Goal: Task Accomplishment & Management: Manage account settings

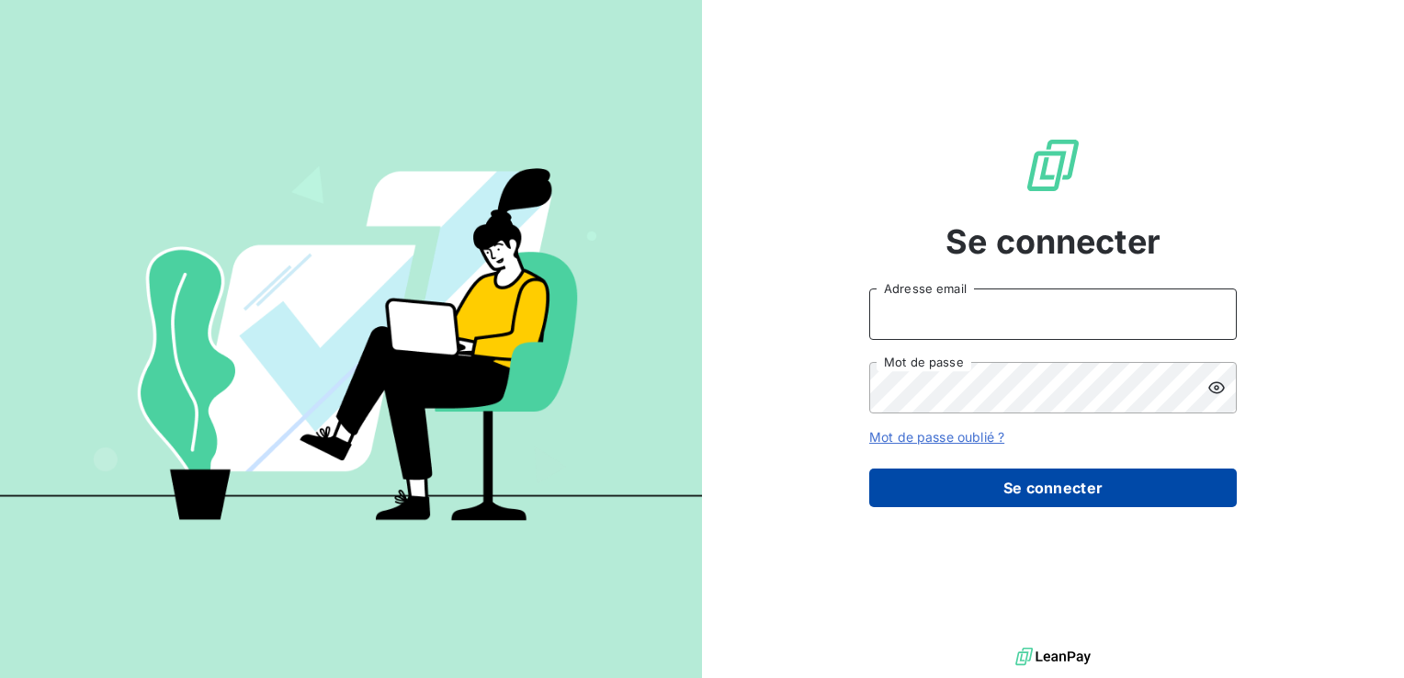
type input "[PERSON_NAME][EMAIL_ADDRESS][DOMAIN_NAME]"
click at [1109, 482] on button "Se connecter" at bounding box center [1053, 488] width 368 height 39
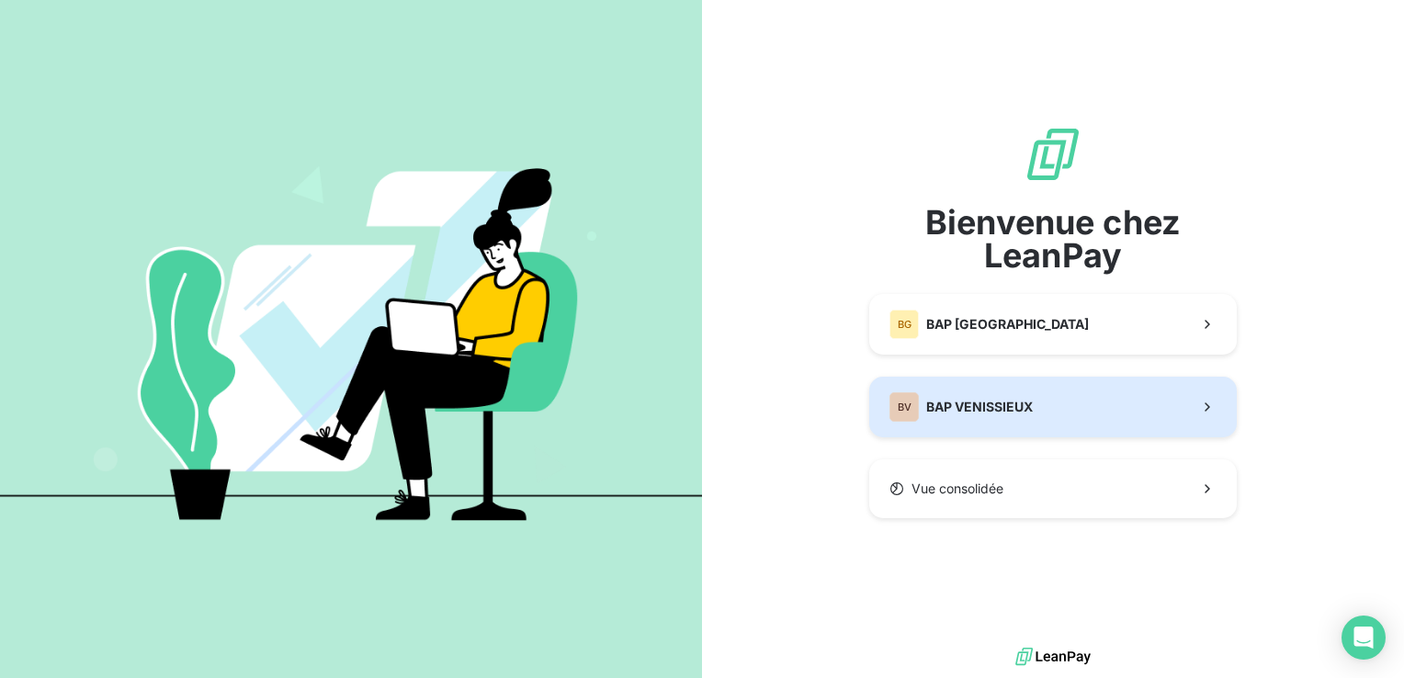
click at [1037, 414] on button "BV BAP VENISSIEUX" at bounding box center [1053, 407] width 368 height 61
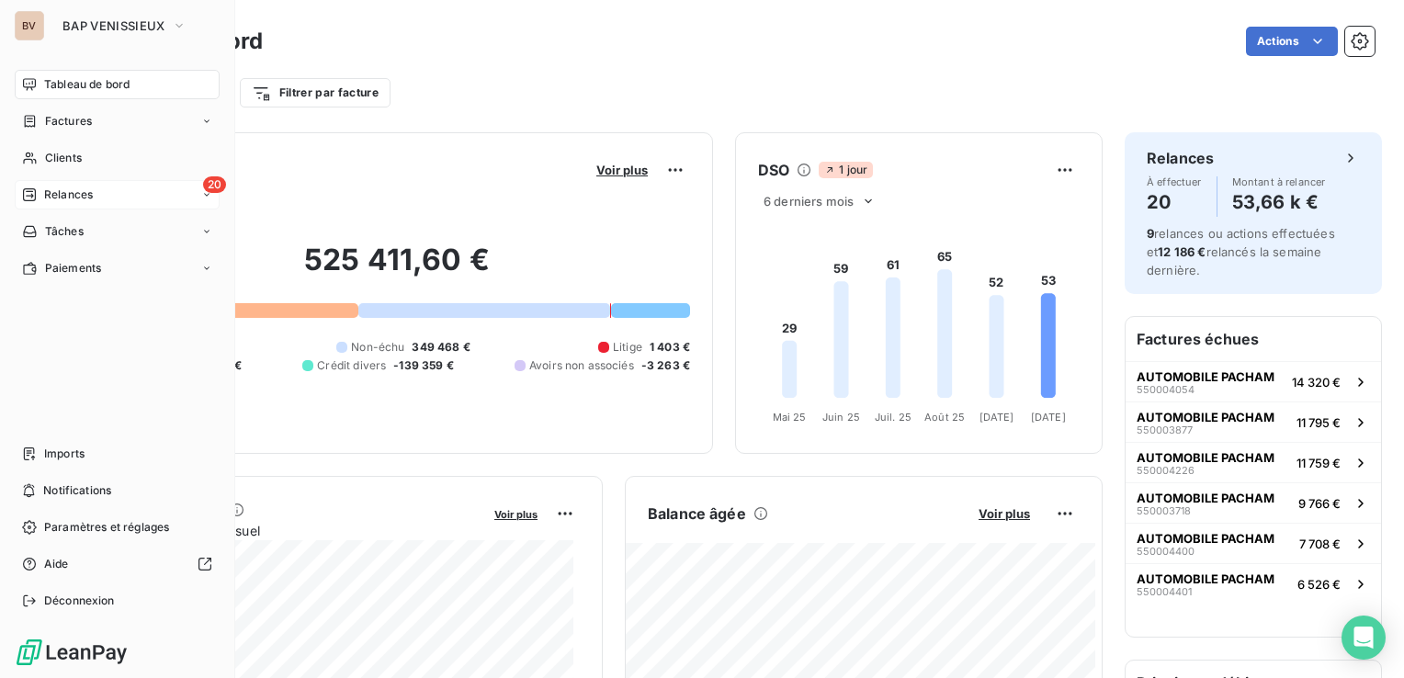
click at [44, 187] on span "Relances" at bounding box center [68, 195] width 49 height 17
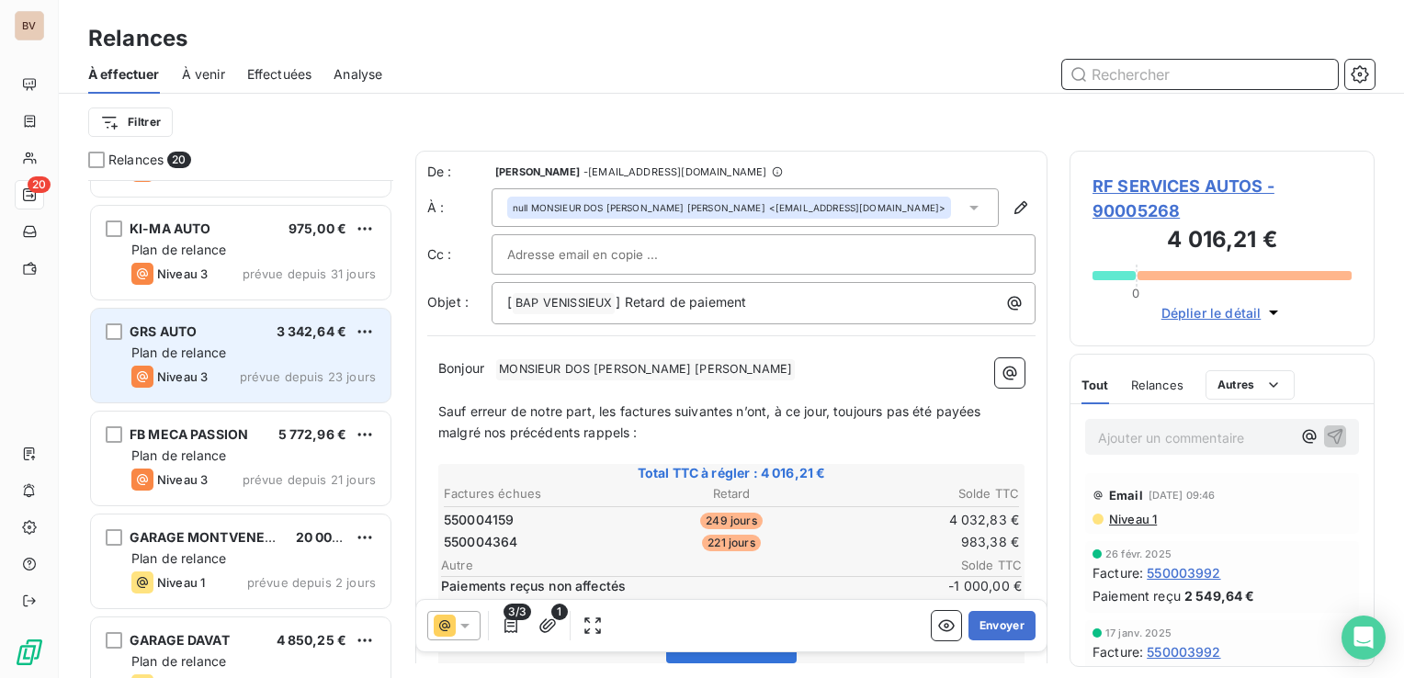
scroll to position [276, 0]
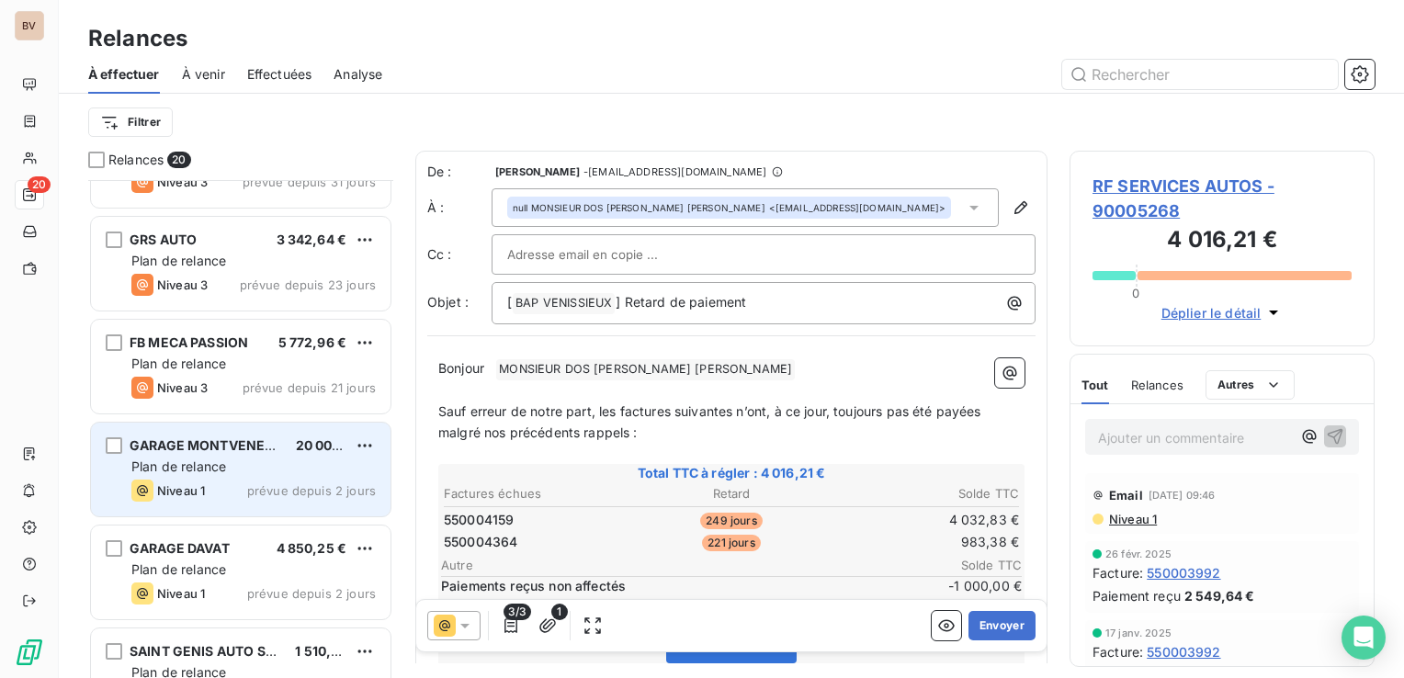
click at [154, 442] on span "GARAGE MONTVENEUR EUROREPAR" at bounding box center [247, 445] width 234 height 16
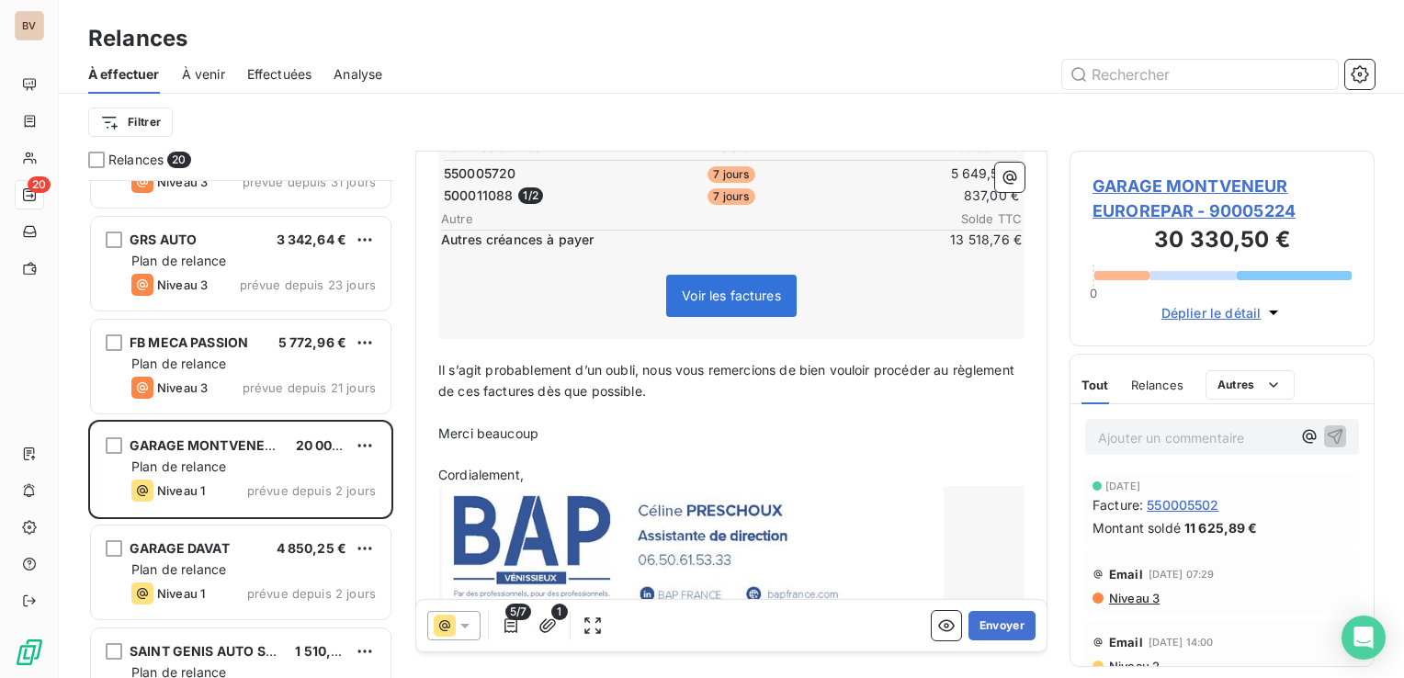
scroll to position [368, 0]
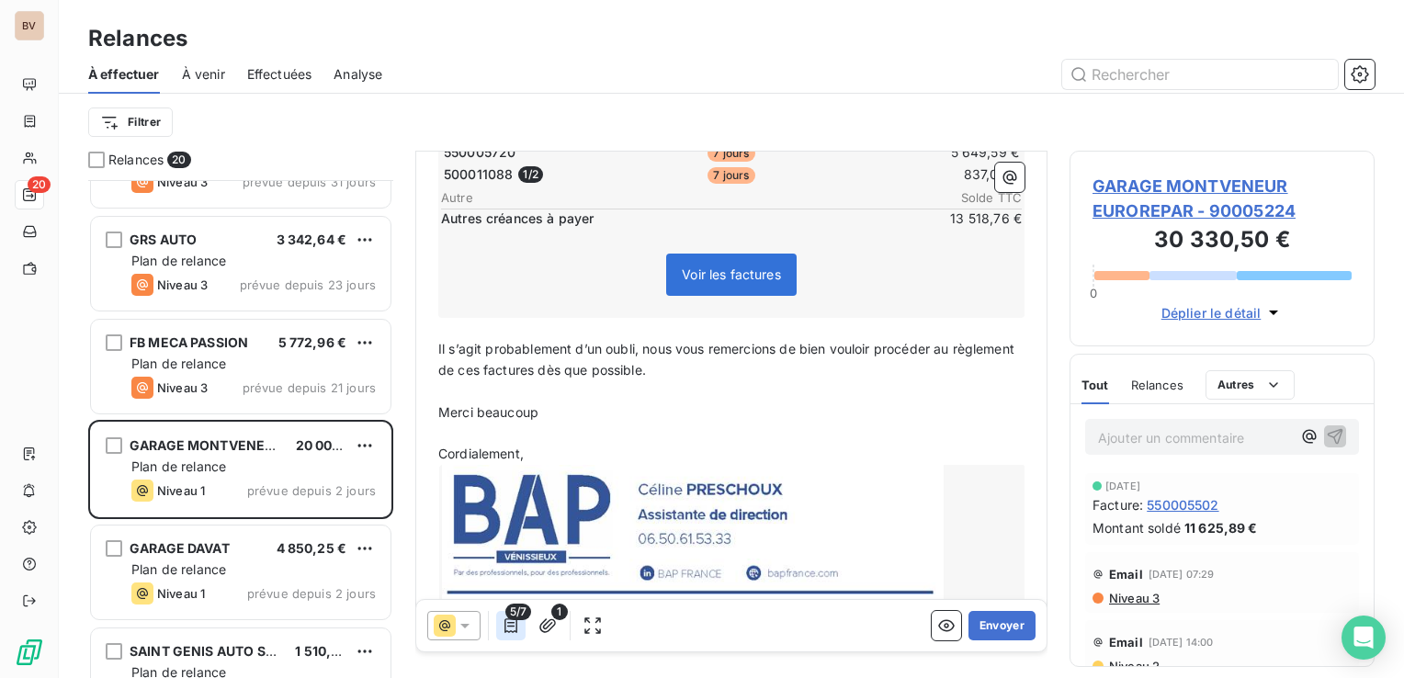
click at [516, 626] on icon "button" at bounding box center [511, 626] width 18 height 18
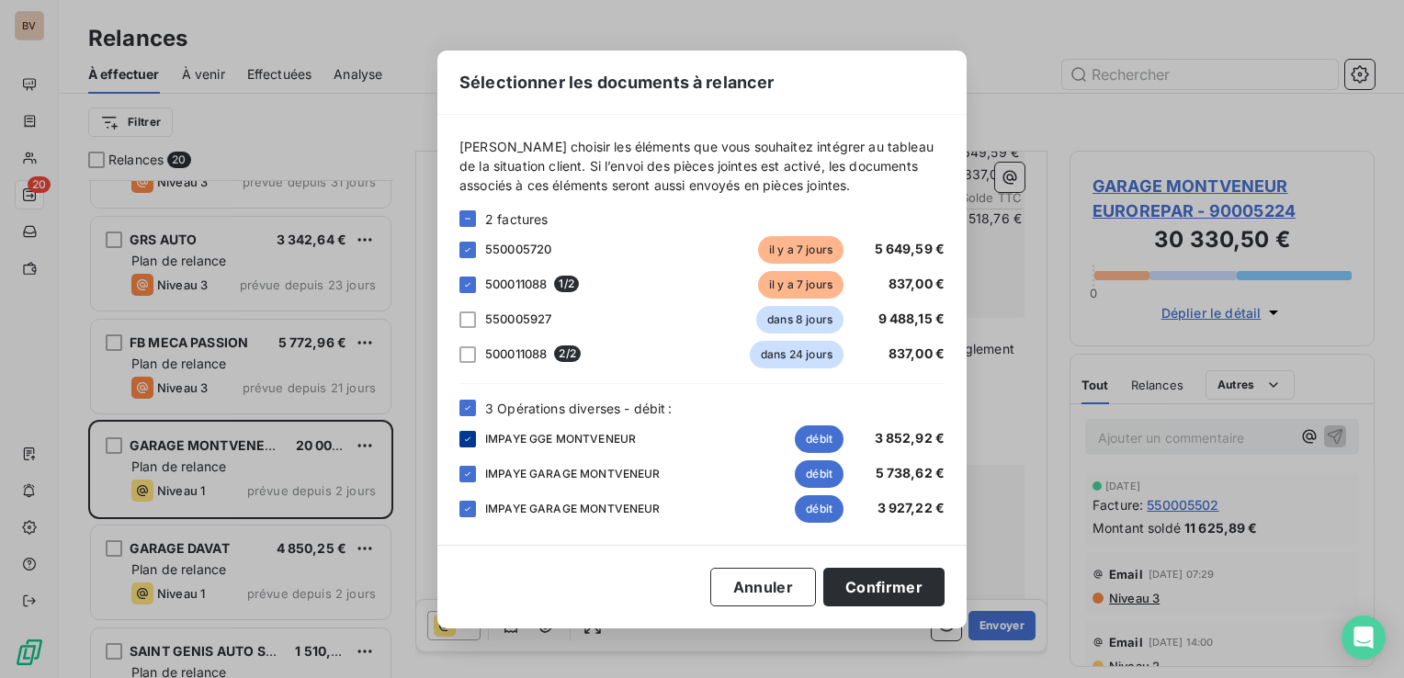
click at [467, 442] on icon at bounding box center [467, 439] width 11 height 11
click at [471, 472] on icon at bounding box center [467, 474] width 11 height 11
click at [465, 506] on icon at bounding box center [467, 509] width 11 height 11
click at [891, 593] on button "Confirmer" at bounding box center [883, 587] width 121 height 39
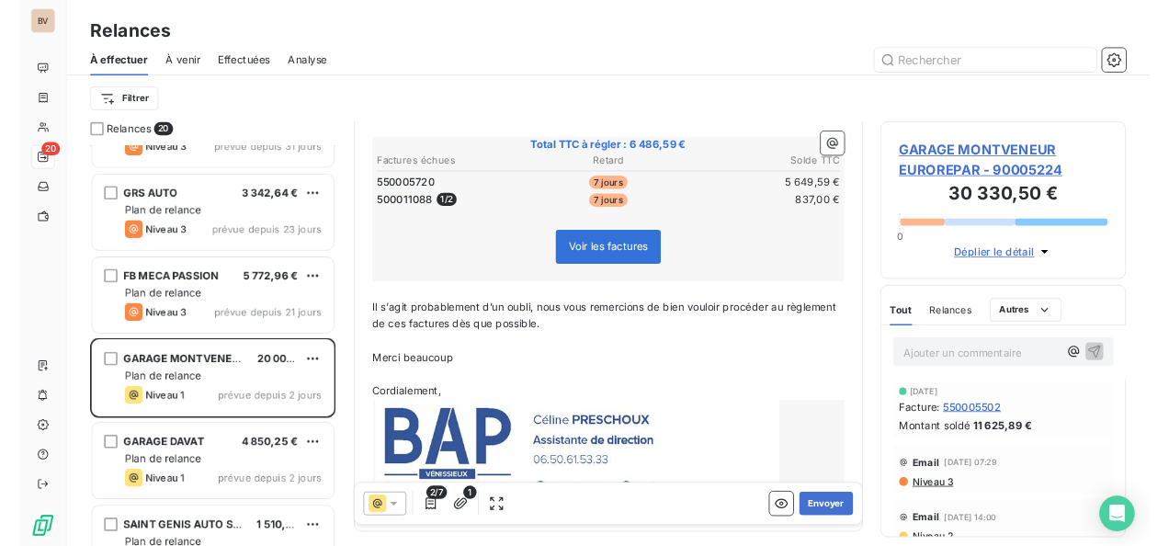
scroll to position [363, 0]
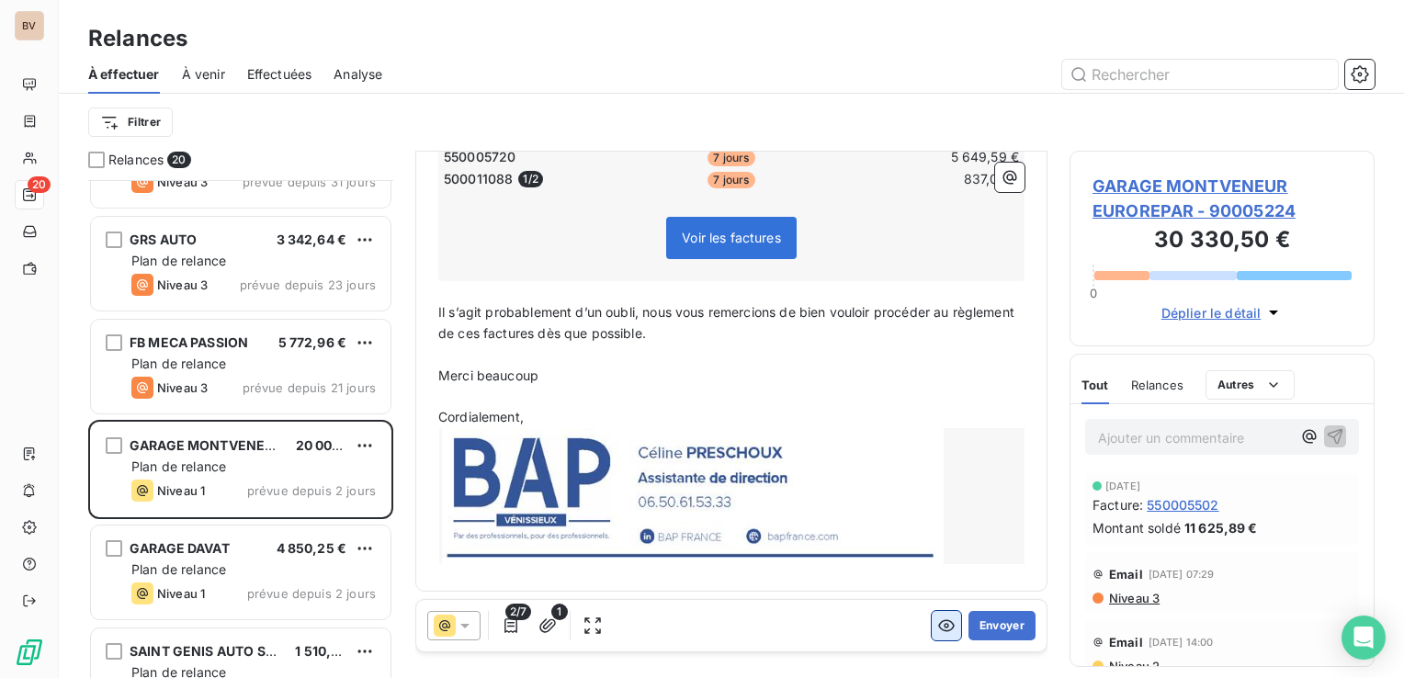
click at [937, 625] on icon "button" at bounding box center [946, 626] width 18 height 18
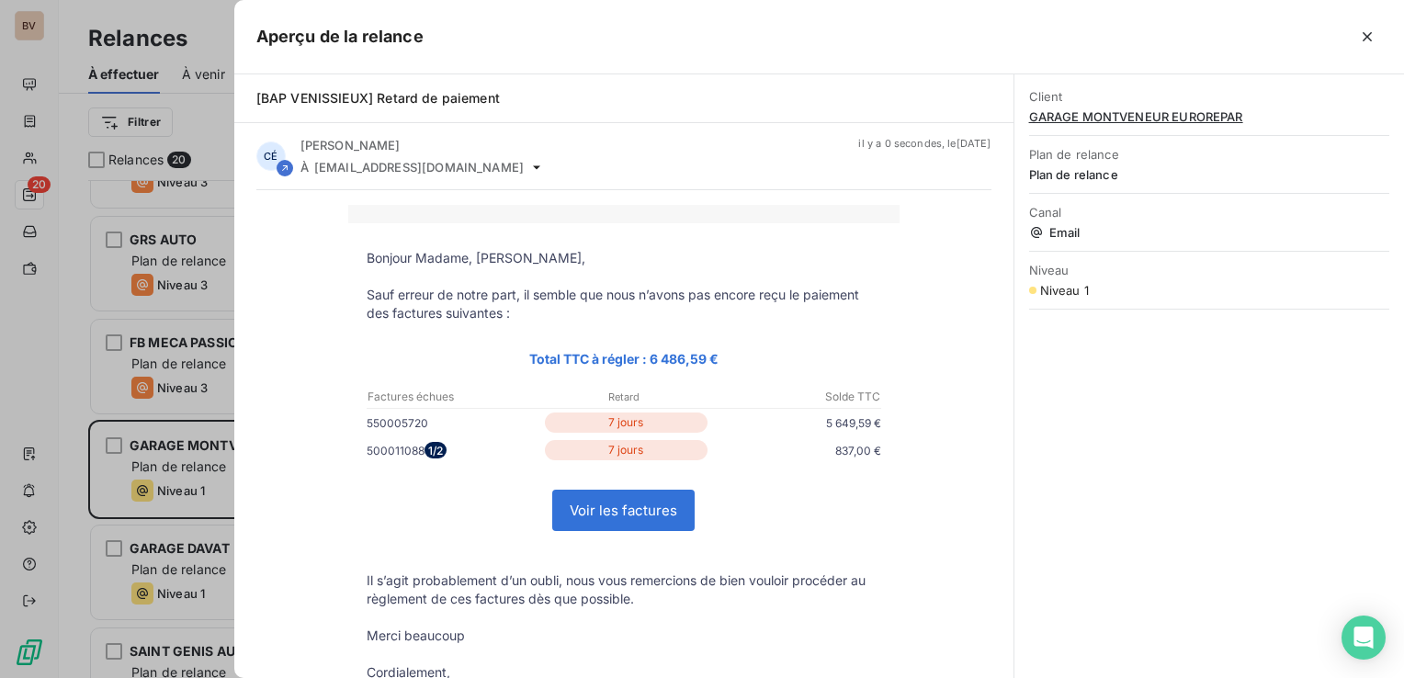
click at [627, 515] on link "Voir les factures" at bounding box center [623, 511] width 141 height 40
click at [1372, 36] on icon "button" at bounding box center [1367, 37] width 18 height 18
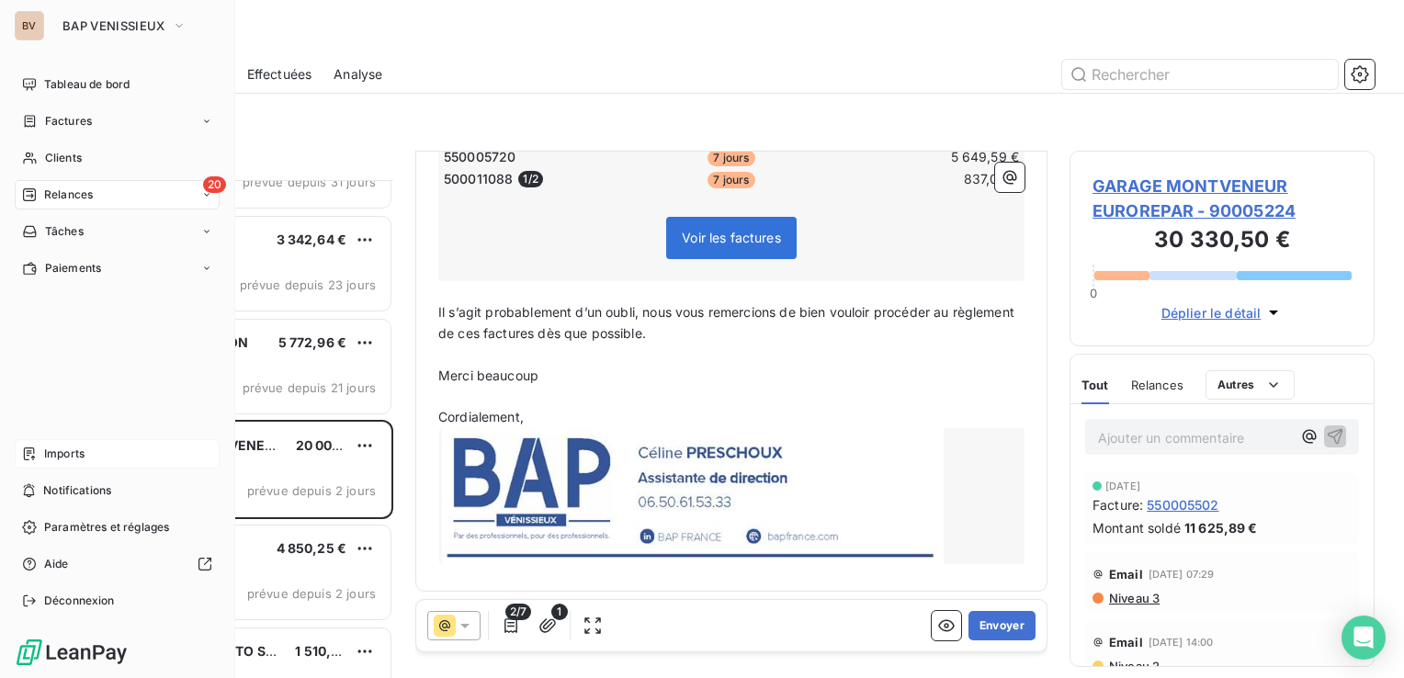
click at [74, 450] on span "Imports" at bounding box center [64, 454] width 40 height 17
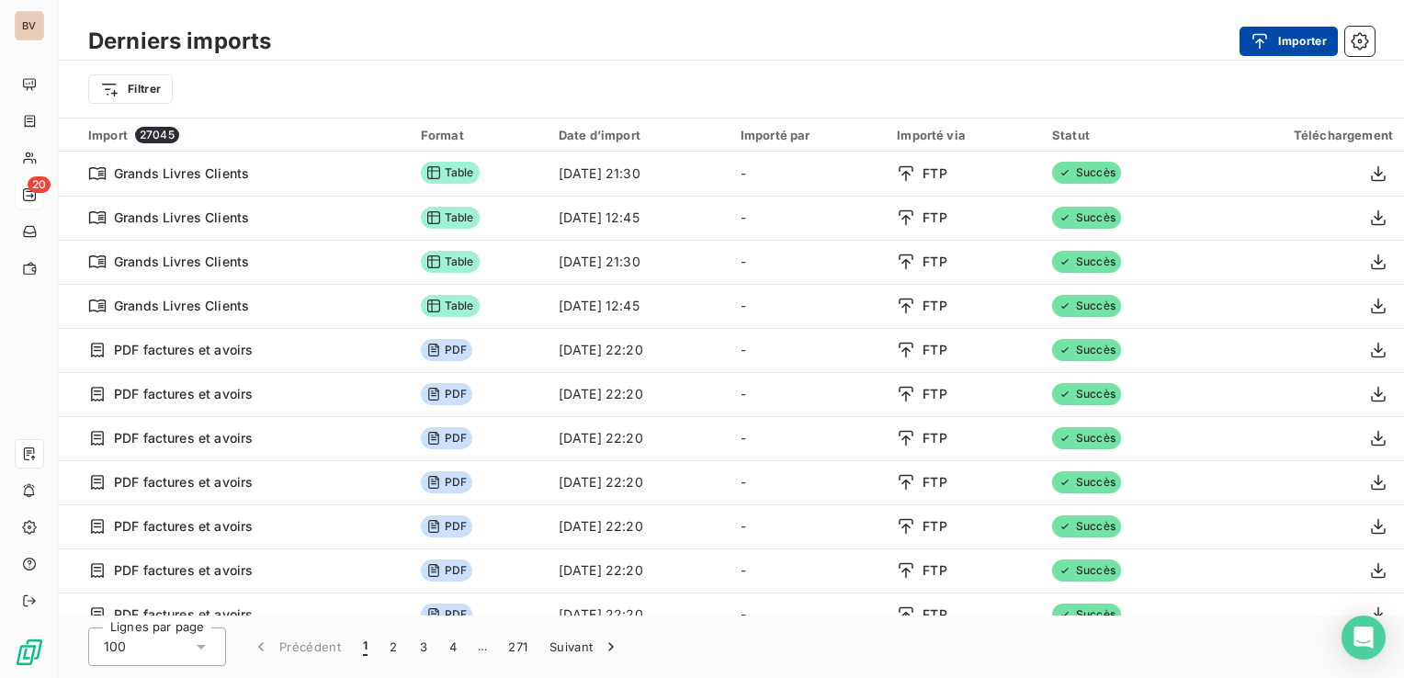
click at [1294, 40] on button "Importer" at bounding box center [1289, 41] width 98 height 29
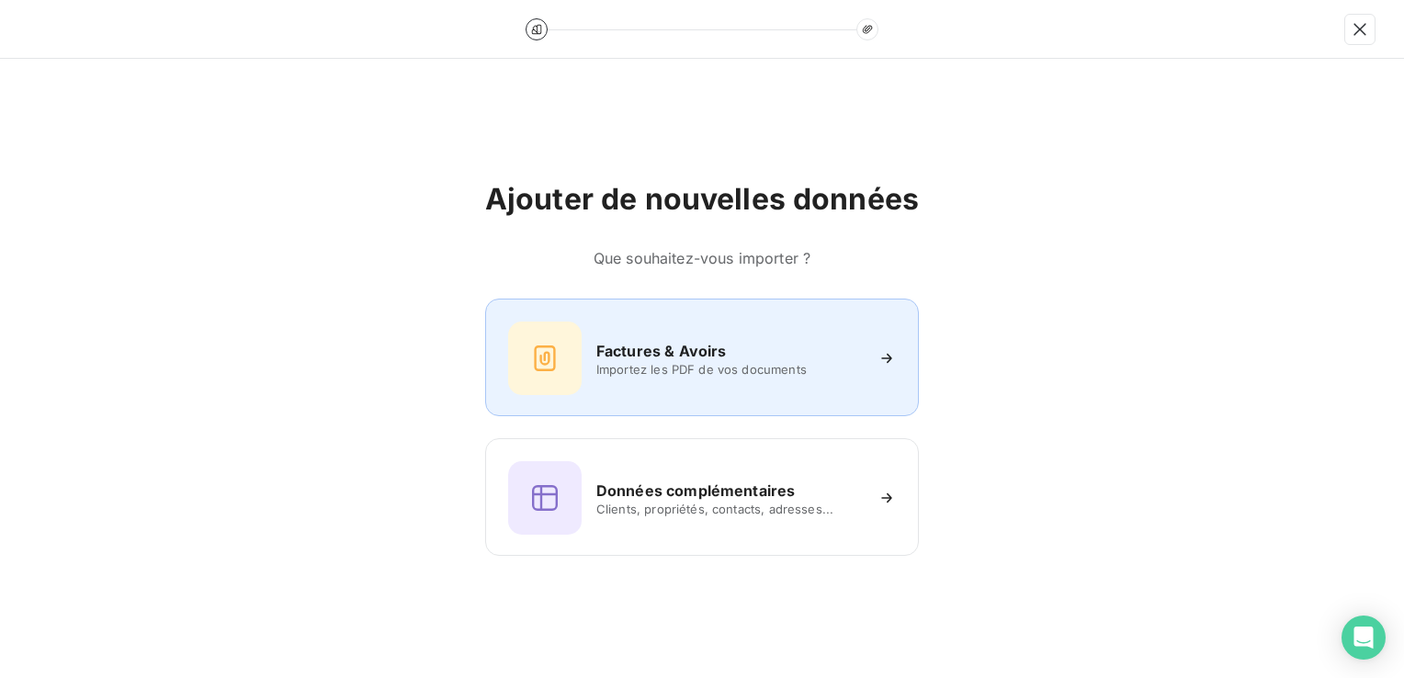
click at [659, 362] on span "Importez les PDF de vos documents" at bounding box center [729, 369] width 267 height 15
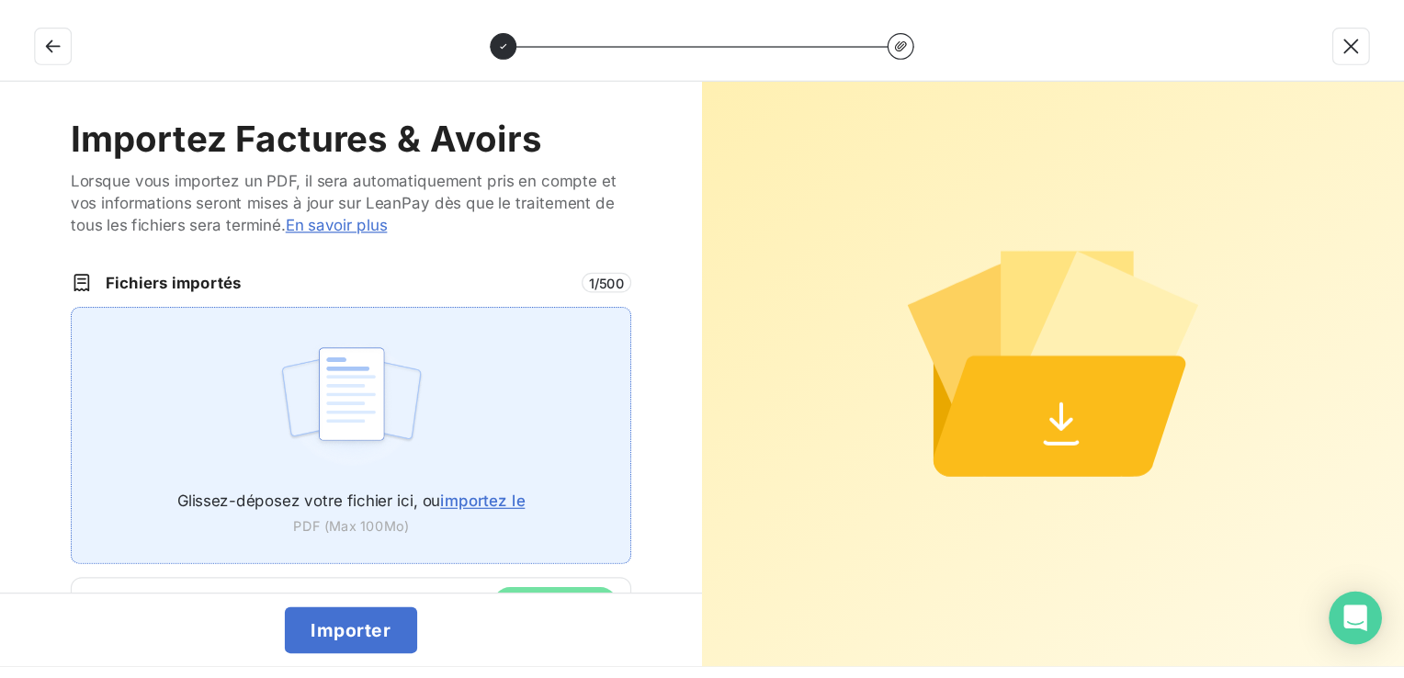
scroll to position [60, 0]
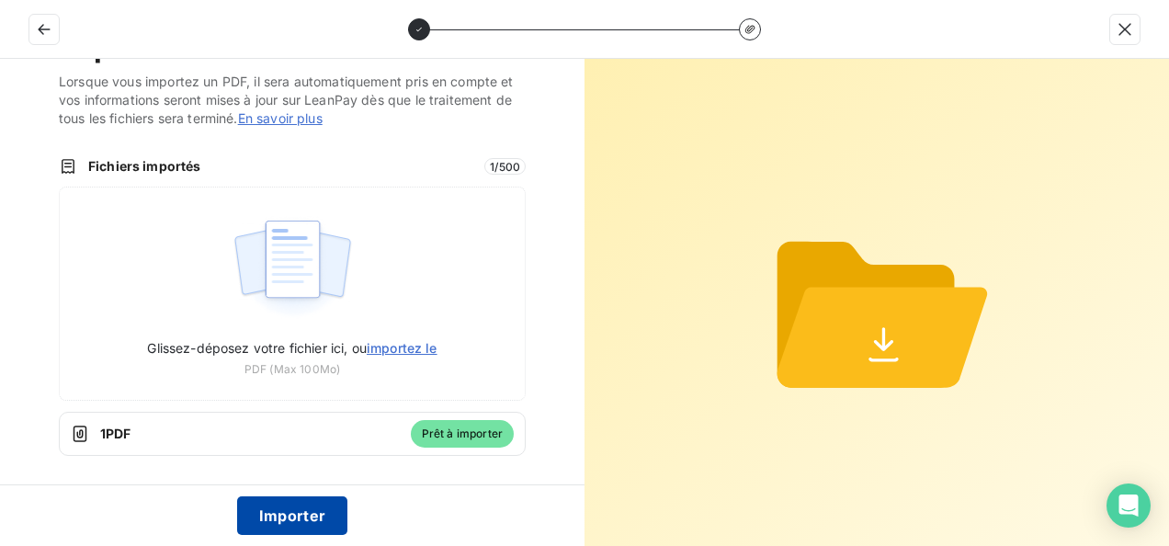
click at [283, 512] on button "Importer" at bounding box center [292, 515] width 111 height 39
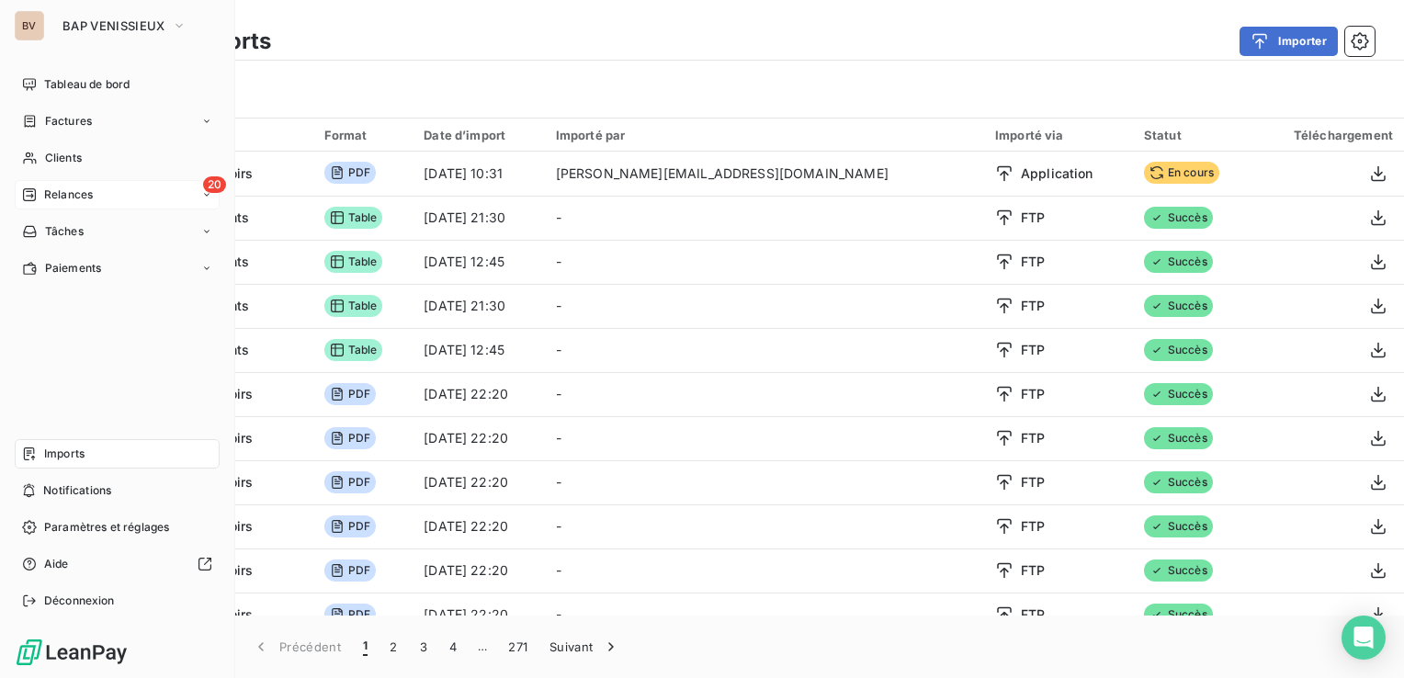
click at [62, 198] on span "Relances" at bounding box center [68, 195] width 49 height 17
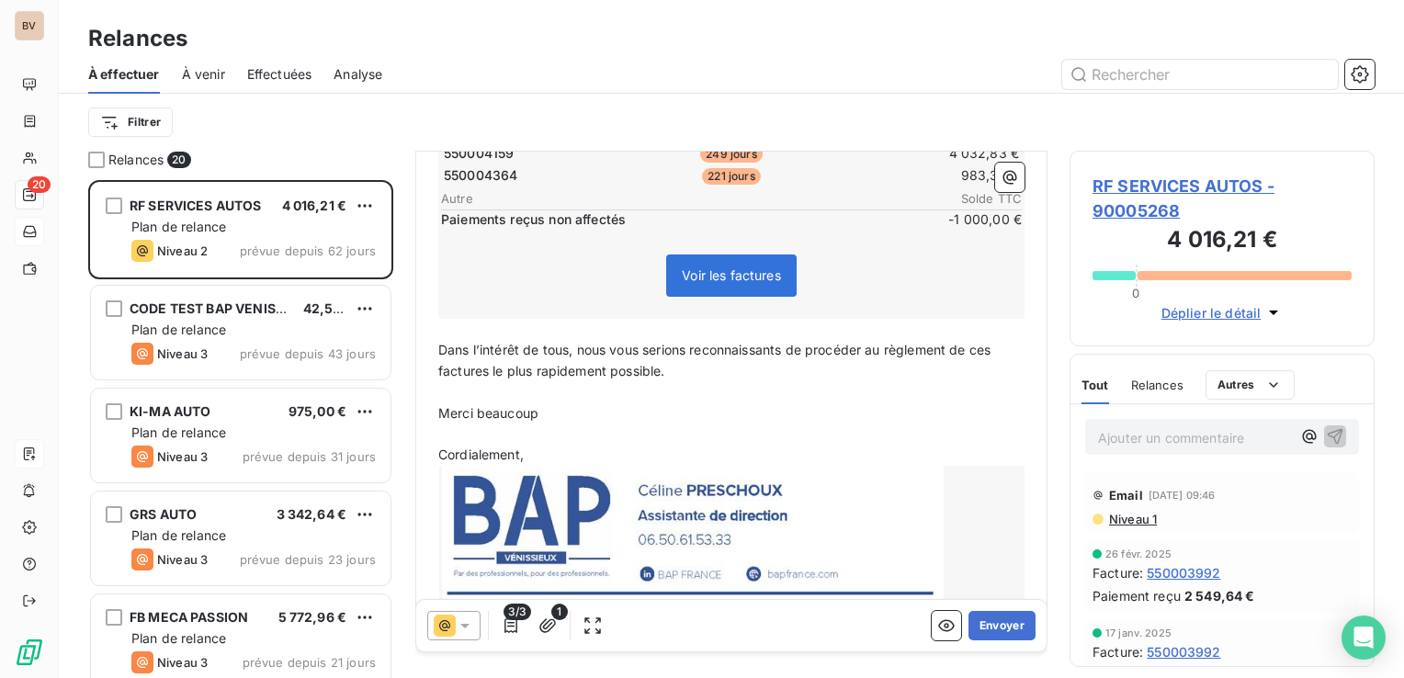
scroll to position [405, 0]
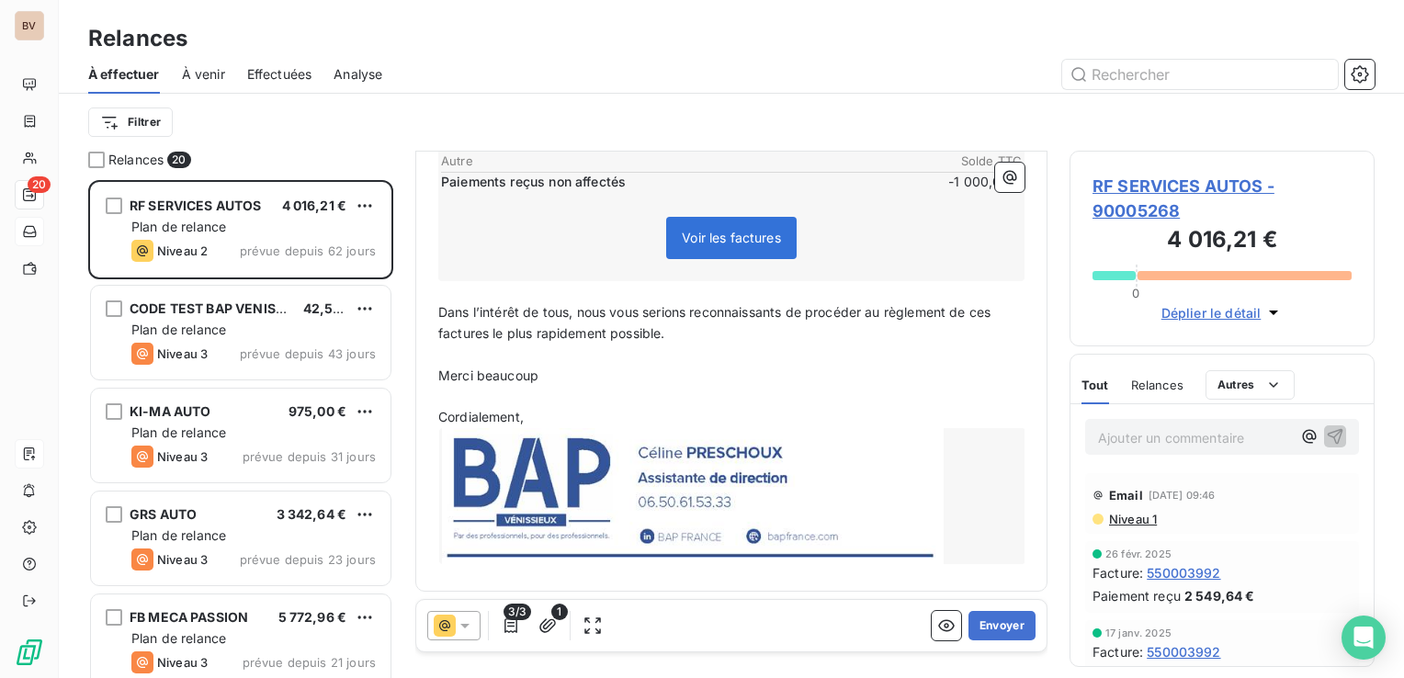
click at [468, 628] on icon at bounding box center [465, 626] width 18 height 18
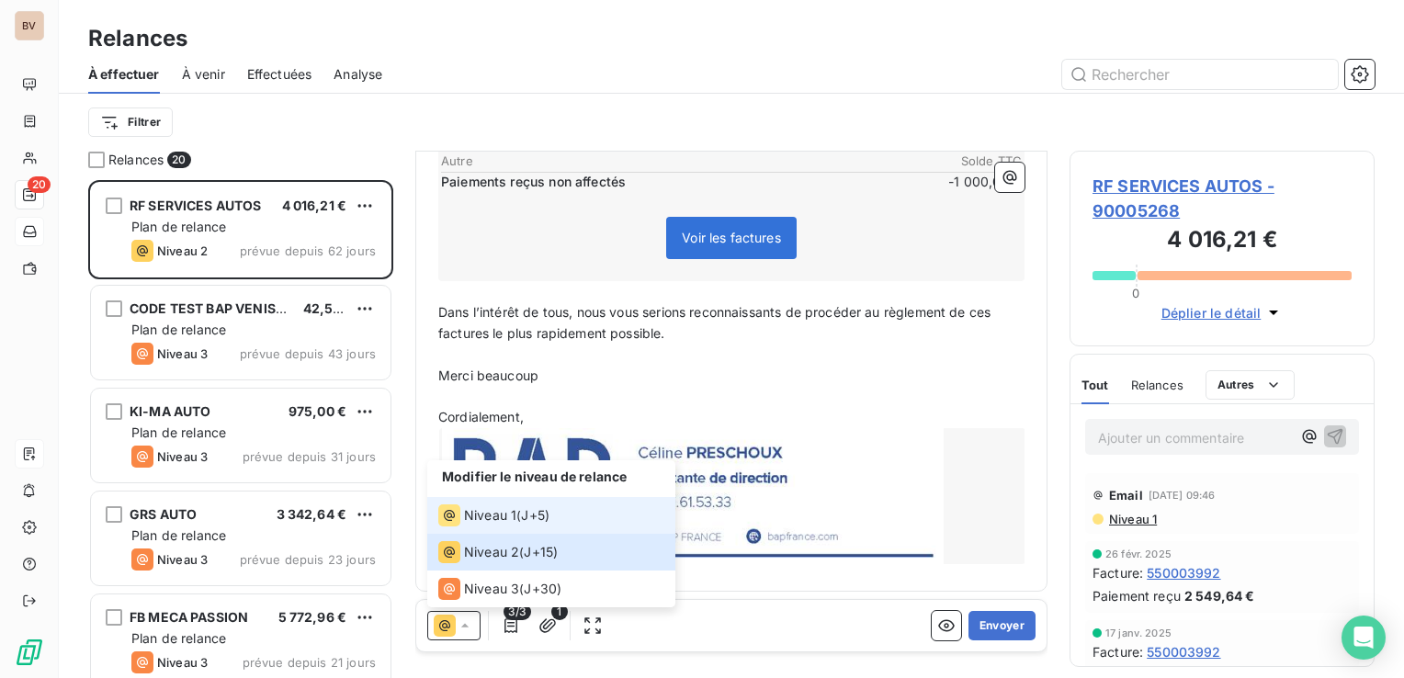
click at [485, 516] on span "Niveau 1" at bounding box center [490, 515] width 52 height 18
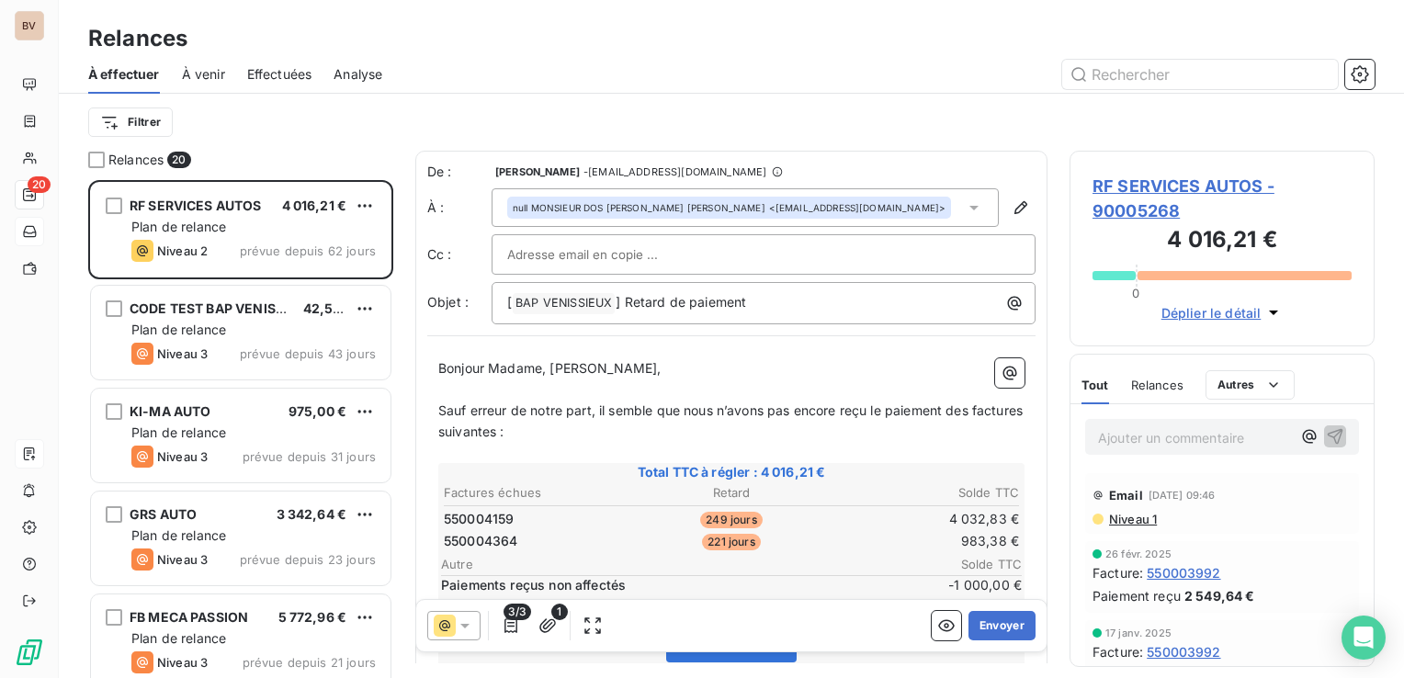
scroll to position [0, 0]
click at [937, 629] on icon "button" at bounding box center [946, 626] width 18 height 18
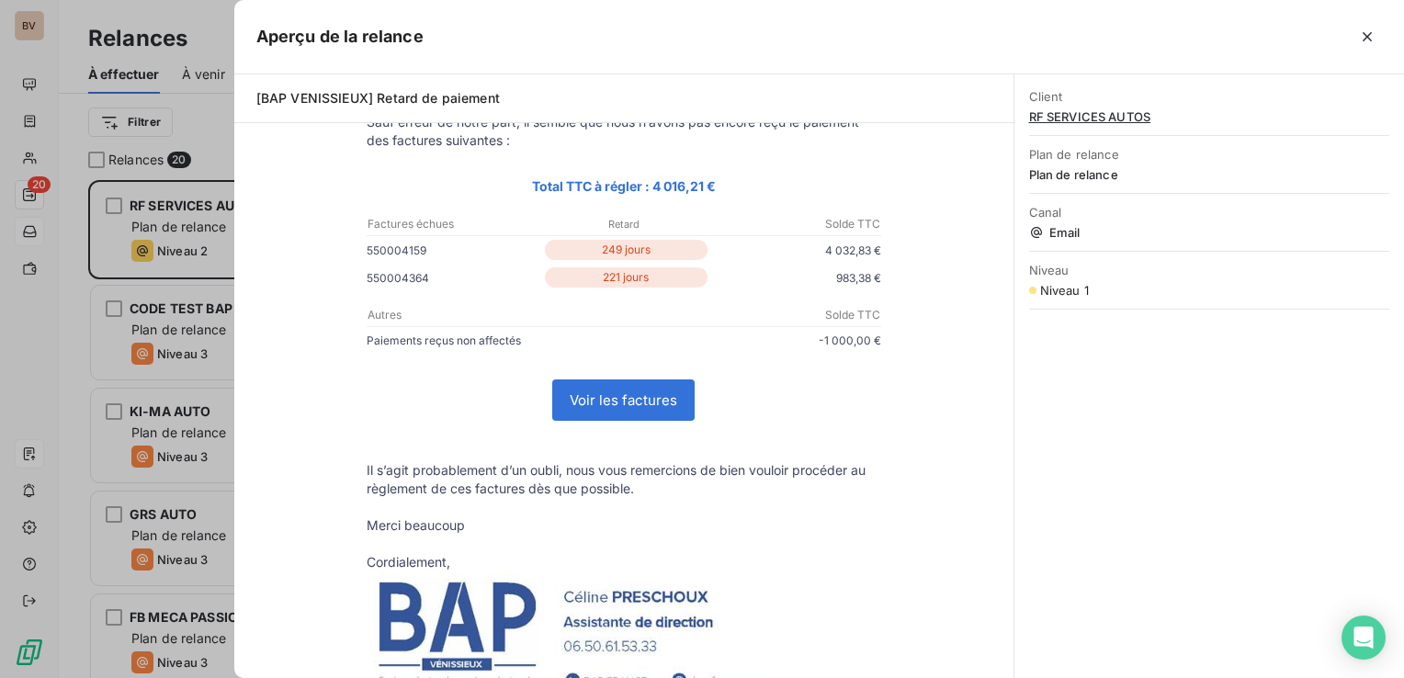
scroll to position [184, 0]
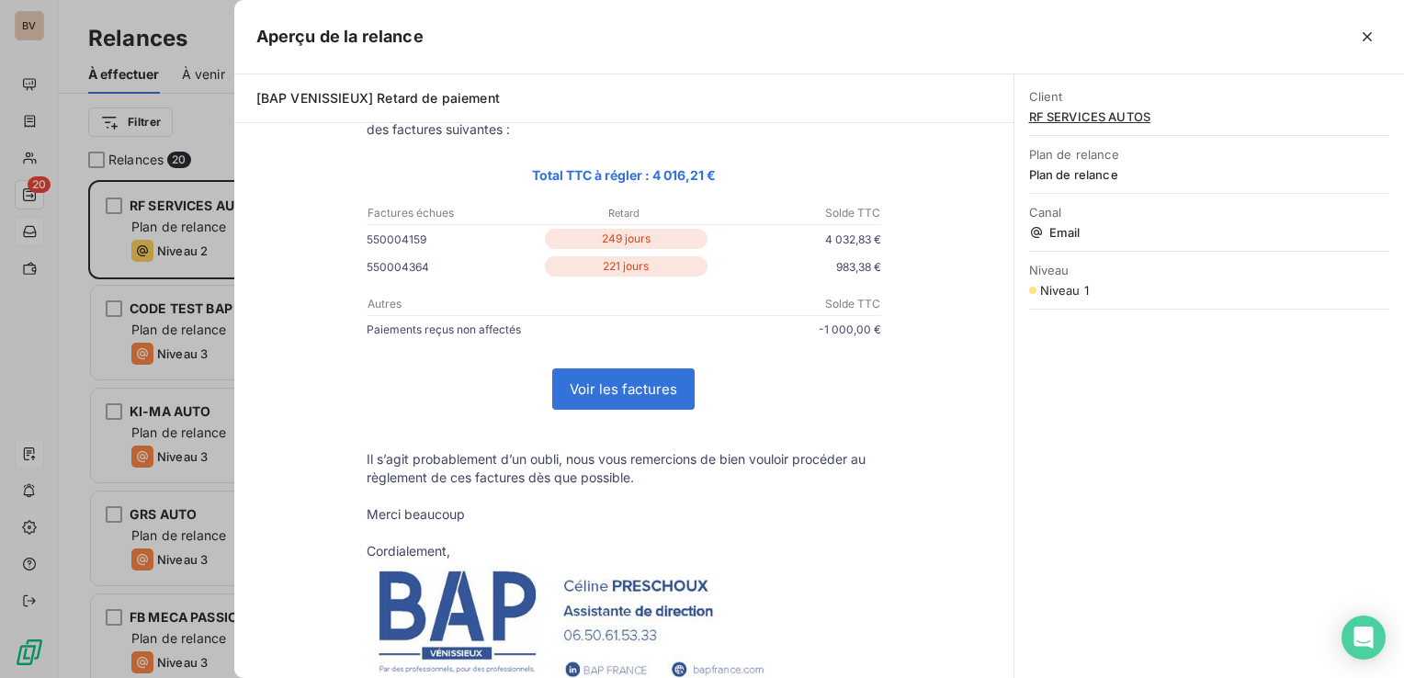
click at [621, 395] on link "Voir les factures" at bounding box center [623, 389] width 141 height 40
drag, startPoint x: 1361, startPoint y: 31, endPoint x: 1352, endPoint y: 37, distance: 10.7
click at [1361, 31] on icon "button" at bounding box center [1367, 37] width 18 height 18
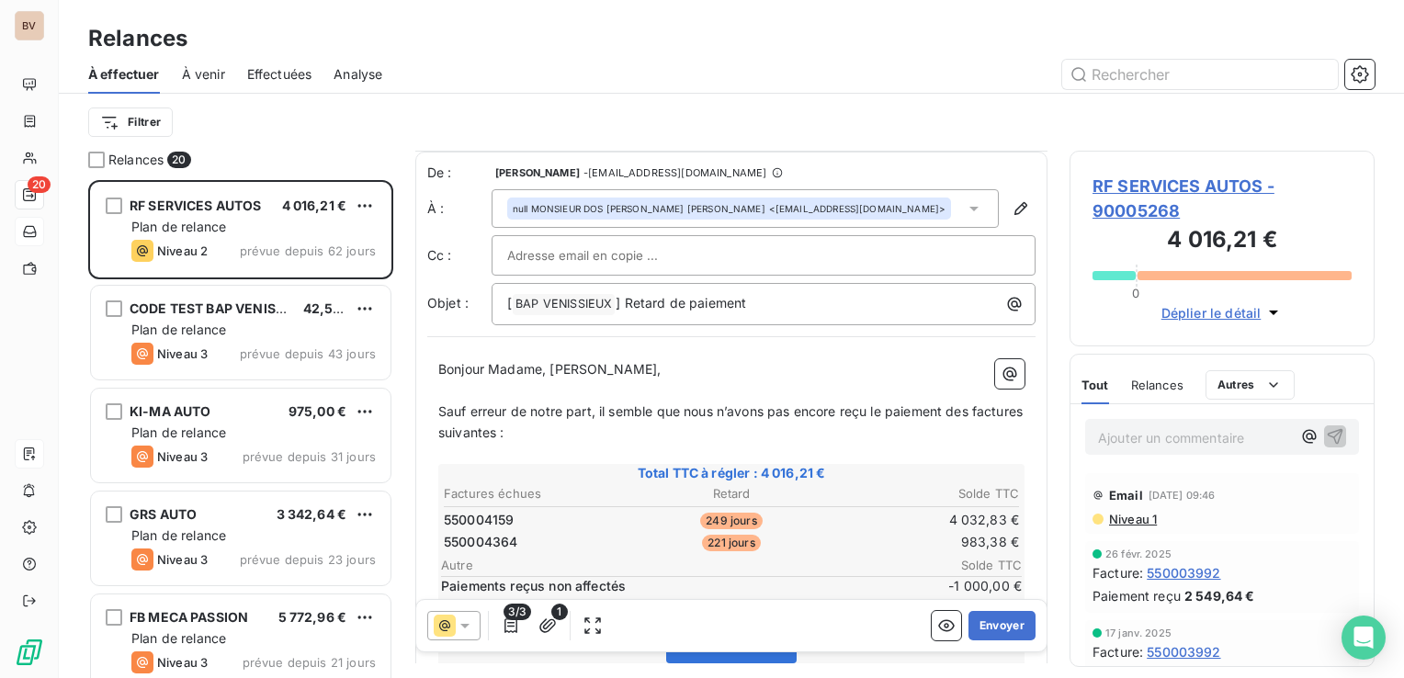
scroll to position [276, 0]
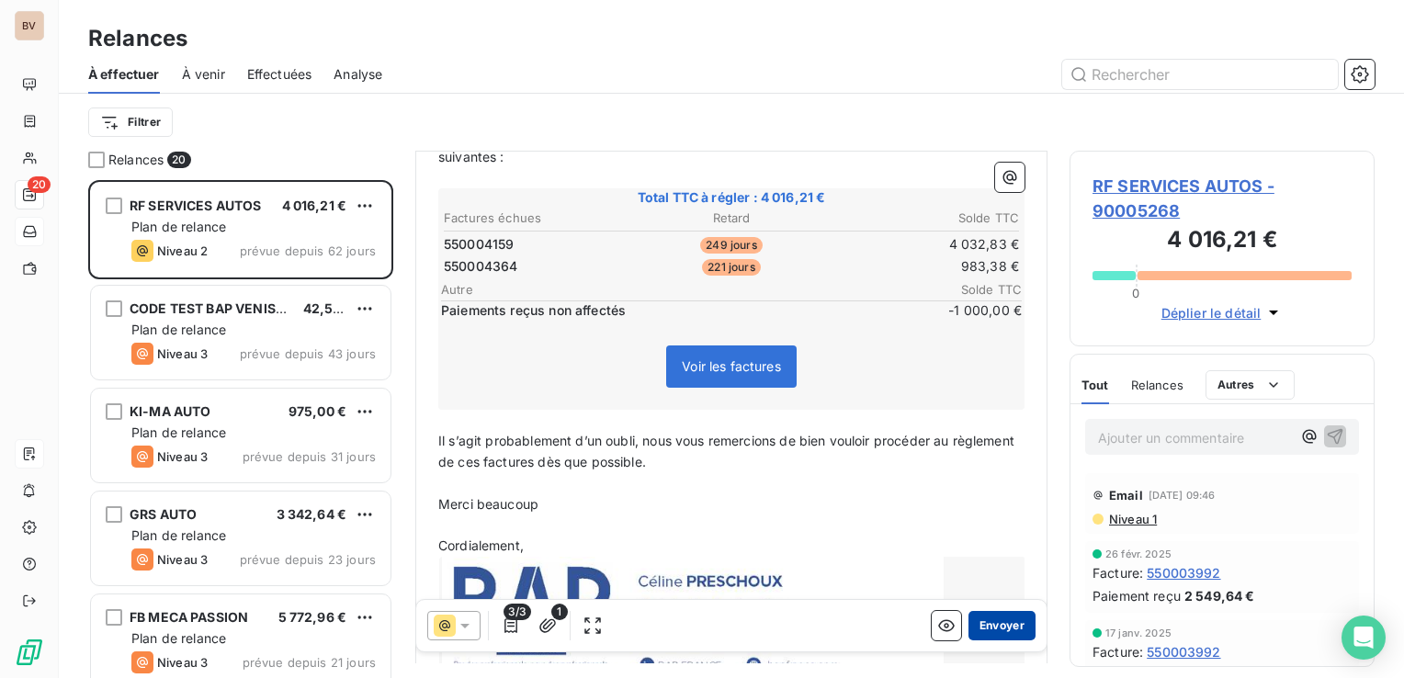
click at [992, 630] on button "Envoyer" at bounding box center [1002, 625] width 67 height 29
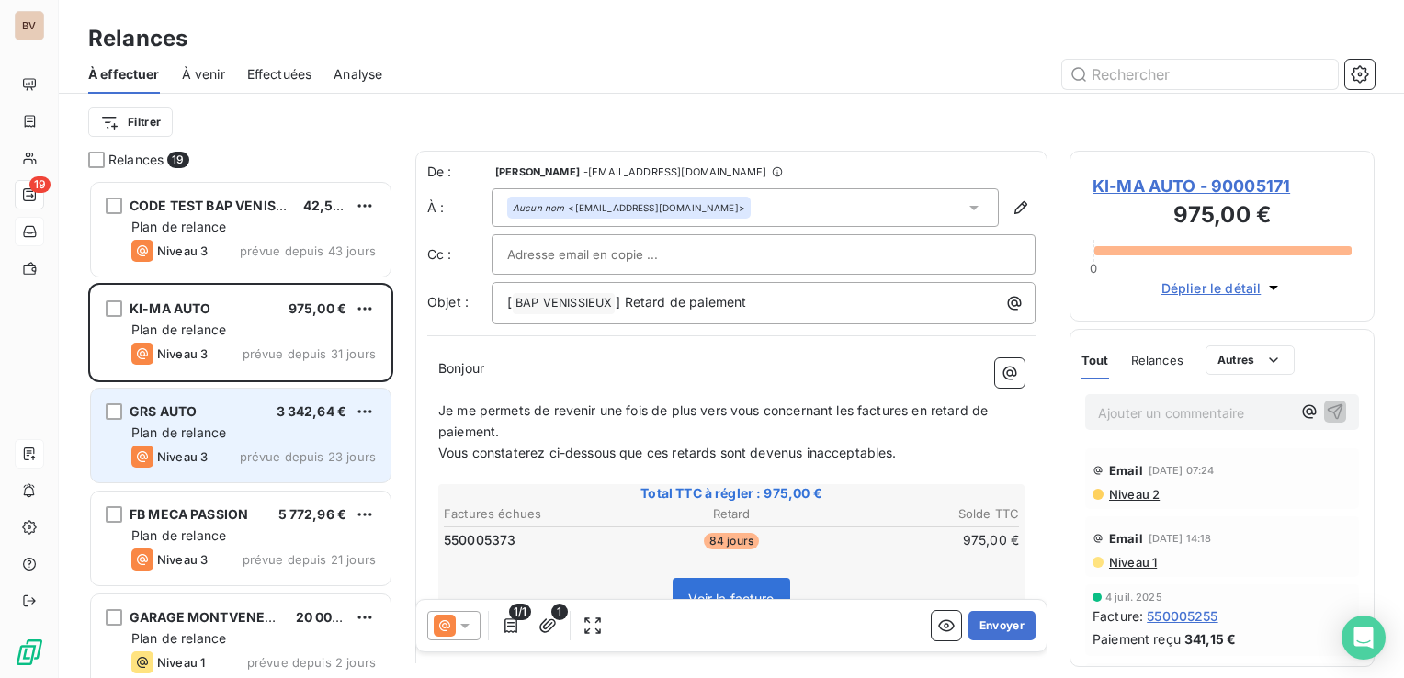
click at [187, 425] on span "Plan de relance" at bounding box center [178, 433] width 95 height 16
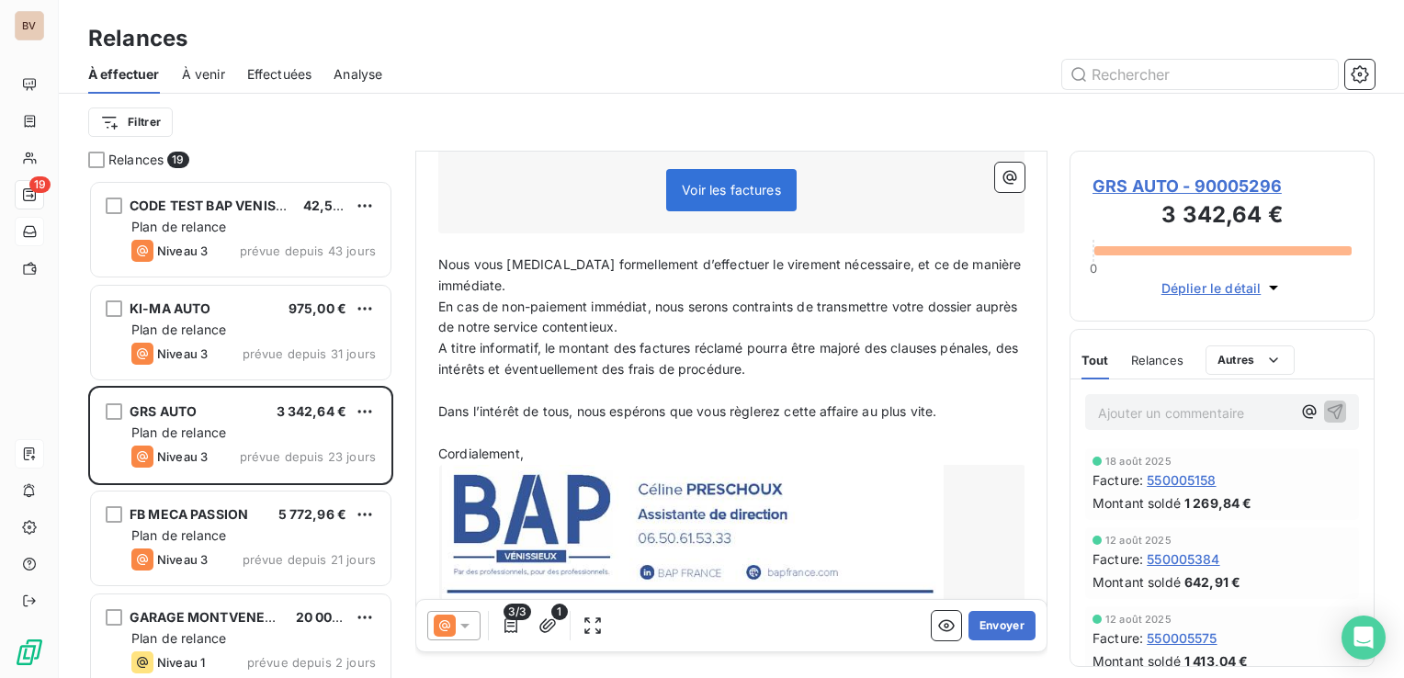
scroll to position [491, 0]
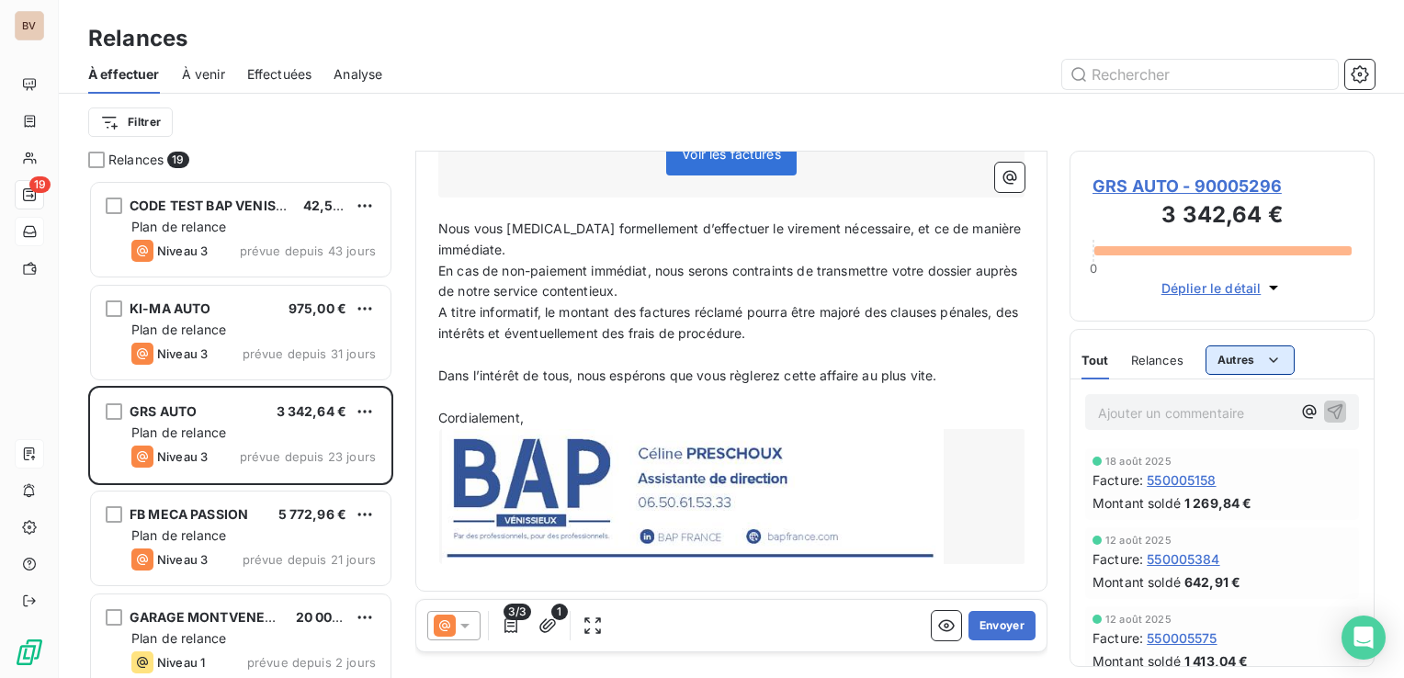
click at [1242, 351] on html "BV 19 Relances À effectuer À venir Effectuées Analyse Filtrer Relances 19 CODE …" at bounding box center [702, 339] width 1404 height 678
click at [1167, 363] on html "BV 19 Relances À effectuer À venir Effectuées Analyse Filtrer Relances 19 CODE …" at bounding box center [702, 339] width 1404 height 678
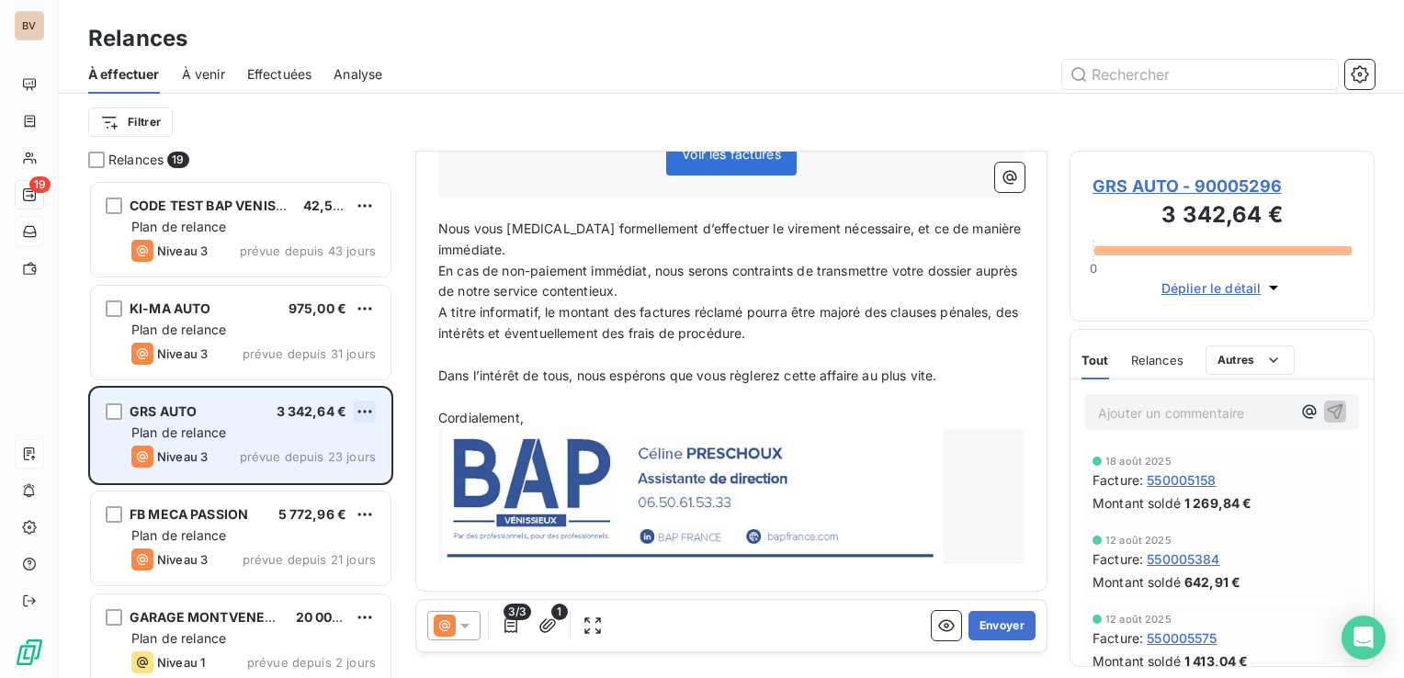
click at [360, 405] on html "BV 19 Relances À effectuer À venir Effectuées Analyse Filtrer Relances 19 CODE …" at bounding box center [702, 339] width 1404 height 678
click at [335, 454] on div "Replanifier cette action" at bounding box center [286, 448] width 164 height 29
select select "9"
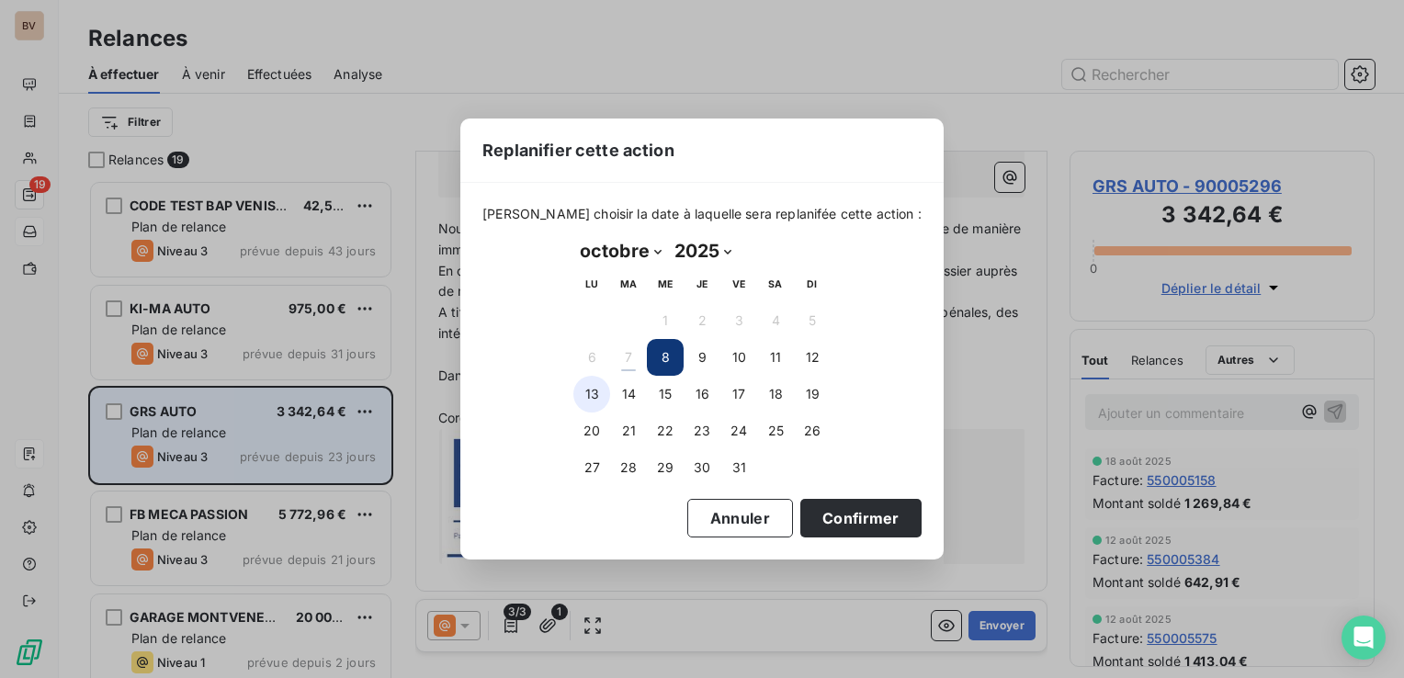
click at [596, 395] on button "13" at bounding box center [591, 394] width 37 height 37
drag, startPoint x: 854, startPoint y: 513, endPoint x: 733, endPoint y: 483, distance: 123.9
click at [855, 513] on button "Confirmer" at bounding box center [860, 518] width 121 height 39
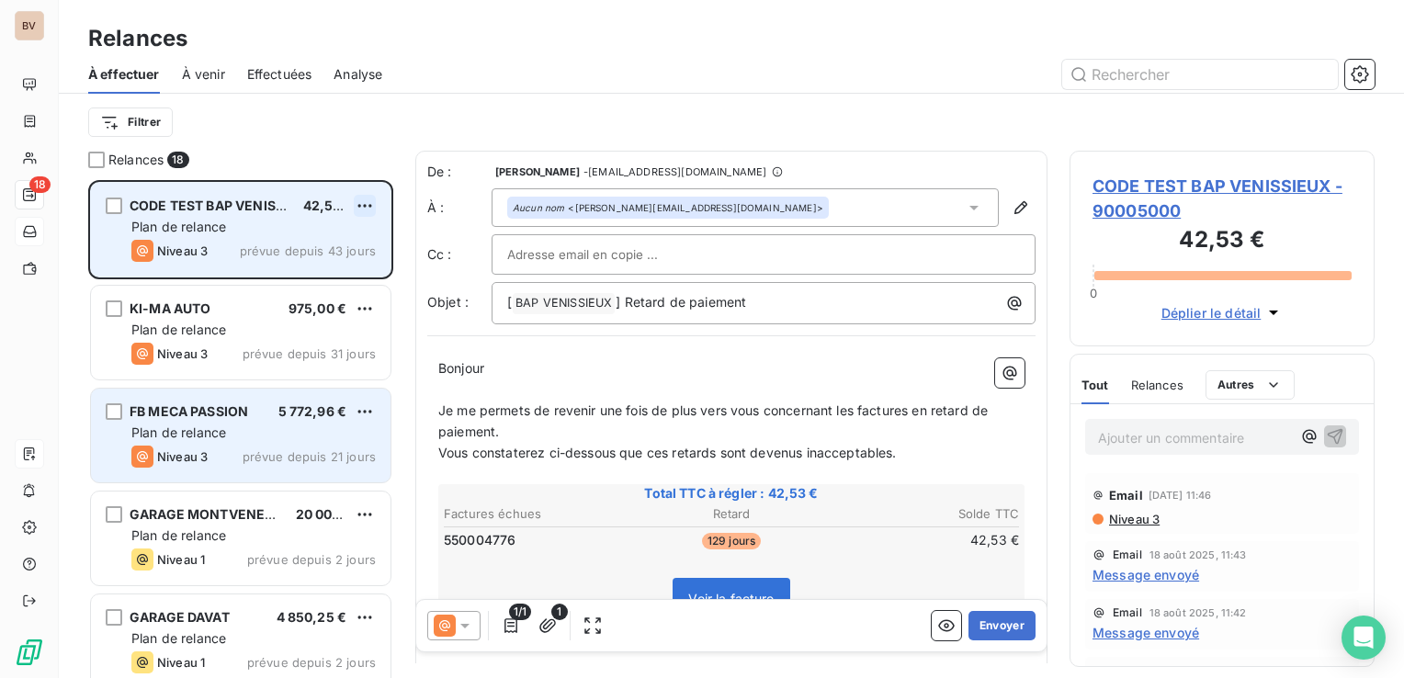
click at [369, 200] on html "BV 18 Relances À effectuer À venir Effectuées Analyse Filtrer Relances 18 CODE …" at bounding box center [702, 339] width 1404 height 678
click at [321, 233] on div "Replanifier cette action" at bounding box center [286, 242] width 164 height 29
select select "9"
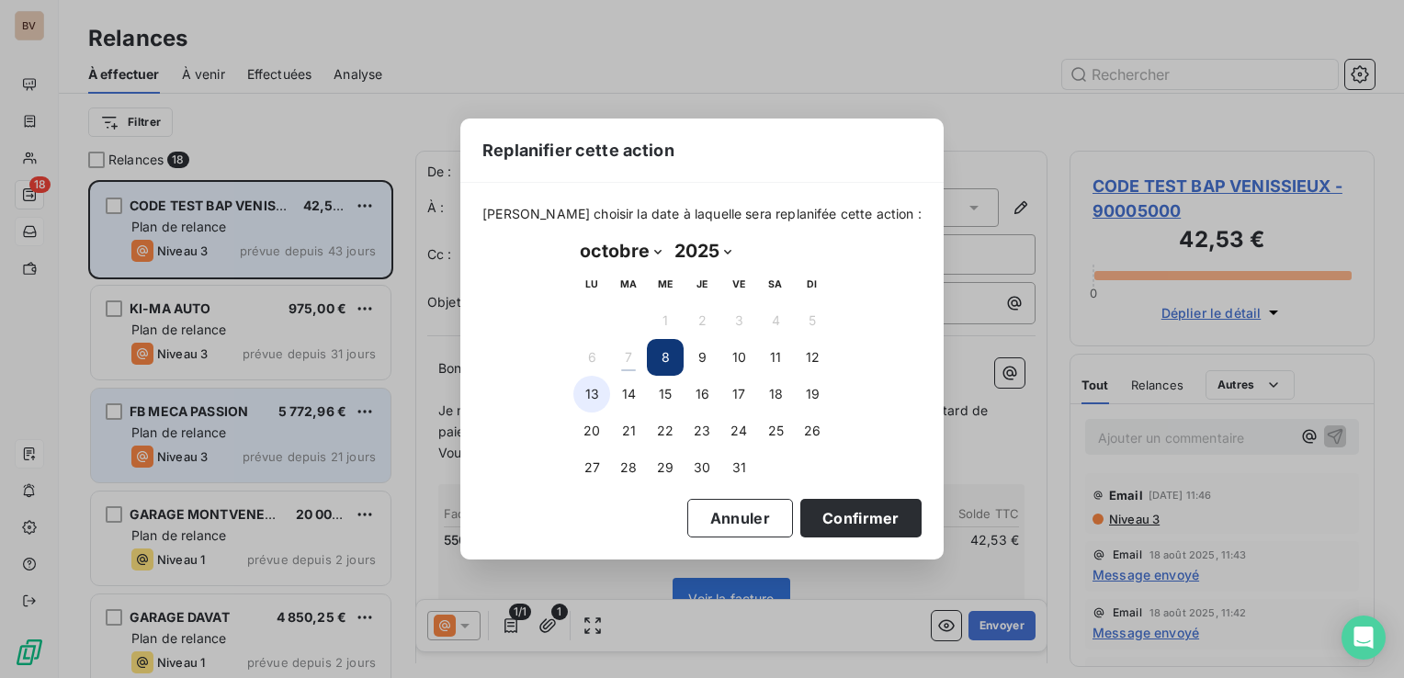
click at [595, 388] on button "13" at bounding box center [591, 394] width 37 height 37
click at [831, 515] on button "Confirmer" at bounding box center [860, 518] width 121 height 39
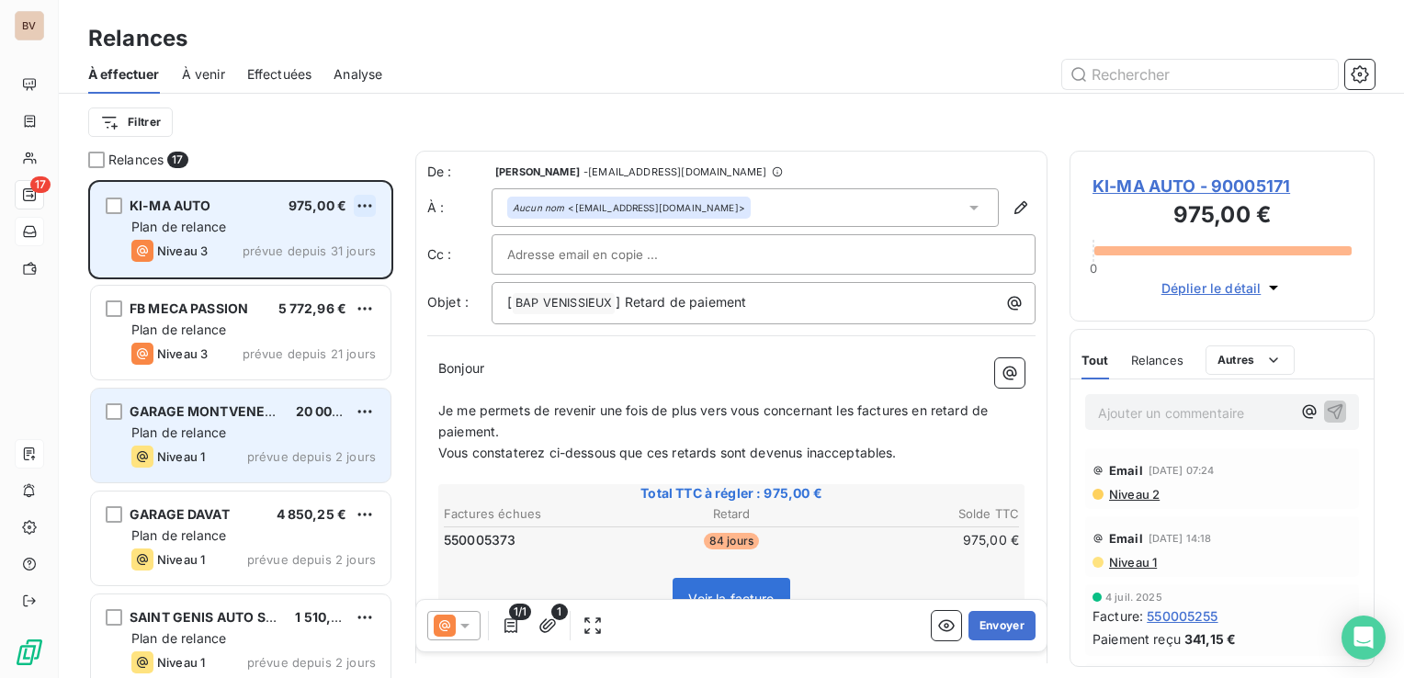
click at [360, 202] on html "BV 17 Relances À effectuer À venir Effectuées Analyse Filtrer Relances 17 KI-MA…" at bounding box center [702, 339] width 1404 height 678
click at [304, 234] on div "Replanifier cette action" at bounding box center [286, 242] width 164 height 29
select select "9"
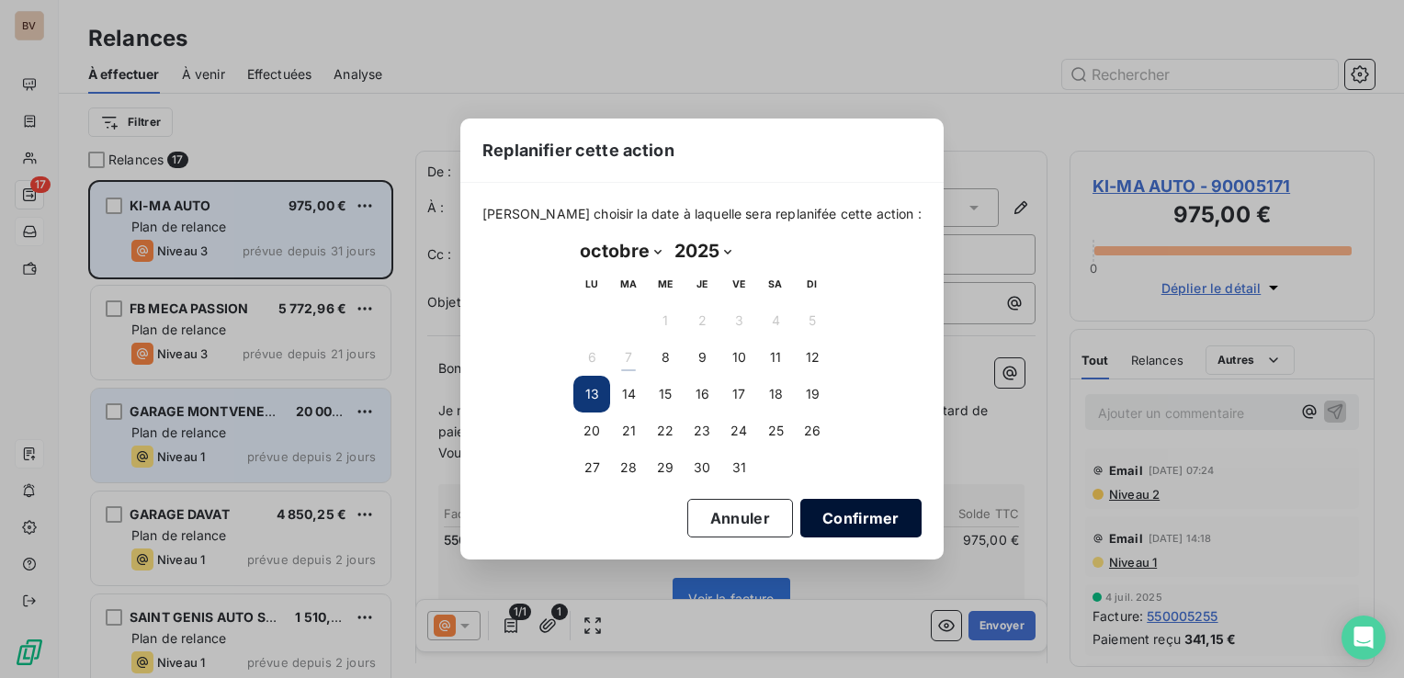
drag, startPoint x: 836, startPoint y: 526, endPoint x: 827, endPoint y: 520, distance: 10.7
click at [837, 526] on button "Confirmer" at bounding box center [860, 518] width 121 height 39
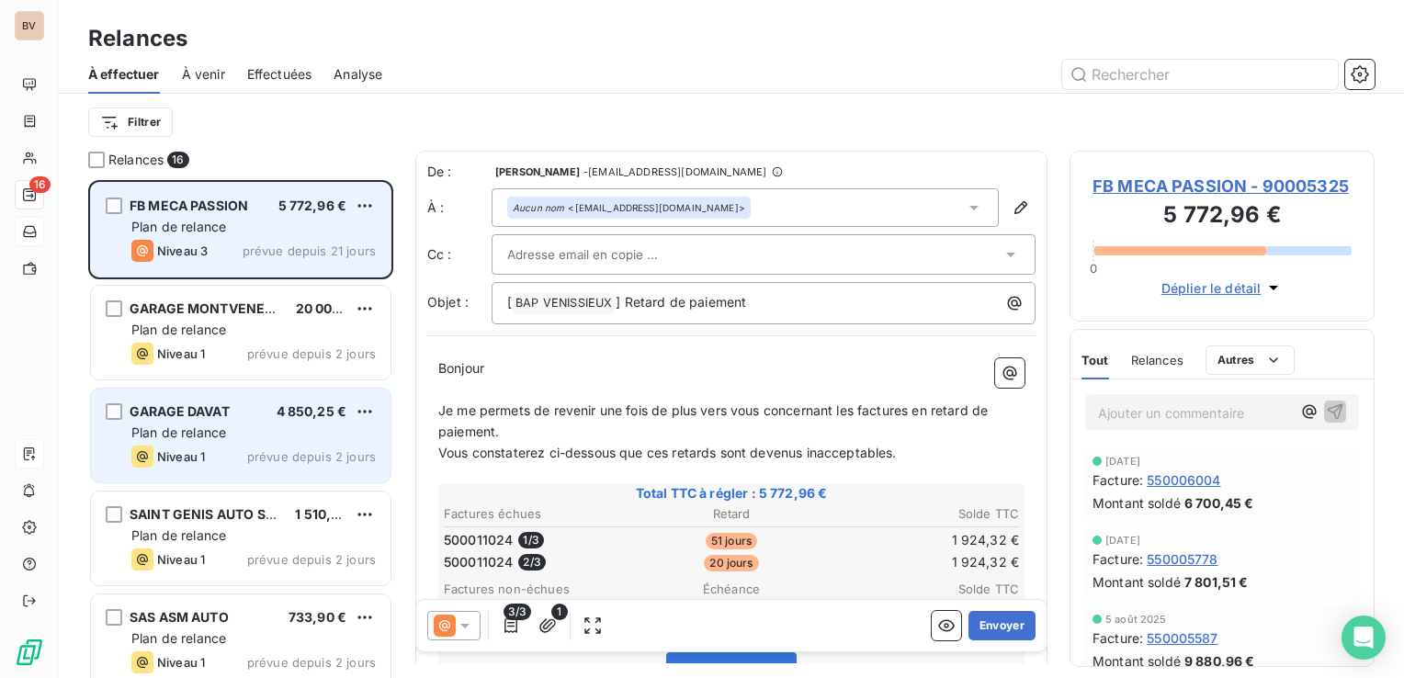
click at [229, 221] on div "Plan de relance" at bounding box center [253, 227] width 244 height 18
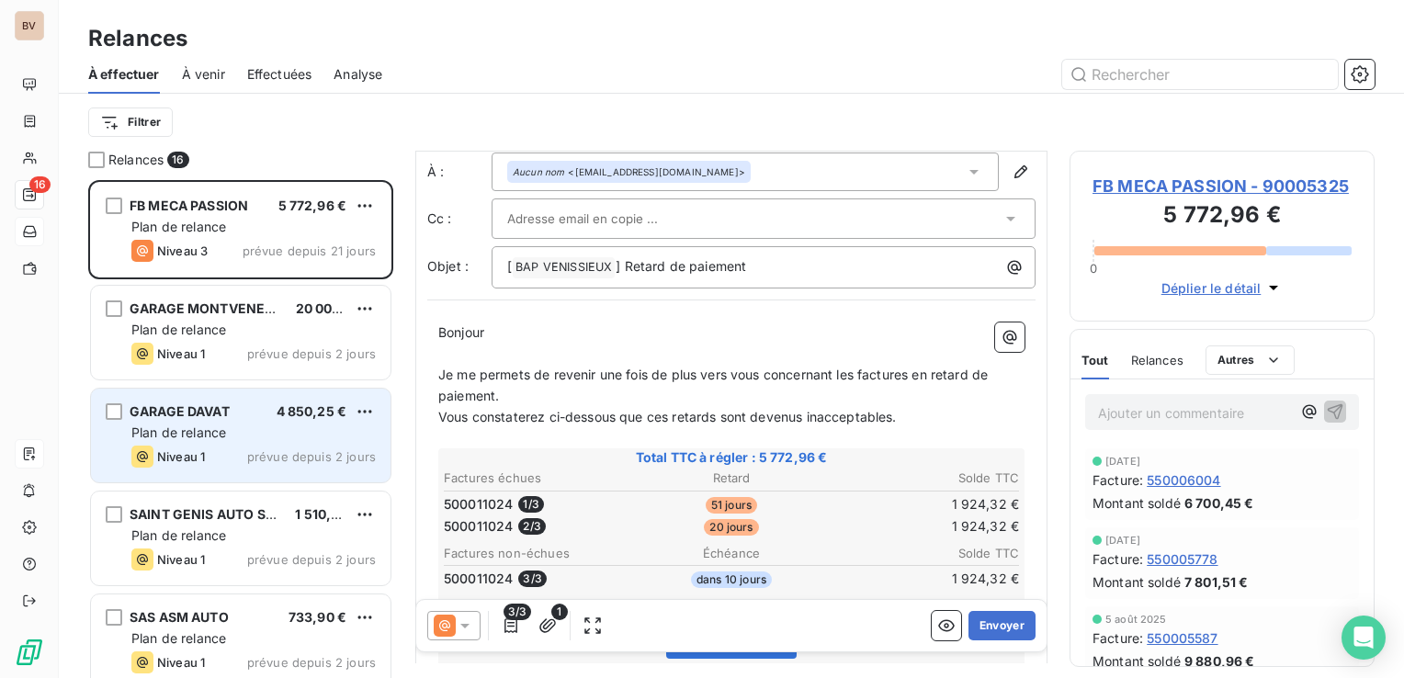
scroll to position [92, 0]
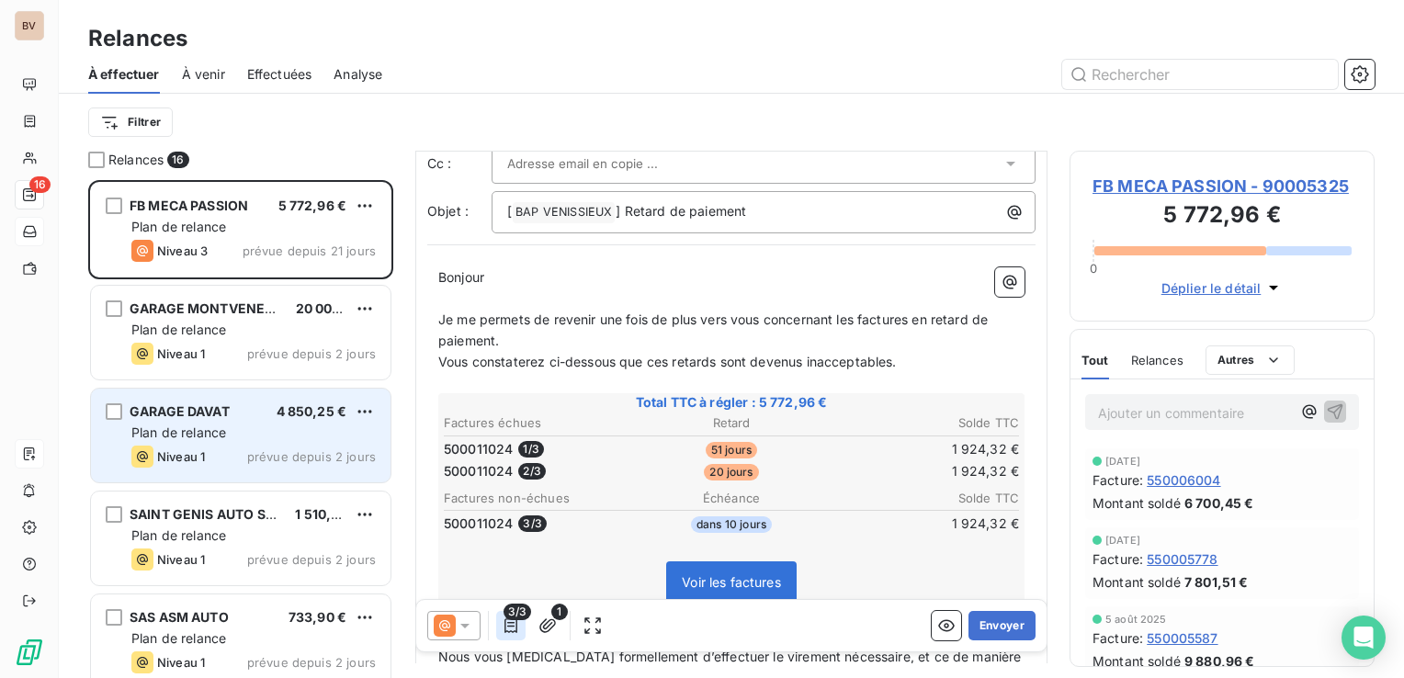
click at [507, 625] on icon "button" at bounding box center [511, 626] width 18 height 18
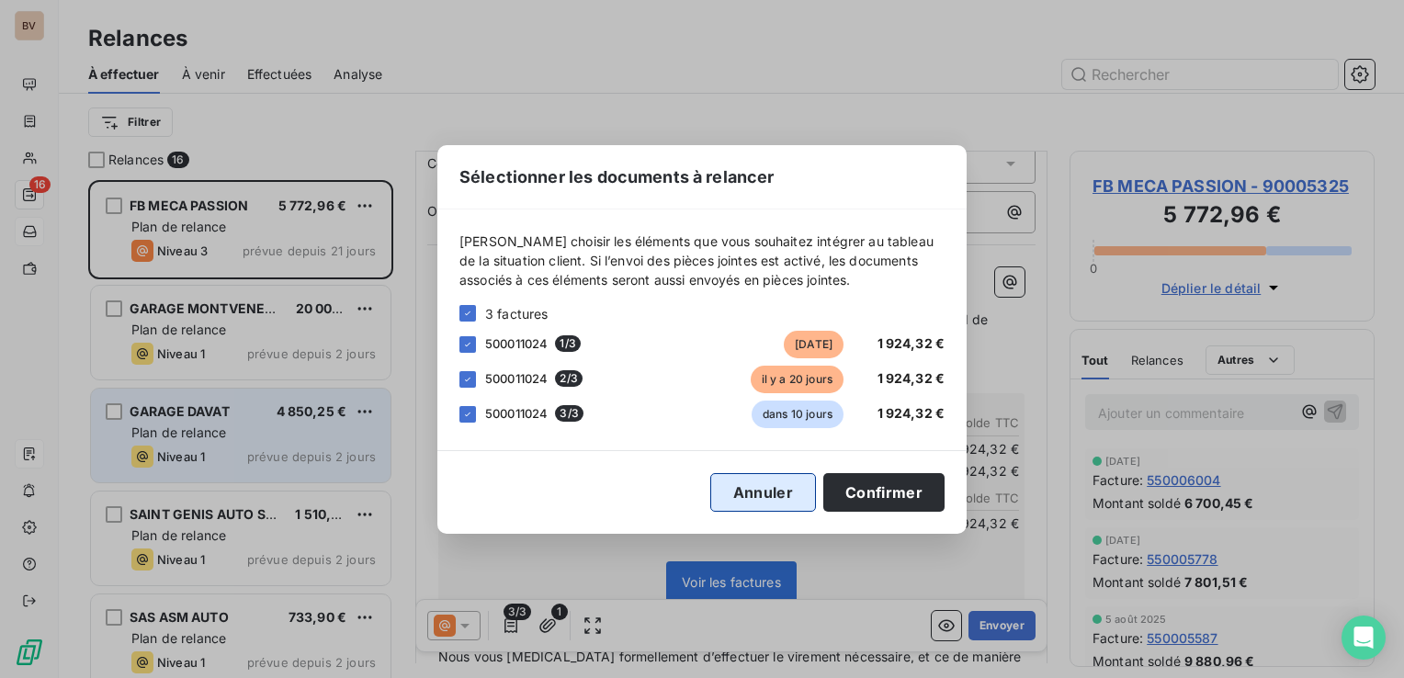
click at [762, 485] on button "Annuler" at bounding box center [763, 492] width 106 height 39
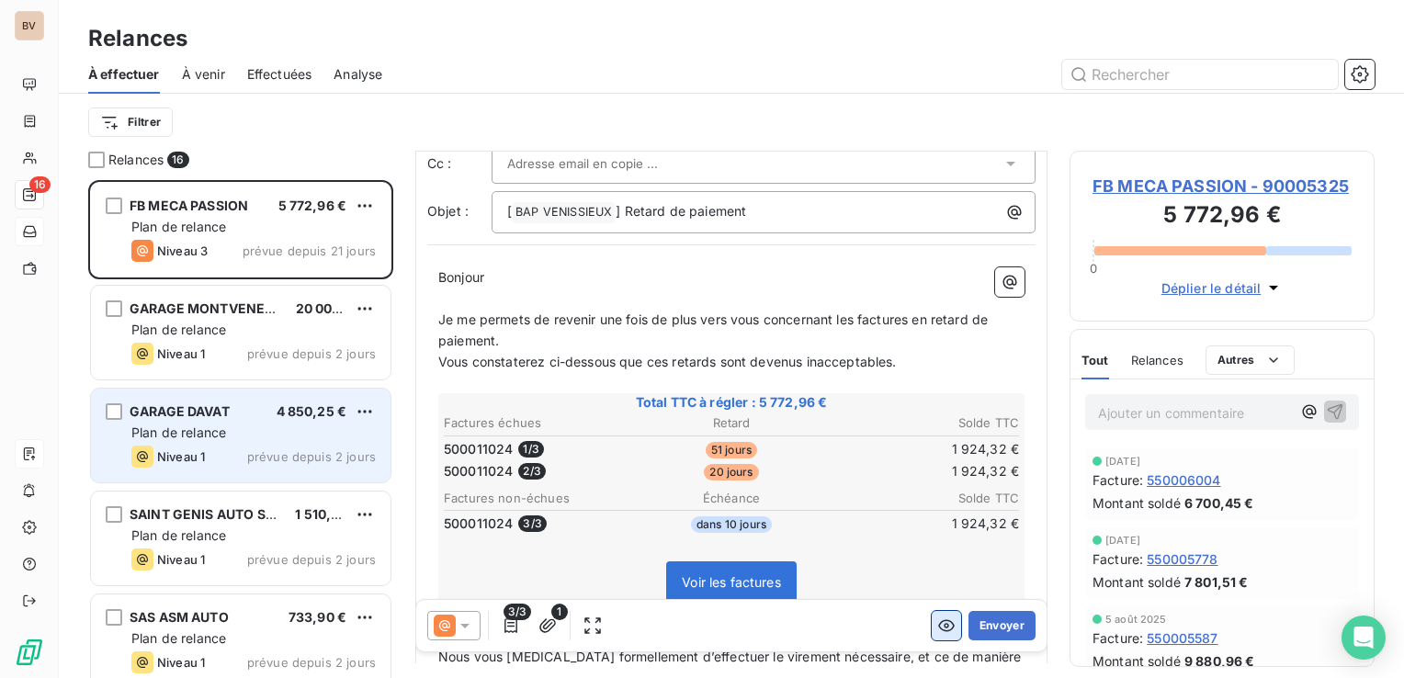
click at [937, 632] on icon "button" at bounding box center [946, 626] width 18 height 18
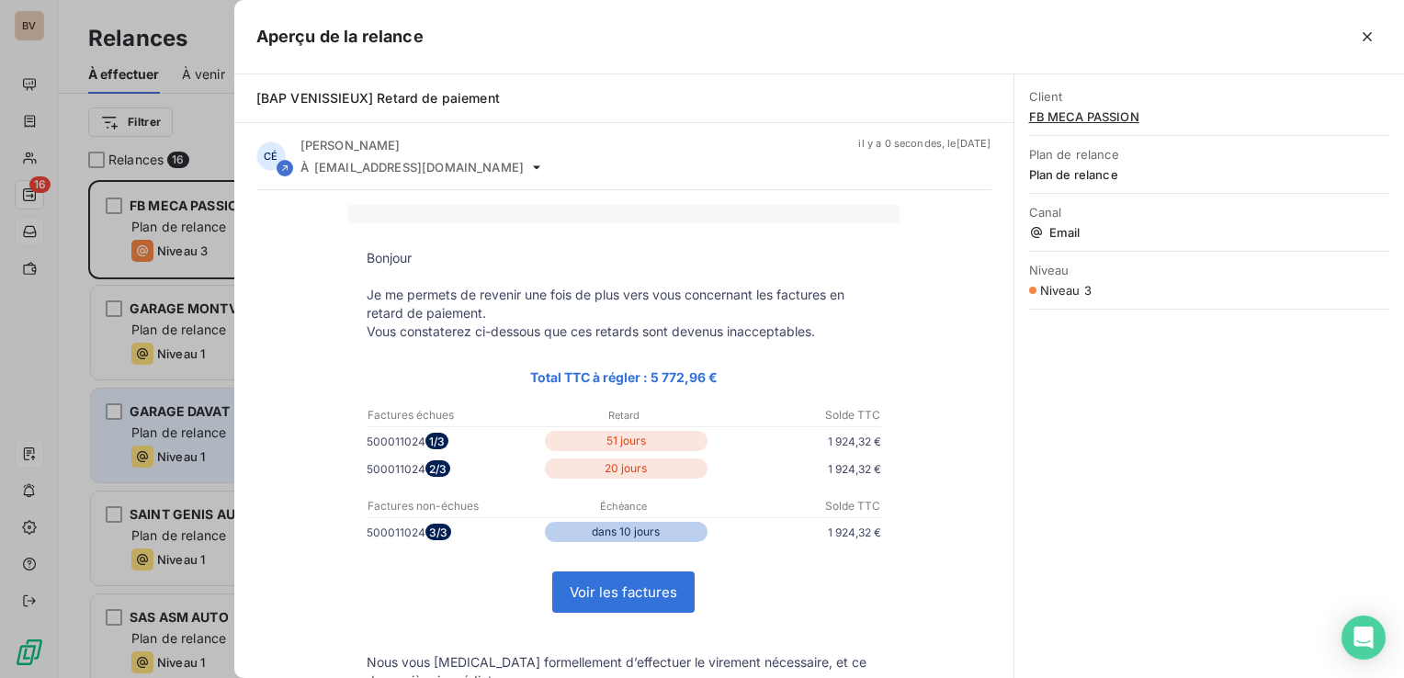
click at [618, 601] on link "Voir les factures" at bounding box center [623, 593] width 141 height 40
click at [1375, 39] on icon "button" at bounding box center [1367, 37] width 18 height 18
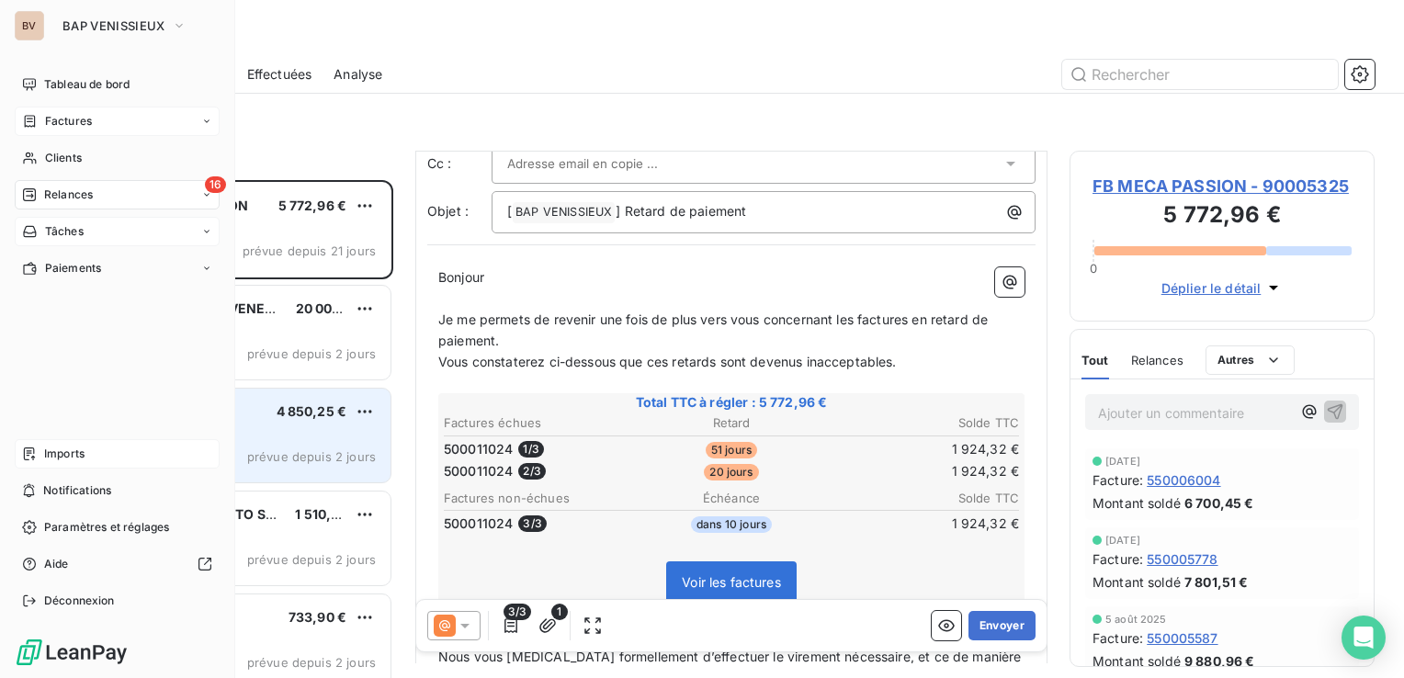
click at [66, 126] on span "Factures" at bounding box center [68, 121] width 47 height 17
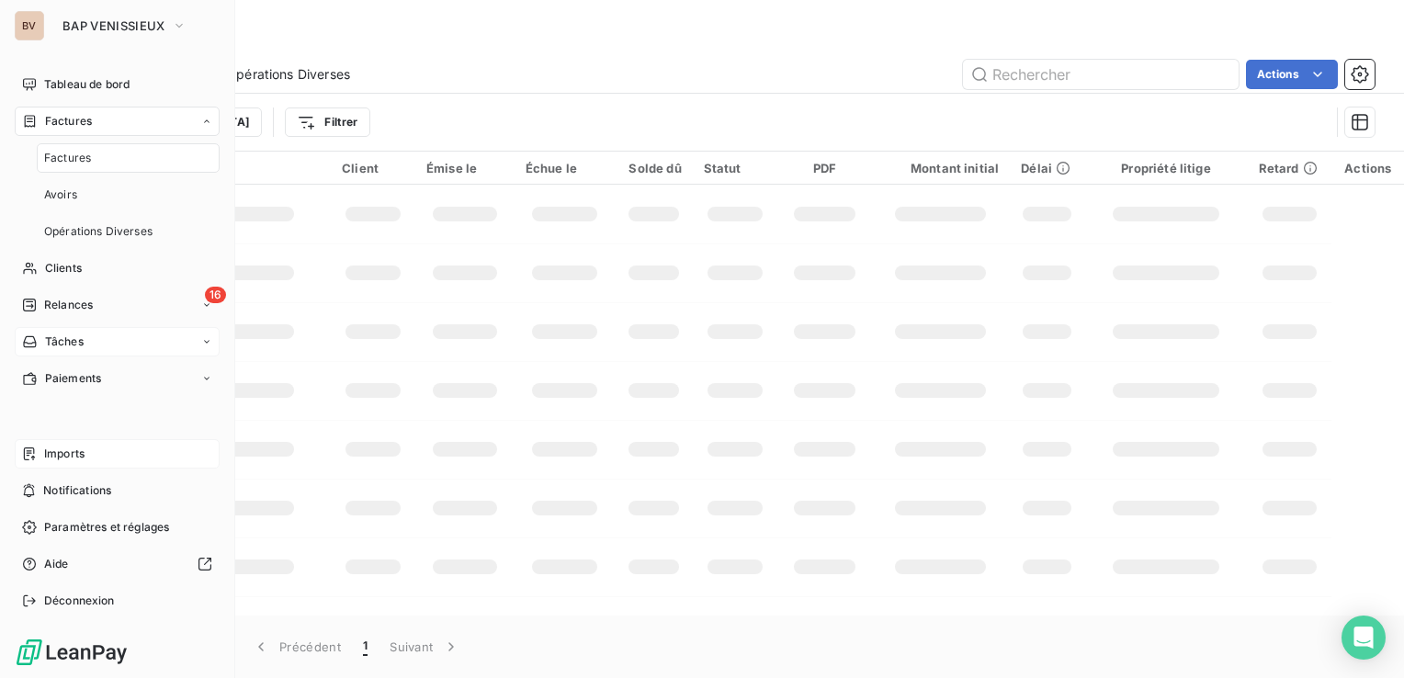
click at [62, 151] on span "Factures" at bounding box center [67, 158] width 47 height 17
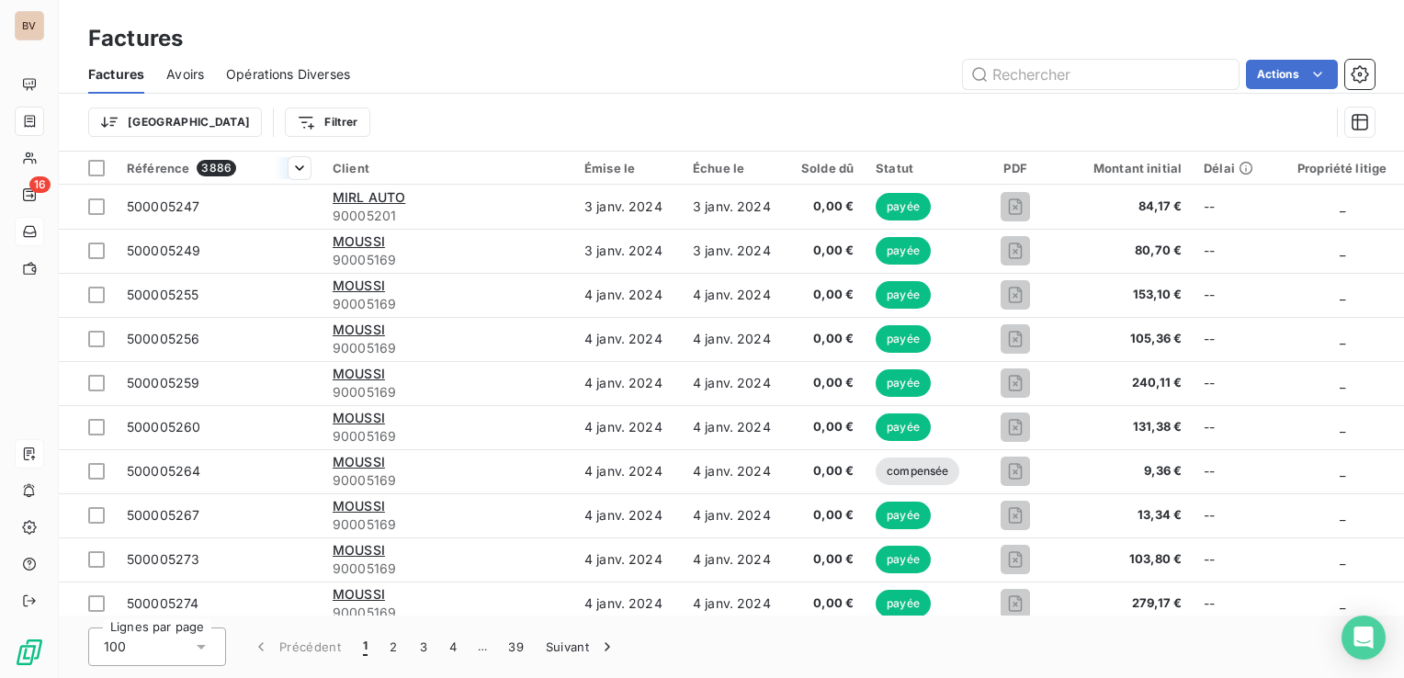
click at [183, 171] on span "Référence" at bounding box center [158, 168] width 62 height 15
click at [238, 192] on div "Trier par ordre croissant" at bounding box center [199, 207] width 219 height 40
click at [280, 174] on icon at bounding box center [276, 168] width 18 height 18
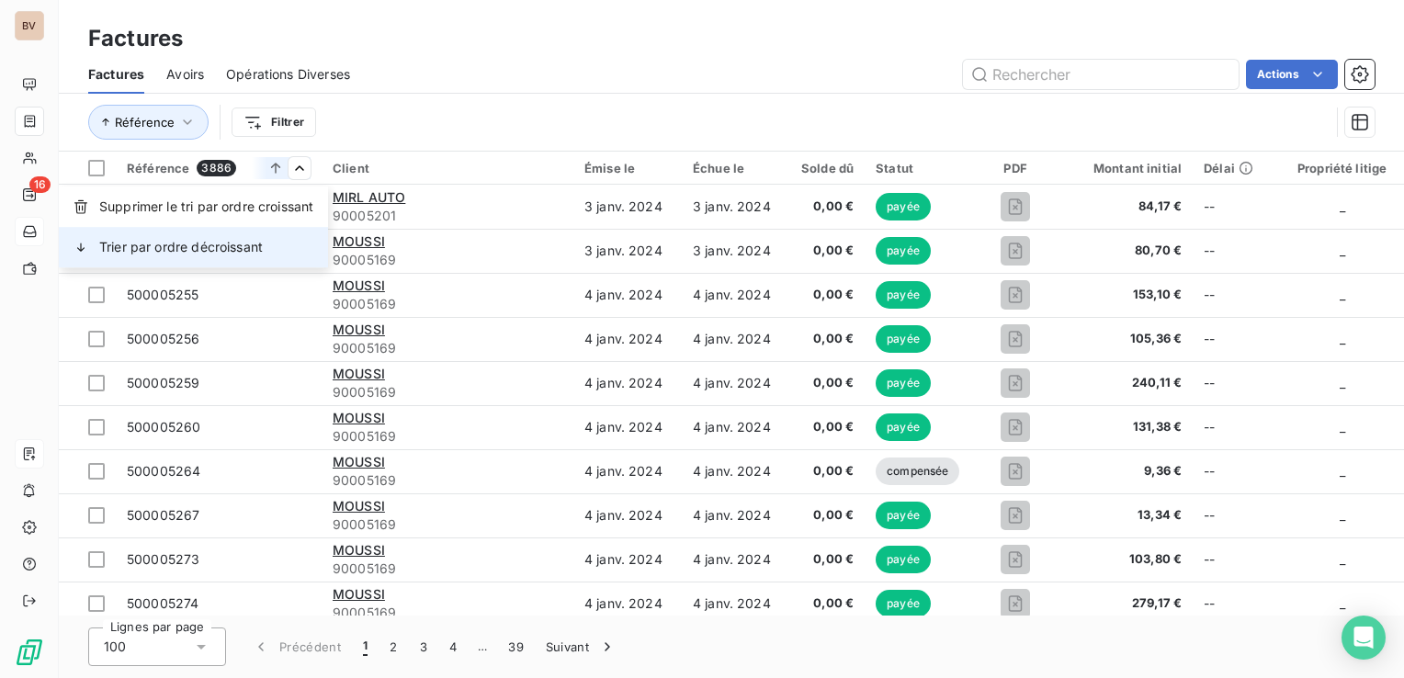
click at [221, 240] on span "Trier par ordre décroissant" at bounding box center [181, 247] width 164 height 18
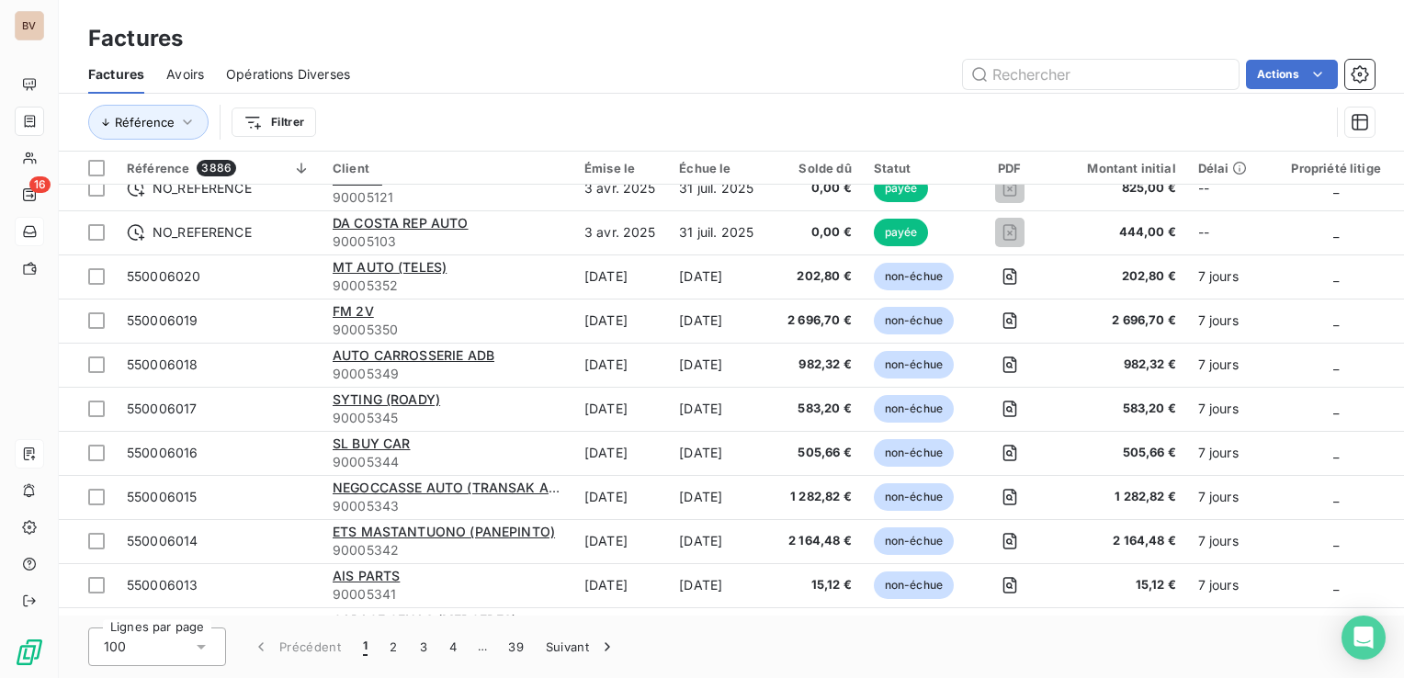
scroll to position [184, 0]
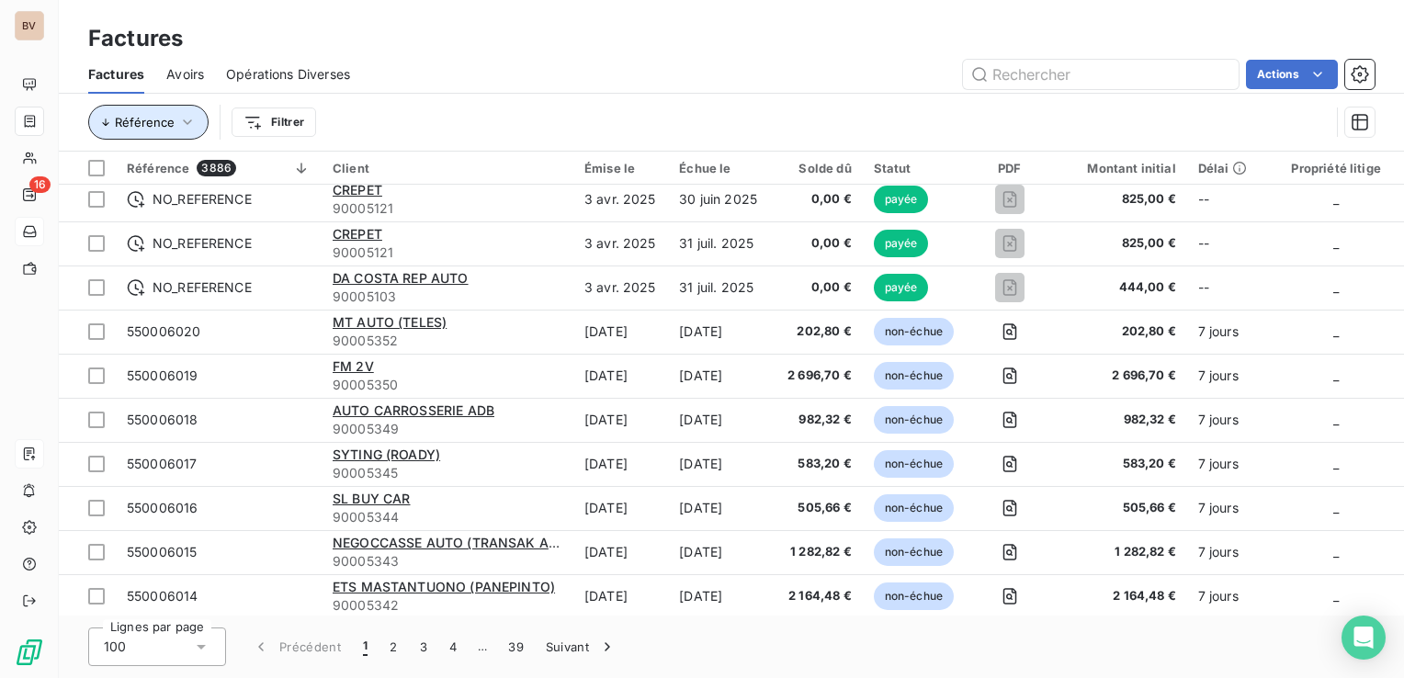
click at [164, 134] on button "Référence" at bounding box center [148, 122] width 120 height 35
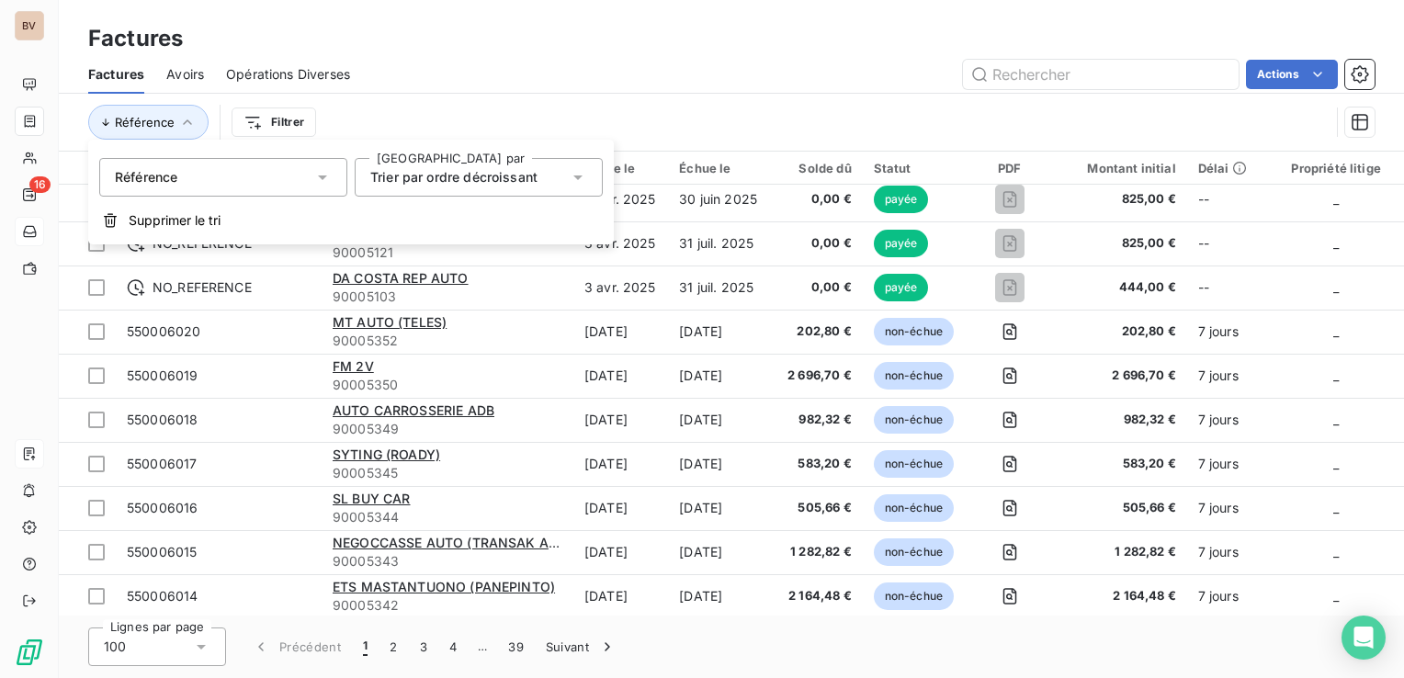
click at [255, 179] on div "Référence" at bounding box center [223, 177] width 248 height 39
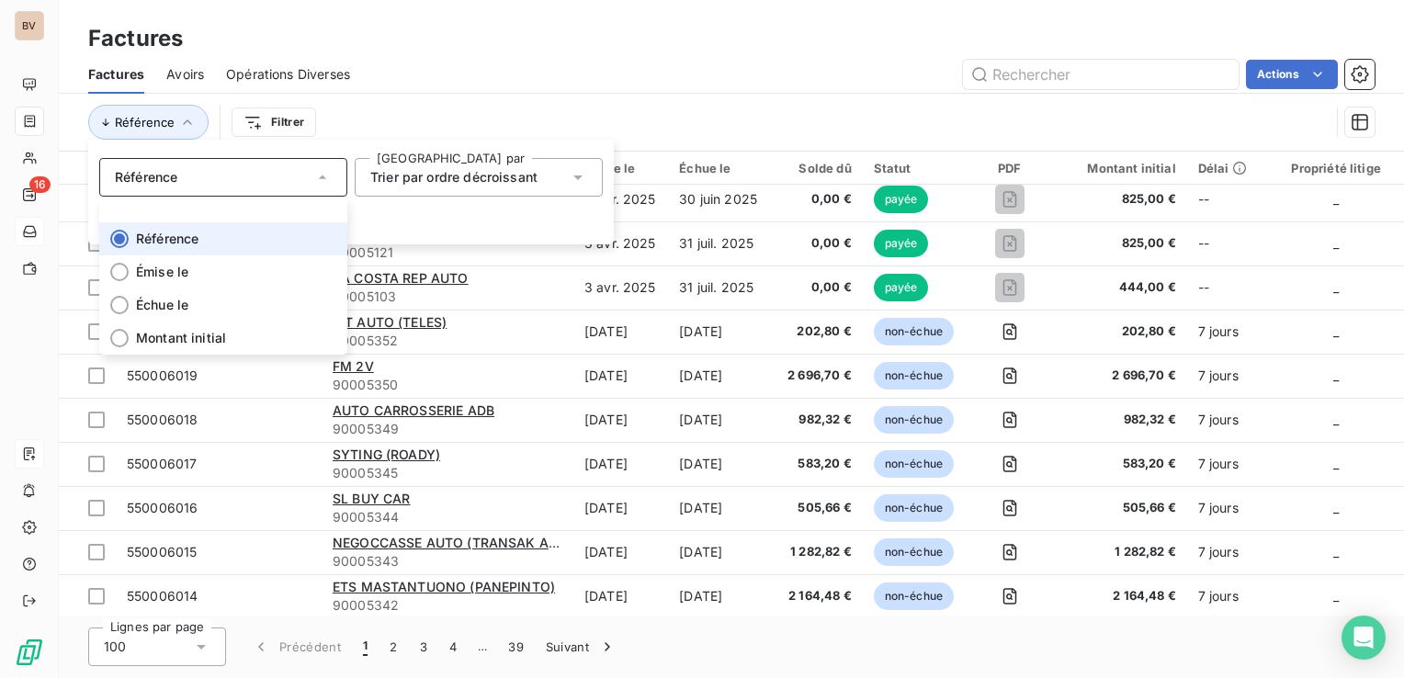
click at [415, 182] on span "Trier par ordre décroissant" at bounding box center [453, 177] width 167 height 16
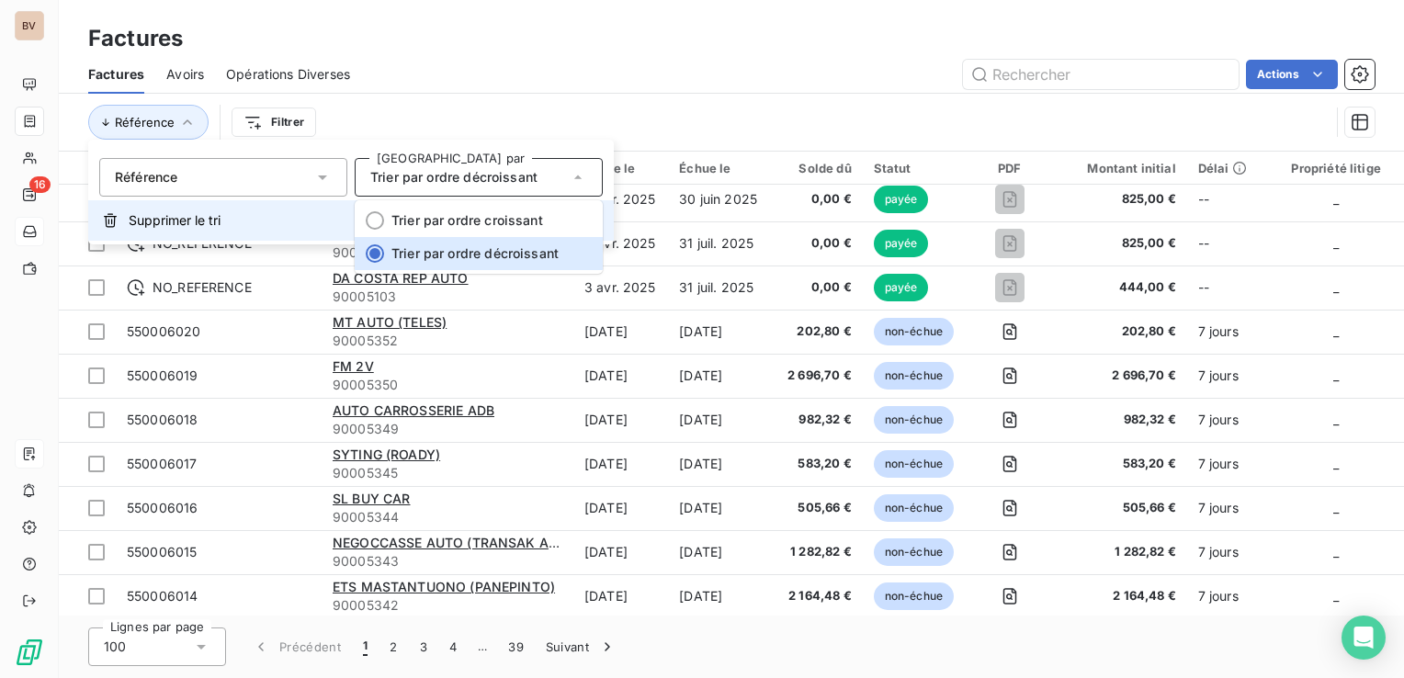
click at [187, 212] on span "Supprimer le tri" at bounding box center [175, 220] width 92 height 18
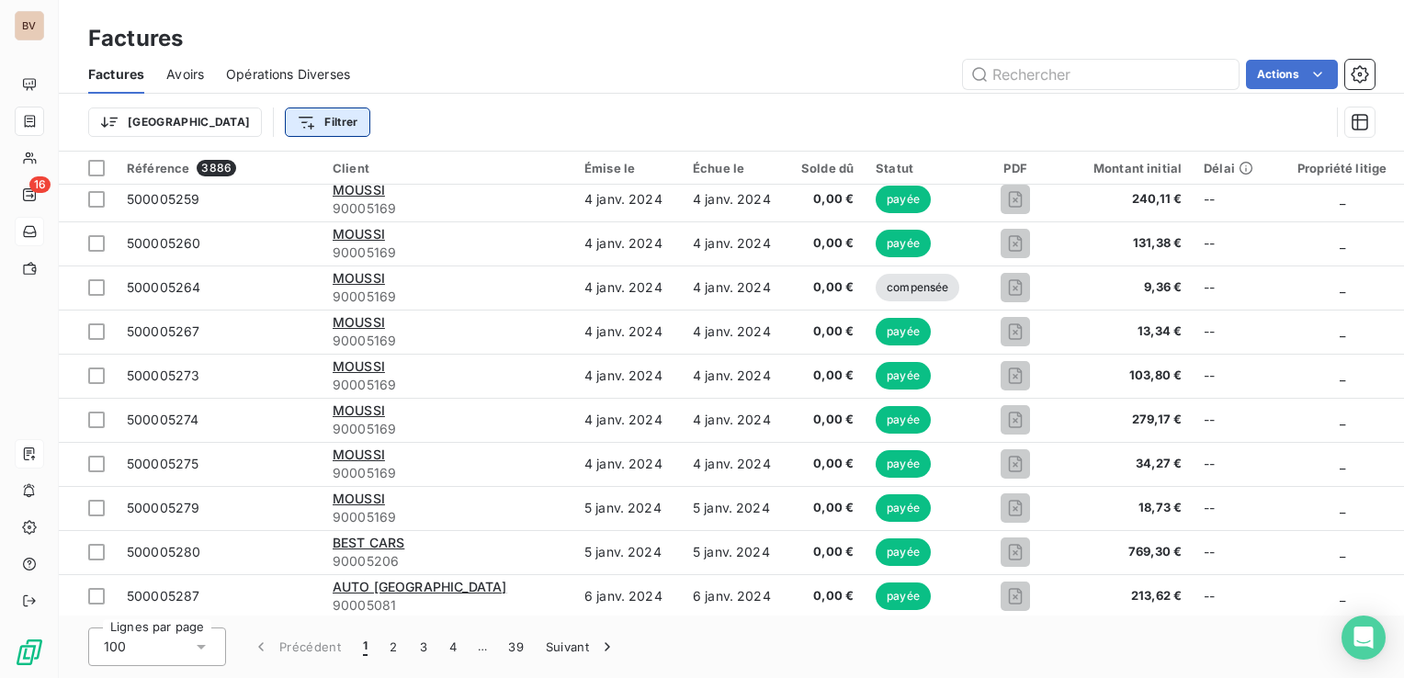
click at [229, 119] on html "BV 16 Factures Factures Avoirs Opérations Diverses Actions Trier Filtrer Référe…" at bounding box center [702, 339] width 1404 height 678
type input "50001124"
click at [465, 114] on html "BV 16 Factures Factures Avoirs Opérations Diverses Actions Trier Filtrer 500011…" at bounding box center [702, 339] width 1404 height 678
click at [240, 127] on html "BV 16 Factures Factures Avoirs Opérations Diverses Actions Trier Filtrer Référe…" at bounding box center [702, 339] width 1404 height 678
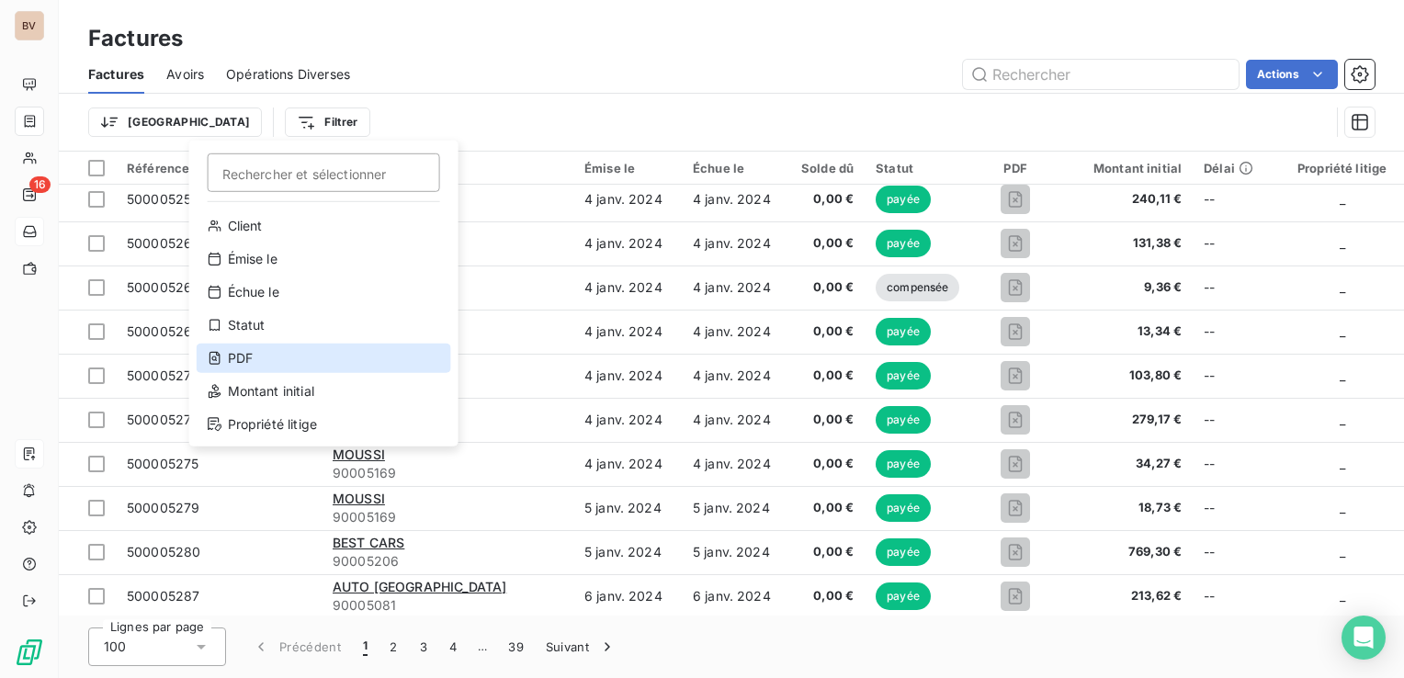
click at [240, 357] on div "PDF" at bounding box center [324, 358] width 255 height 29
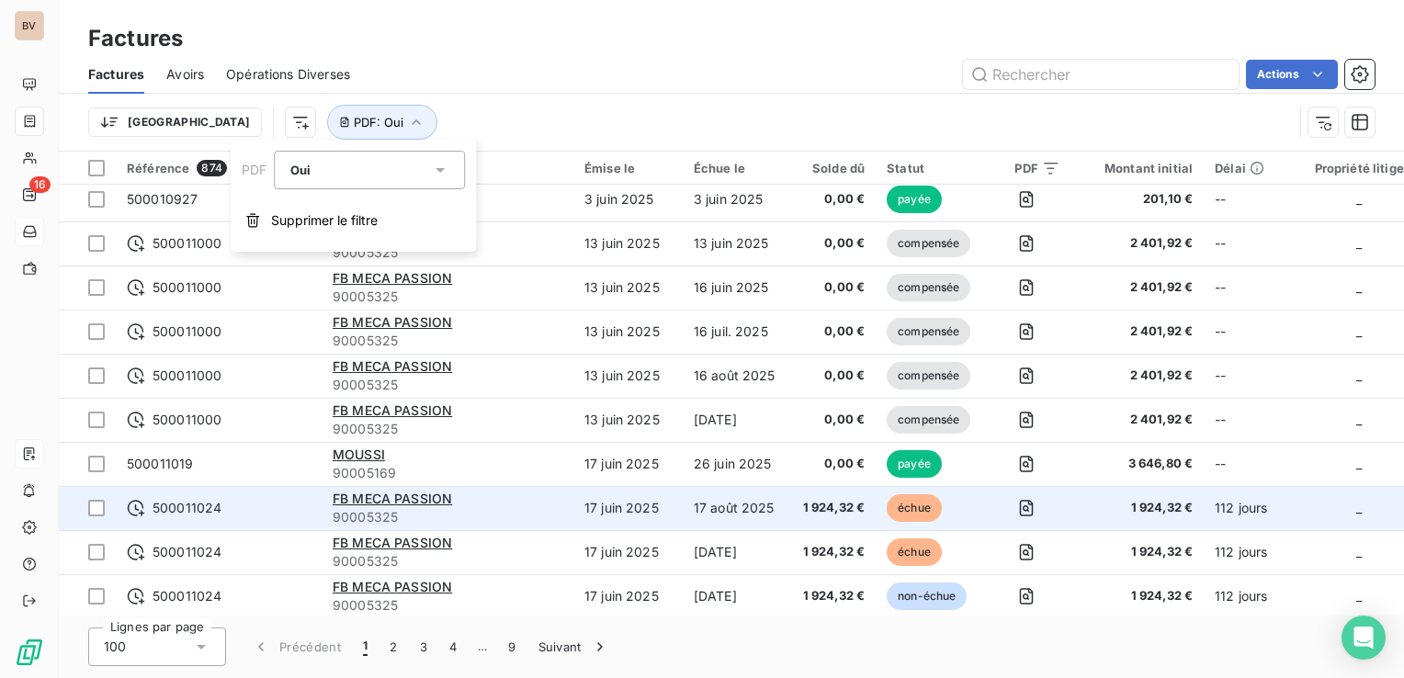
click at [1356, 510] on span "_" at bounding box center [1359, 508] width 6 height 16
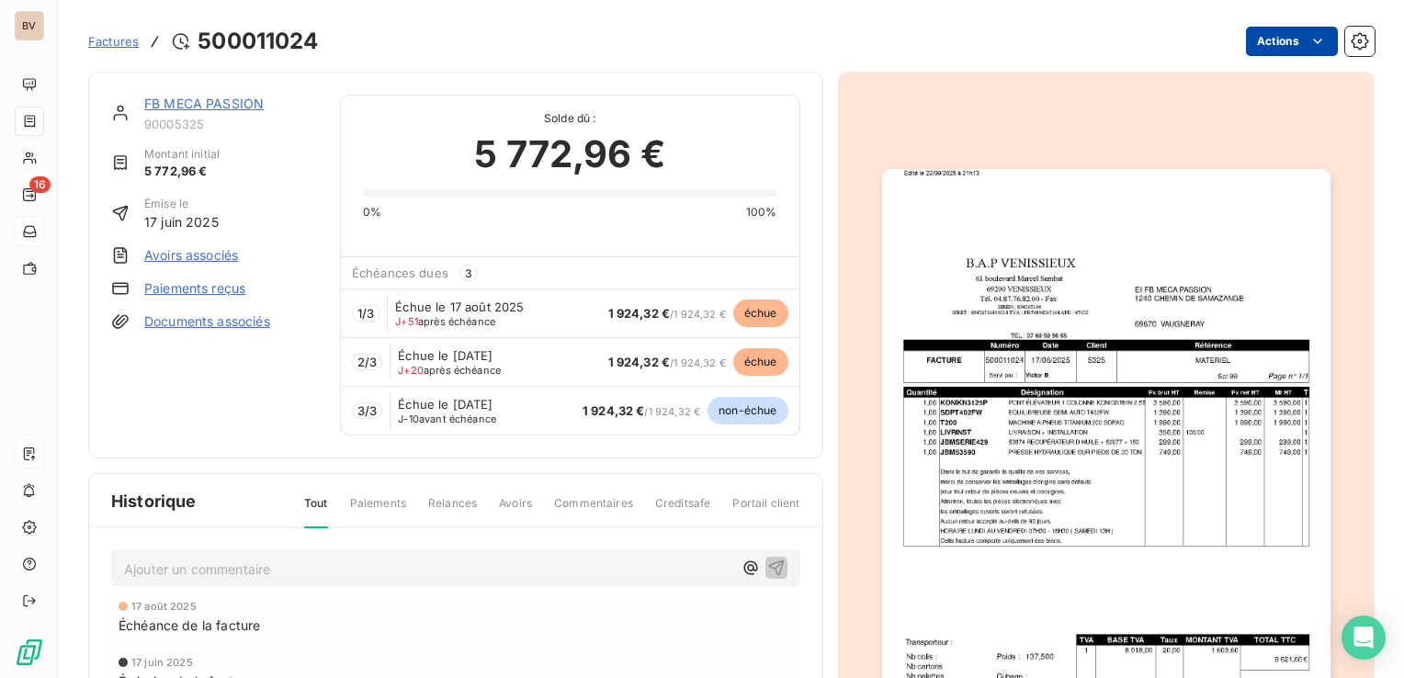
click at [1316, 42] on html "BV 16 Factures 500011024 Actions FB MECA PASSION 90005325 Montant initial 5 772…" at bounding box center [702, 339] width 1404 height 678
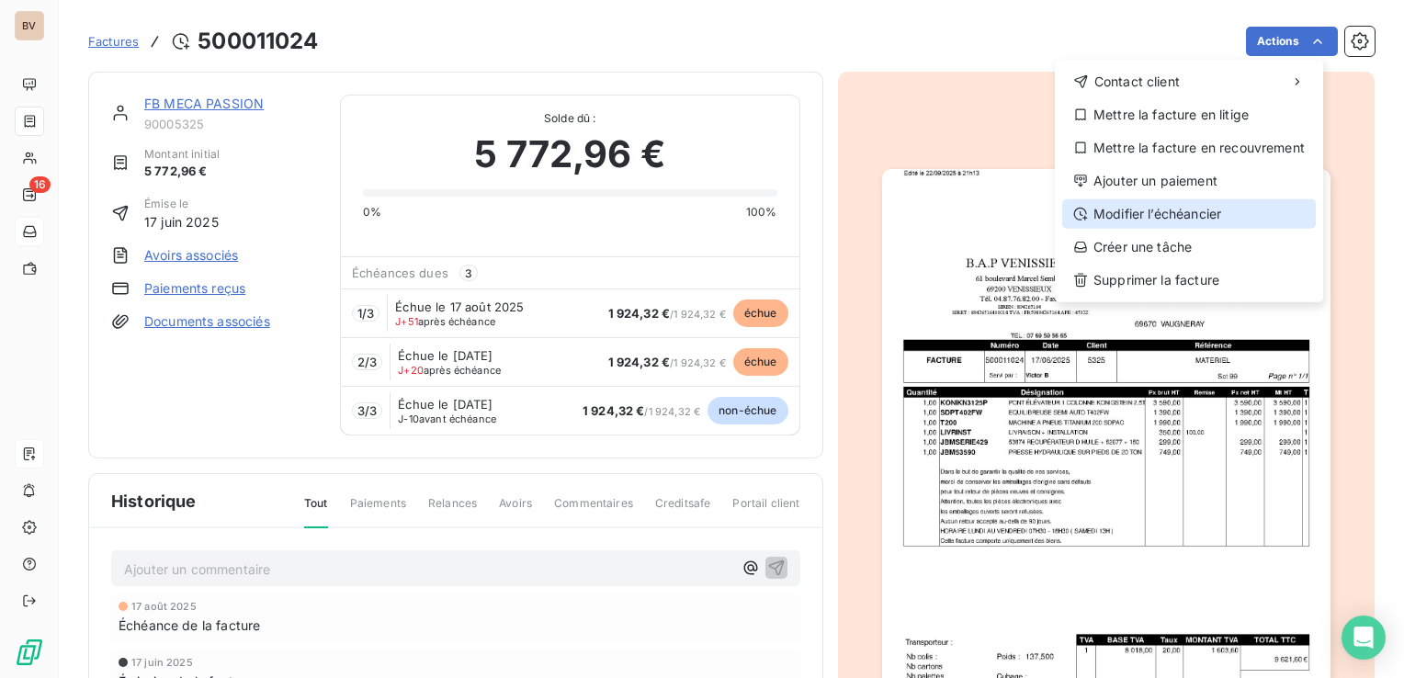
click at [1176, 212] on div "Modifier l’échéancier" at bounding box center [1189, 213] width 254 height 29
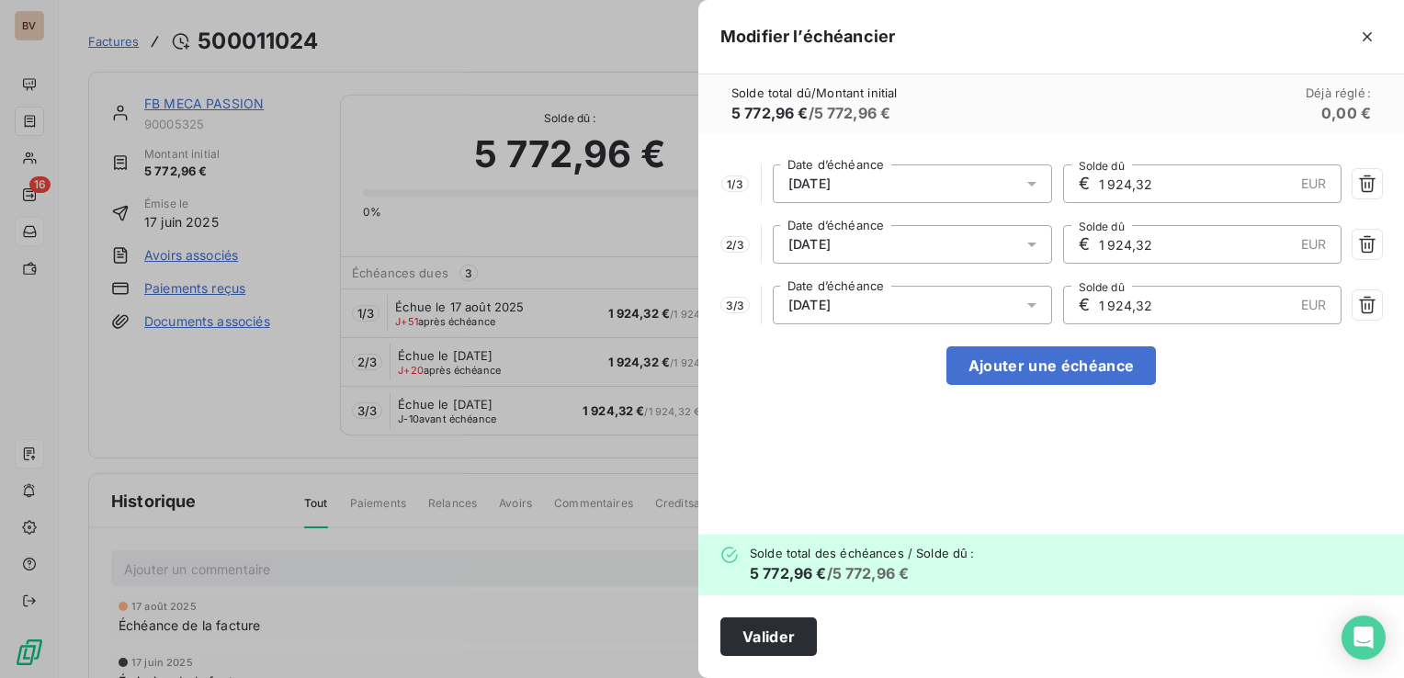
click at [1033, 185] on icon at bounding box center [1031, 184] width 9 height 5
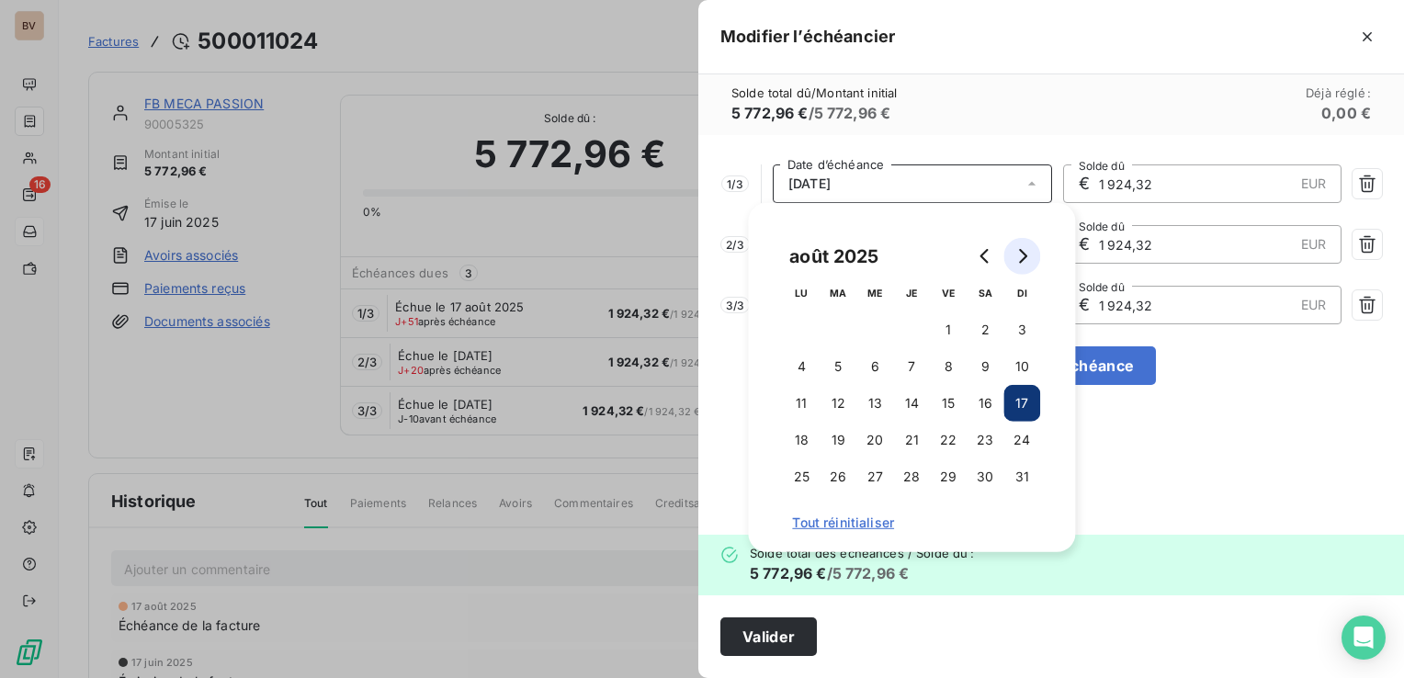
click at [1027, 263] on icon "Go to next month" at bounding box center [1022, 256] width 15 height 15
click at [835, 472] on button "30" at bounding box center [838, 477] width 37 height 37
click at [838, 479] on button "30" at bounding box center [838, 477] width 37 height 37
click at [1237, 454] on div "1 / 3 30/09/2025 Date d’échéance € 1 924,32 EUR Solde dû 2 / 3 30/09/2025 Date …" at bounding box center [1051, 335] width 706 height 400
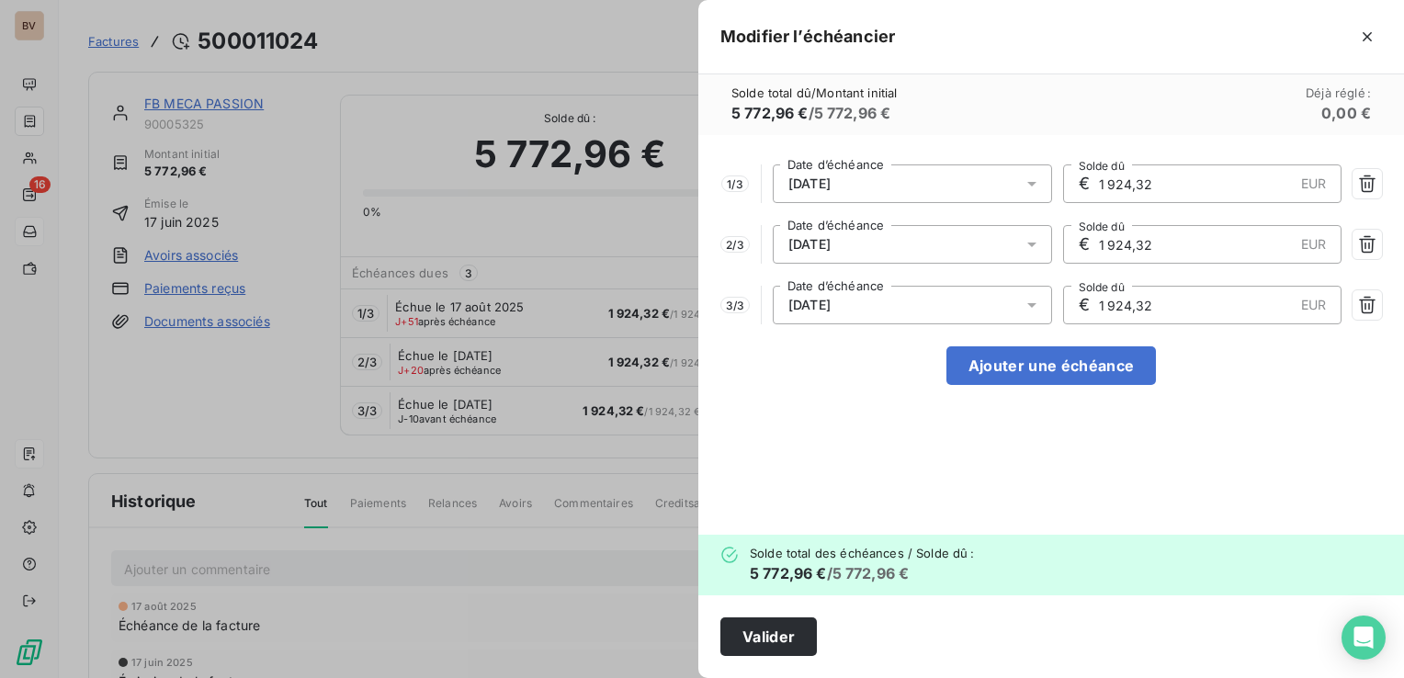
click at [1026, 241] on icon at bounding box center [1032, 244] width 18 height 18
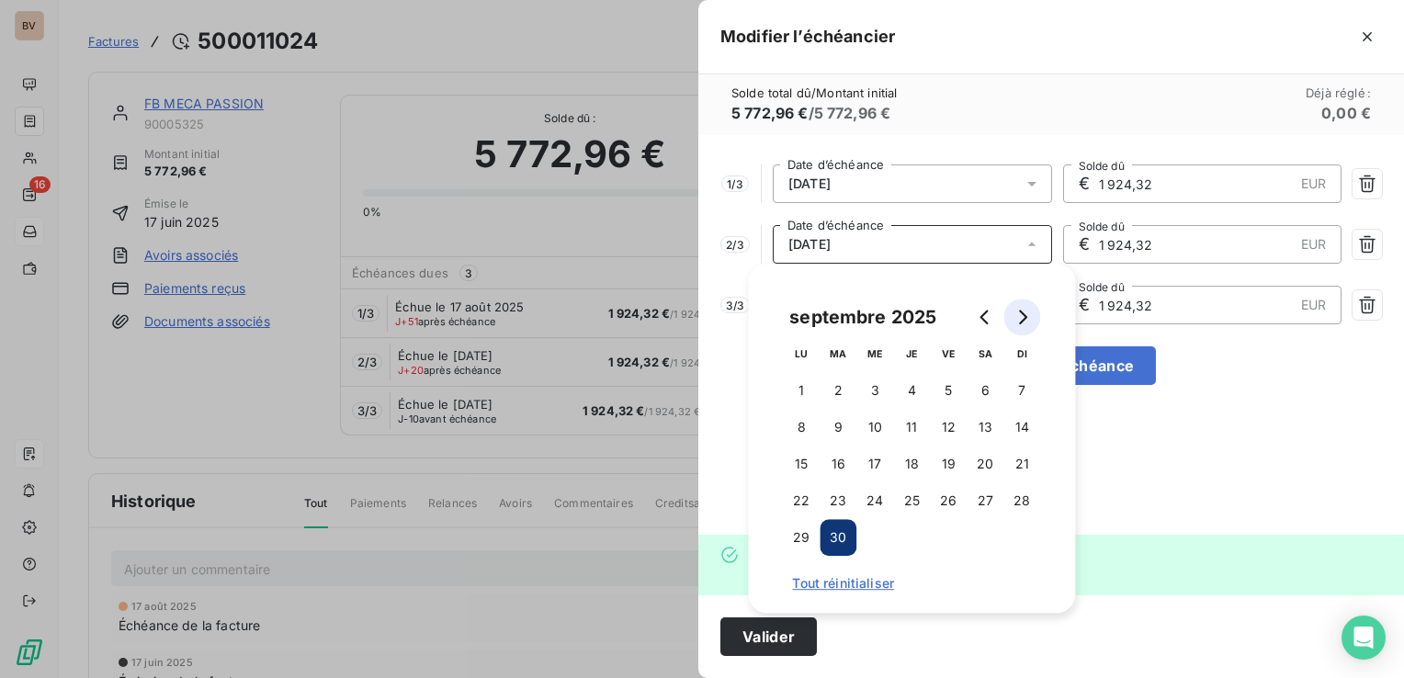
click at [1029, 312] on icon "Go to next month" at bounding box center [1022, 317] width 15 height 15
click at [953, 540] on button "31" at bounding box center [948, 537] width 37 height 37
click at [952, 544] on button "31" at bounding box center [948, 537] width 37 height 37
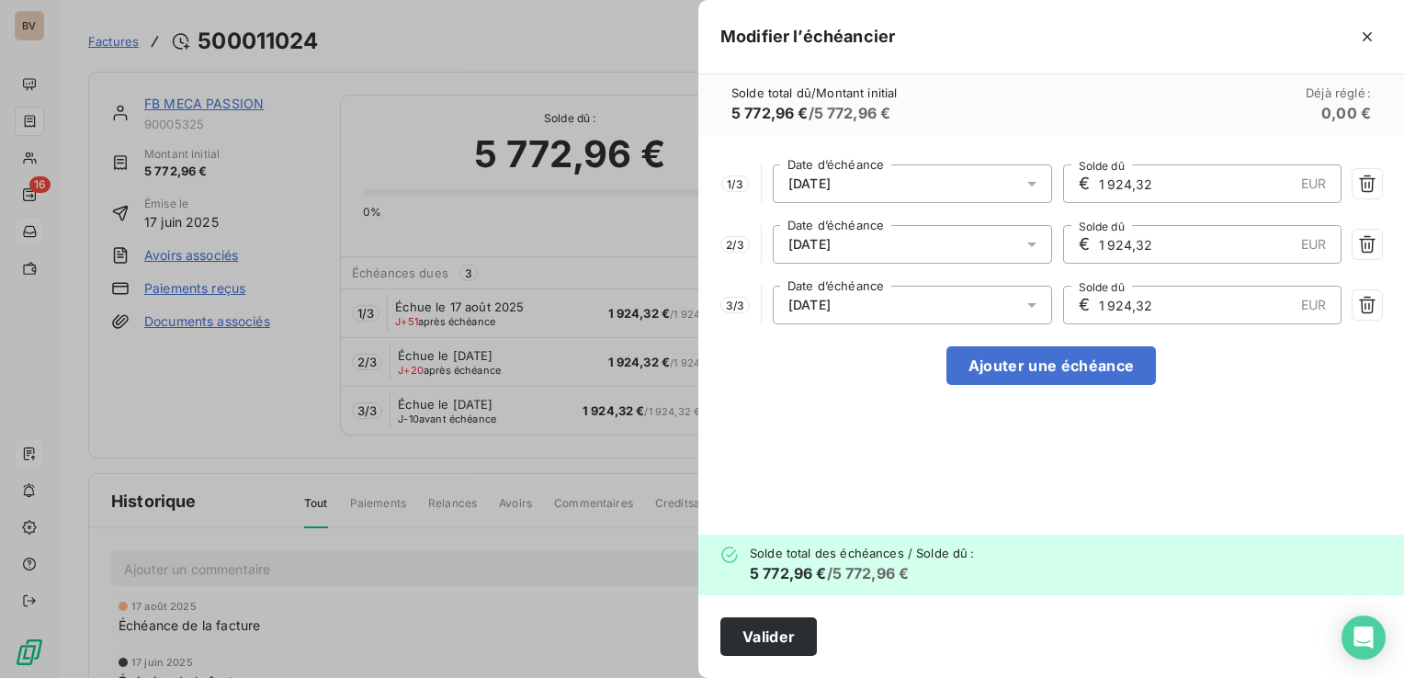
click at [1143, 461] on div "1 / 3 30/09/2025 Date d’échéance € 1 924,32 EUR Solde dû 2 / 3 31/10/2025 Date …" at bounding box center [1051, 335] width 706 height 400
click at [1037, 299] on icon at bounding box center [1032, 305] width 18 height 18
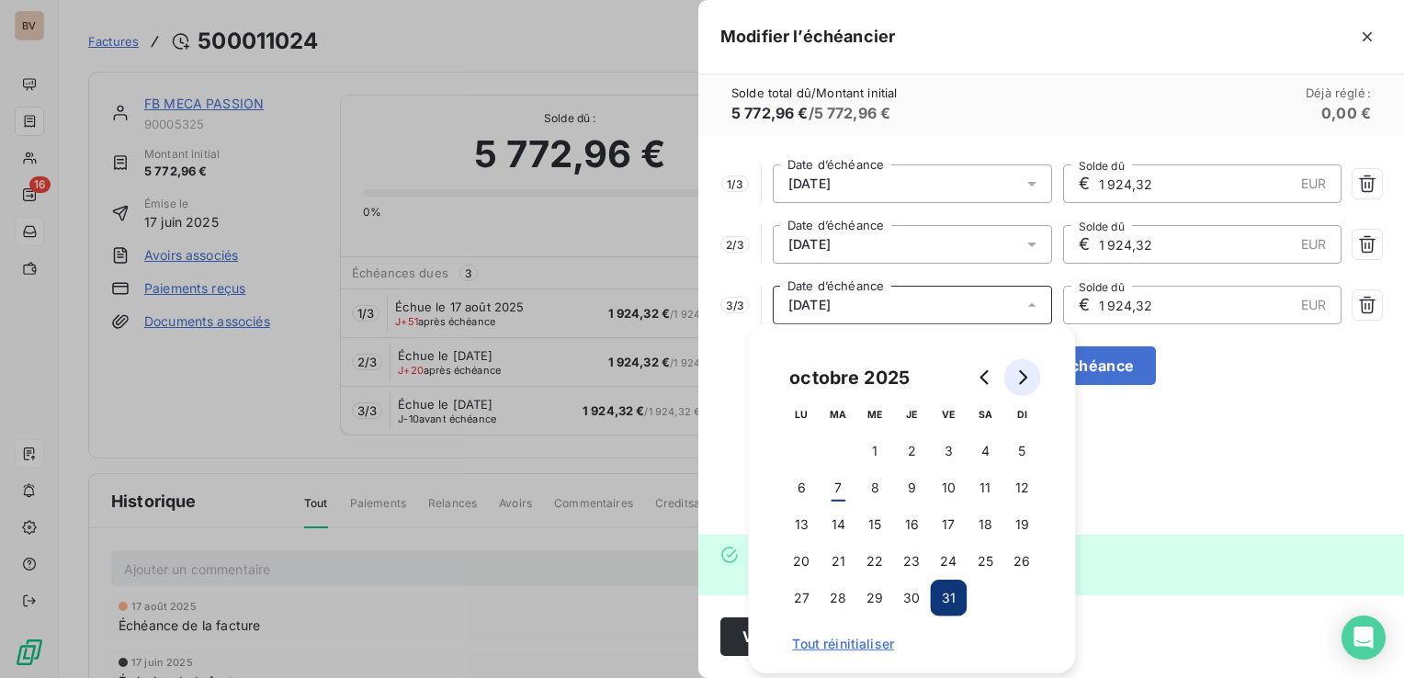
click at [1032, 384] on button "Go to next month" at bounding box center [1022, 377] width 37 height 37
click at [1027, 593] on button "30" at bounding box center [1022, 598] width 37 height 37
click at [1151, 454] on div "1 / 3 30/09/2025 Date d’échéance € 1 924,32 EUR Solde dû 2 / 3 31/10/2025 Date …" at bounding box center [1051, 335] width 706 height 400
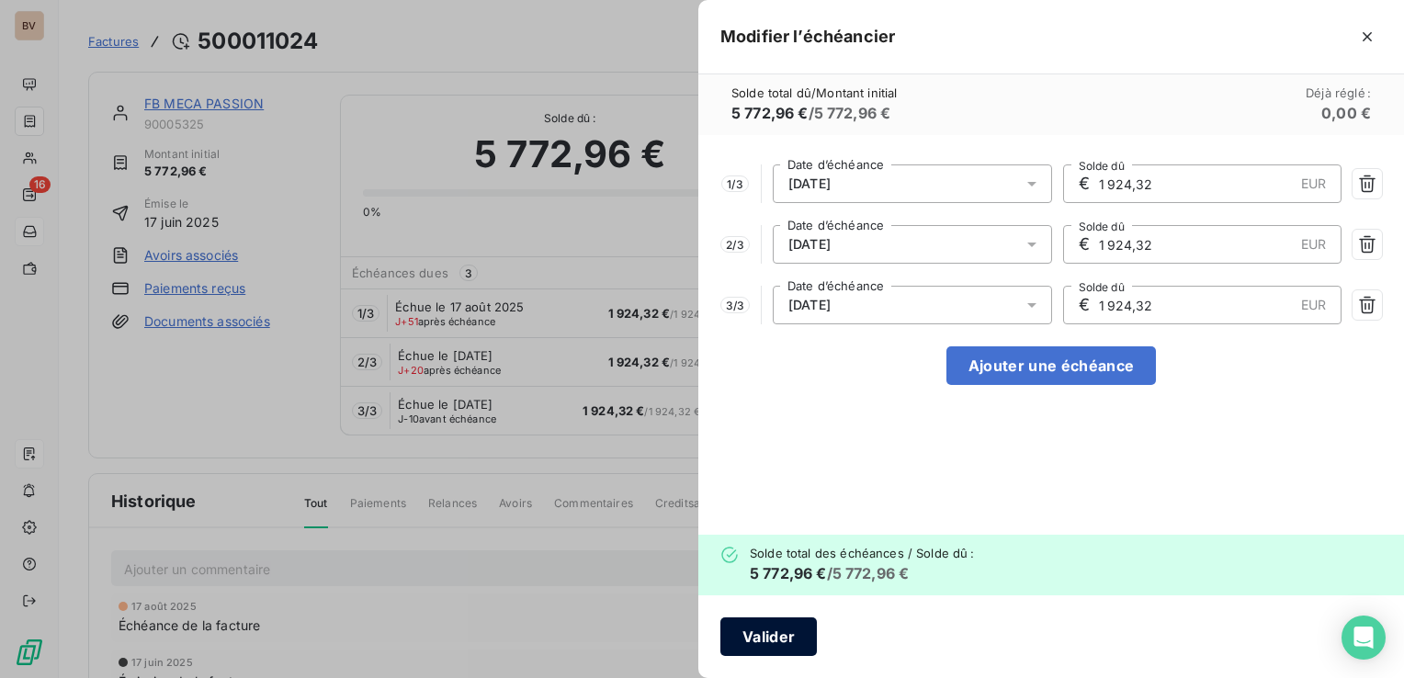
click at [800, 631] on button "Valider" at bounding box center [768, 637] width 96 height 39
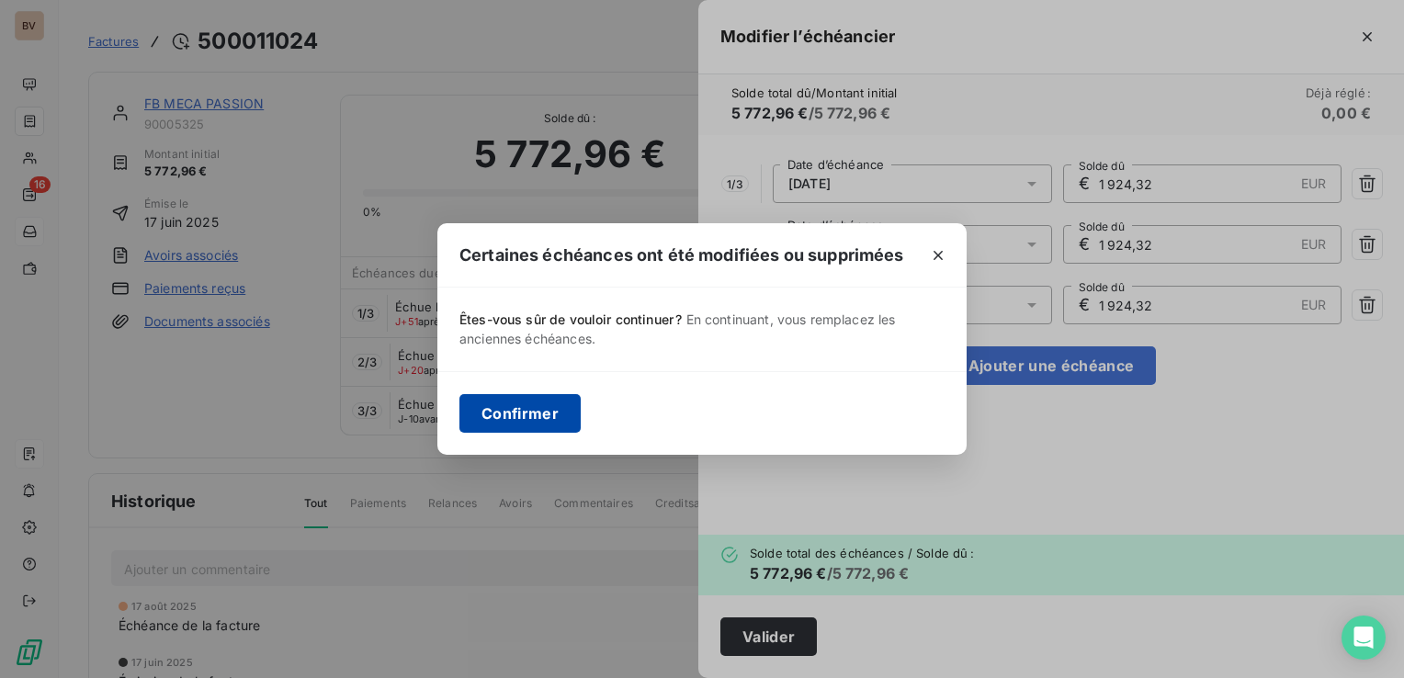
click at [532, 422] on button "Confirmer" at bounding box center [519, 413] width 121 height 39
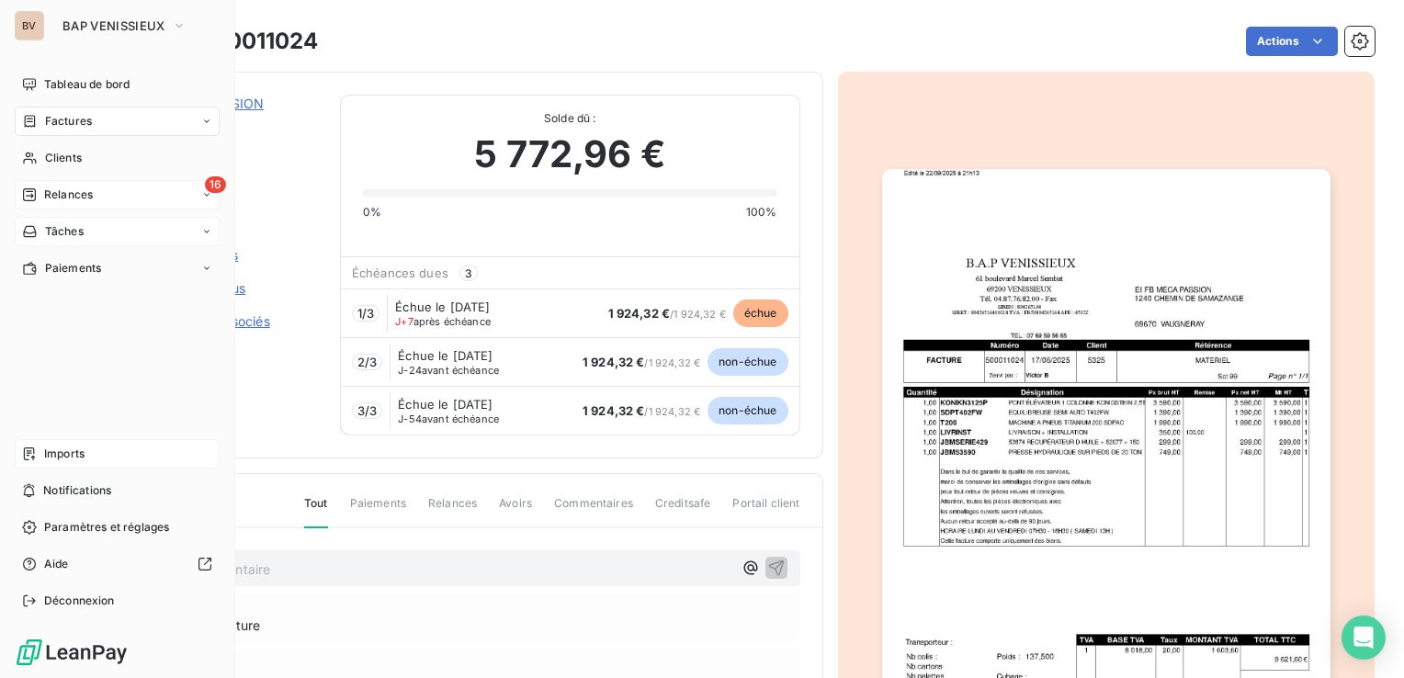
click at [81, 189] on span "Relances" at bounding box center [68, 195] width 49 height 17
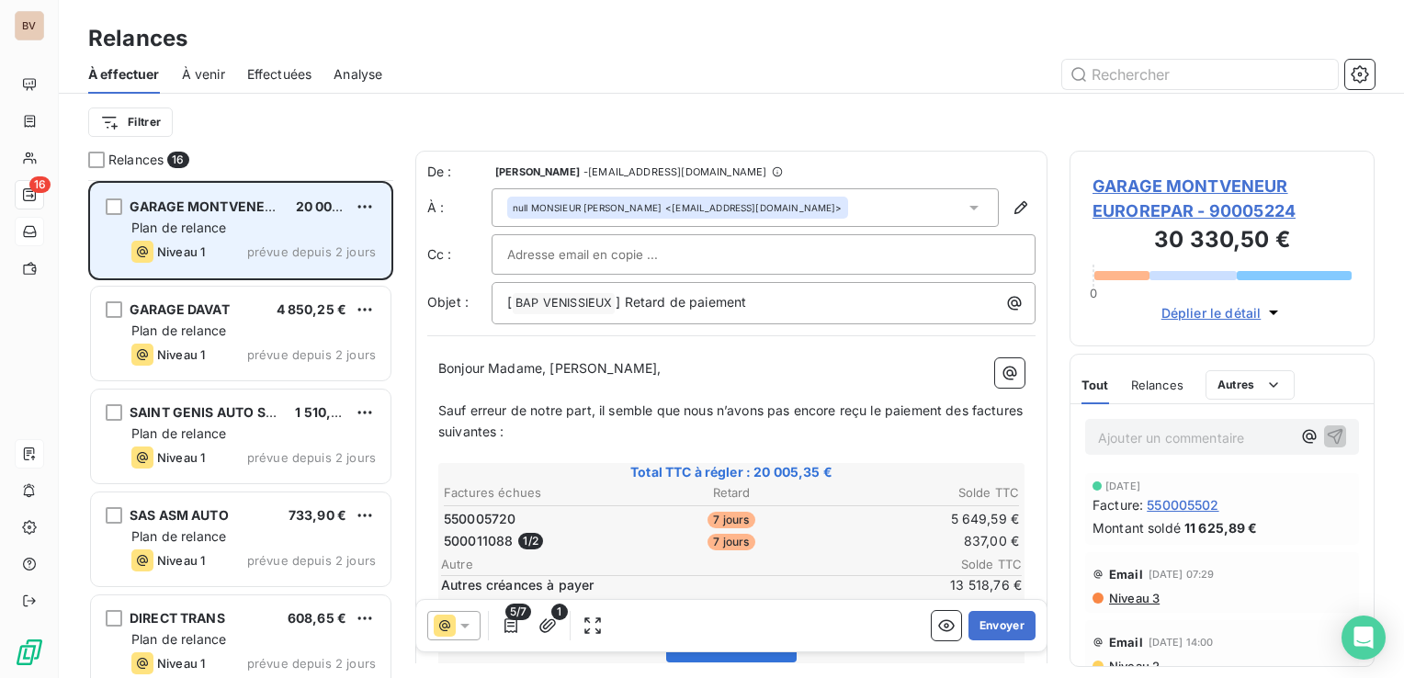
click at [233, 225] on div "Plan de relance" at bounding box center [253, 228] width 244 height 18
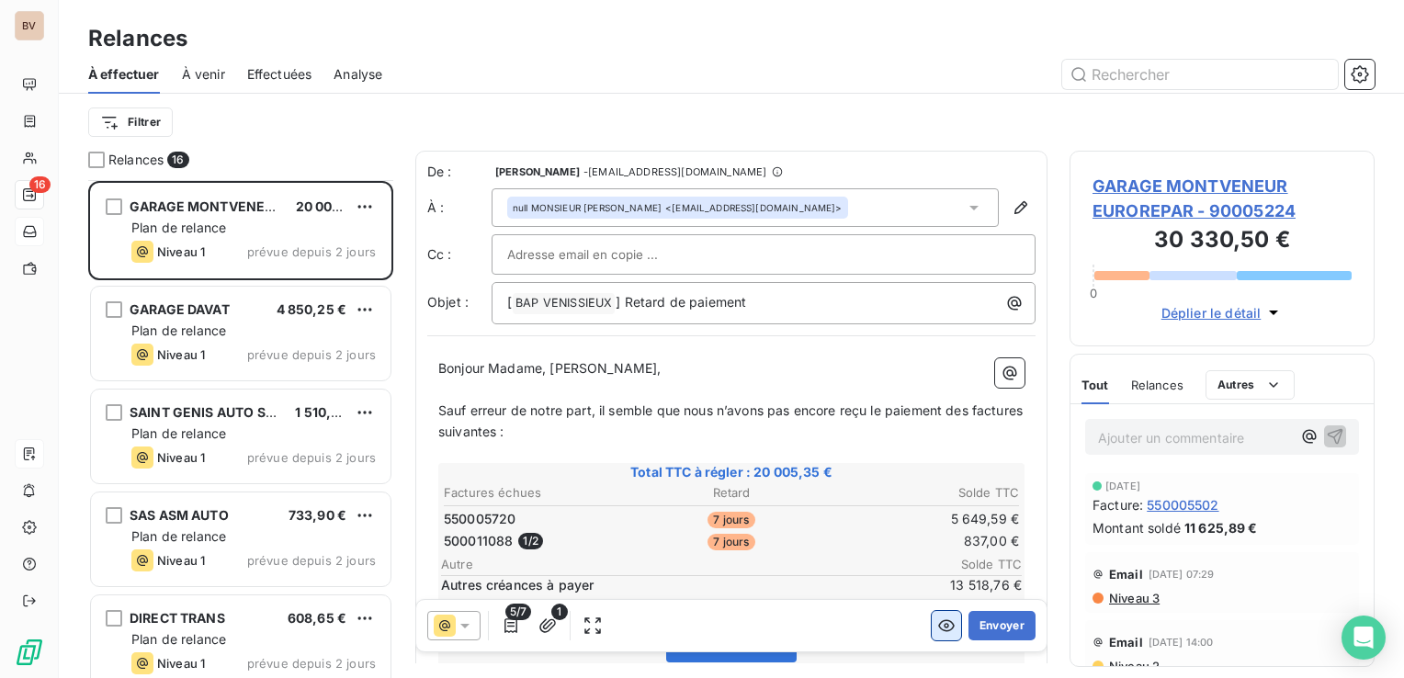
click at [938, 623] on icon "button" at bounding box center [946, 626] width 17 height 12
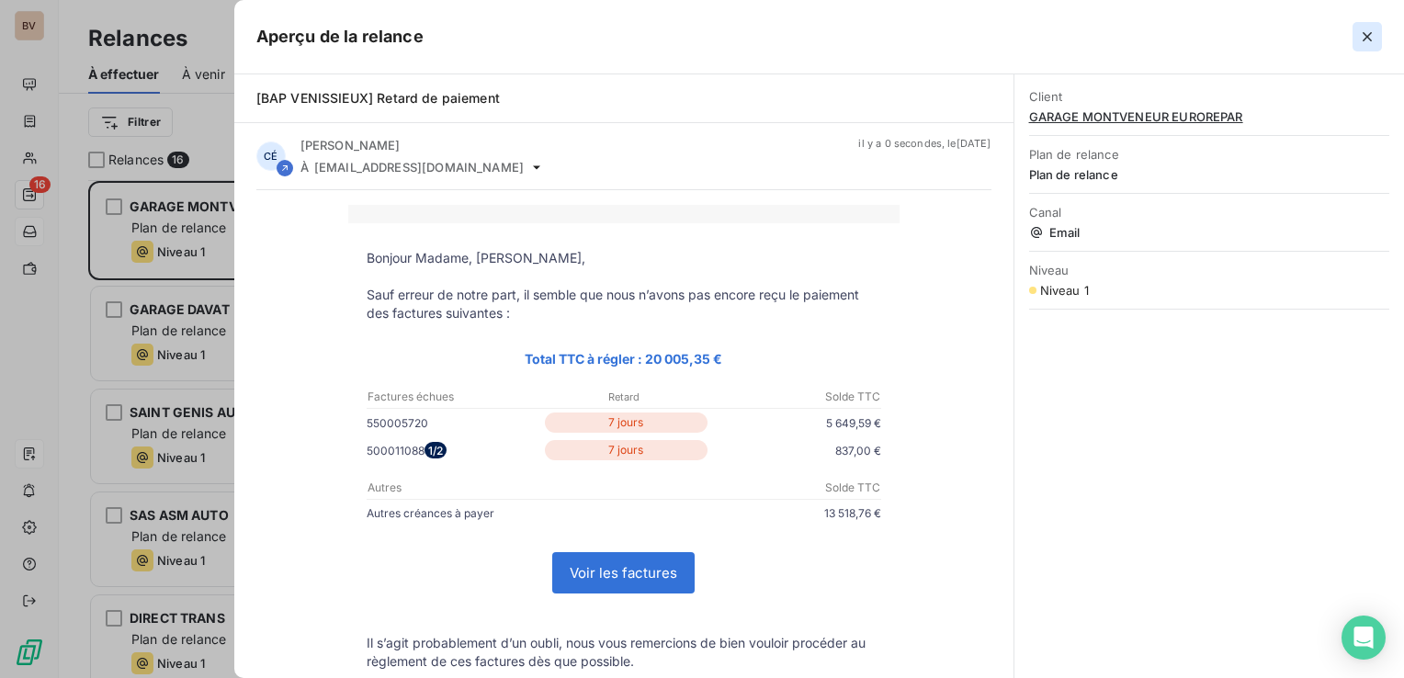
click at [1374, 31] on icon "button" at bounding box center [1367, 37] width 18 height 18
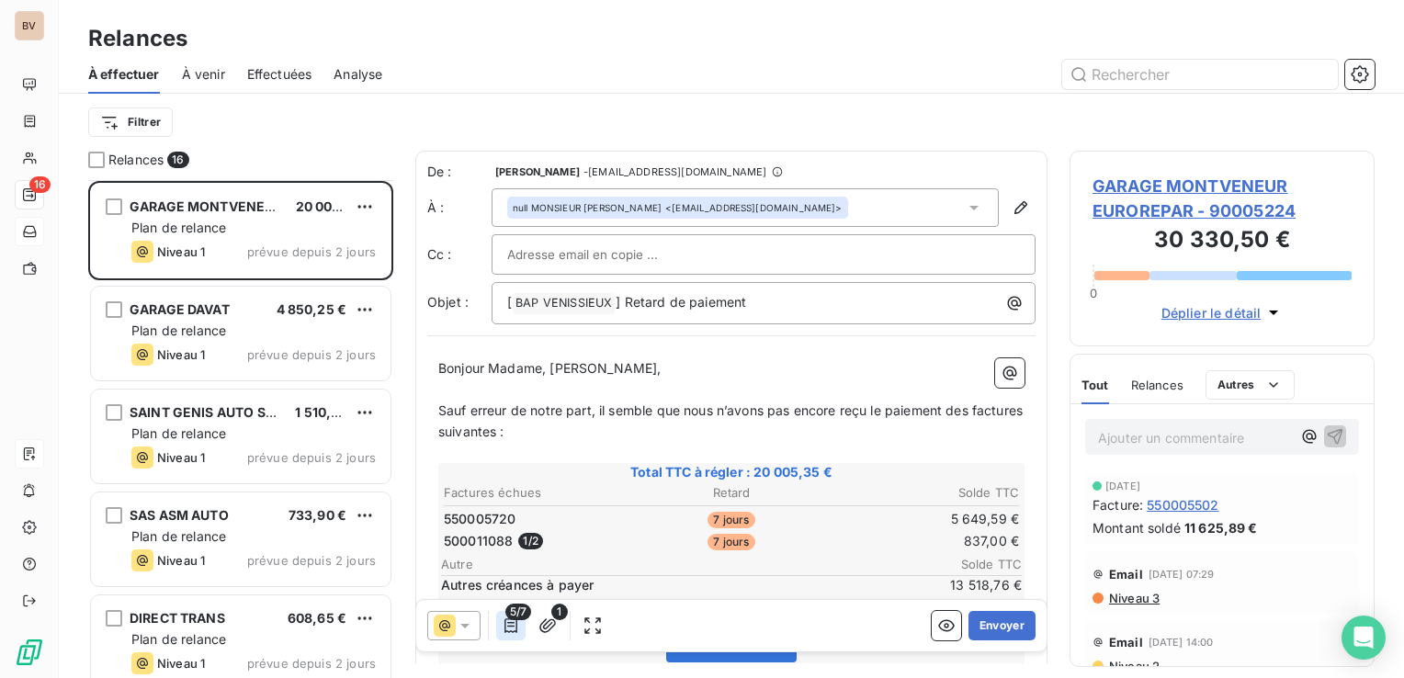
click at [509, 633] on icon "button" at bounding box center [511, 626] width 18 height 18
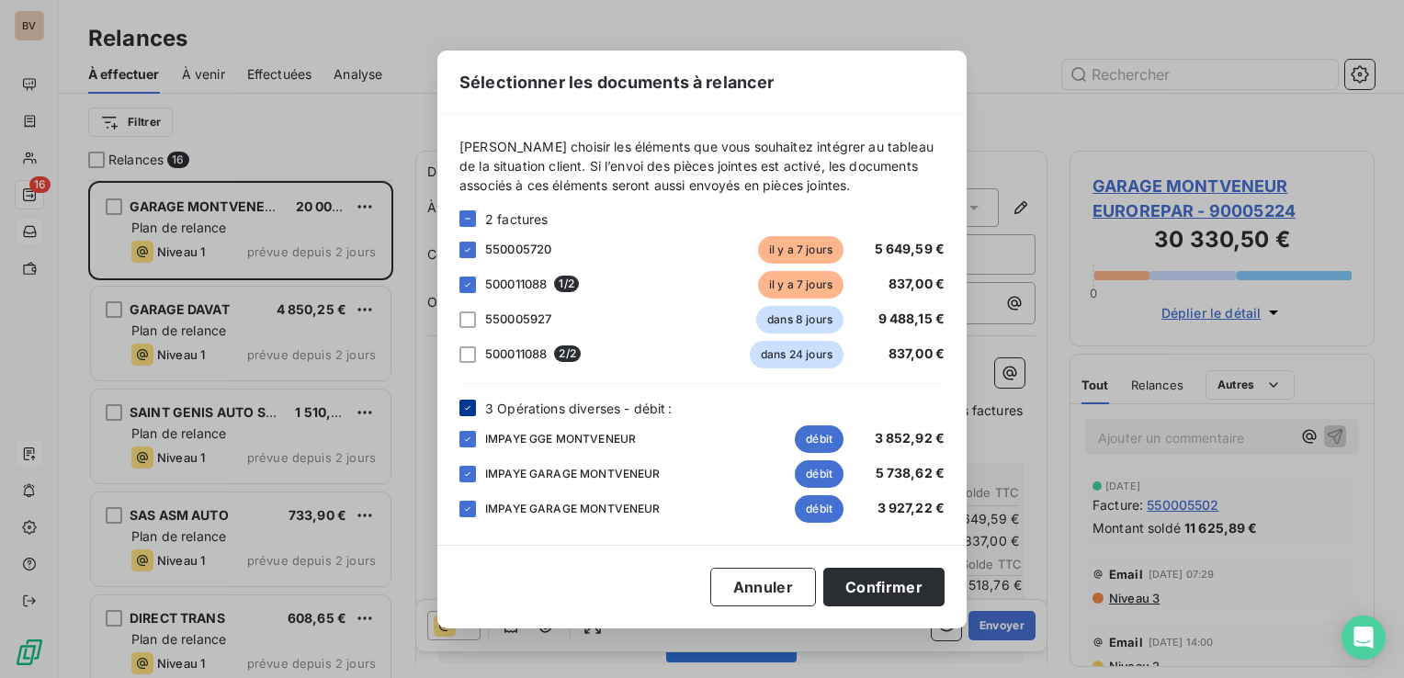
click at [463, 408] on icon at bounding box center [467, 408] width 11 height 11
click at [870, 583] on button "Confirmer" at bounding box center [883, 587] width 121 height 39
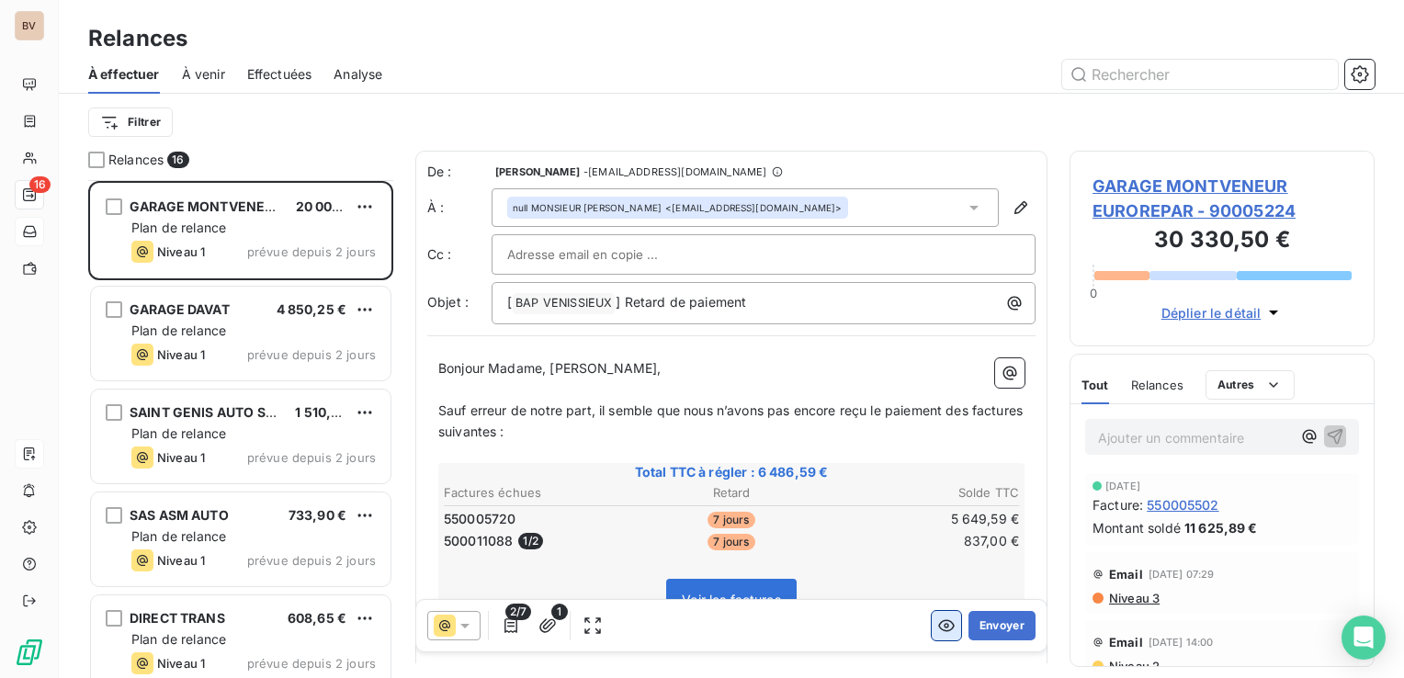
click at [938, 624] on icon "button" at bounding box center [946, 626] width 17 height 12
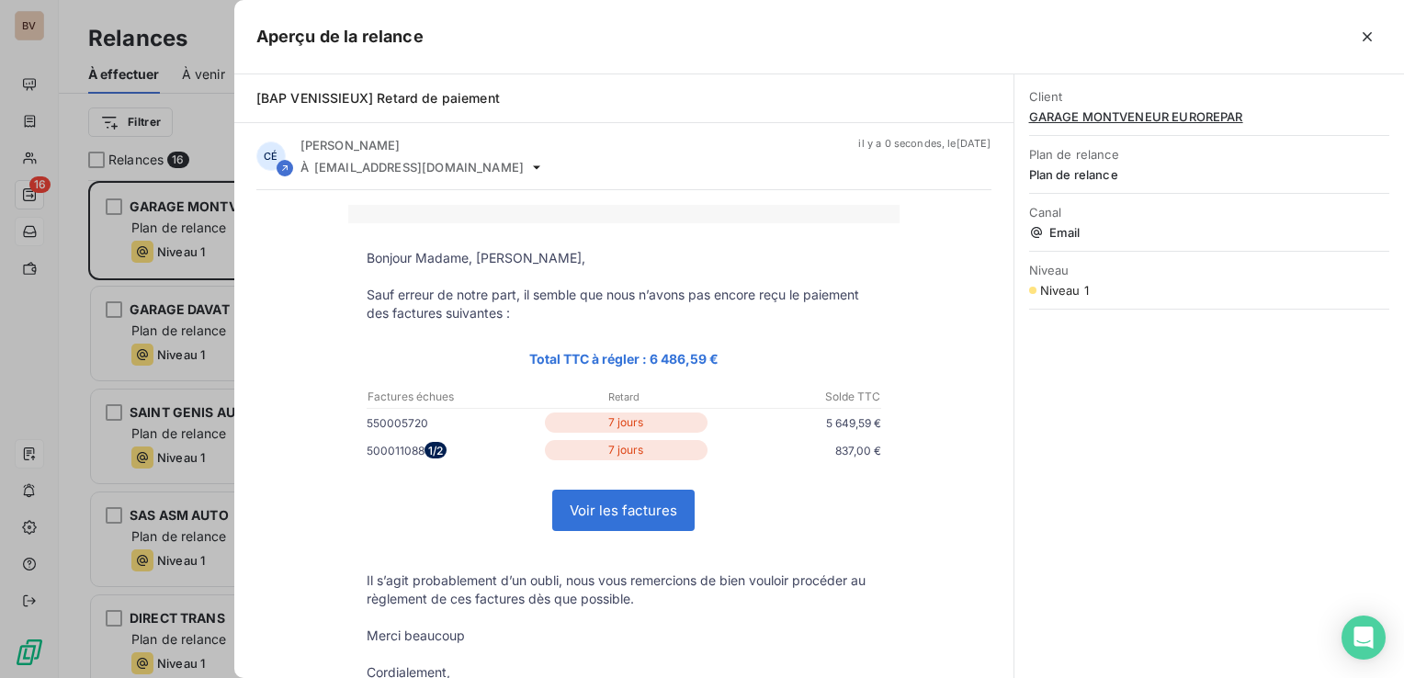
click at [636, 517] on link "Voir les factures" at bounding box center [623, 511] width 141 height 40
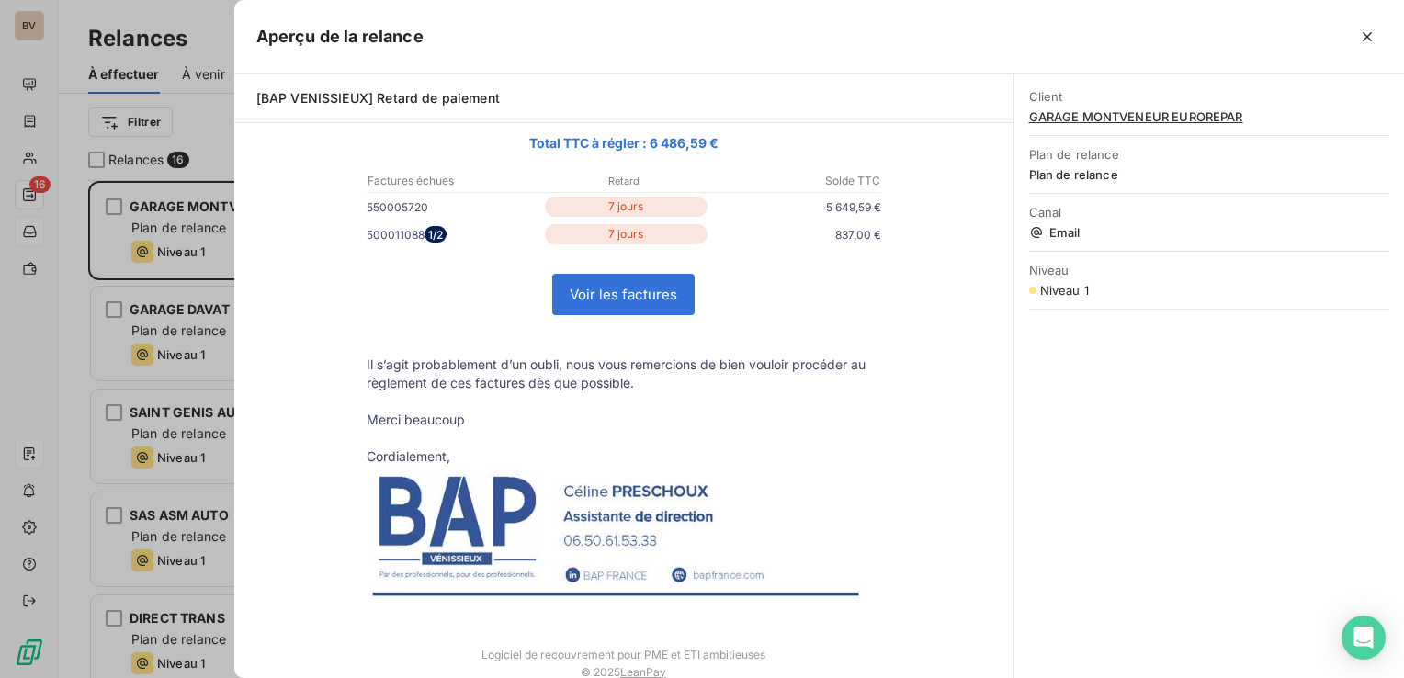
scroll to position [248, 0]
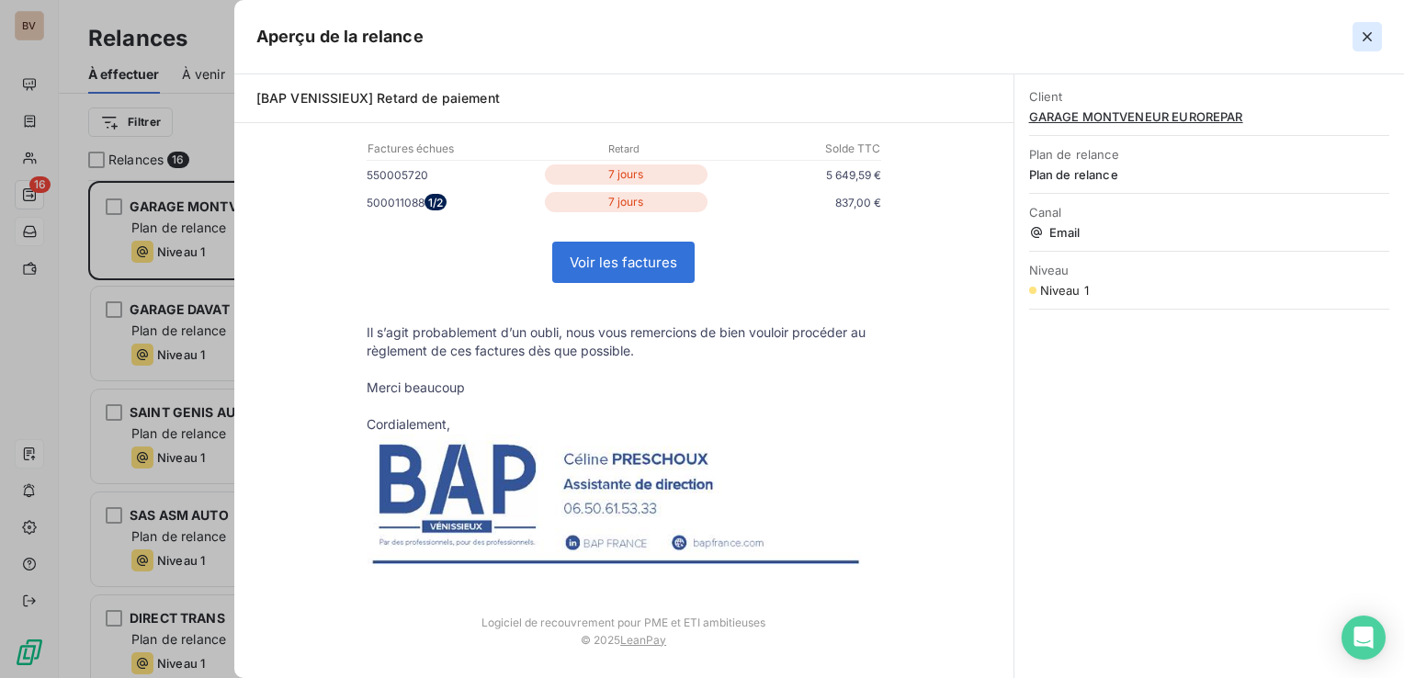
click at [1366, 30] on icon "button" at bounding box center [1367, 37] width 18 height 18
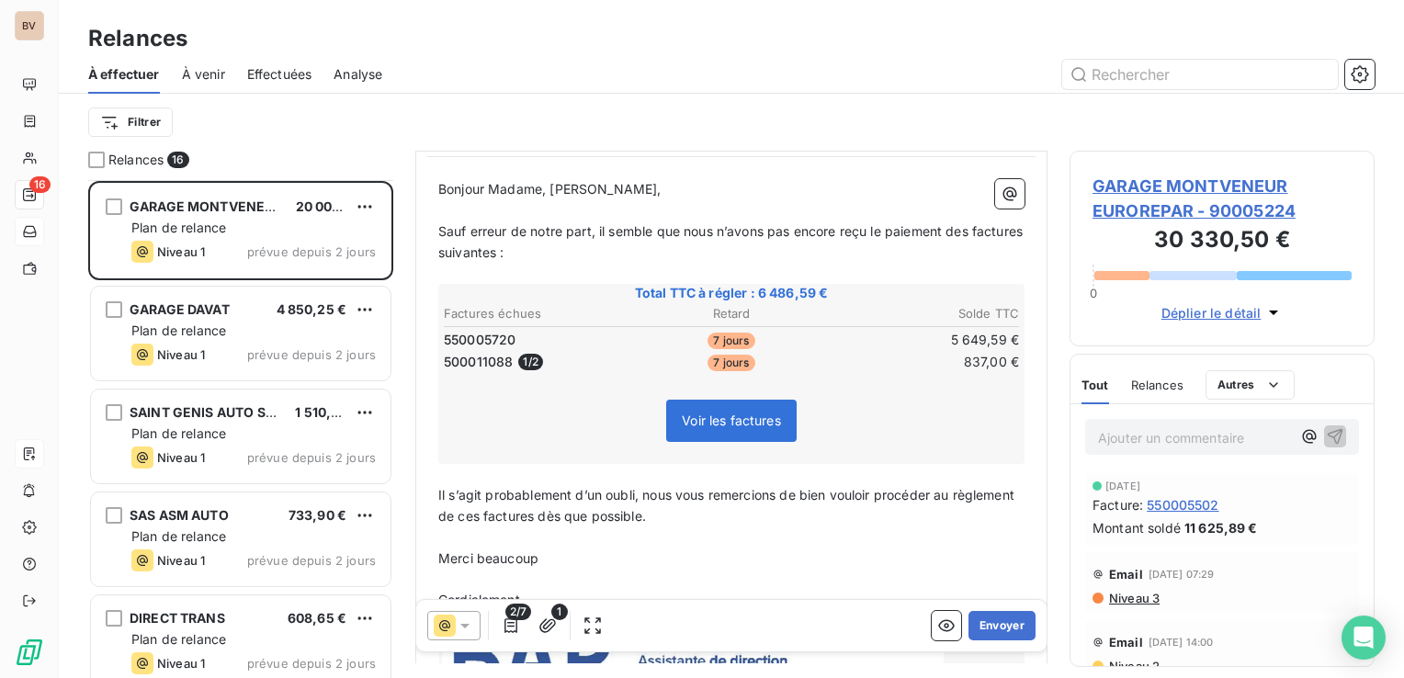
scroll to position [184, 0]
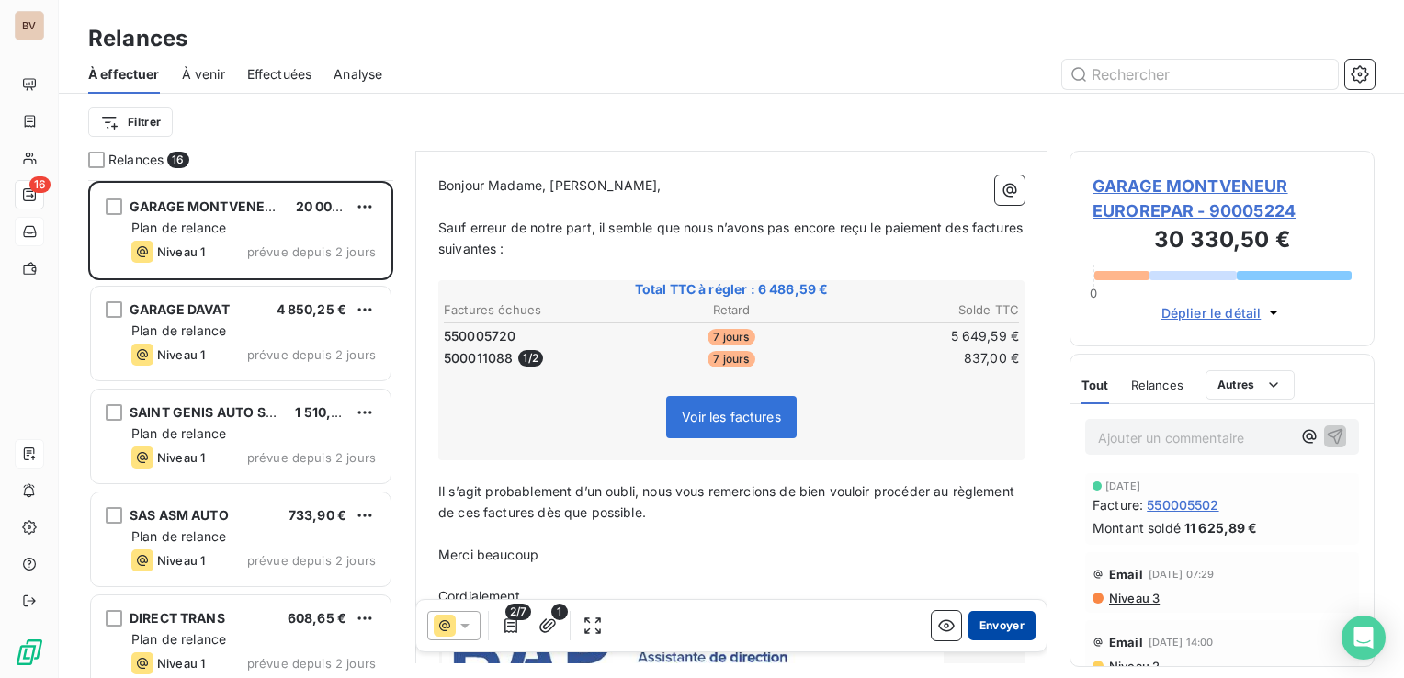
click at [981, 619] on button "Envoyer" at bounding box center [1002, 625] width 67 height 29
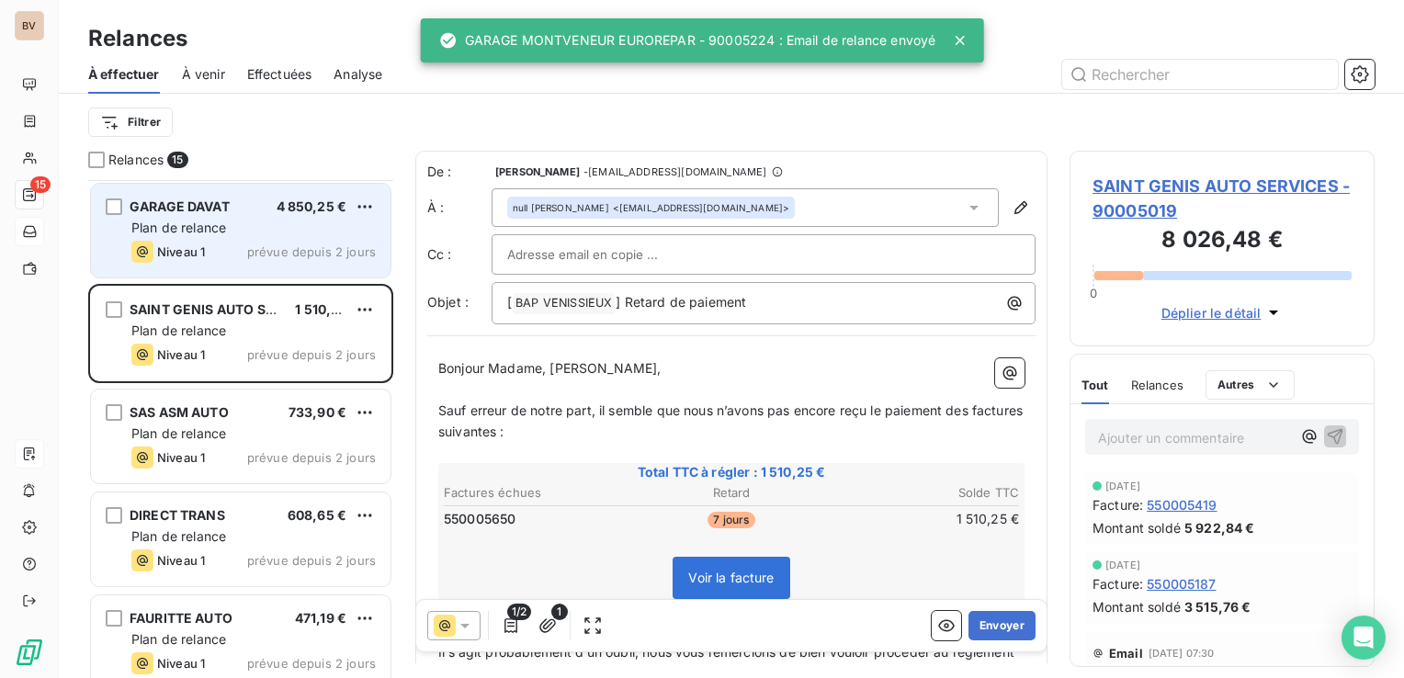
click at [210, 248] on div "Niveau 1 prévue depuis 2 jours" at bounding box center [253, 252] width 244 height 22
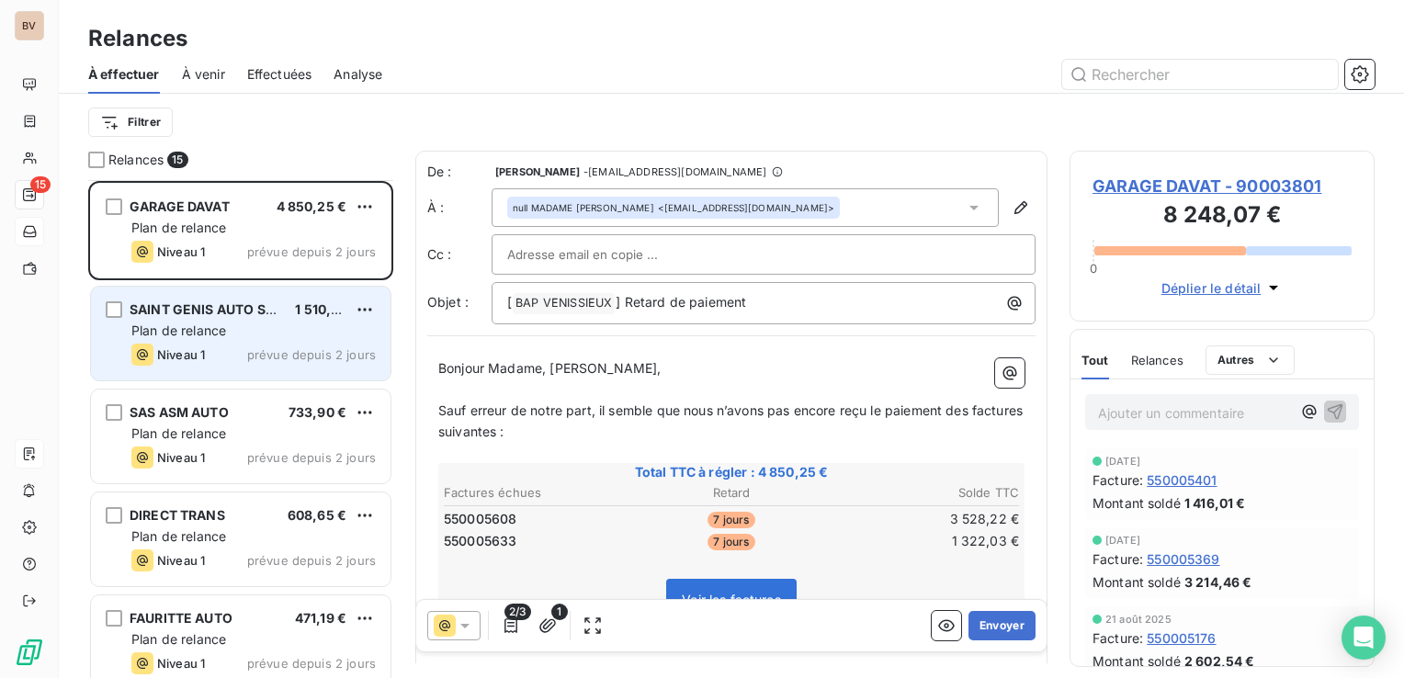
click at [197, 339] on div "SAINT GENIS AUTO SERVICES 1 510,25 € Plan de relance Niveau 1 prévue depuis 2 j…" at bounding box center [241, 334] width 300 height 94
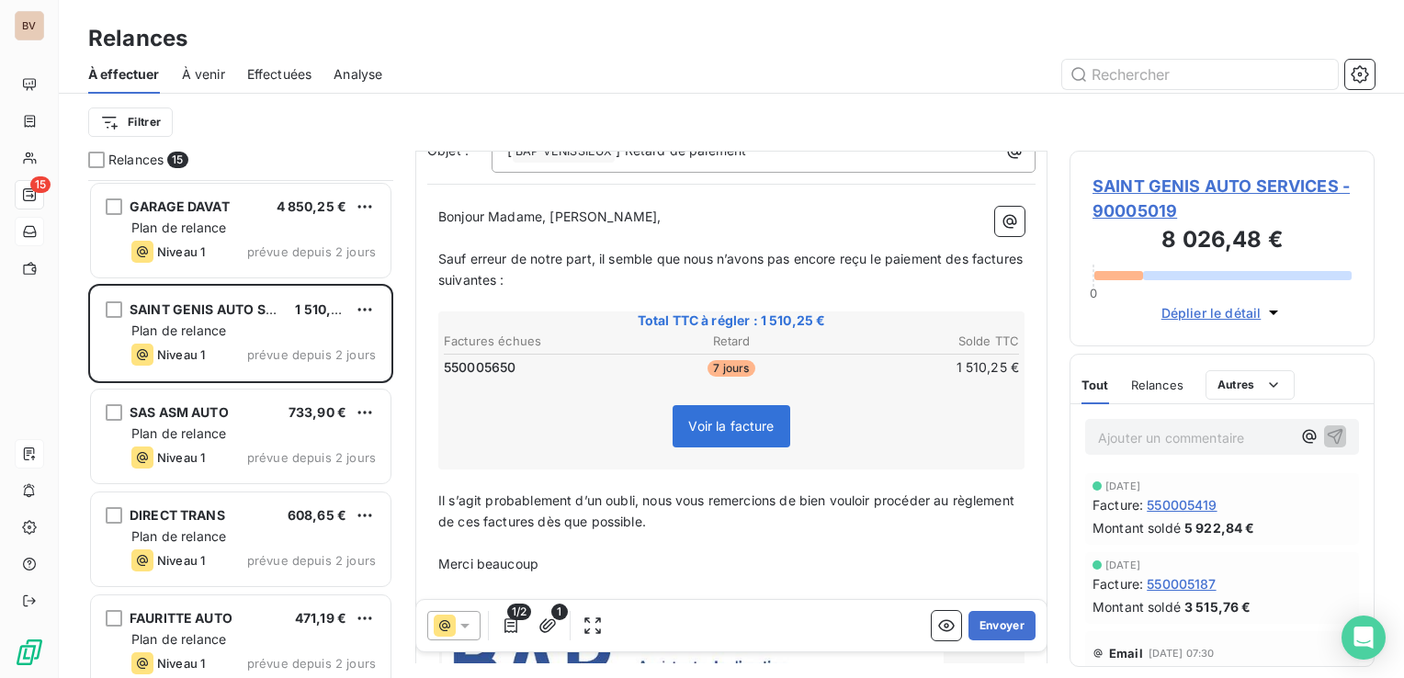
scroll to position [184, 0]
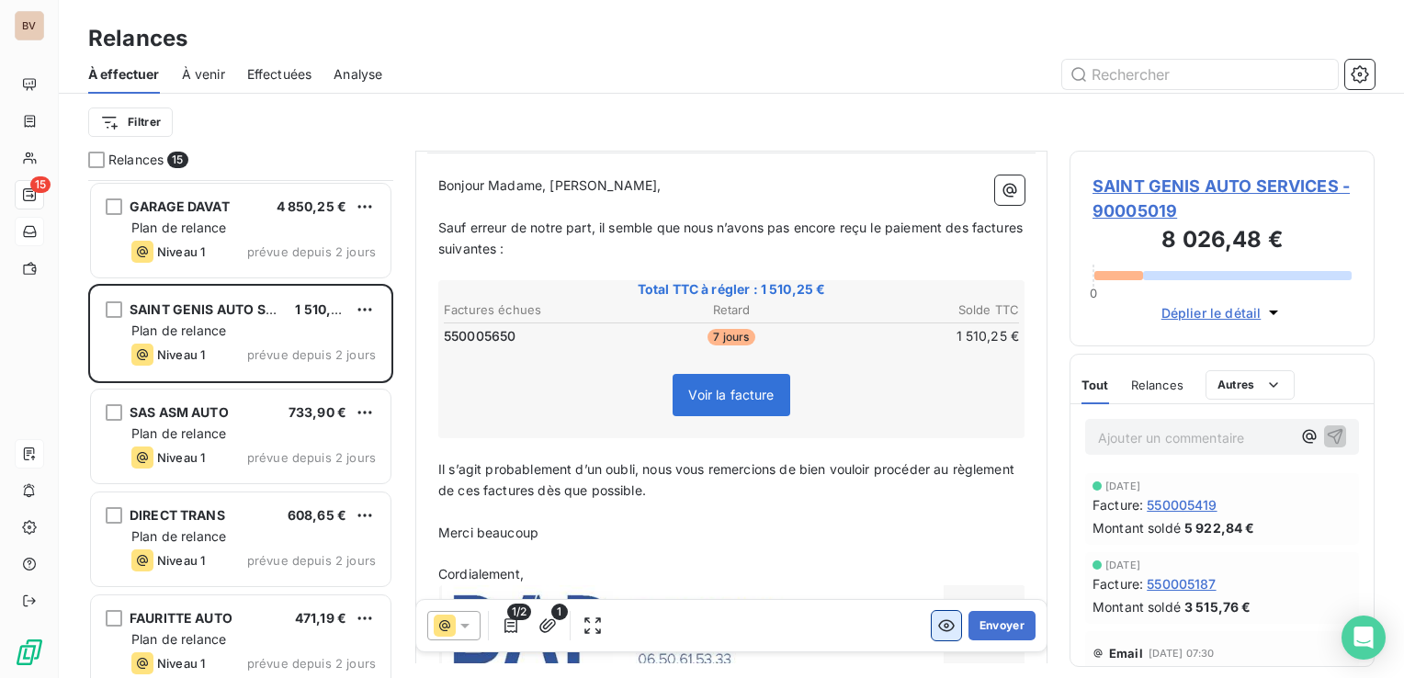
click at [937, 623] on icon "button" at bounding box center [946, 626] width 18 height 18
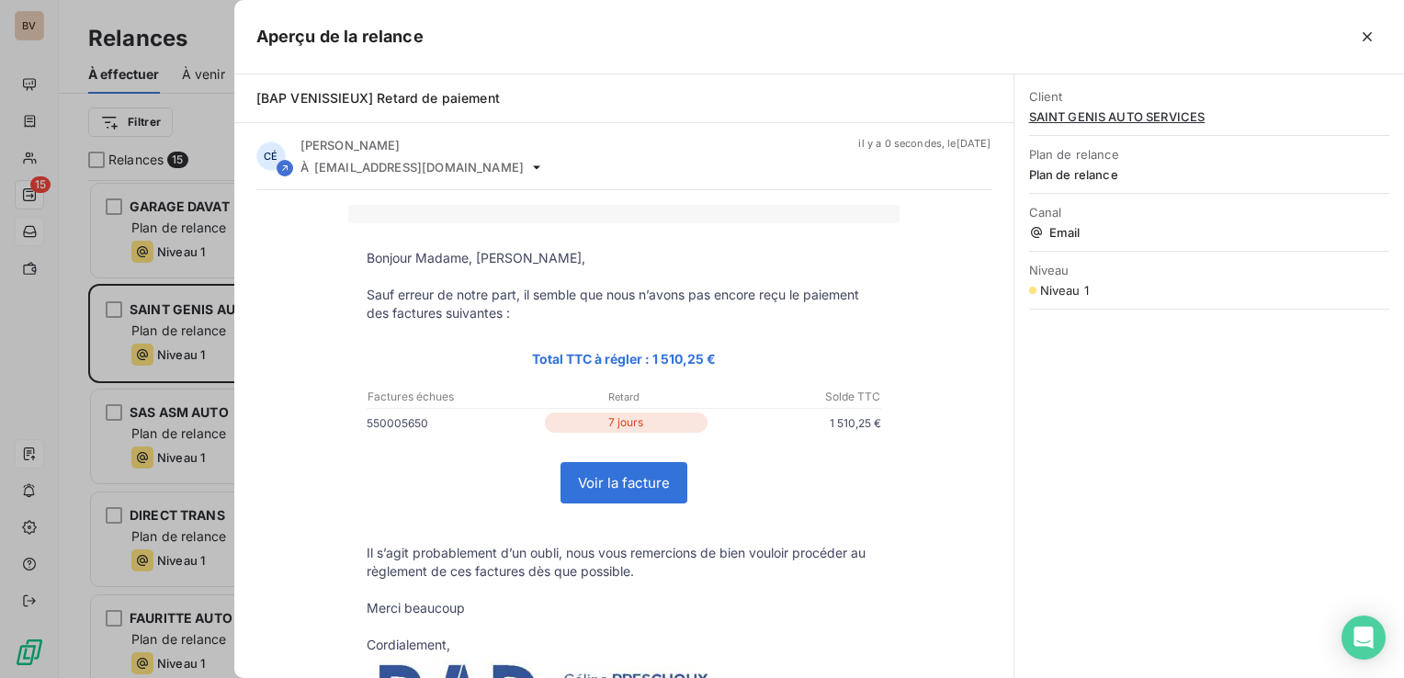
click at [630, 480] on link "Voir la facture" at bounding box center [624, 483] width 125 height 40
click at [1364, 37] on icon "button" at bounding box center [1367, 37] width 18 height 18
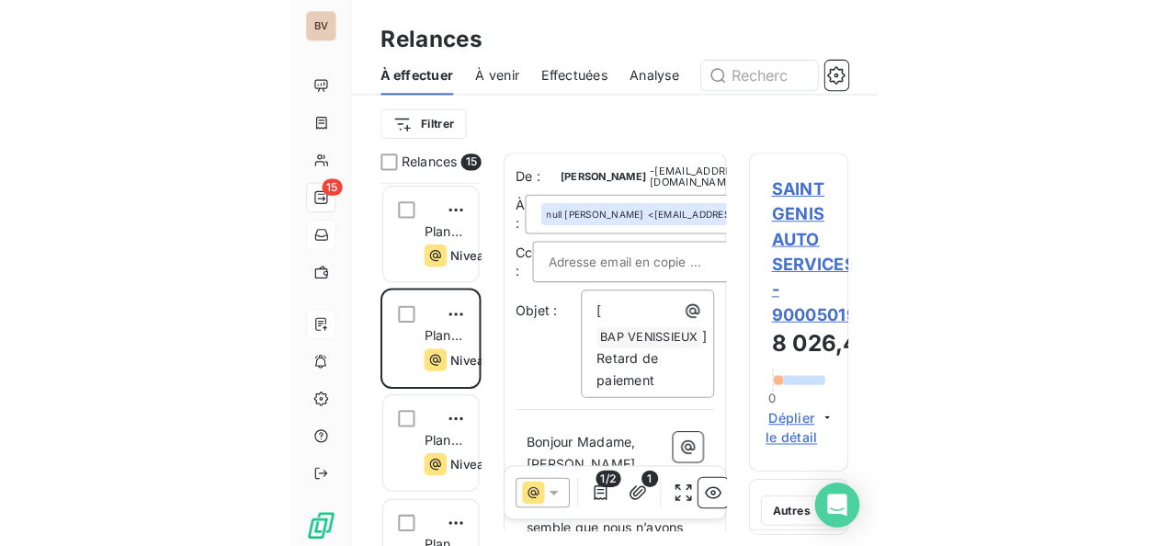
scroll to position [351, 232]
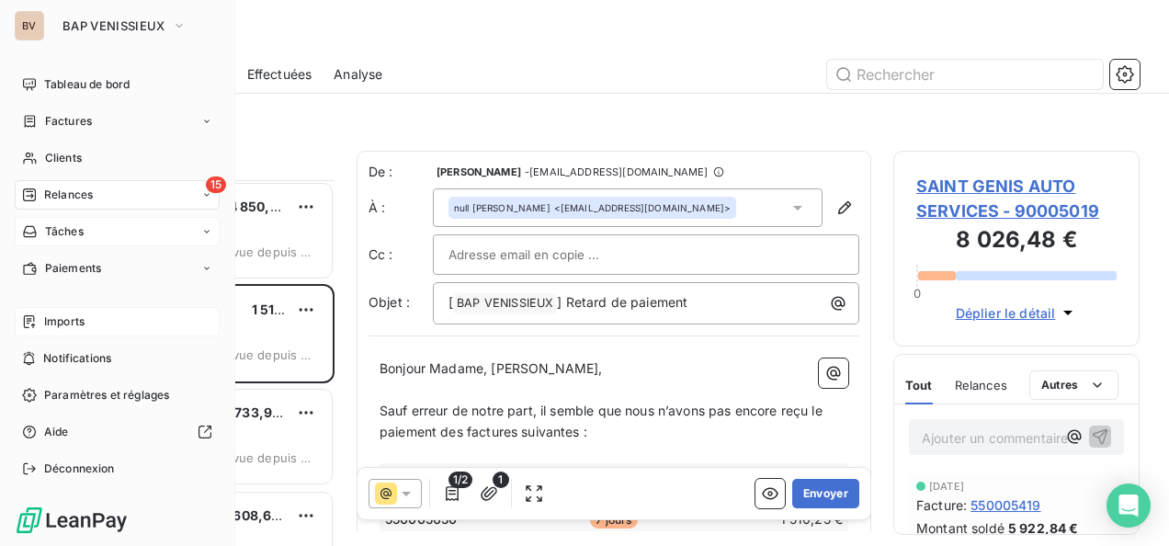
click at [38, 323] on div "Imports" at bounding box center [117, 321] width 205 height 29
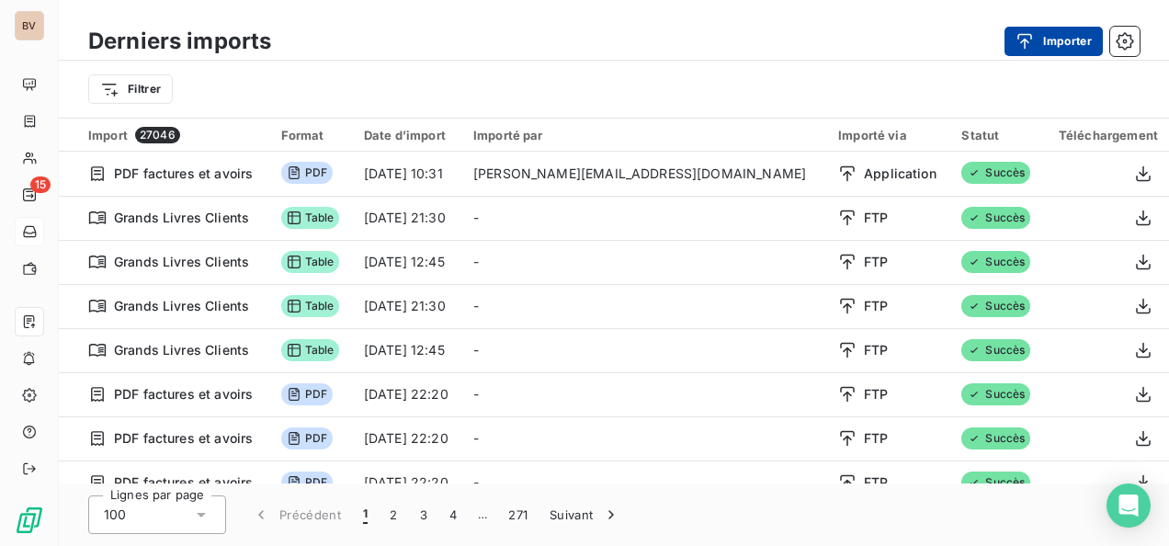
click at [1061, 41] on button "Importer" at bounding box center [1053, 41] width 98 height 29
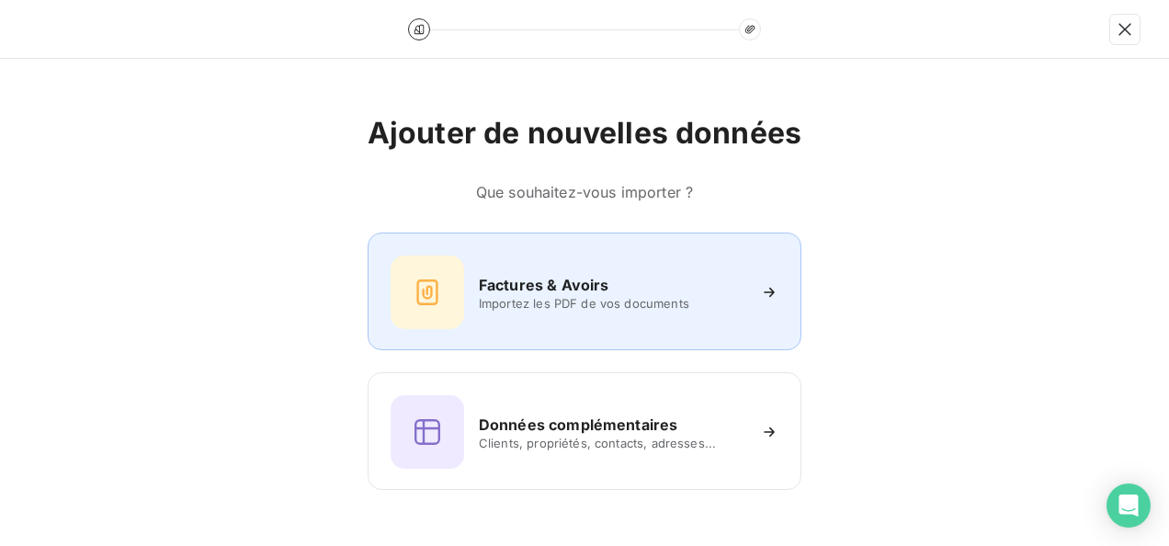
click at [610, 298] on span "Importez les PDF de vos documents" at bounding box center [612, 303] width 267 height 15
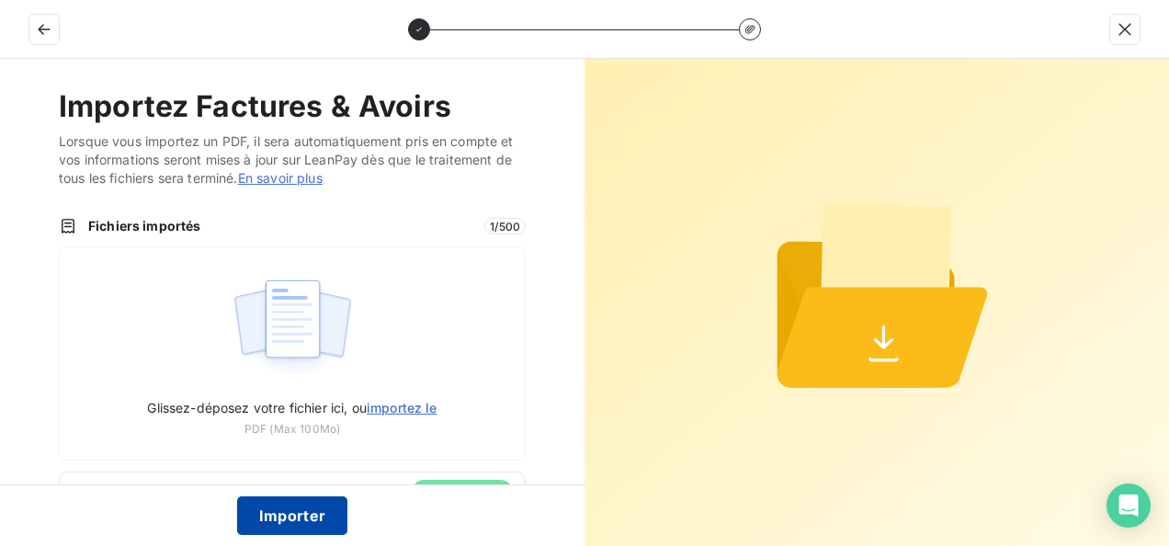
click at [307, 511] on button "Importer" at bounding box center [292, 515] width 111 height 39
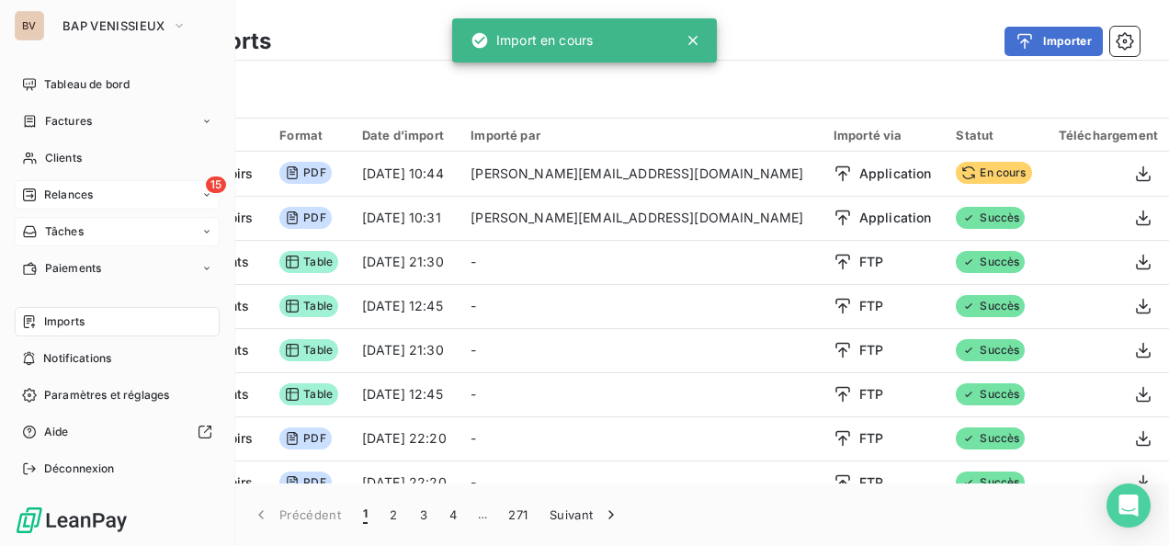
click at [86, 195] on span "Relances" at bounding box center [68, 195] width 49 height 17
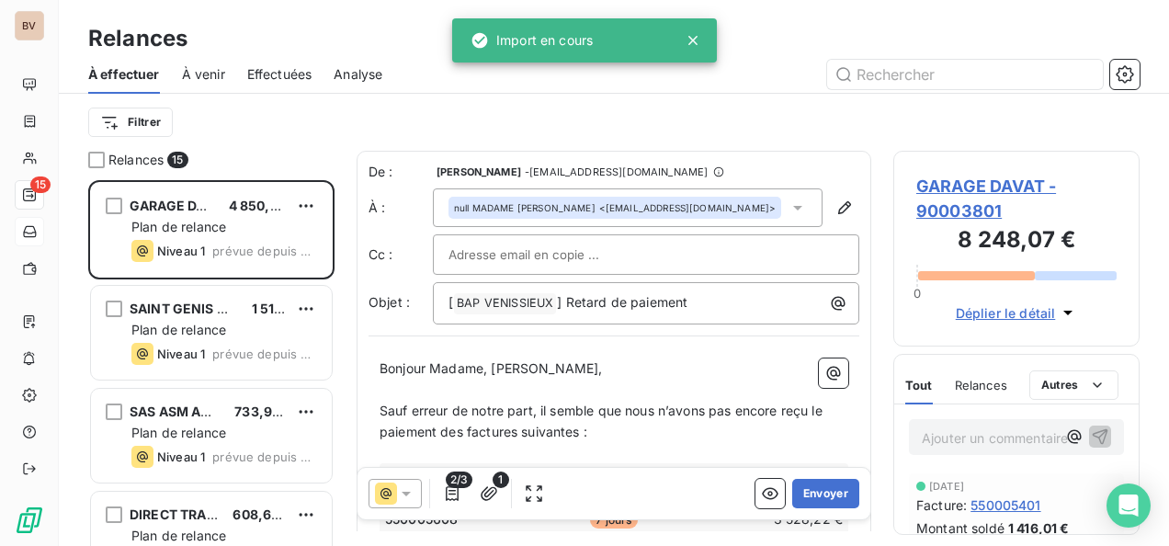
scroll to position [351, 232]
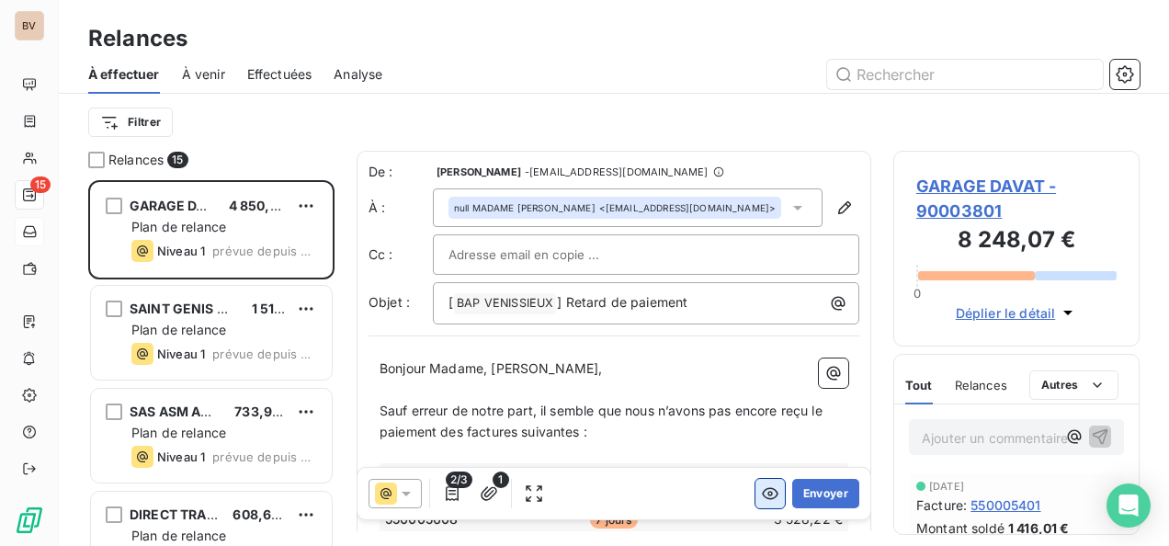
click at [755, 492] on button "button" at bounding box center [769, 493] width 29 height 29
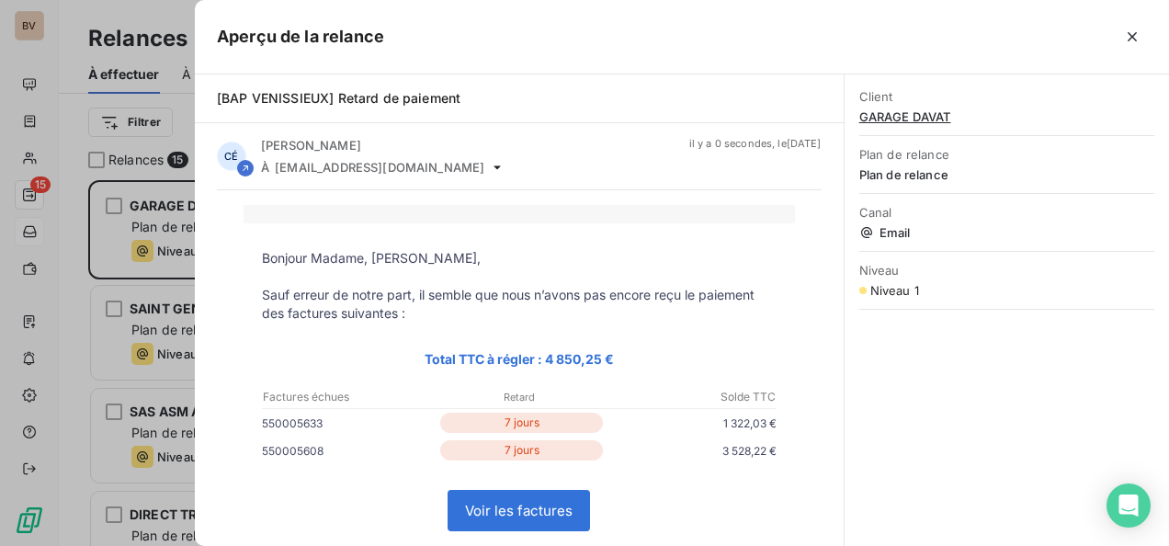
click at [558, 516] on link "Voir les factures" at bounding box center [518, 511] width 141 height 40
click at [1131, 40] on icon "button" at bounding box center [1132, 37] width 18 height 18
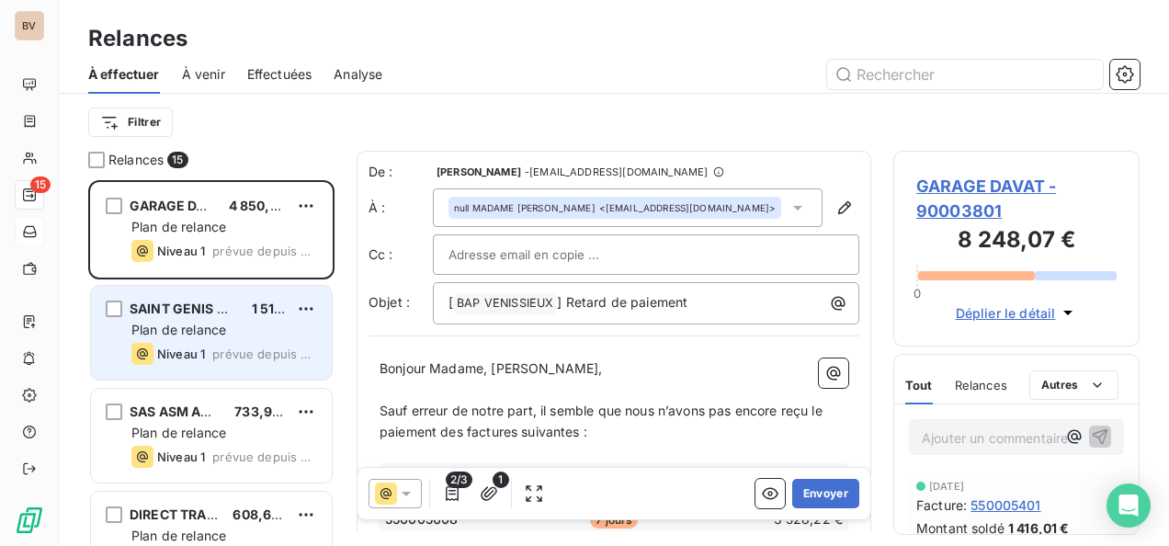
click at [193, 346] on div "Niveau 1" at bounding box center [168, 354] width 74 height 22
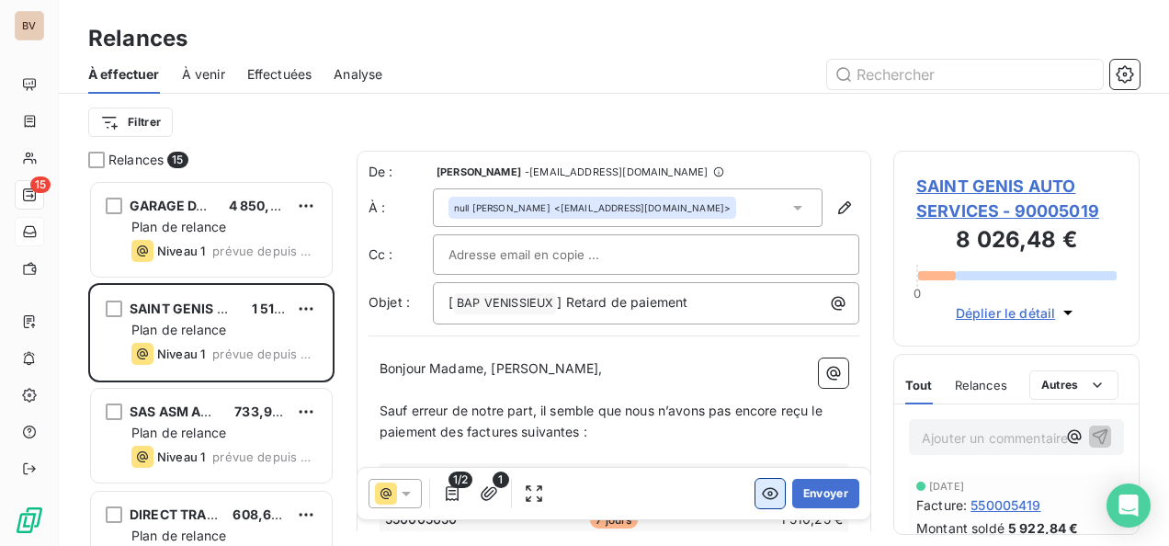
click at [761, 498] on icon "button" at bounding box center [770, 493] width 18 height 18
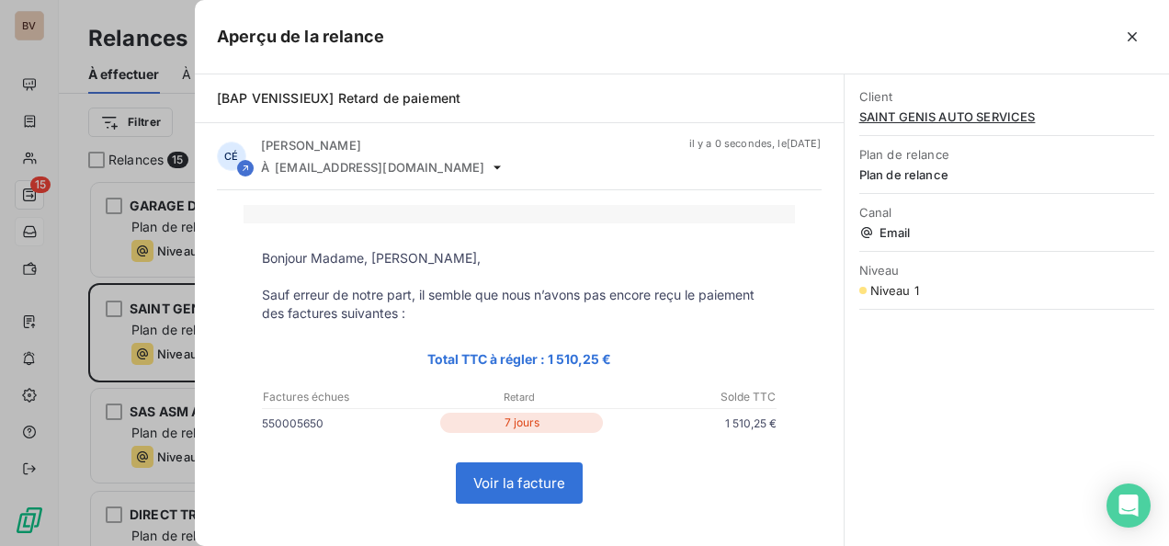
click at [529, 480] on link "Voir la facture" at bounding box center [519, 483] width 125 height 40
click at [1131, 33] on icon "button" at bounding box center [1132, 37] width 18 height 18
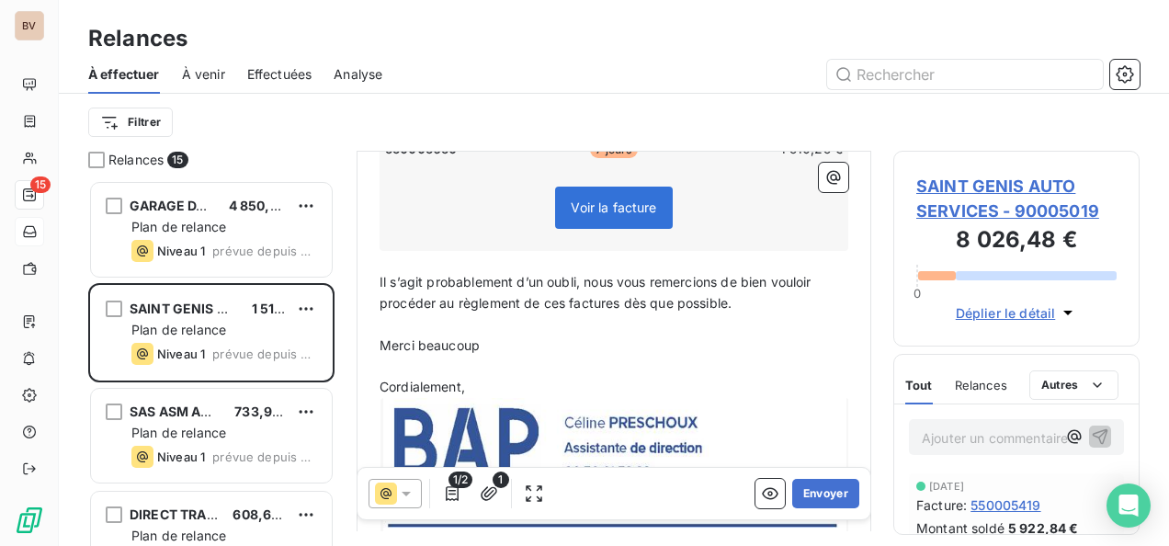
scroll to position [461, 0]
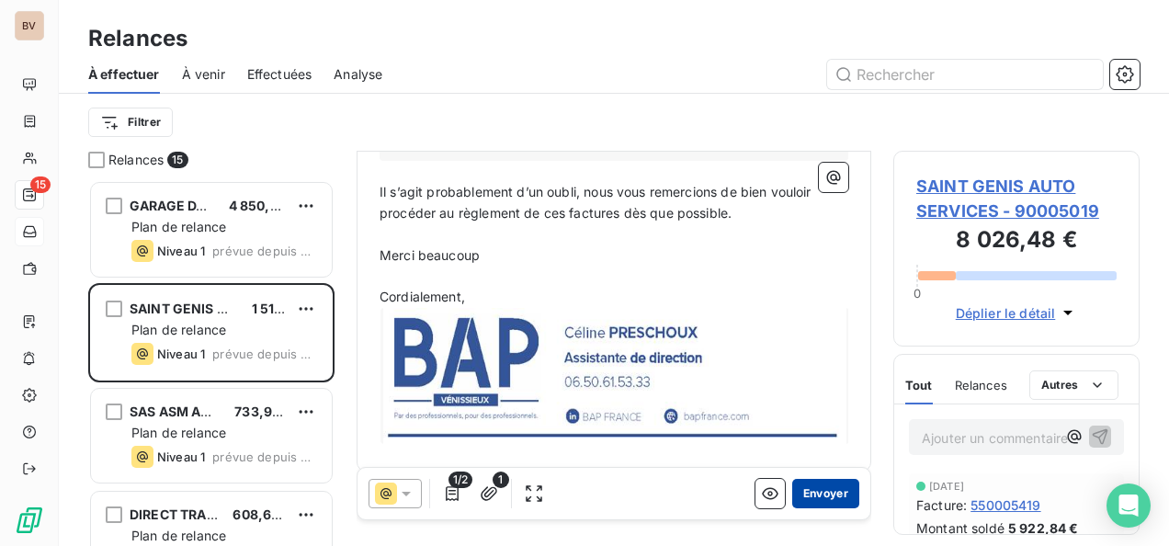
click at [810, 491] on button "Envoyer" at bounding box center [825, 493] width 67 height 29
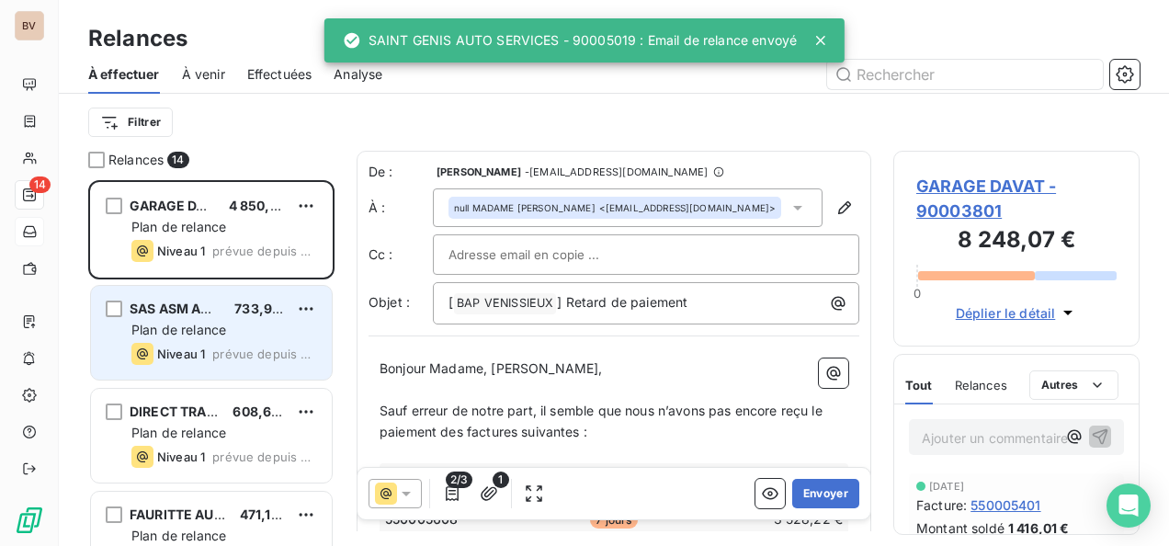
click at [206, 331] on span "Plan de relance" at bounding box center [178, 330] width 95 height 16
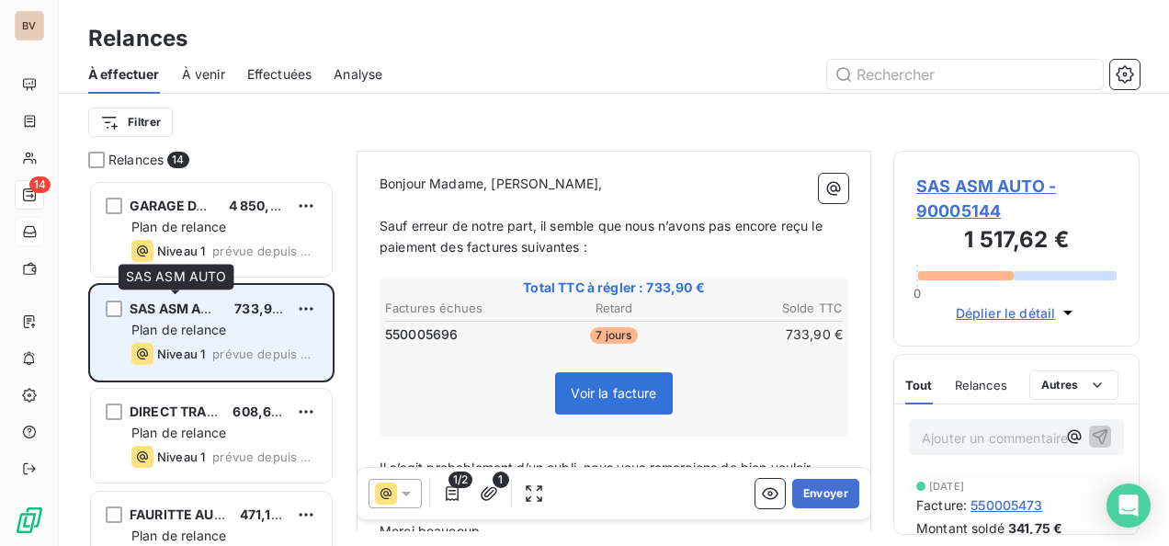
click at [192, 311] on span "SAS ASM AUTO" at bounding box center [179, 309] width 99 height 16
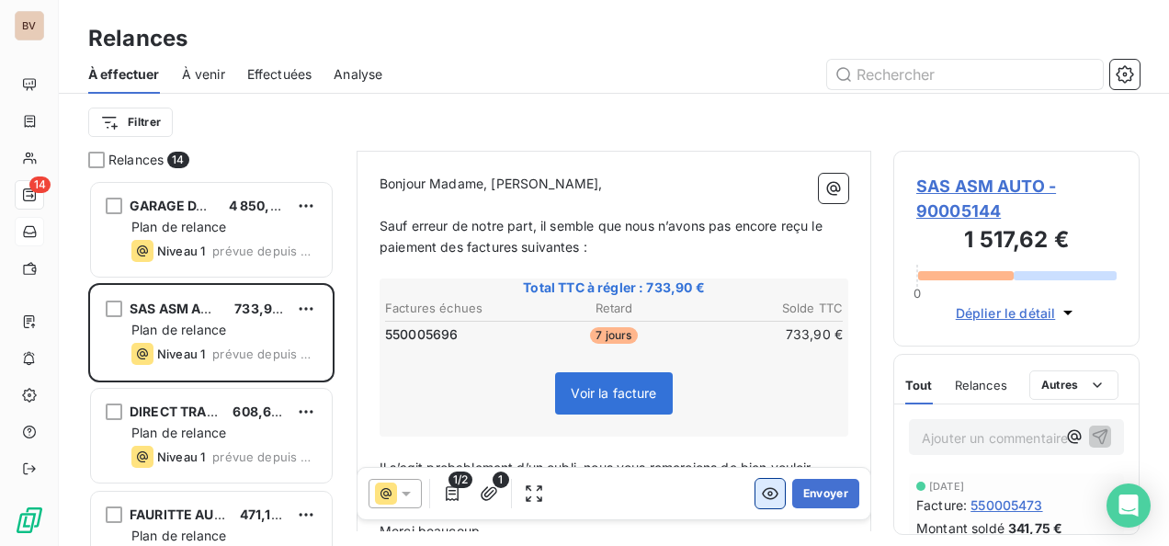
click at [761, 493] on icon "button" at bounding box center [770, 493] width 18 height 18
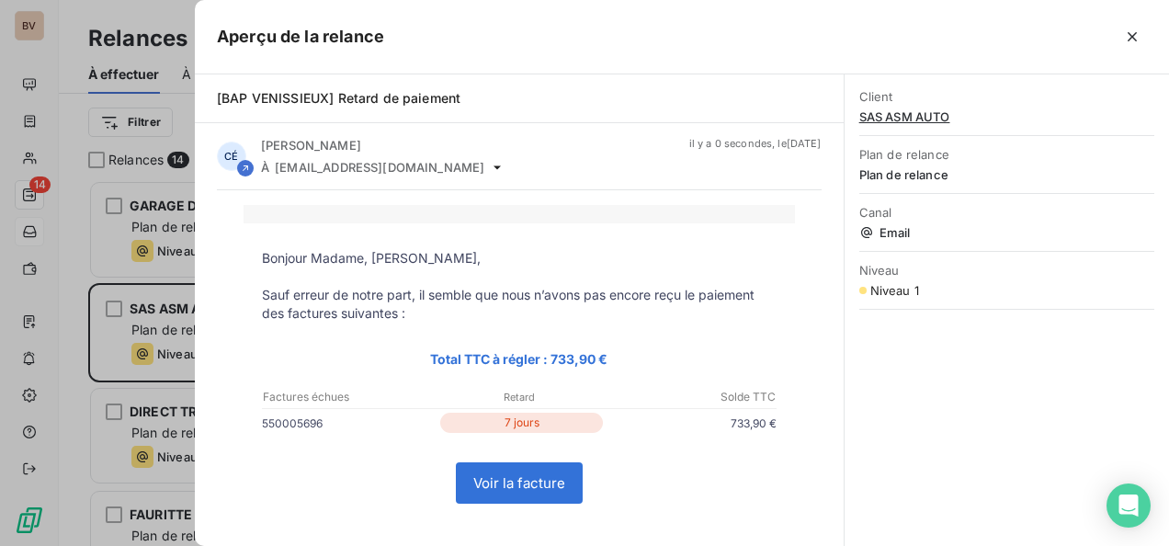
click at [515, 478] on link "Voir la facture" at bounding box center [519, 483] width 125 height 40
click at [1131, 35] on icon "button" at bounding box center [1132, 36] width 9 height 9
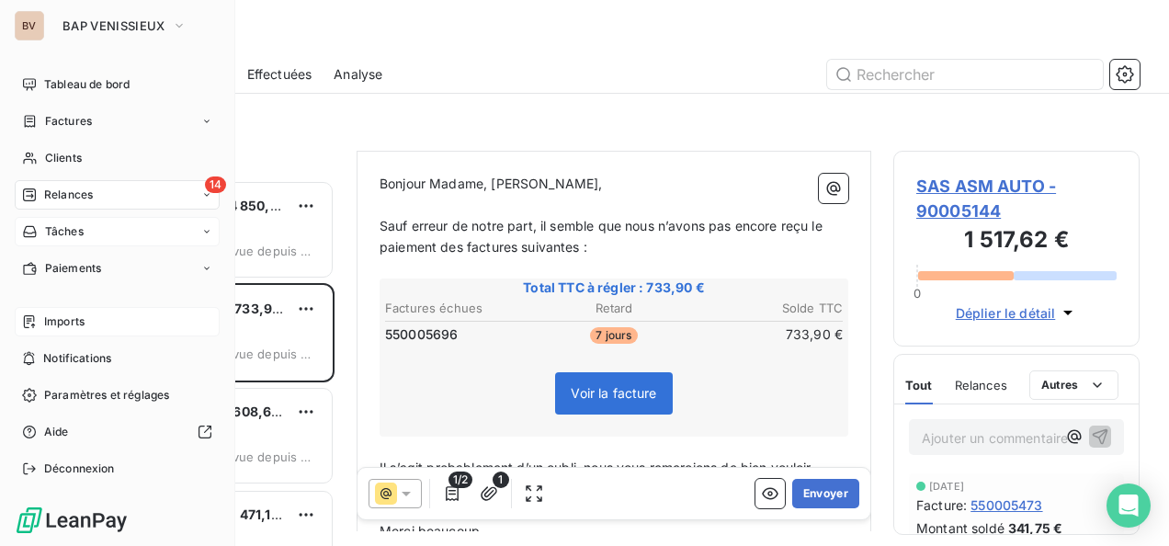
click at [56, 317] on span "Imports" at bounding box center [64, 321] width 40 height 17
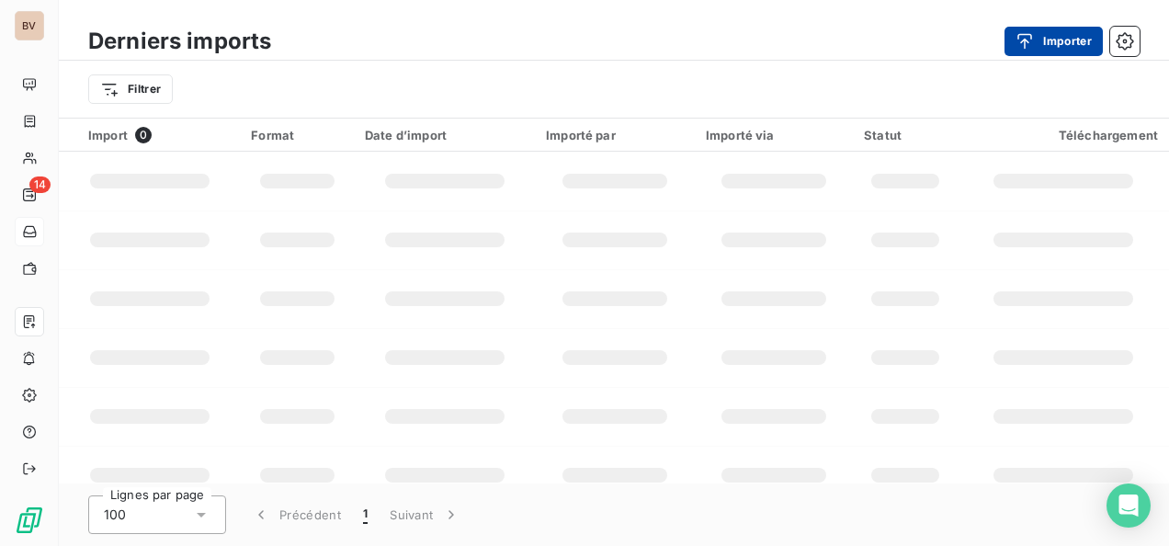
click at [1032, 37] on icon "button" at bounding box center [1024, 41] width 18 height 18
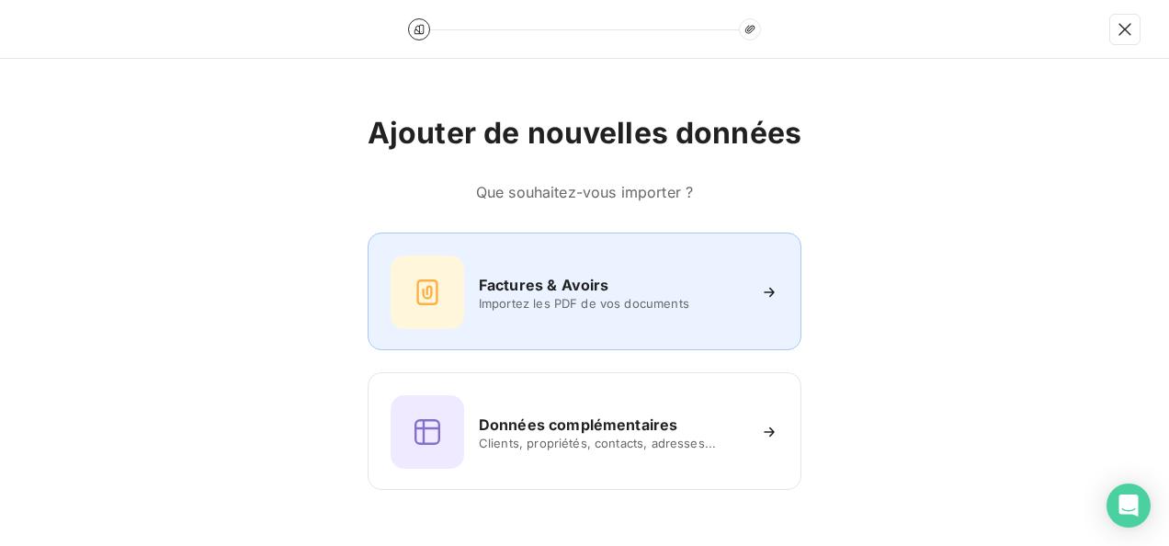
click at [510, 312] on div "Factures & Avoirs Importez les PDF de vos documents" at bounding box center [585, 292] width 388 height 74
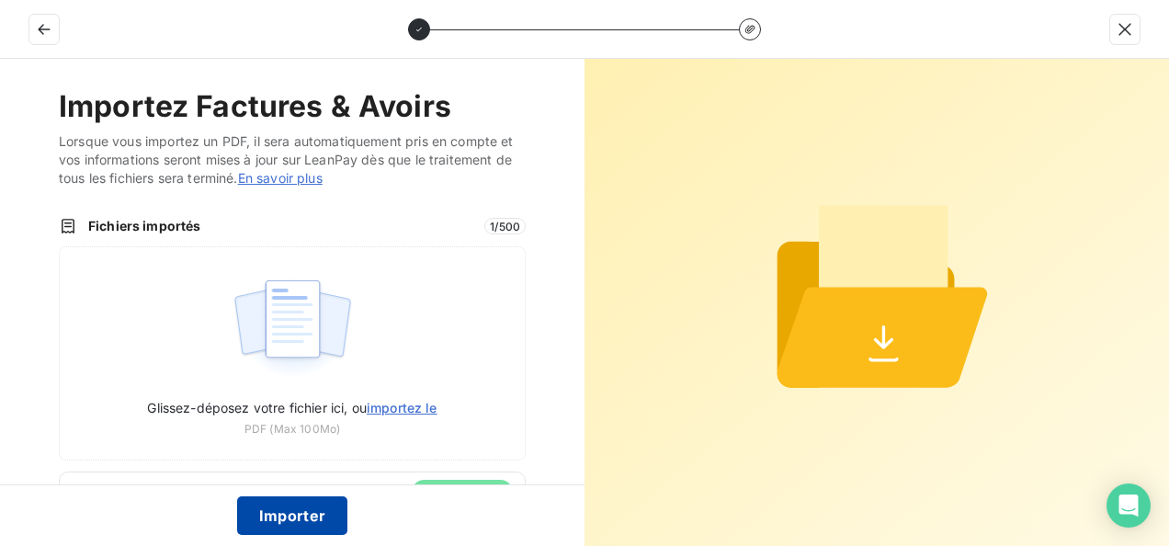
click at [309, 506] on button "Importer" at bounding box center [292, 515] width 111 height 39
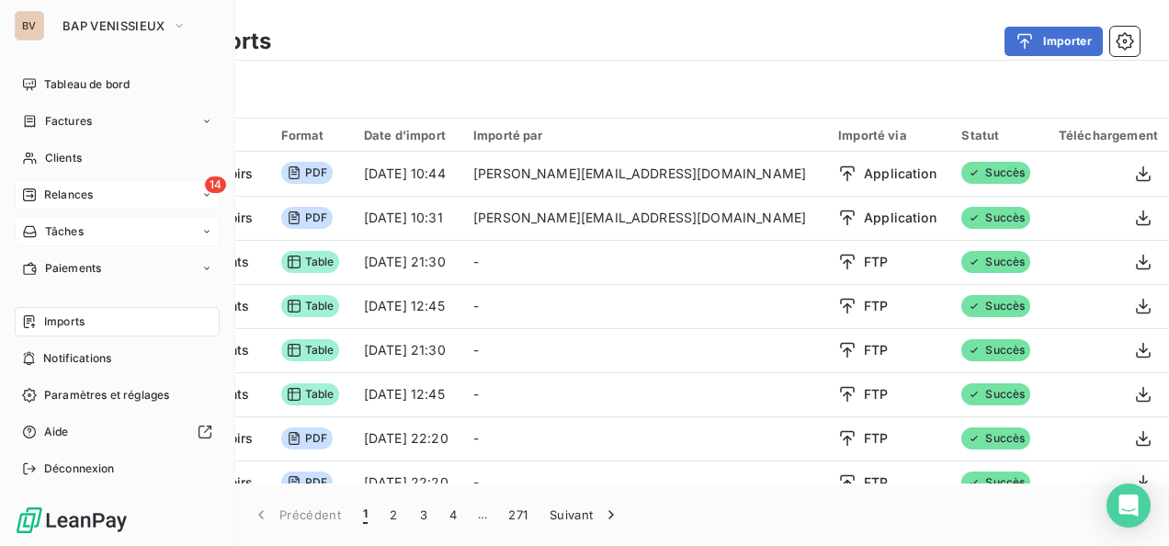
click at [50, 196] on span "Relances" at bounding box center [68, 195] width 49 height 17
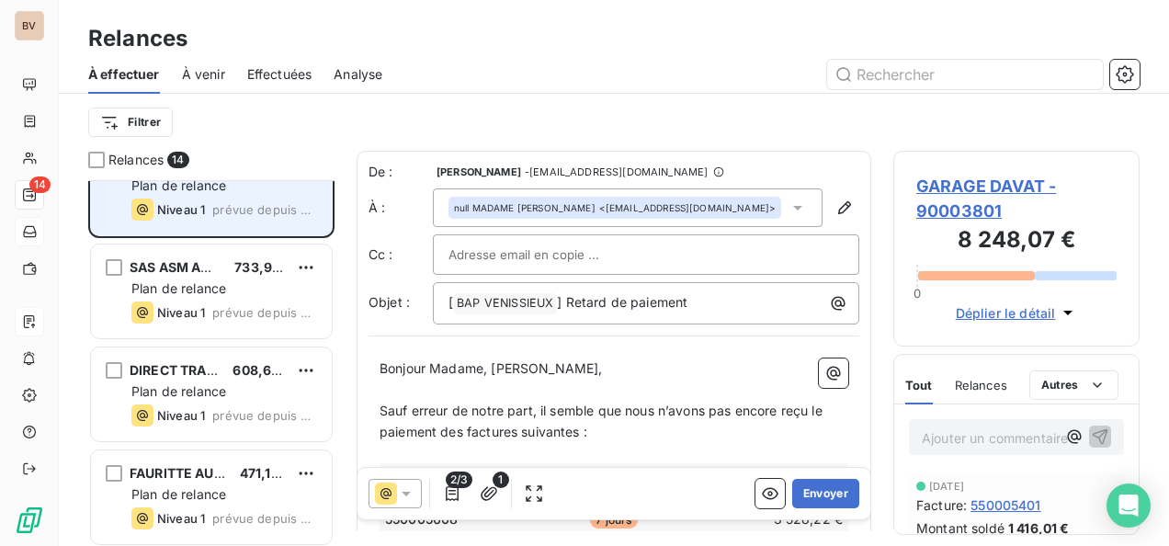
scroll to position [92, 0]
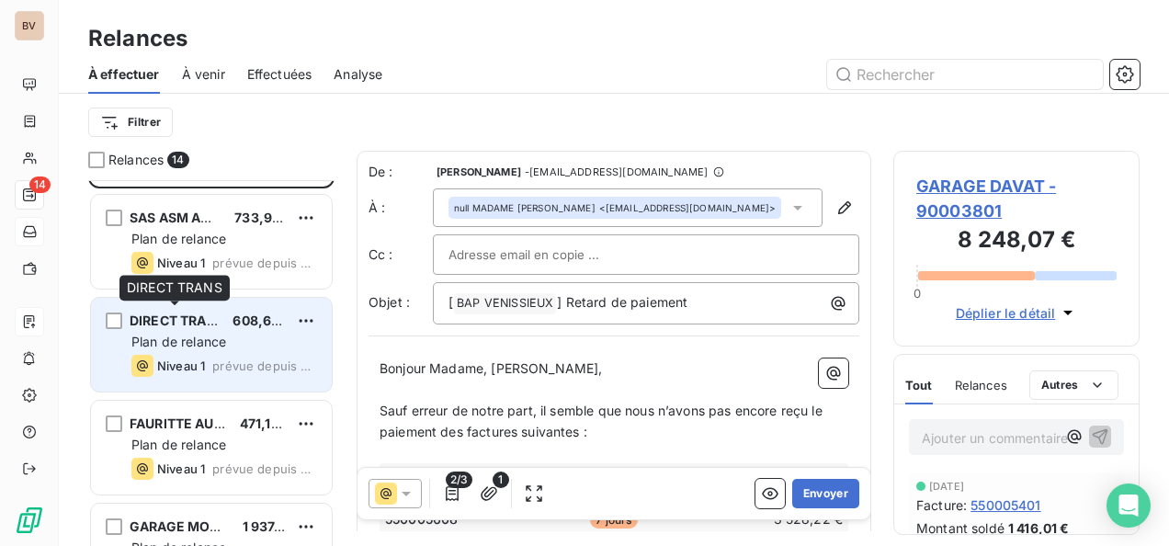
click at [186, 316] on span "DIRECT TRANS" at bounding box center [178, 320] width 96 height 16
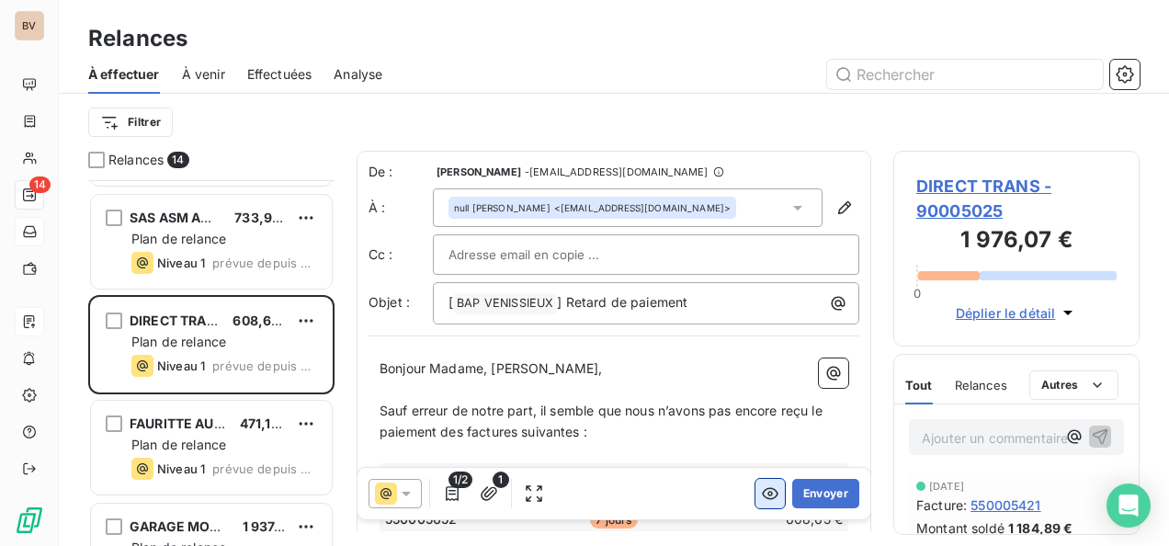
click at [763, 491] on icon "button" at bounding box center [770, 493] width 18 height 18
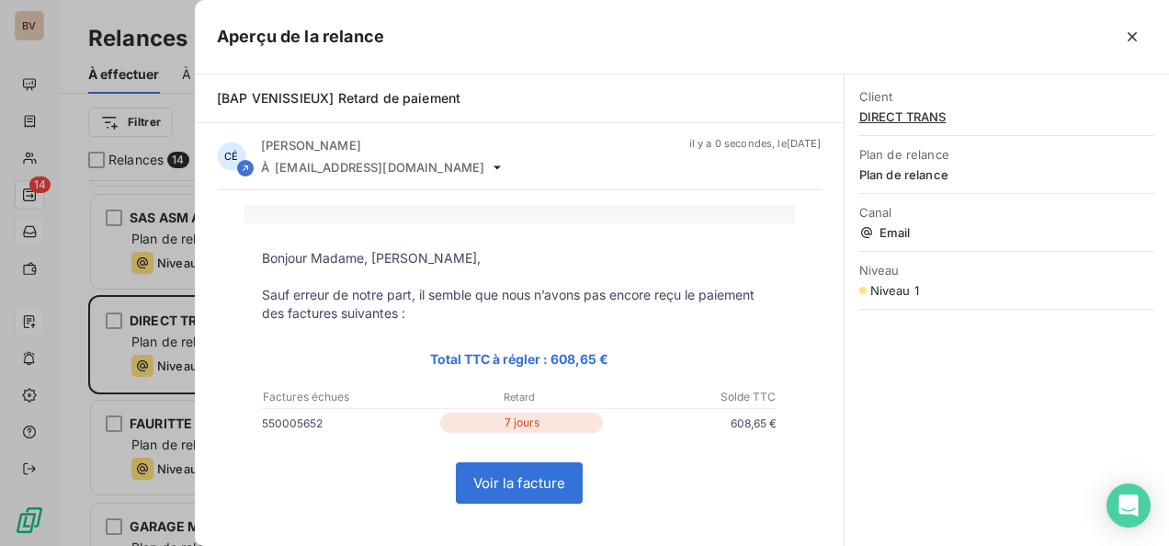
click at [533, 471] on link "Voir la facture" at bounding box center [519, 483] width 125 height 40
drag, startPoint x: 1127, startPoint y: 29, endPoint x: 1154, endPoint y: 39, distance: 29.1
click at [1127, 29] on icon "button" at bounding box center [1132, 37] width 18 height 18
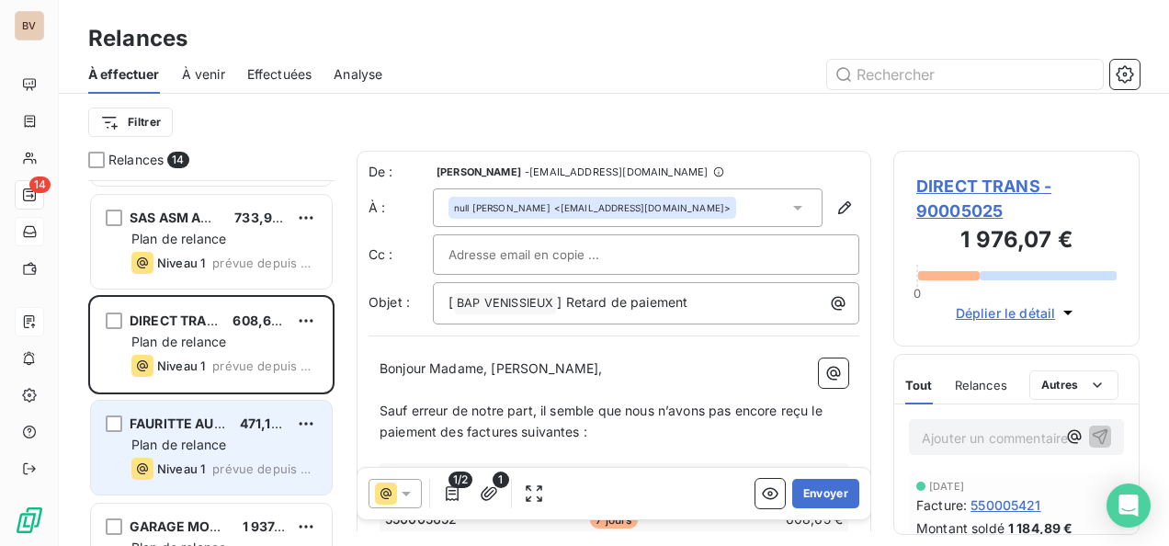
click at [208, 448] on span "Plan de relance" at bounding box center [178, 445] width 95 height 16
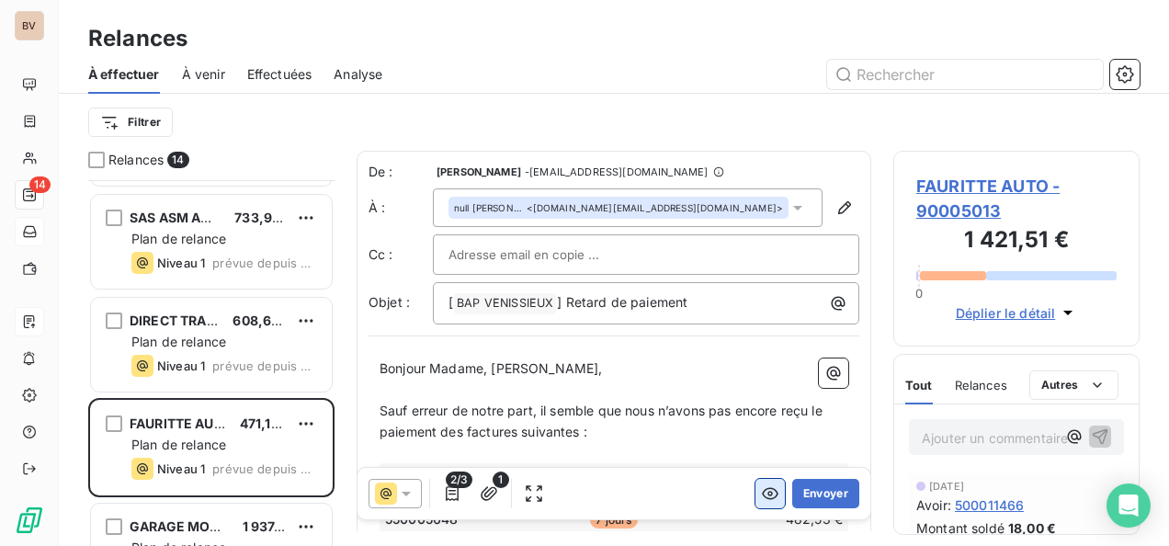
click at [762, 488] on icon "button" at bounding box center [770, 494] width 17 height 12
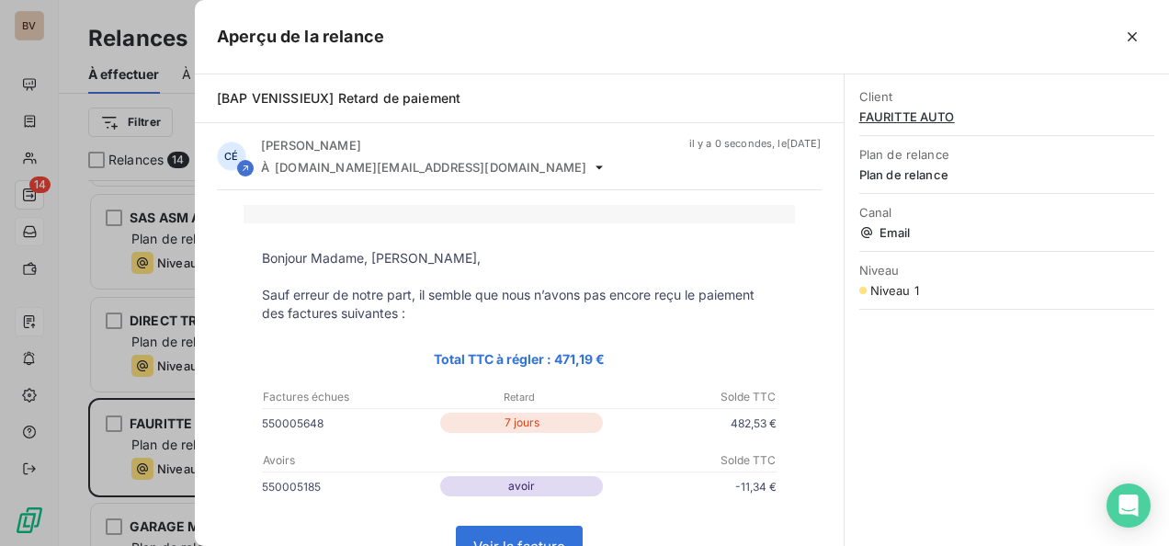
scroll to position [92, 0]
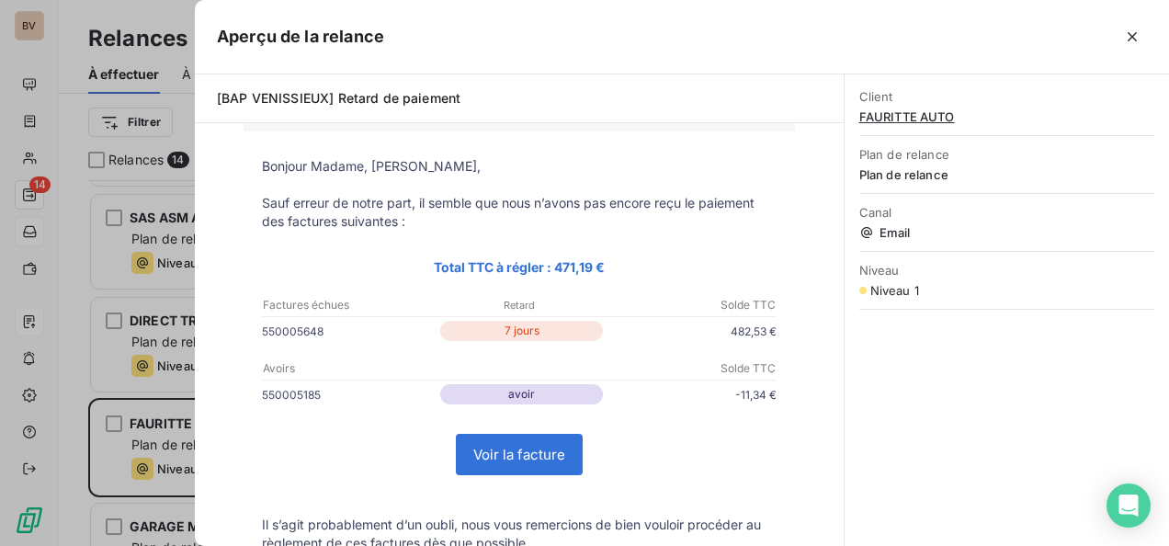
click at [554, 456] on link "Voir la facture" at bounding box center [519, 455] width 125 height 40
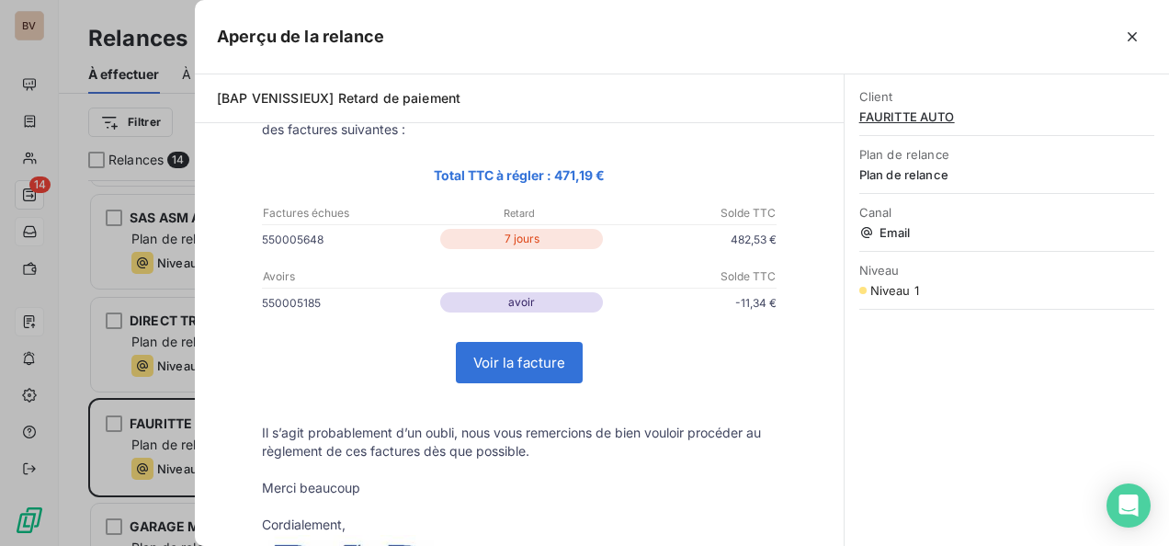
scroll to position [368, 0]
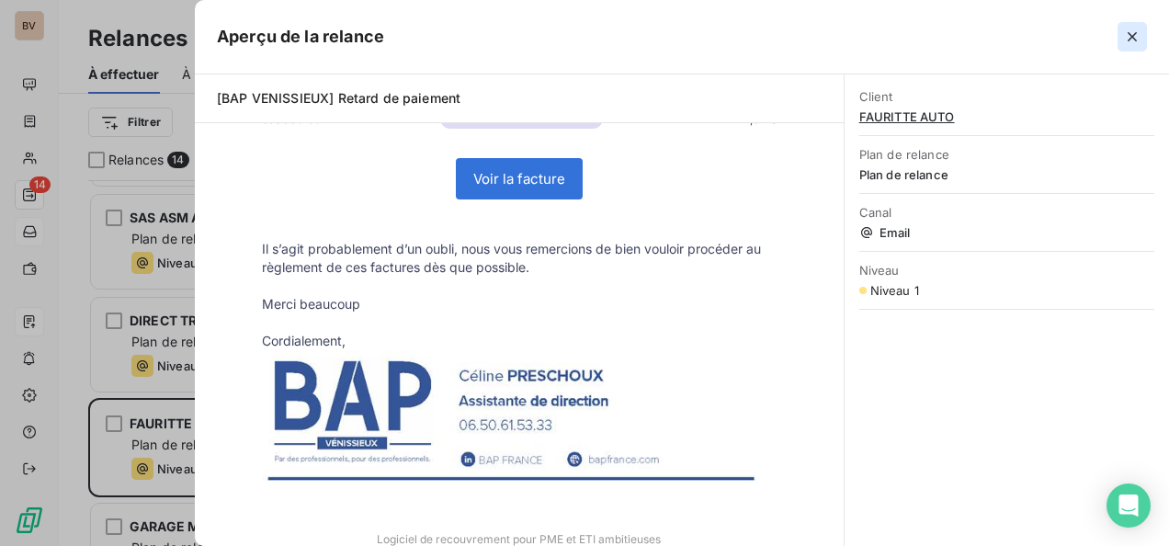
click at [1127, 32] on icon "button" at bounding box center [1132, 37] width 18 height 18
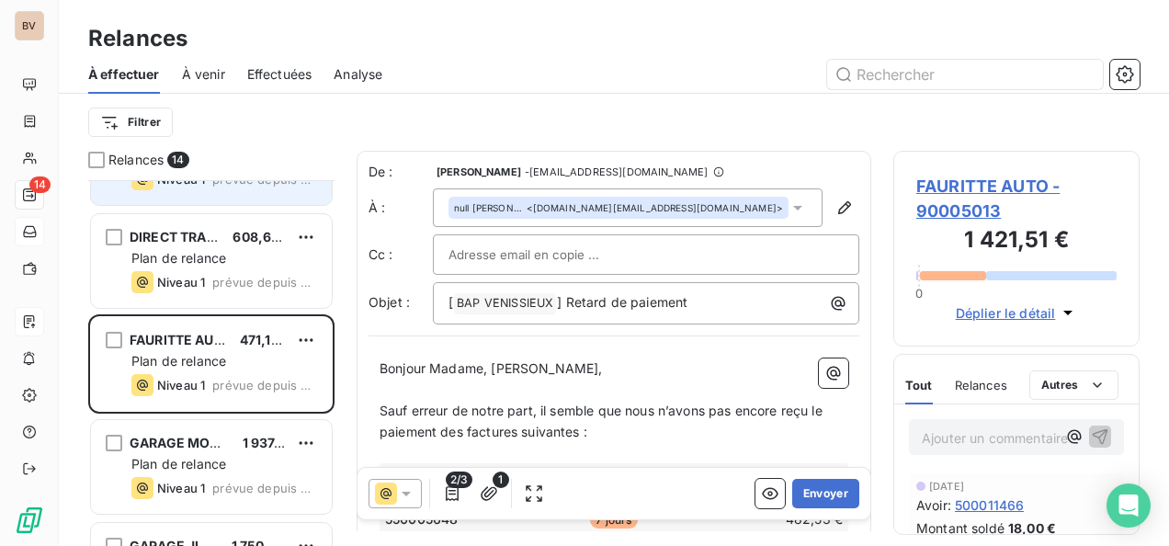
scroll to position [276, 0]
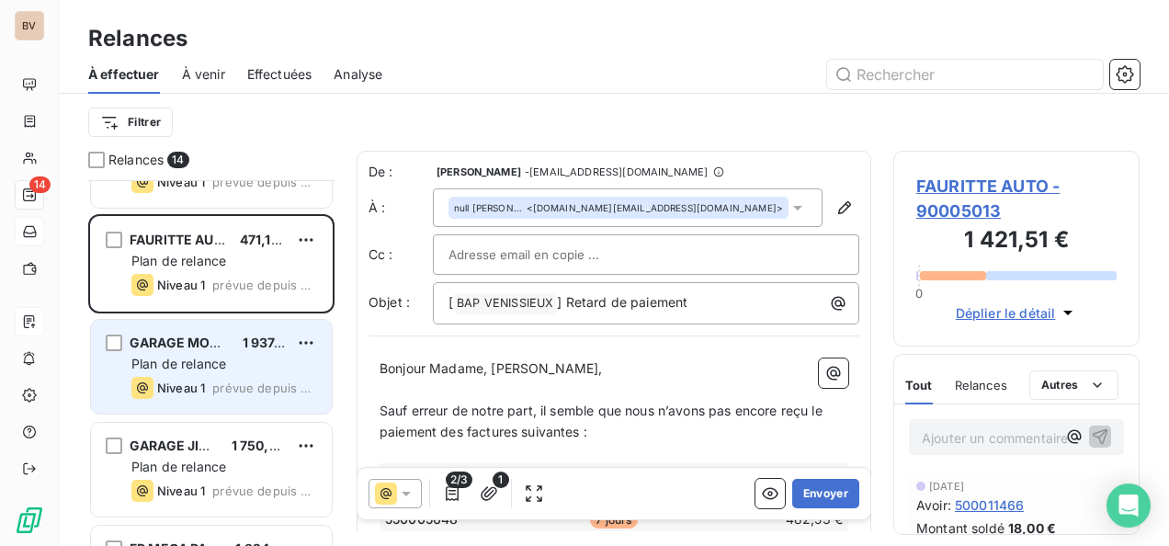
click at [189, 364] on span "Plan de relance" at bounding box center [178, 364] width 95 height 16
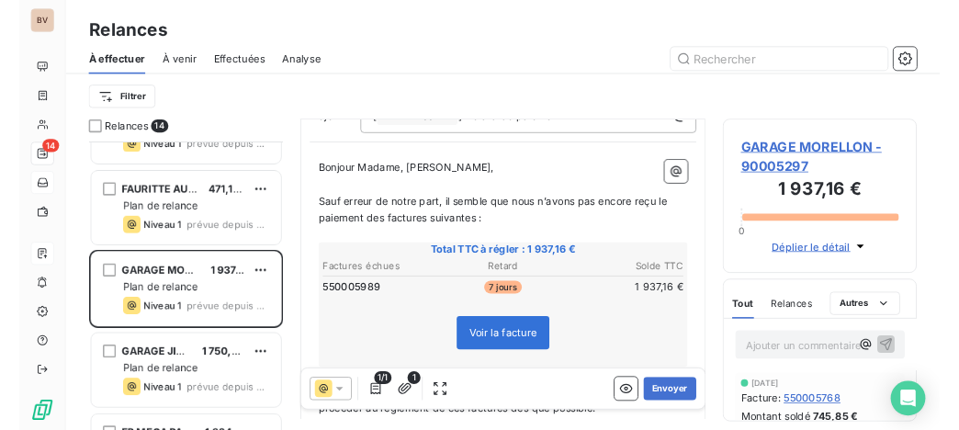
scroll to position [184, 0]
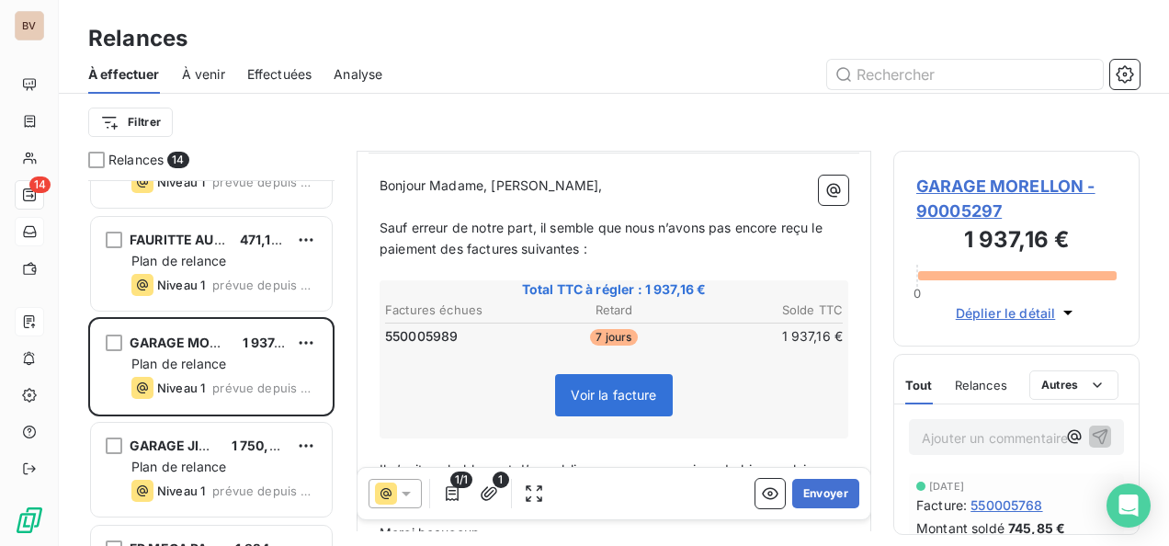
click at [634, 388] on span "Voir la facture" at bounding box center [613, 395] width 85 height 16
click at [571, 391] on span "Voir la facture" at bounding box center [613, 395] width 85 height 16
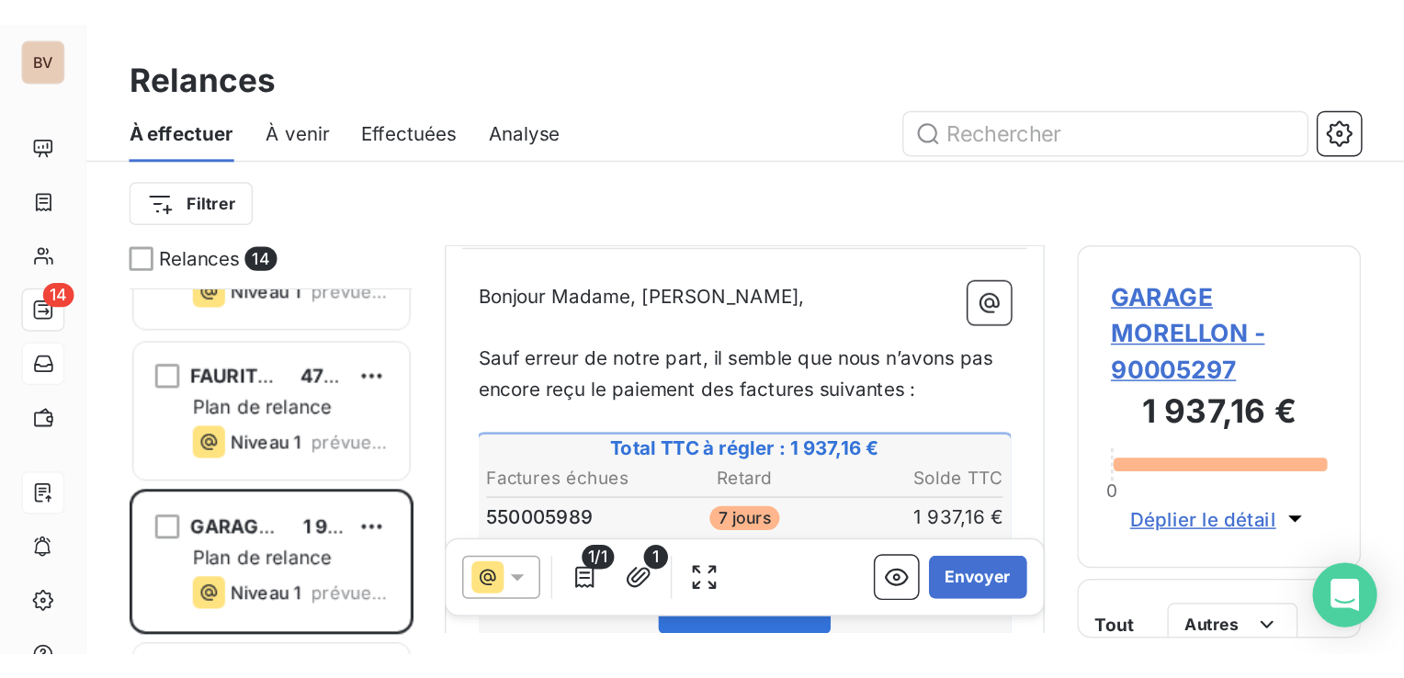
scroll to position [484, 290]
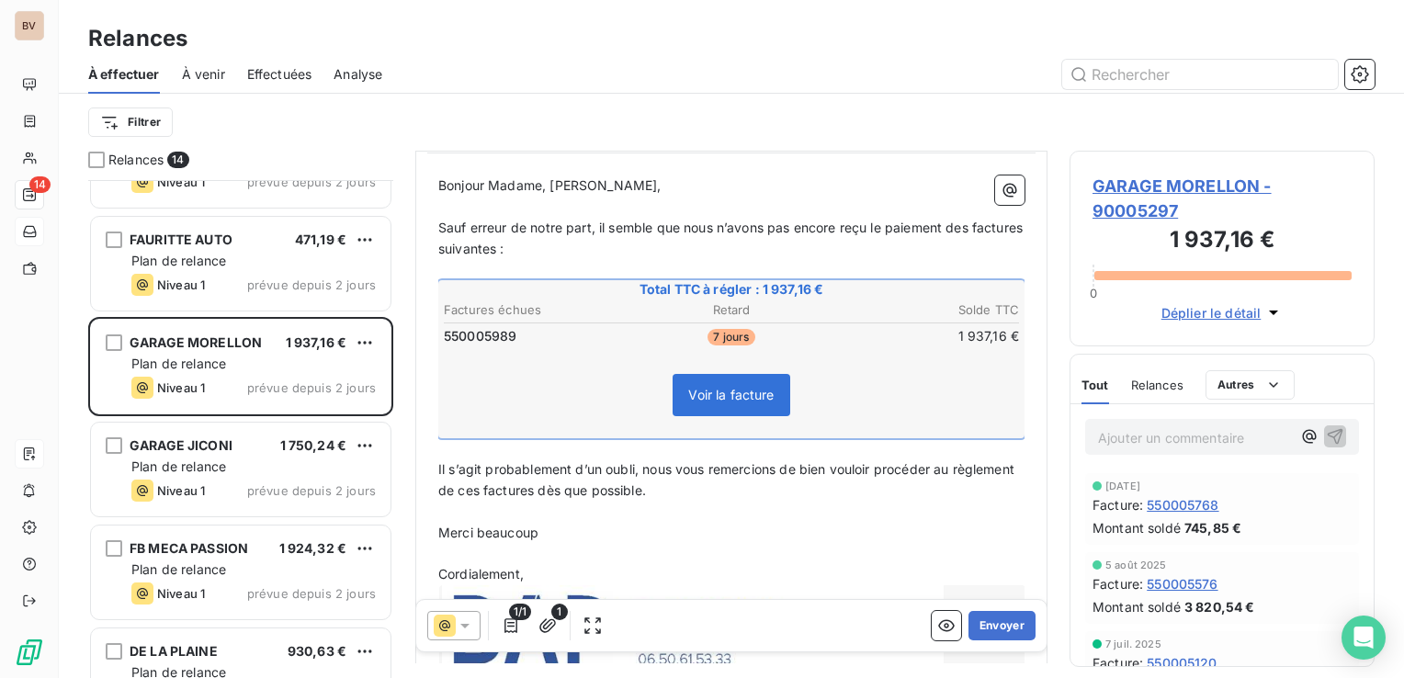
click at [707, 391] on span "Voir la facture" at bounding box center [730, 395] width 85 height 16
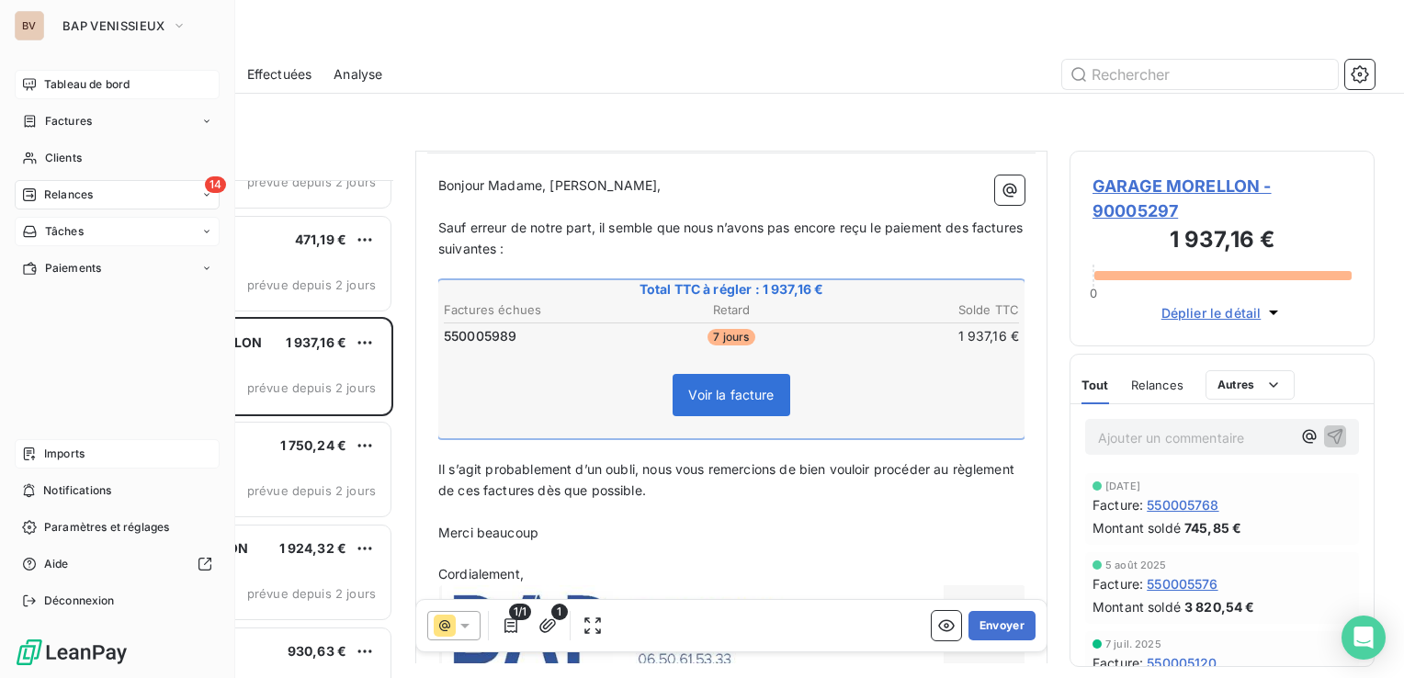
click at [60, 88] on span "Tableau de bord" at bounding box center [86, 84] width 85 height 17
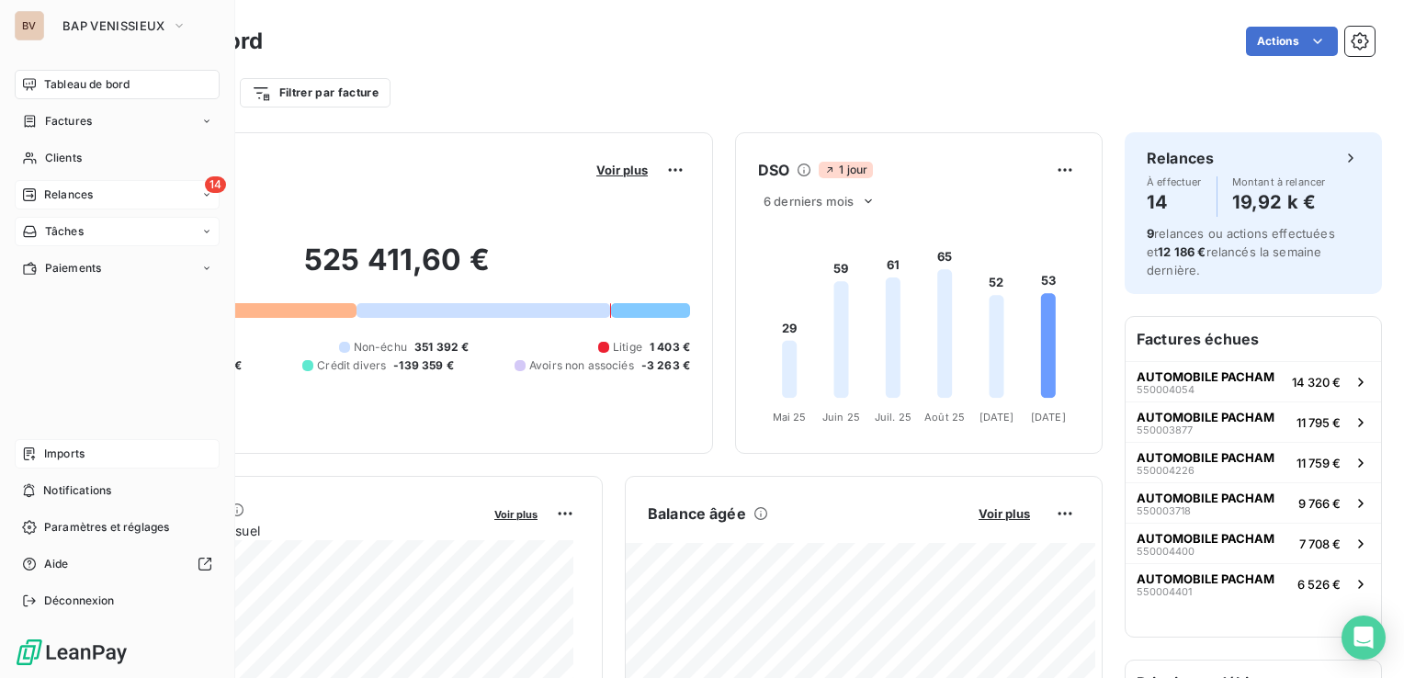
click at [77, 193] on span "Relances" at bounding box center [68, 195] width 49 height 17
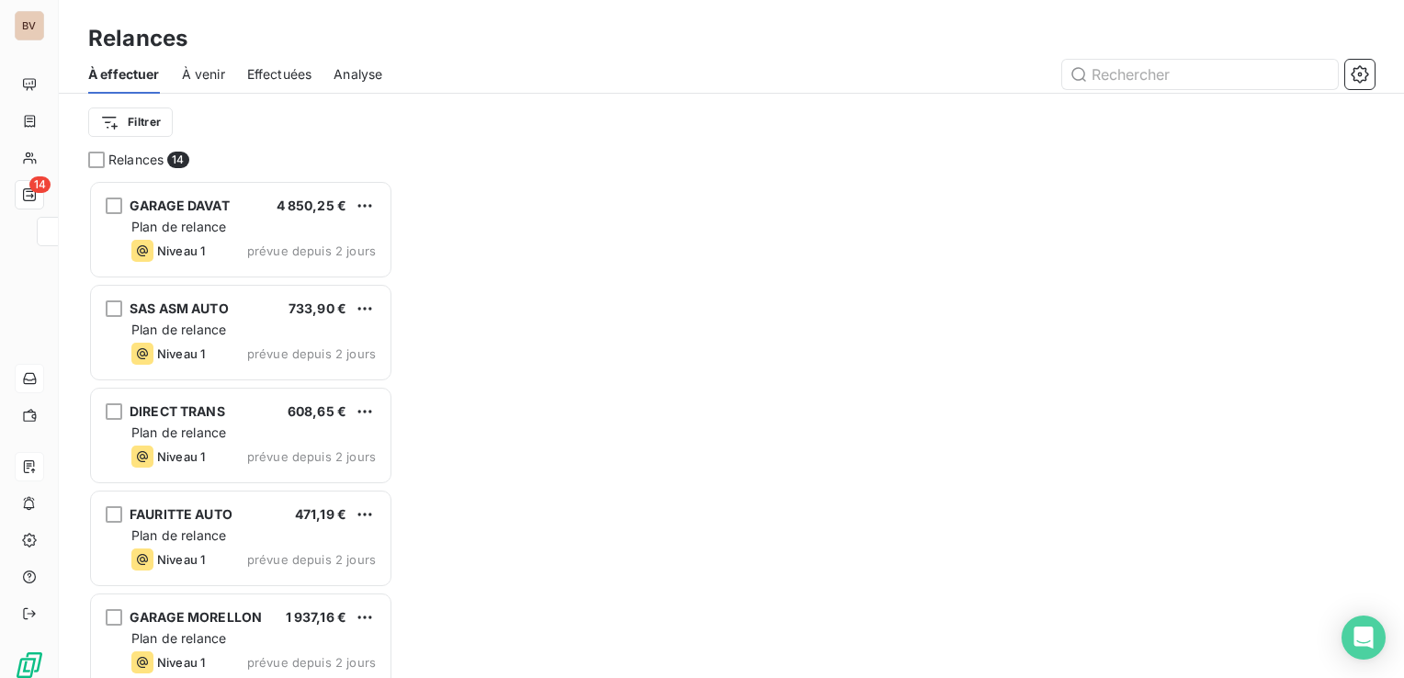
scroll to position [484, 290]
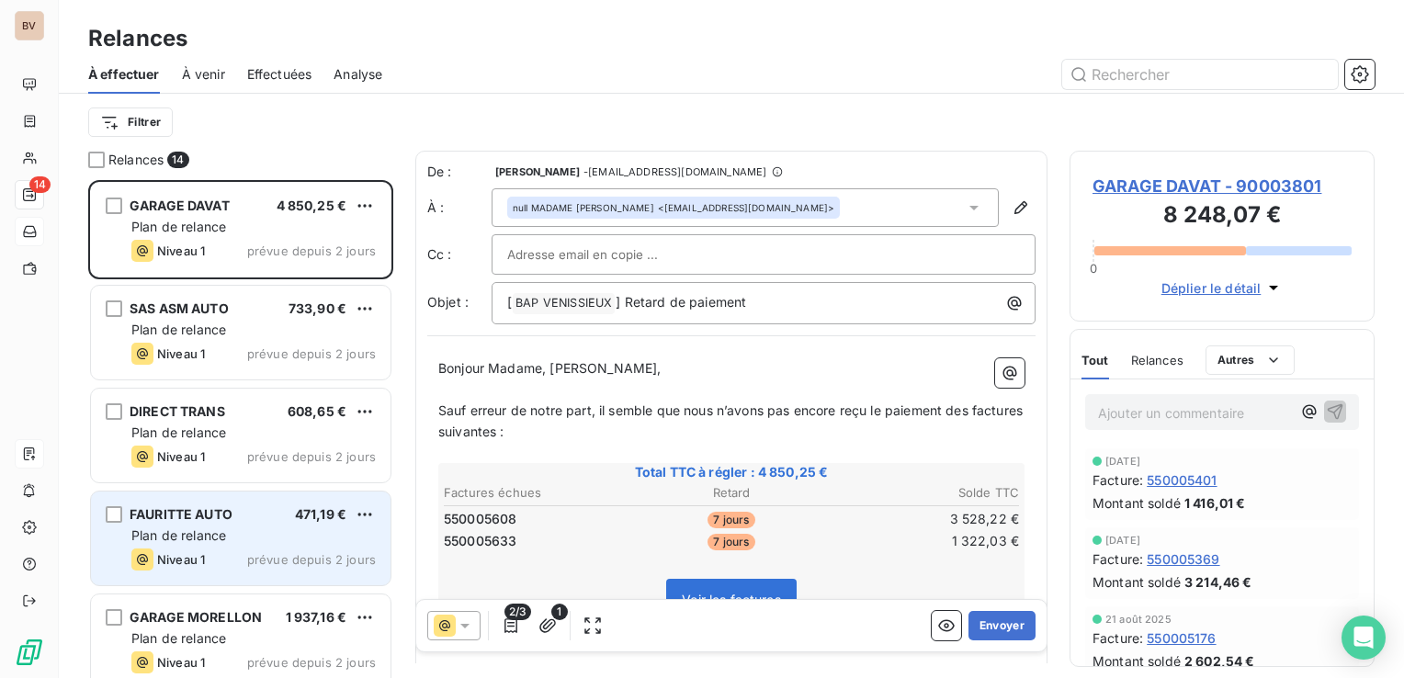
click at [196, 549] on div "Niveau 1" at bounding box center [168, 560] width 74 height 22
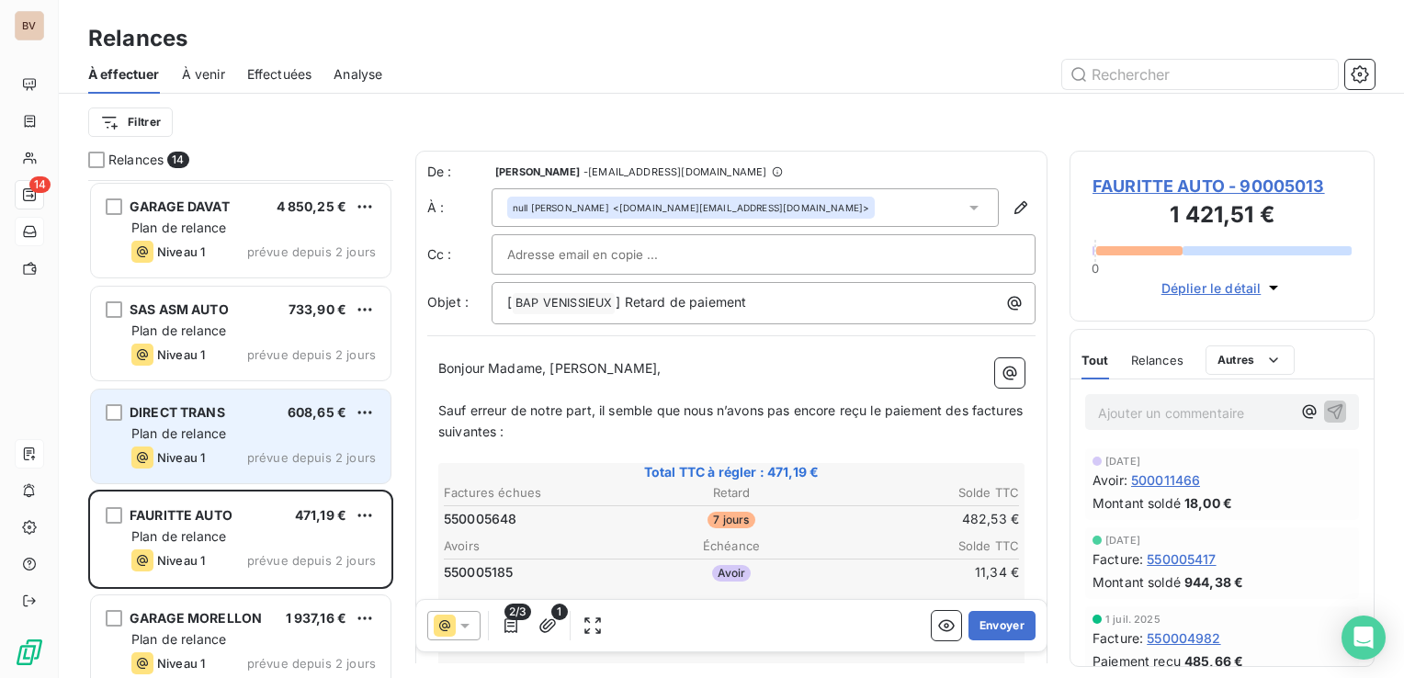
scroll to position [92, 0]
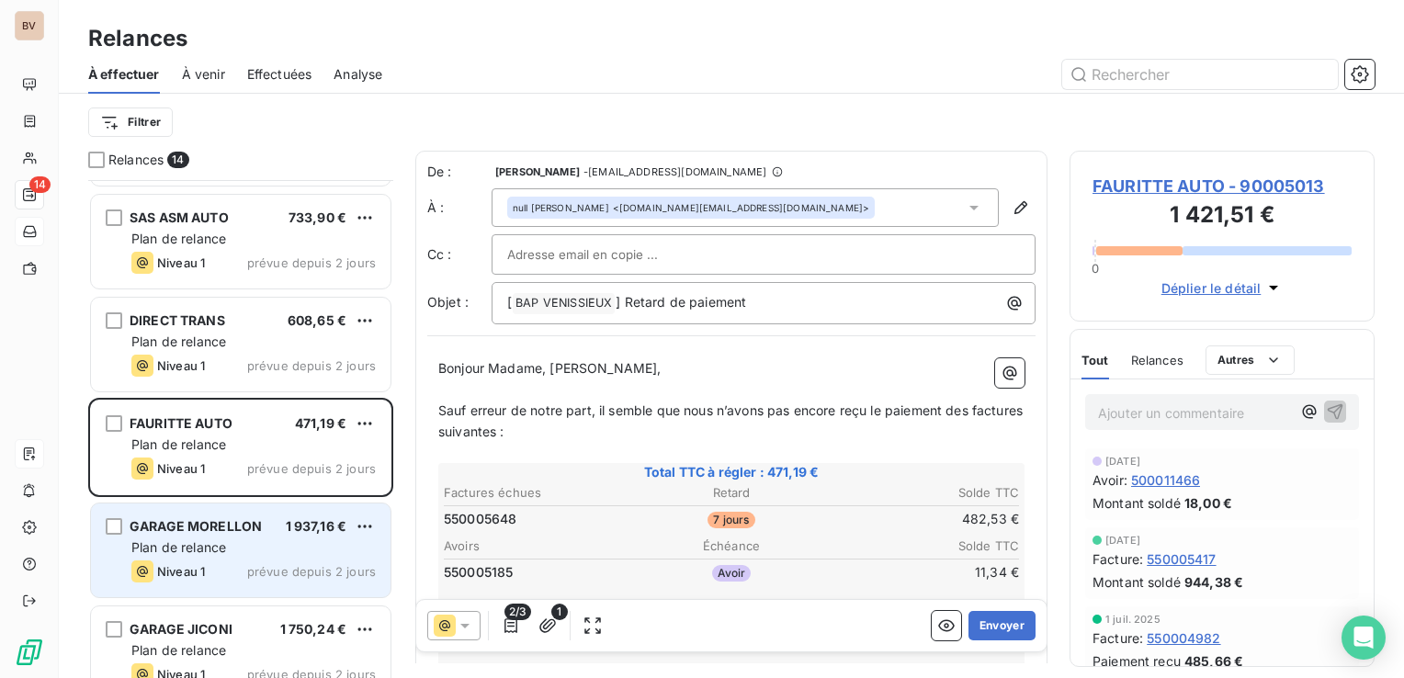
click at [217, 536] on div "GARAGE MORELLON 1 937,16 € Plan de relance Niveau 1 prévue depuis 2 jours" at bounding box center [241, 551] width 300 height 94
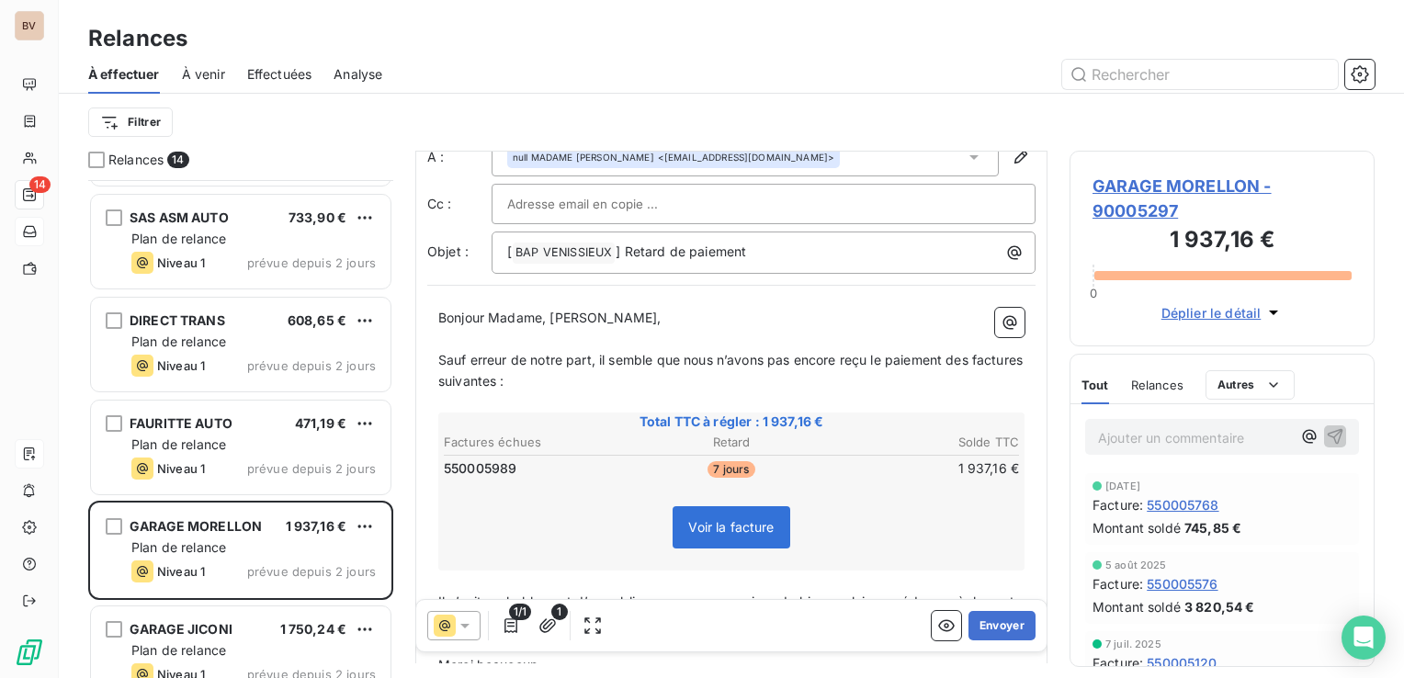
scroll to position [92, 0]
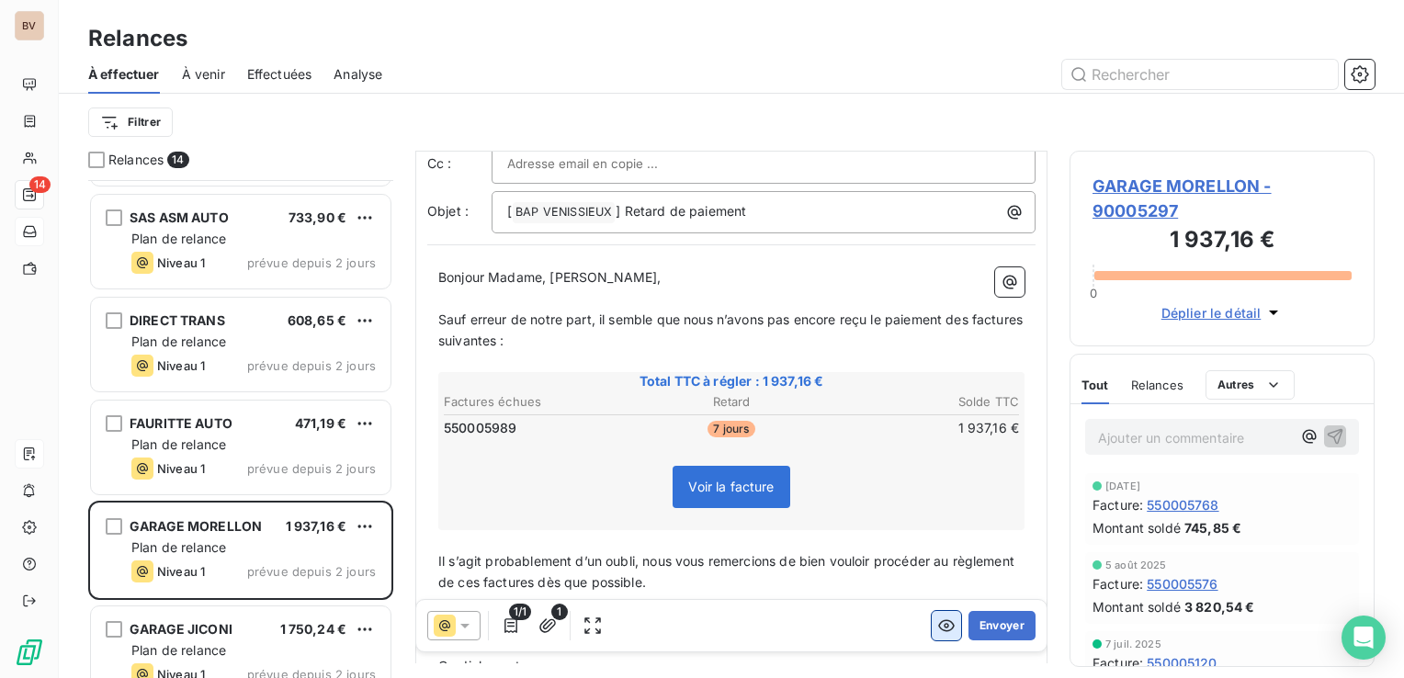
click at [937, 629] on icon "button" at bounding box center [946, 626] width 18 height 18
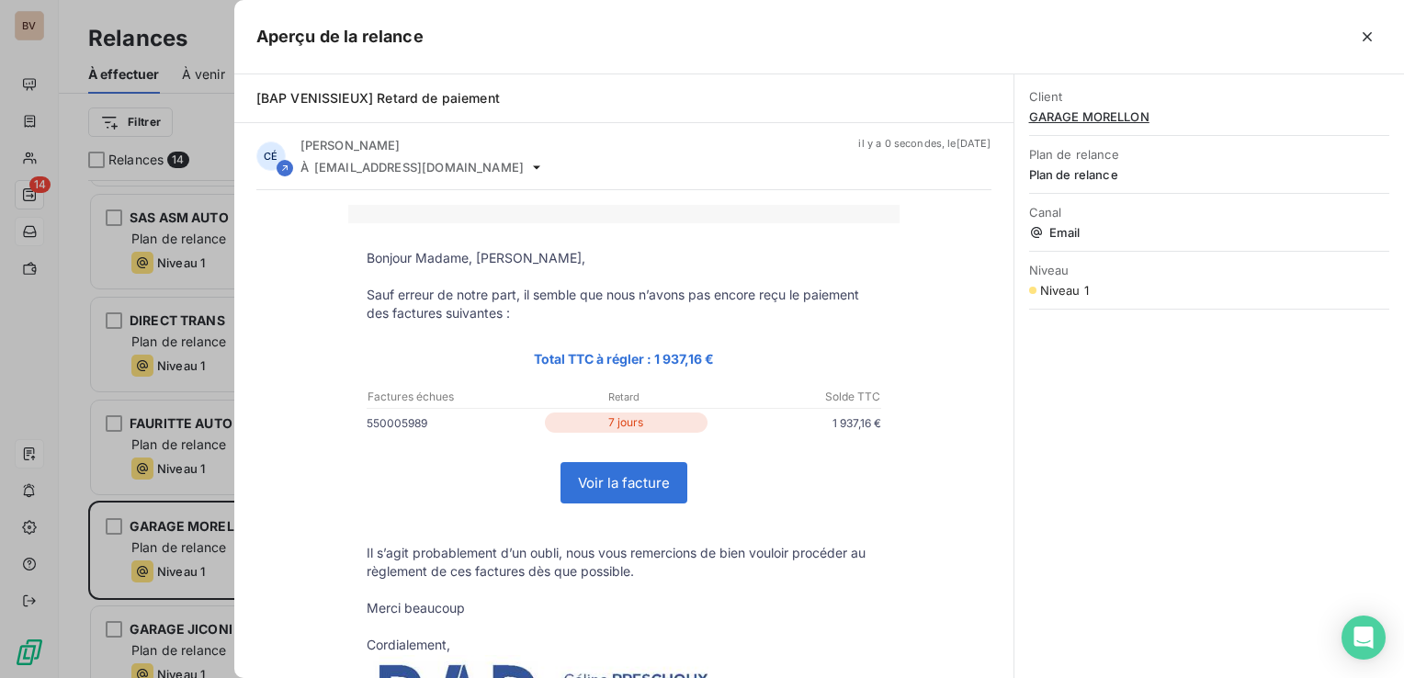
click at [660, 489] on link "Voir la facture" at bounding box center [624, 483] width 125 height 40
click at [1364, 40] on icon "button" at bounding box center [1367, 36] width 9 height 9
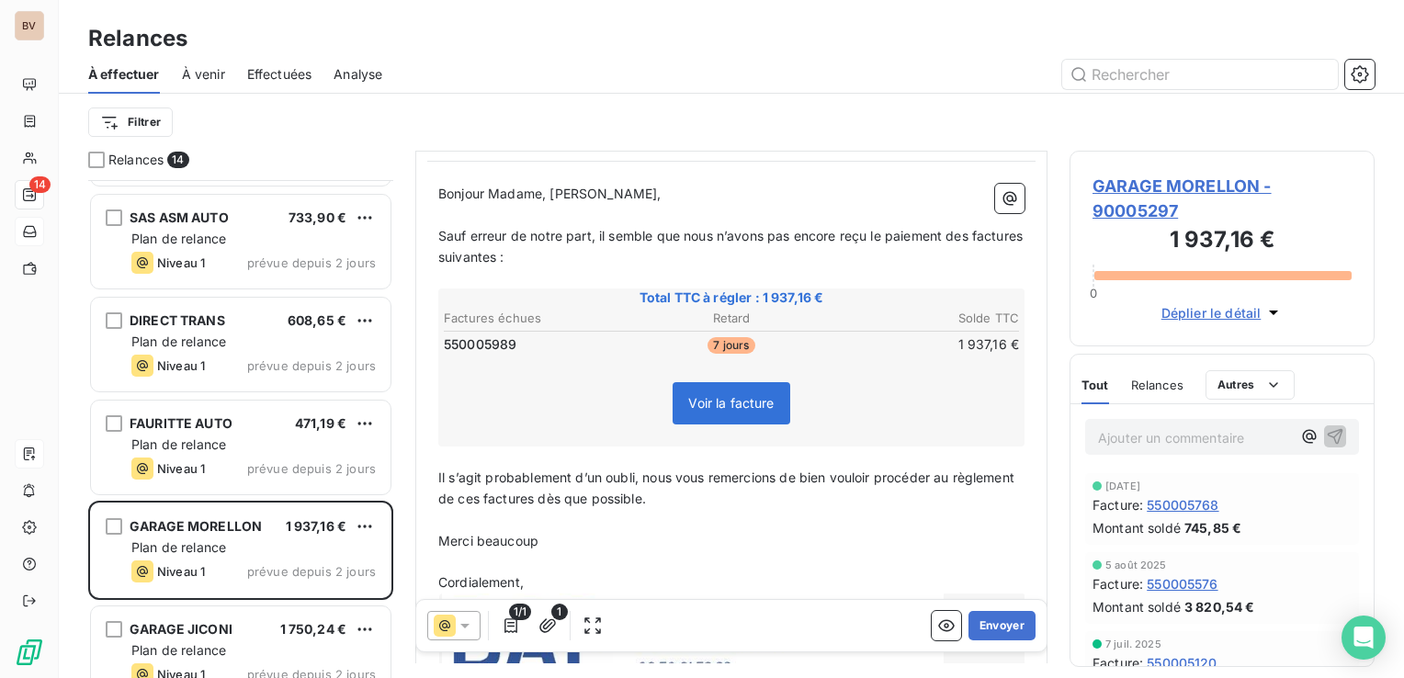
scroll to position [0, 0]
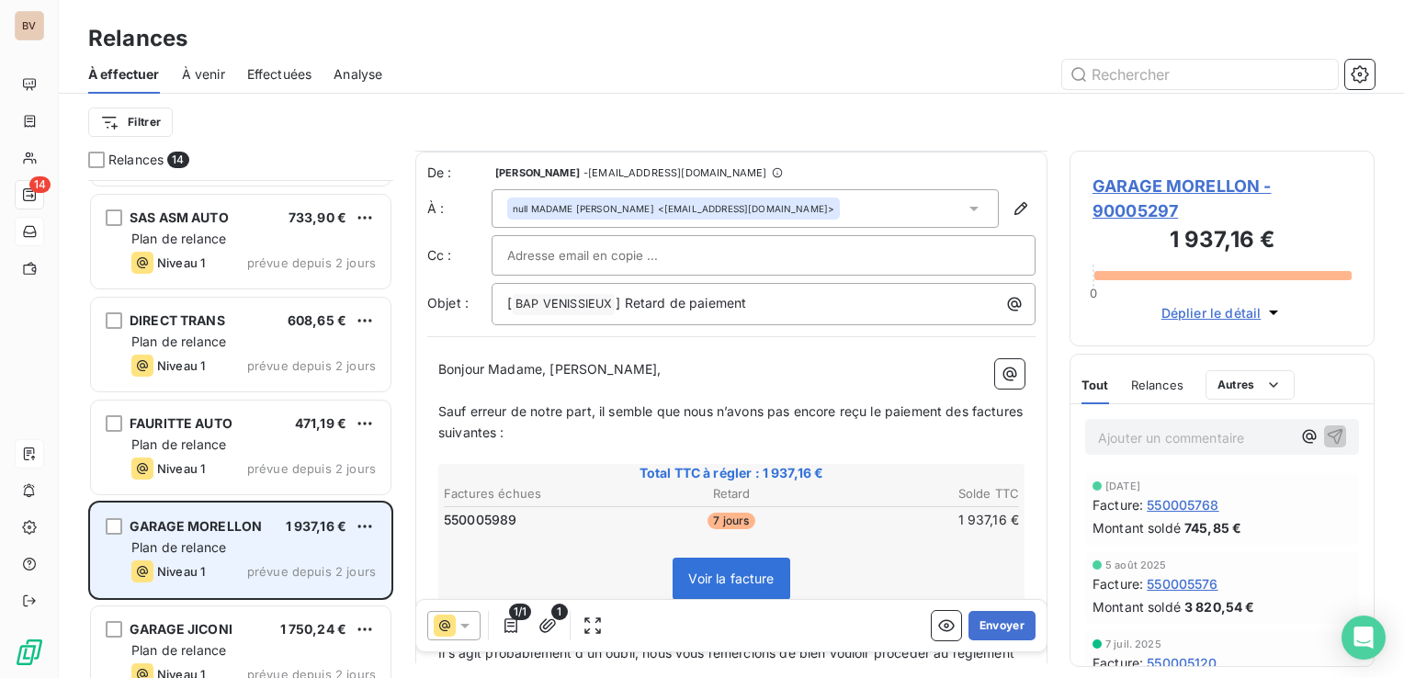
click at [210, 570] on div "Niveau 1 prévue depuis 2 jours" at bounding box center [253, 572] width 244 height 22
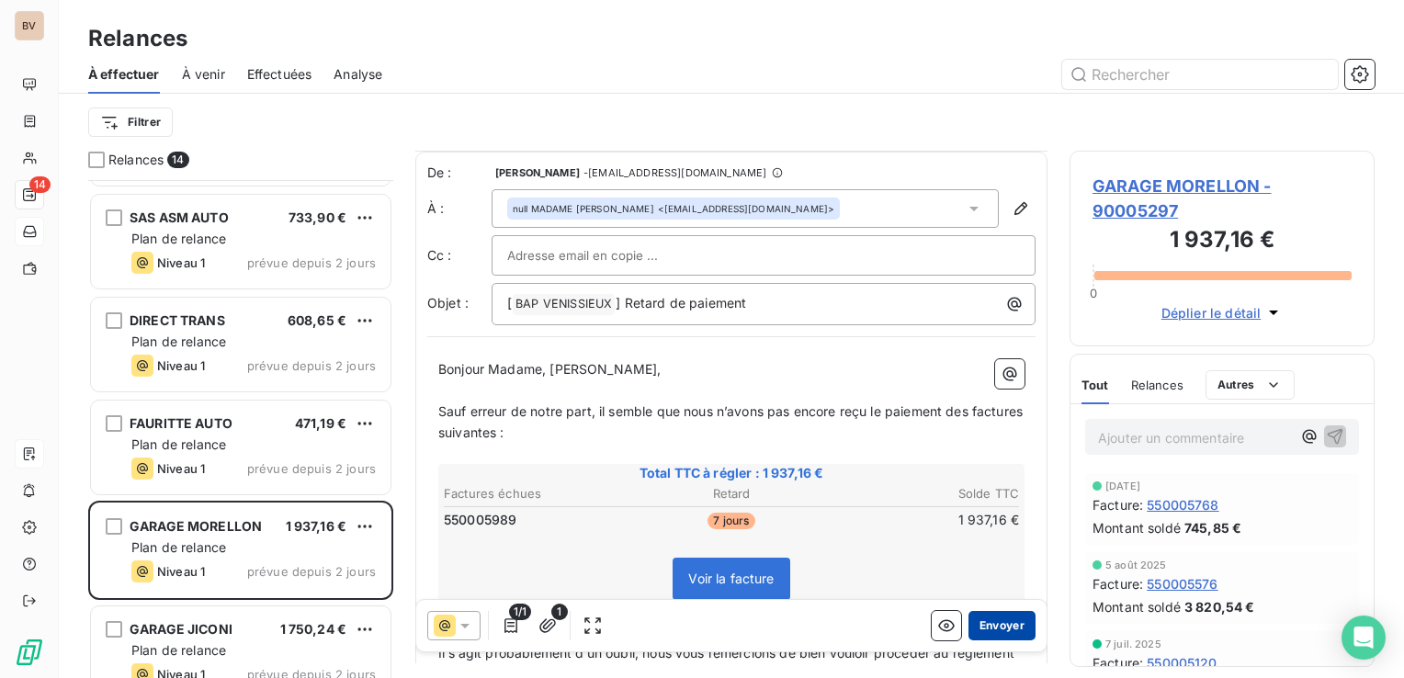
click at [970, 623] on button "Envoyer" at bounding box center [1002, 625] width 67 height 29
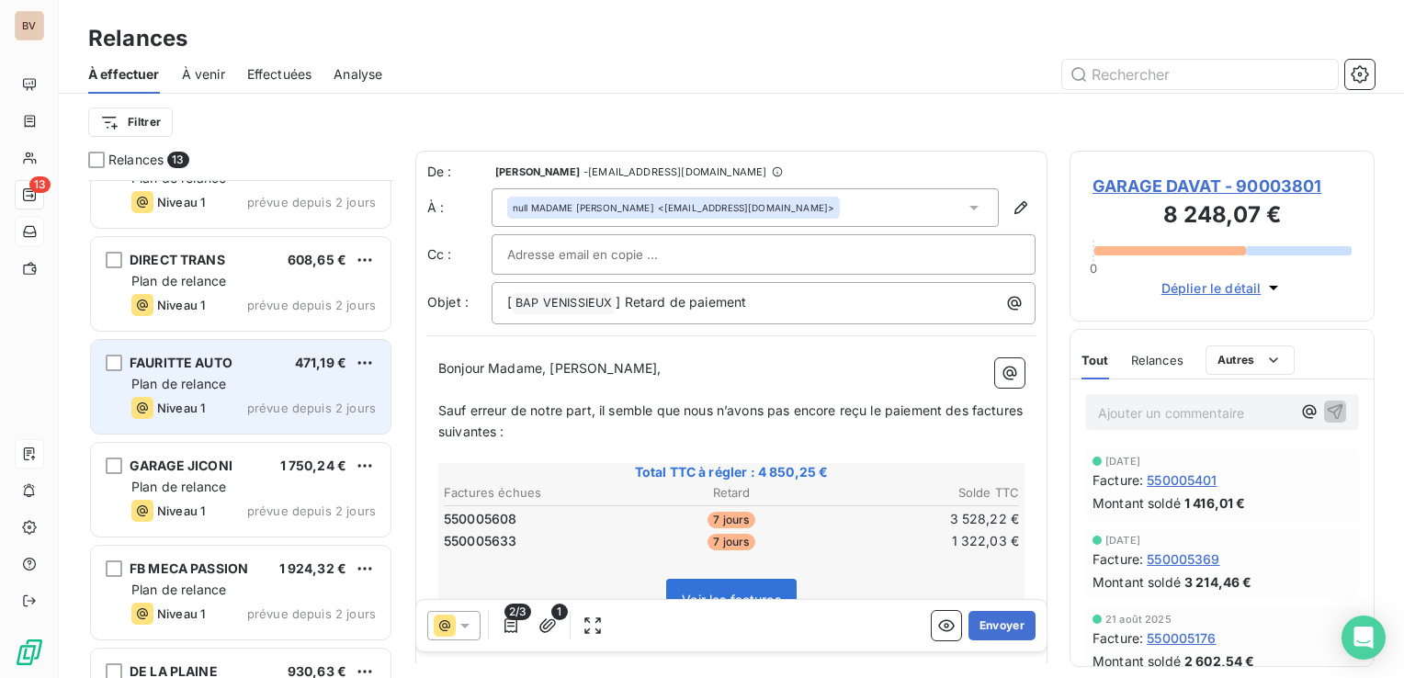
scroll to position [184, 0]
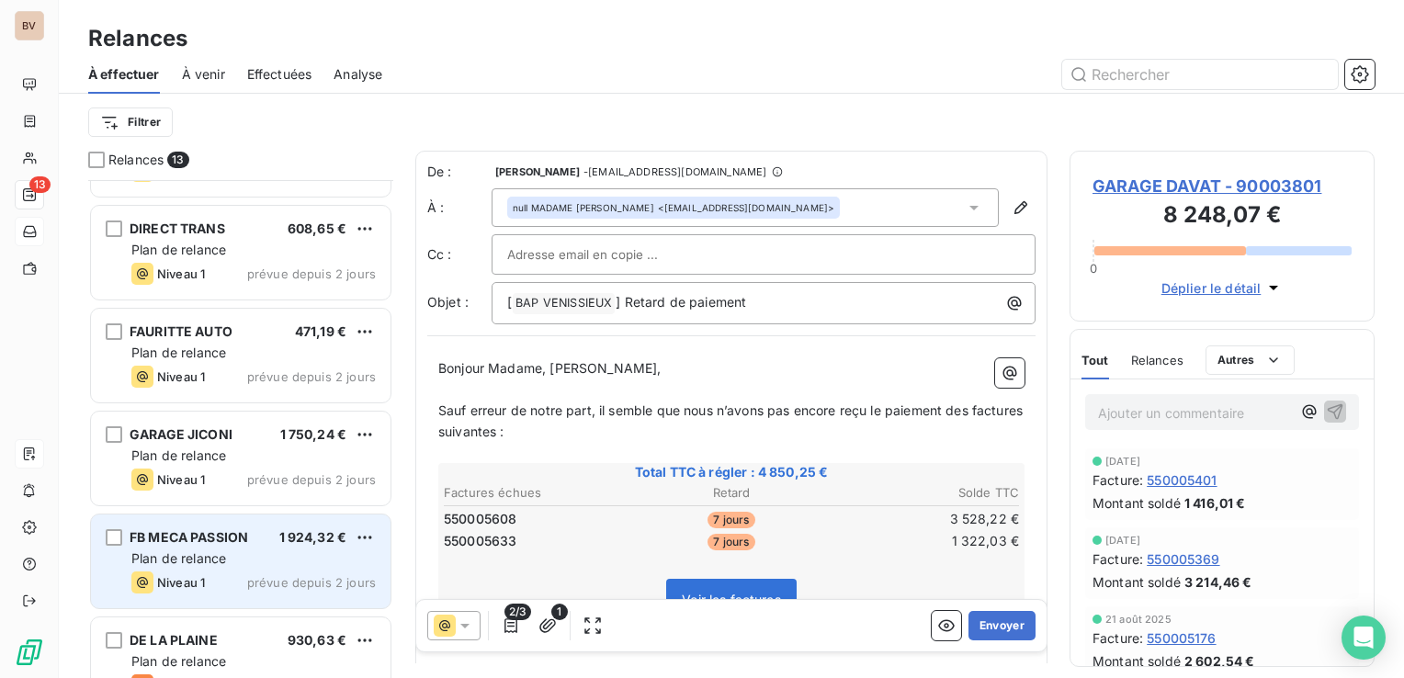
click at [216, 550] on span "Plan de relance" at bounding box center [178, 558] width 95 height 16
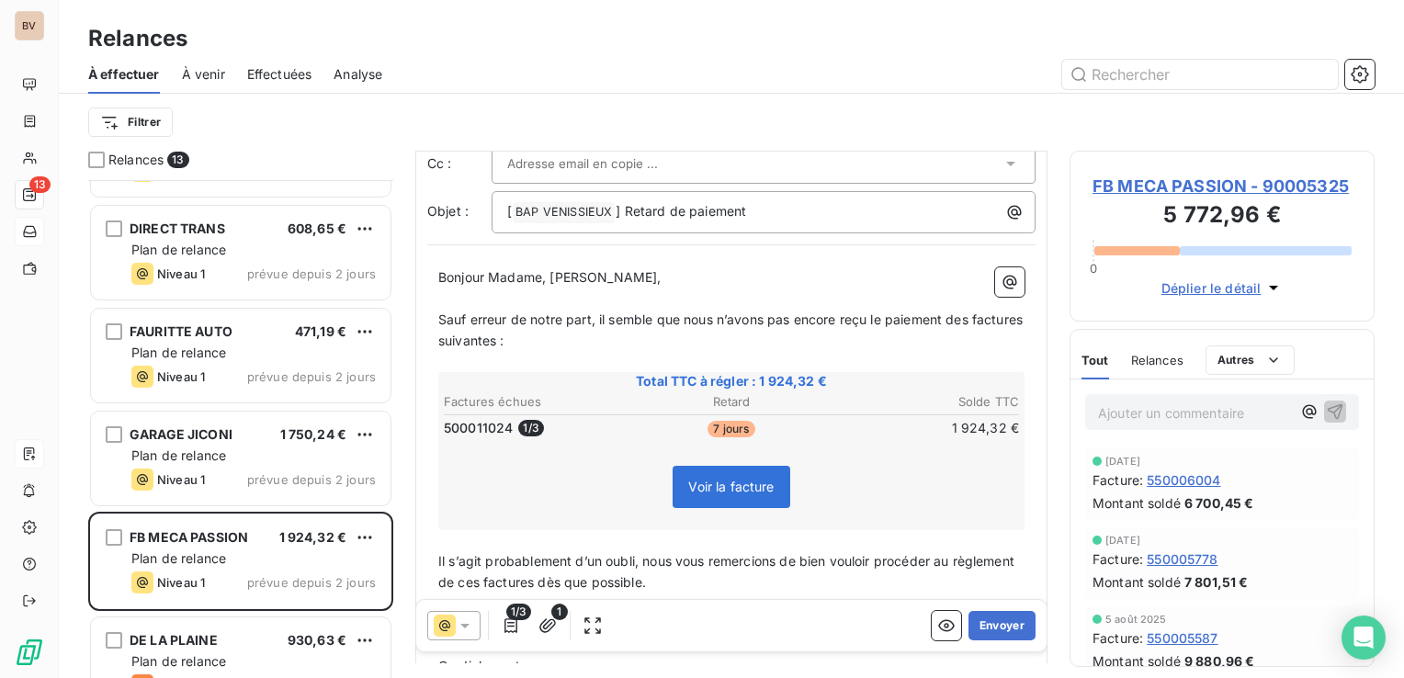
scroll to position [184, 0]
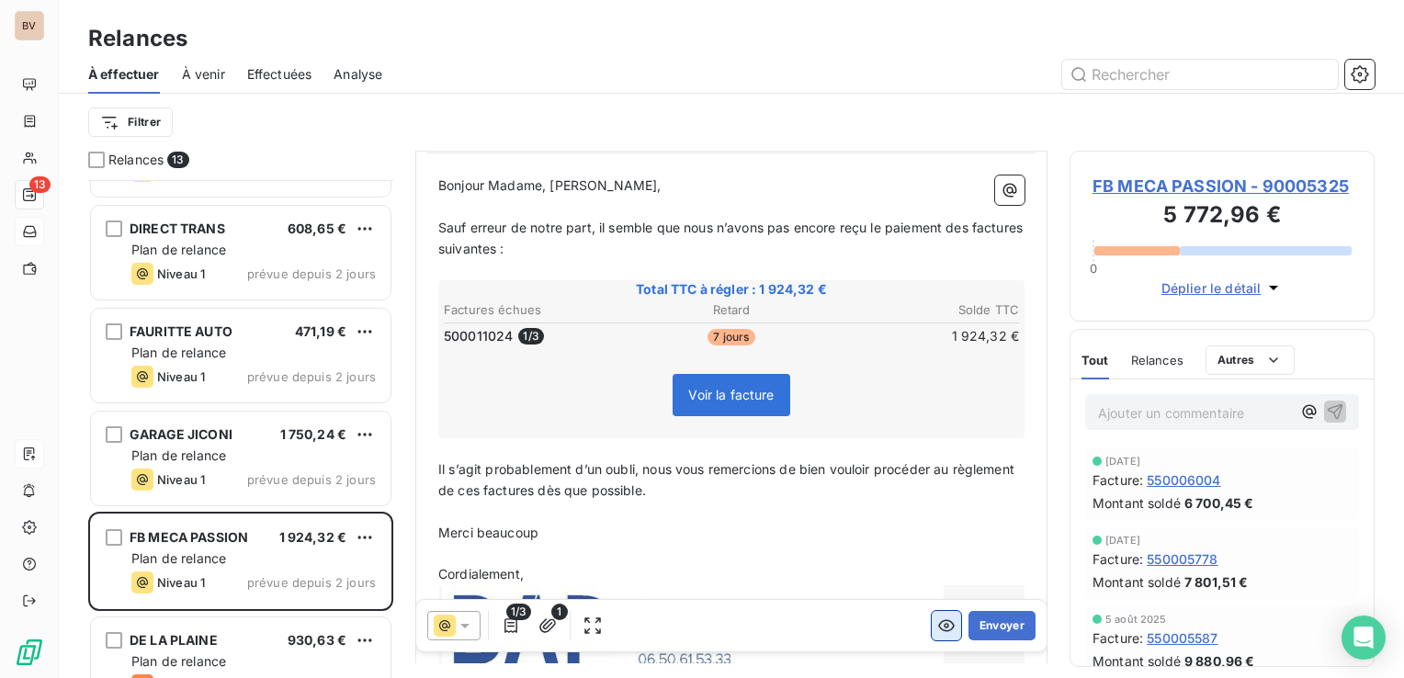
click at [938, 630] on icon "button" at bounding box center [946, 626] width 17 height 12
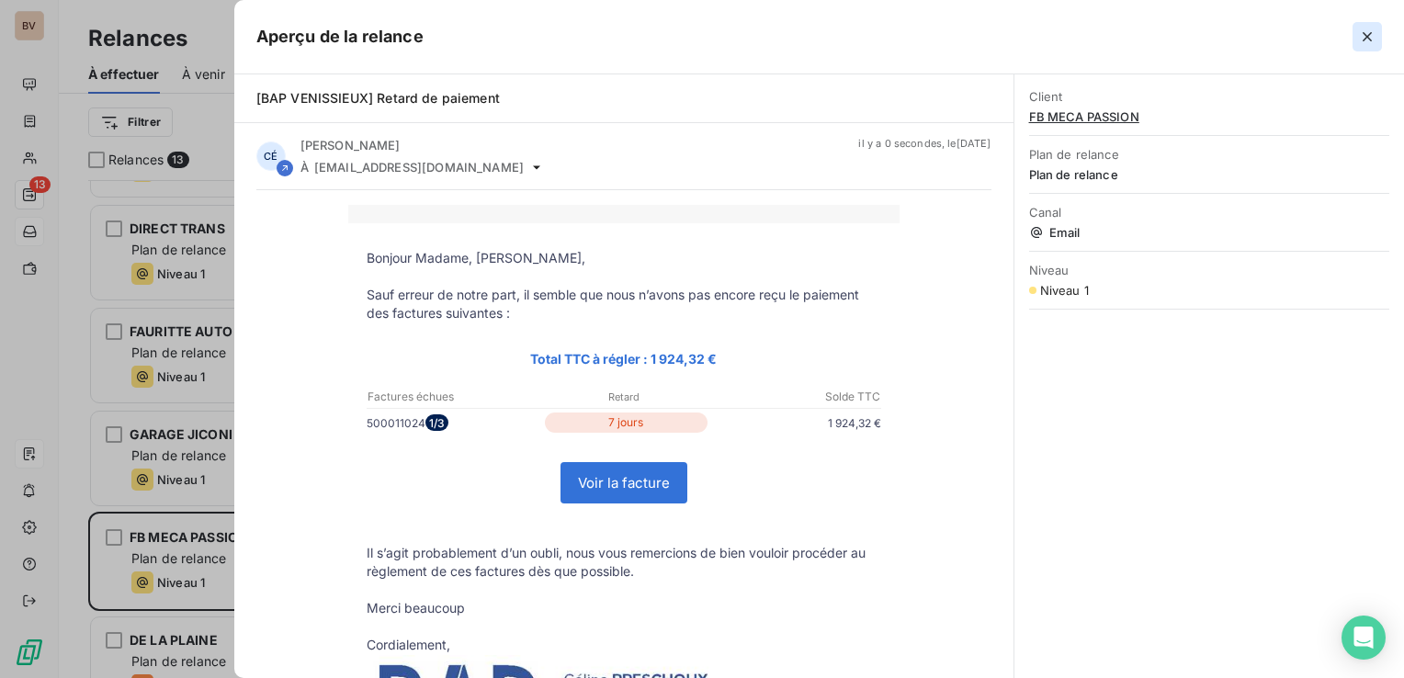
click at [1363, 36] on icon "button" at bounding box center [1367, 37] width 18 height 18
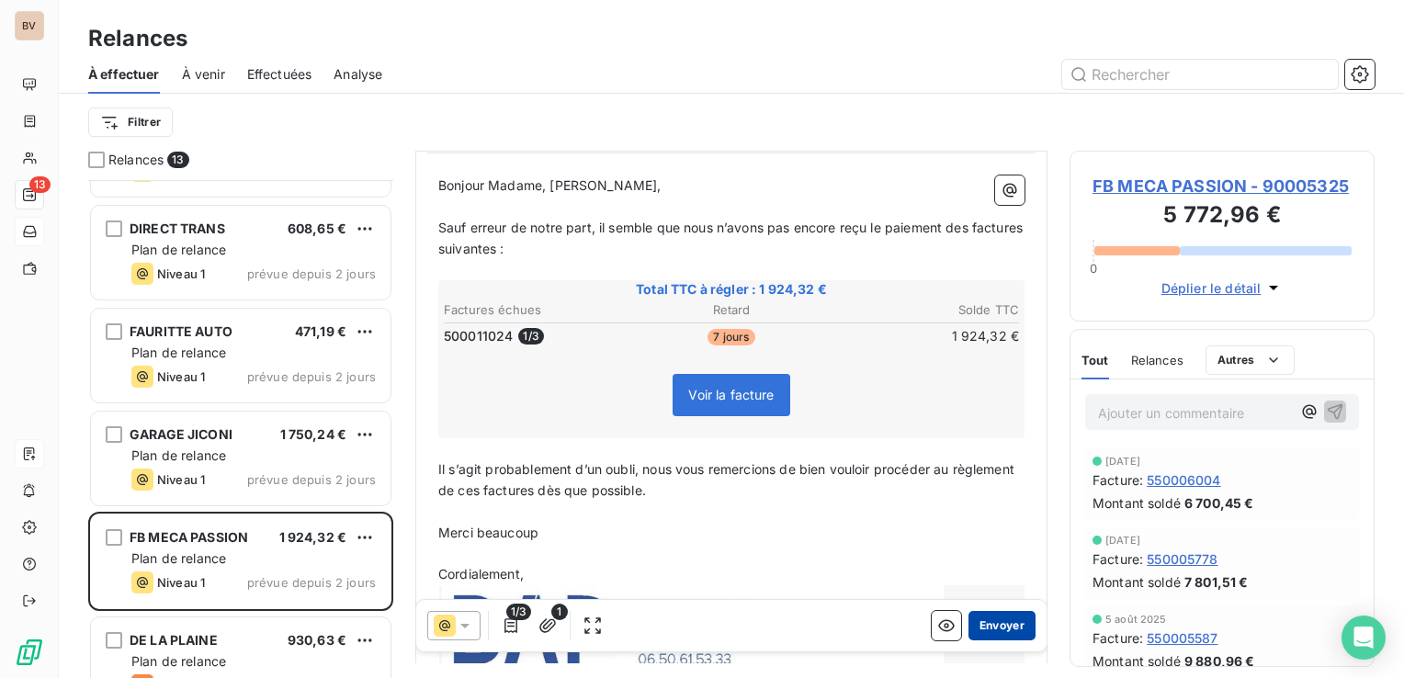
click at [969, 627] on button "Envoyer" at bounding box center [1002, 625] width 67 height 29
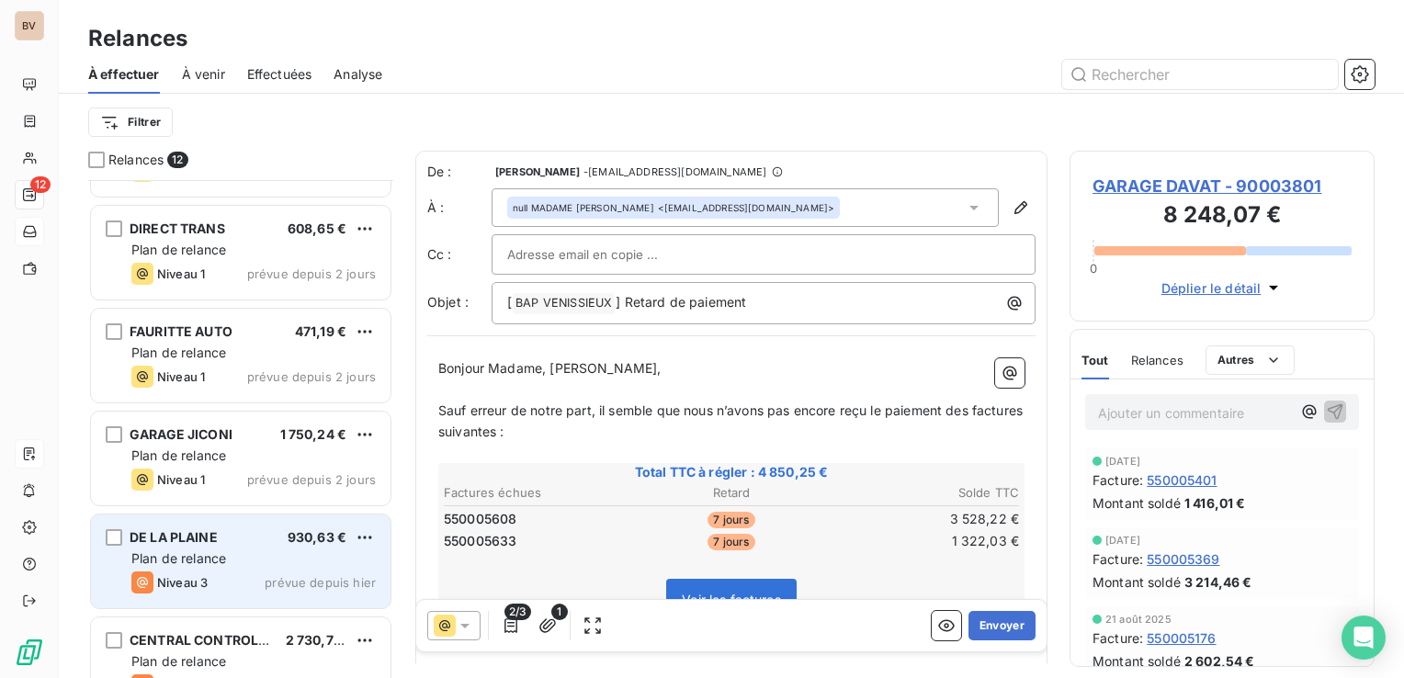
click at [210, 546] on div "DE LA PLAINE 930,63 € Plan de relance Niveau 3 prévue depuis hier" at bounding box center [241, 562] width 300 height 94
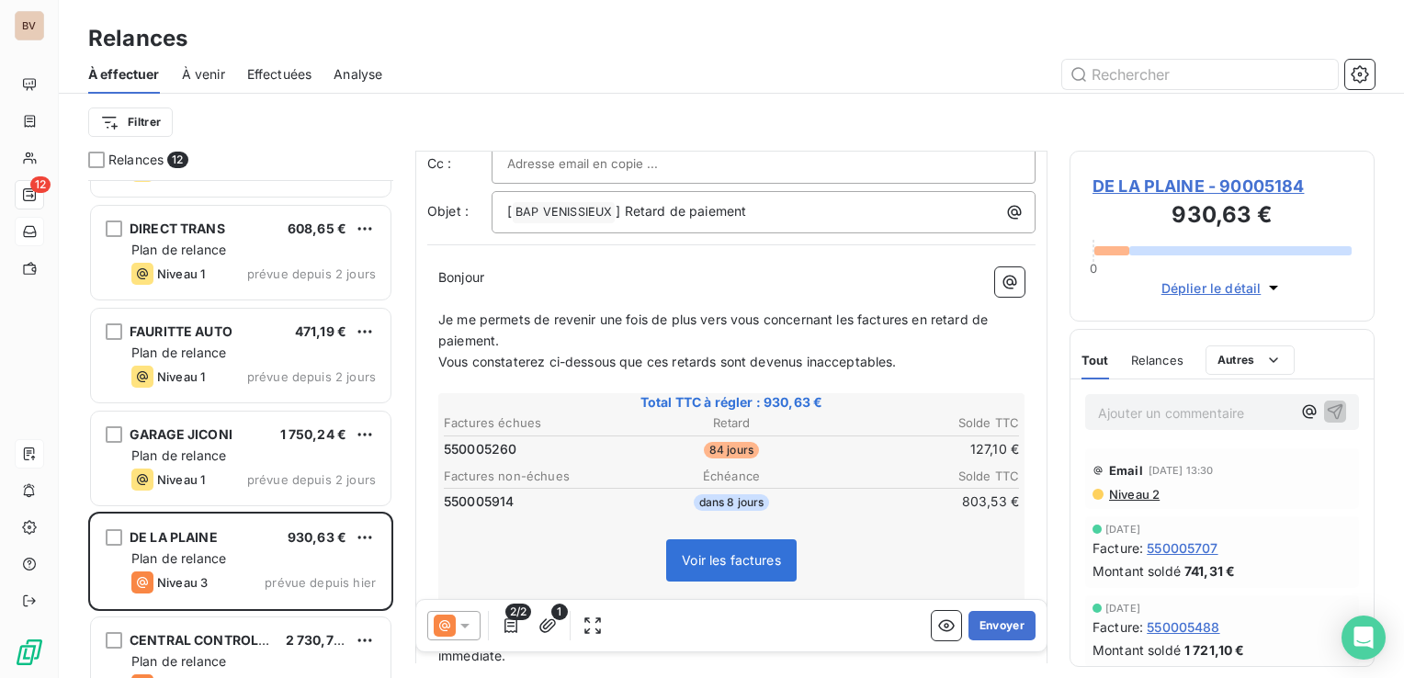
scroll to position [184, 0]
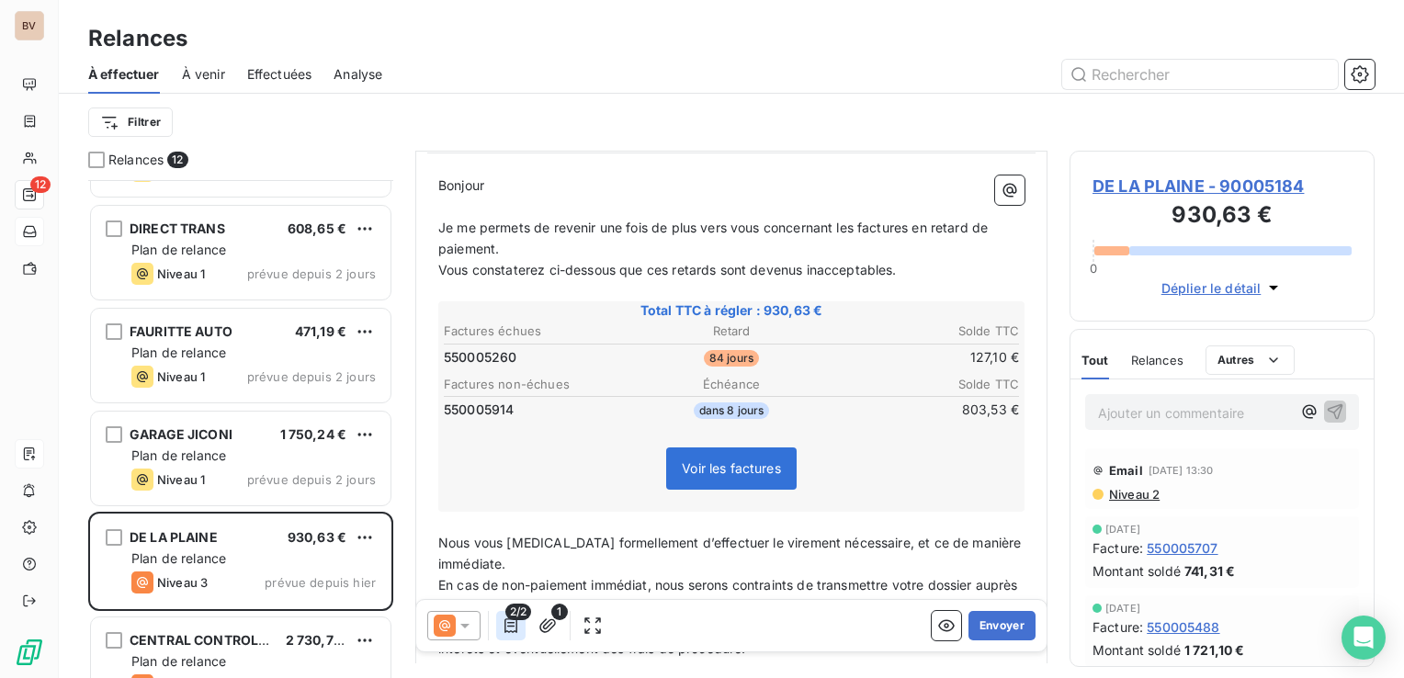
click at [515, 626] on icon "button" at bounding box center [511, 626] width 18 height 18
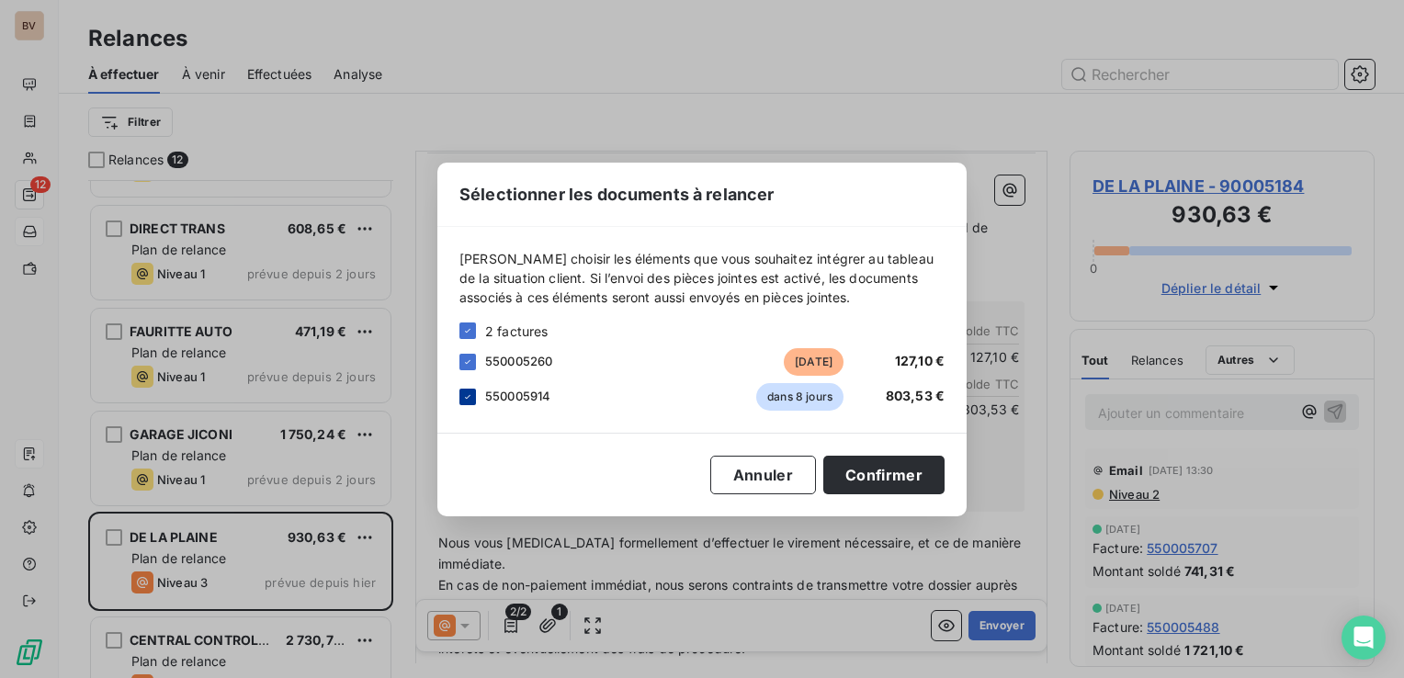
click at [464, 391] on icon at bounding box center [467, 396] width 11 height 11
click at [865, 472] on button "Confirmer" at bounding box center [883, 475] width 121 height 39
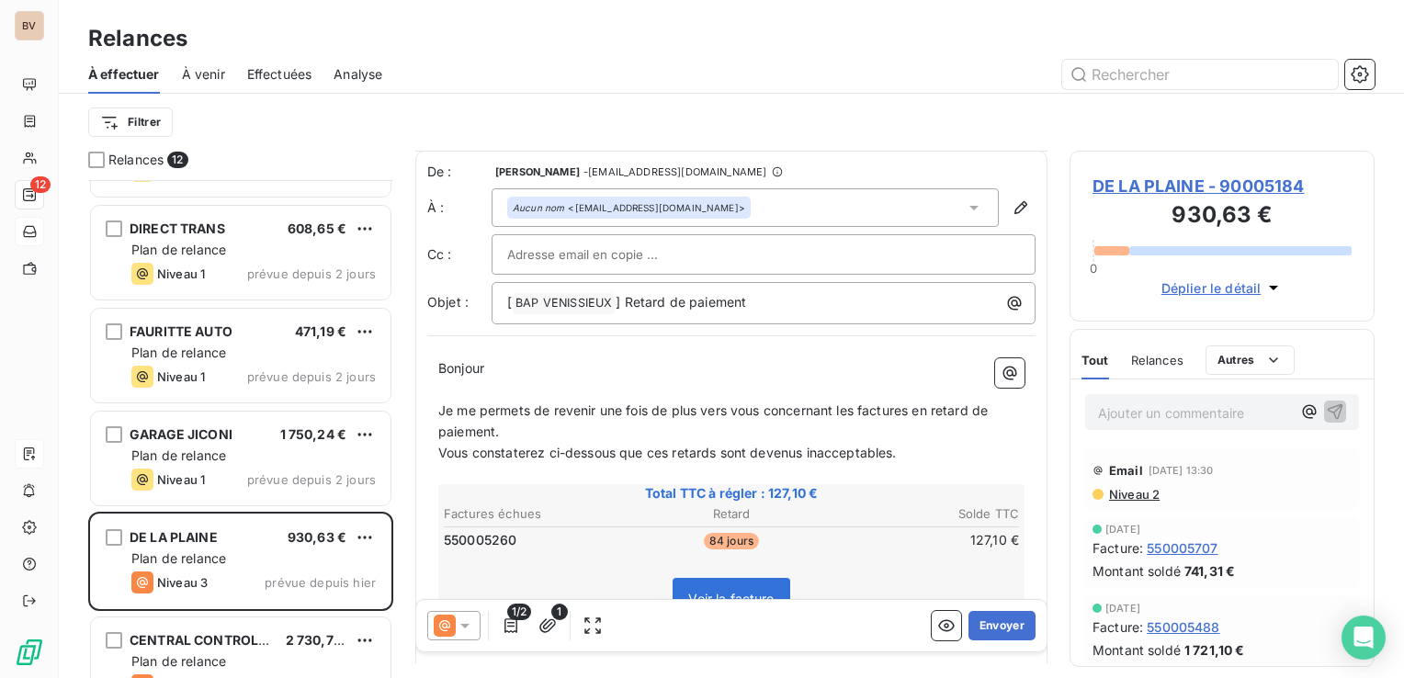
scroll to position [0, 0]
click at [1001, 371] on icon "button" at bounding box center [1010, 373] width 18 height 18
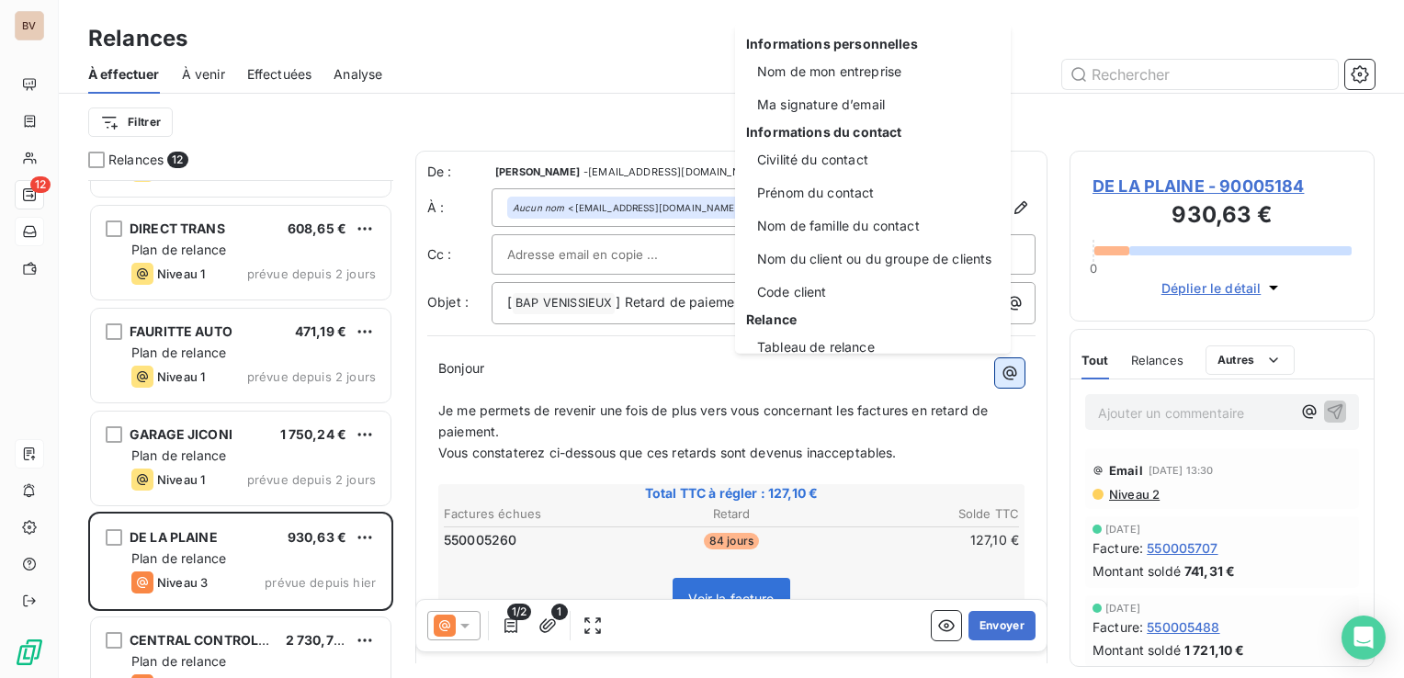
click at [993, 371] on html "BV 12 Relances À effectuer À venir Effectuées Analyse Filtrer Relances 12 GARAG…" at bounding box center [702, 339] width 1404 height 678
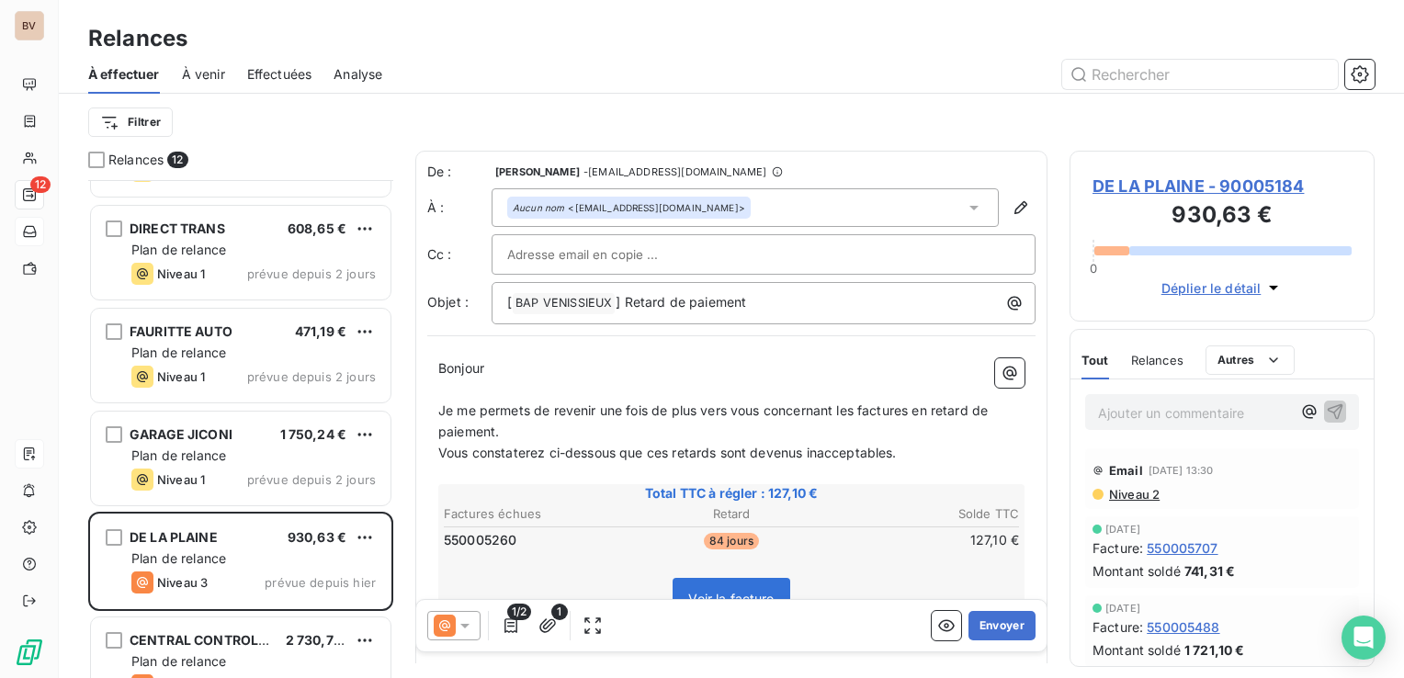
click at [462, 623] on icon at bounding box center [465, 626] width 18 height 18
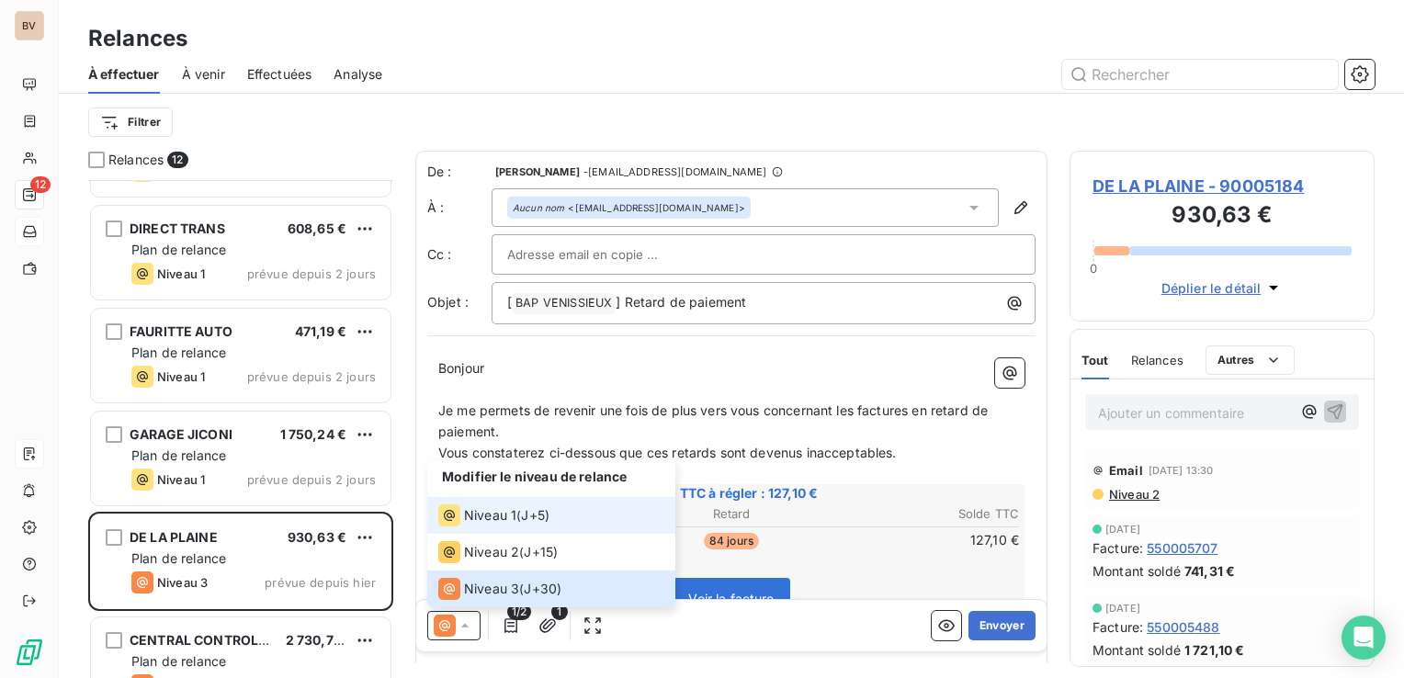
click at [513, 526] on div "Niveau 1" at bounding box center [477, 516] width 78 height 22
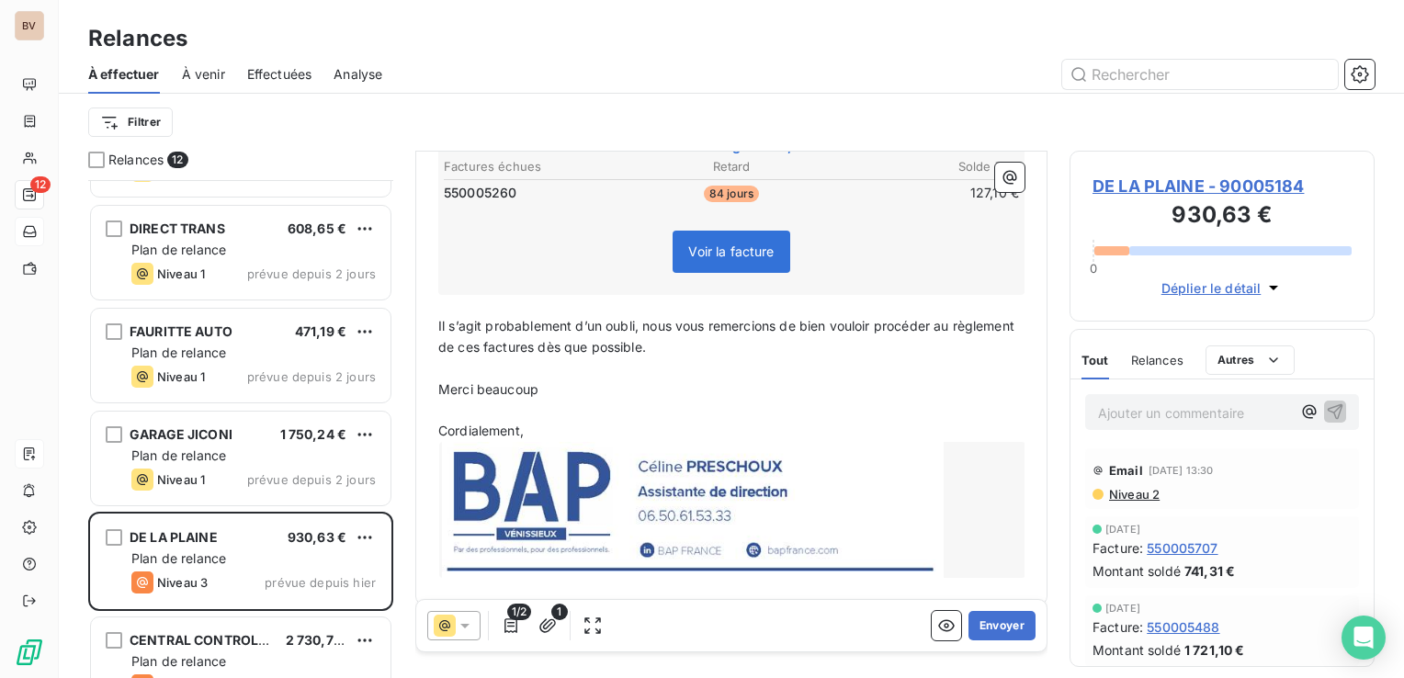
scroll to position [341, 0]
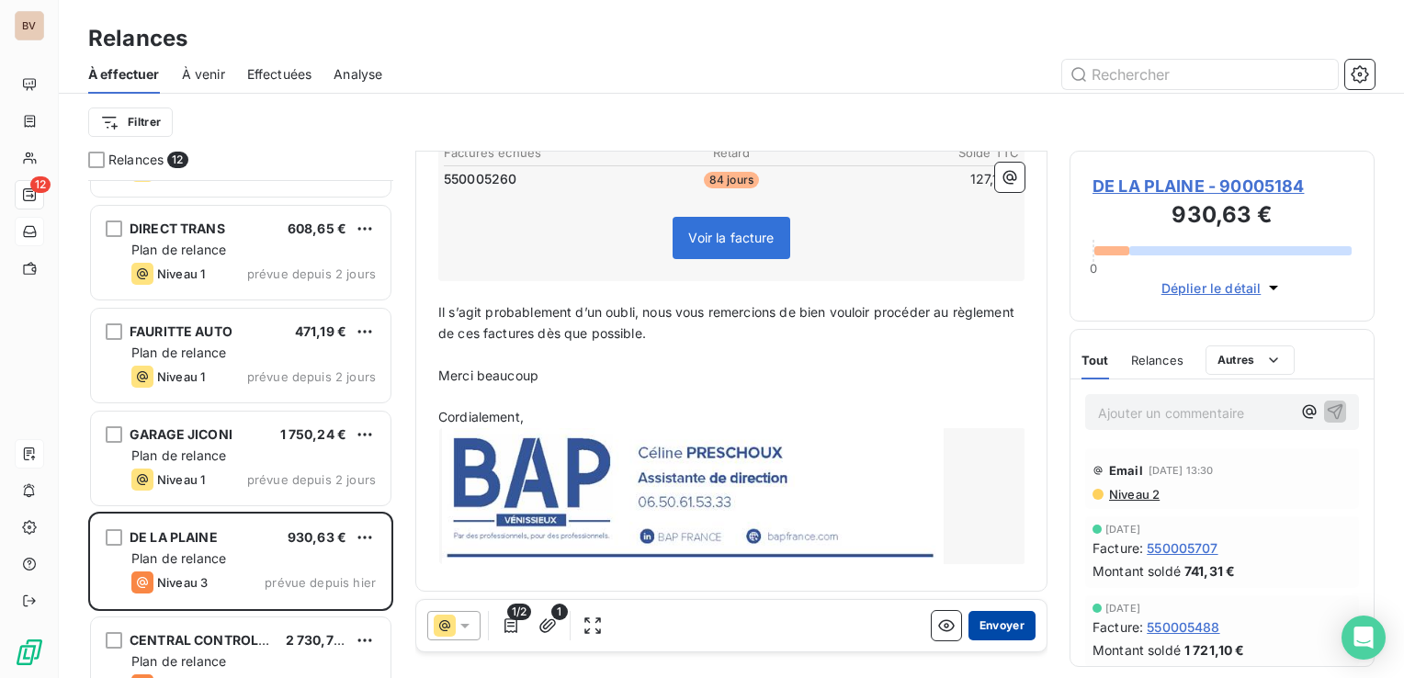
click at [992, 630] on button "Envoyer" at bounding box center [1002, 625] width 67 height 29
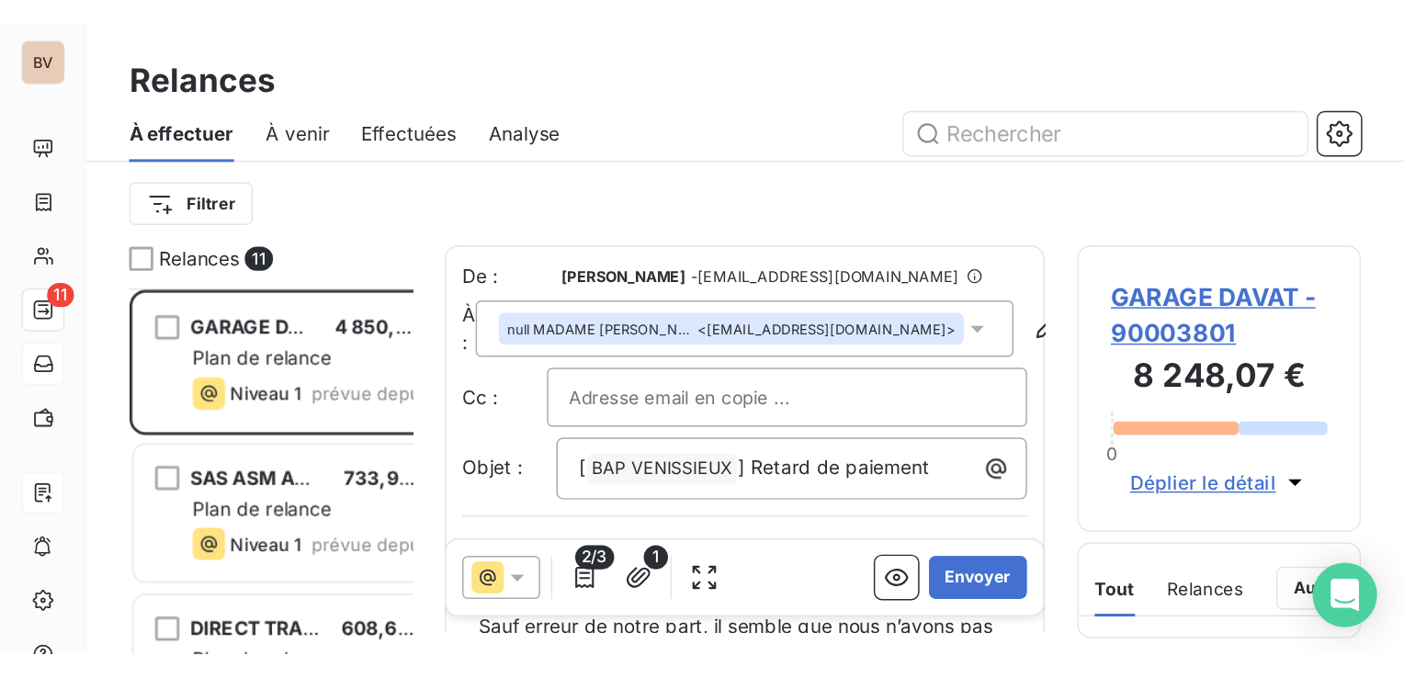
scroll to position [351, 232]
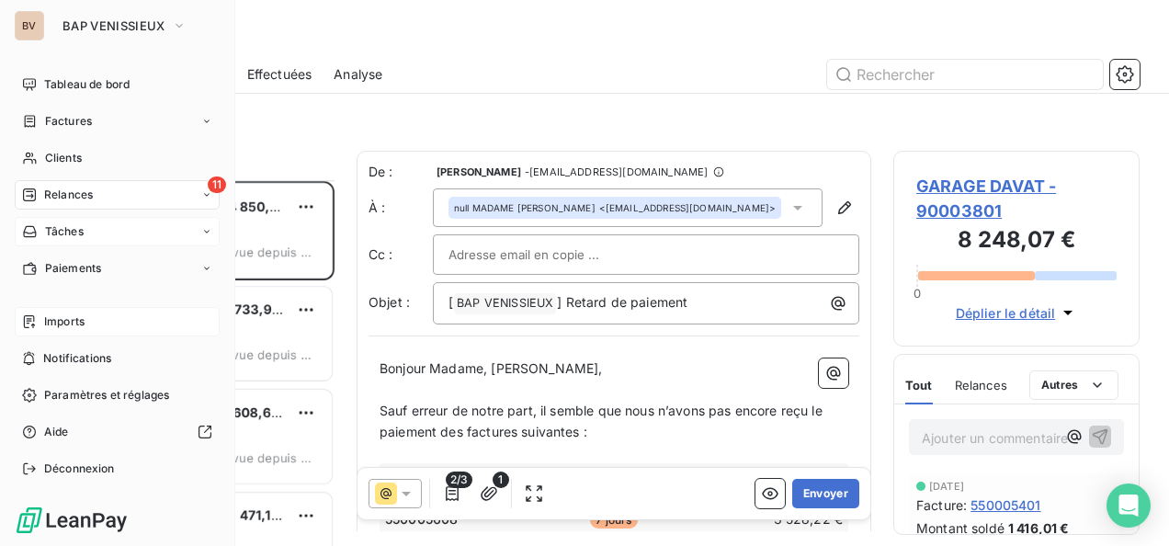
click at [83, 325] on span "Imports" at bounding box center [64, 321] width 40 height 17
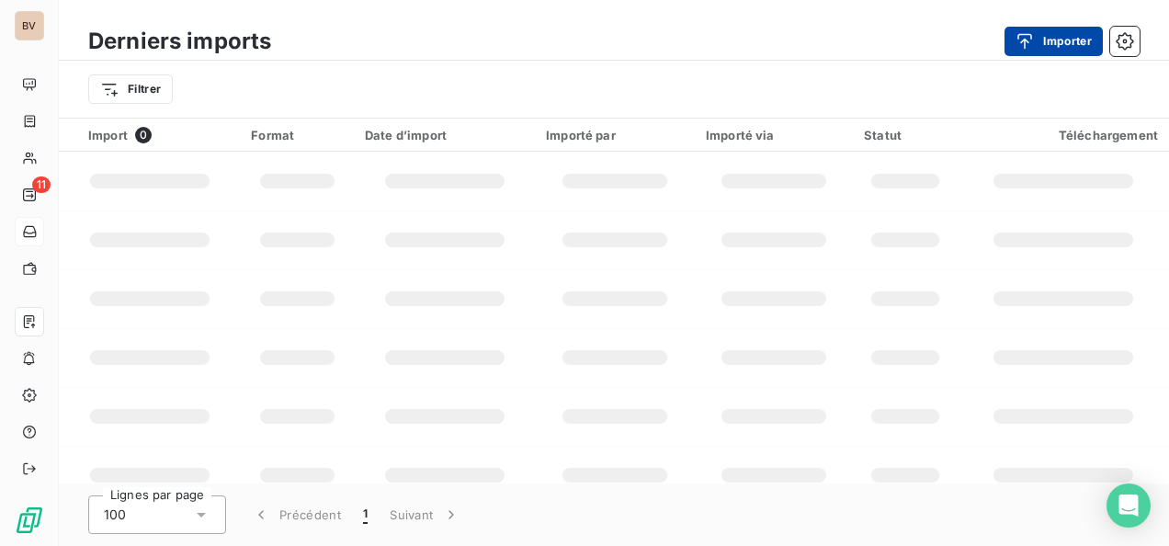
click at [1064, 39] on button "Importer" at bounding box center [1053, 41] width 98 height 29
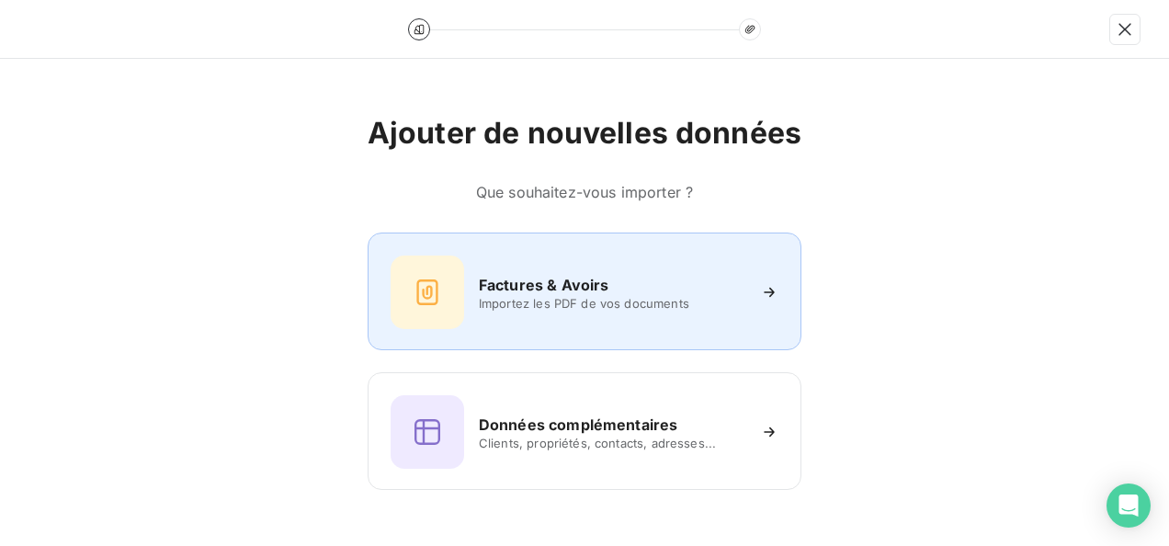
click at [565, 311] on div "Factures & Avoirs Importez les PDF de vos documents" at bounding box center [585, 292] width 388 height 74
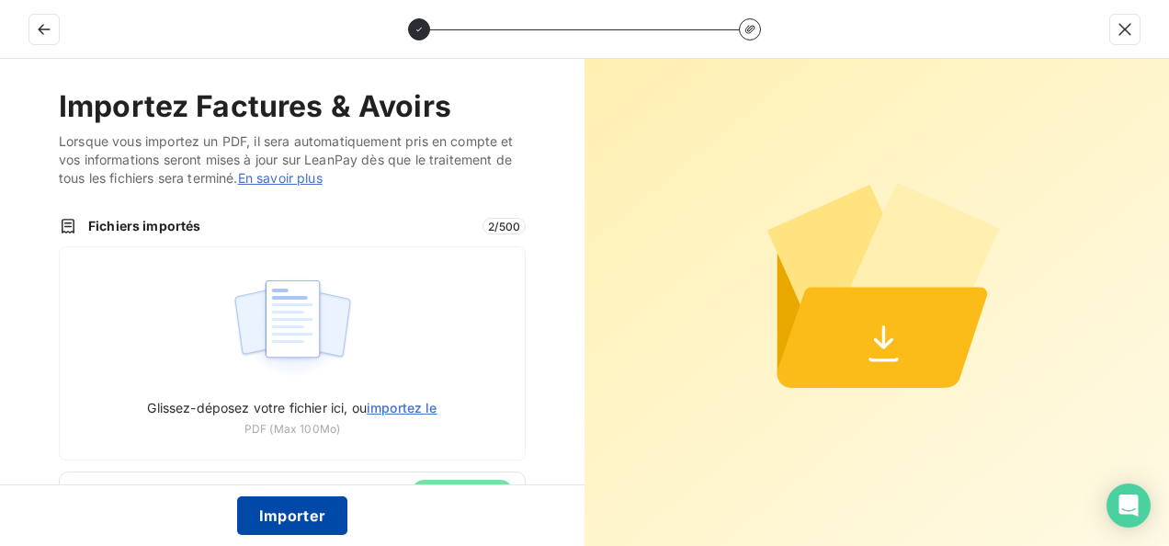
click at [305, 509] on button "Importer" at bounding box center [292, 515] width 111 height 39
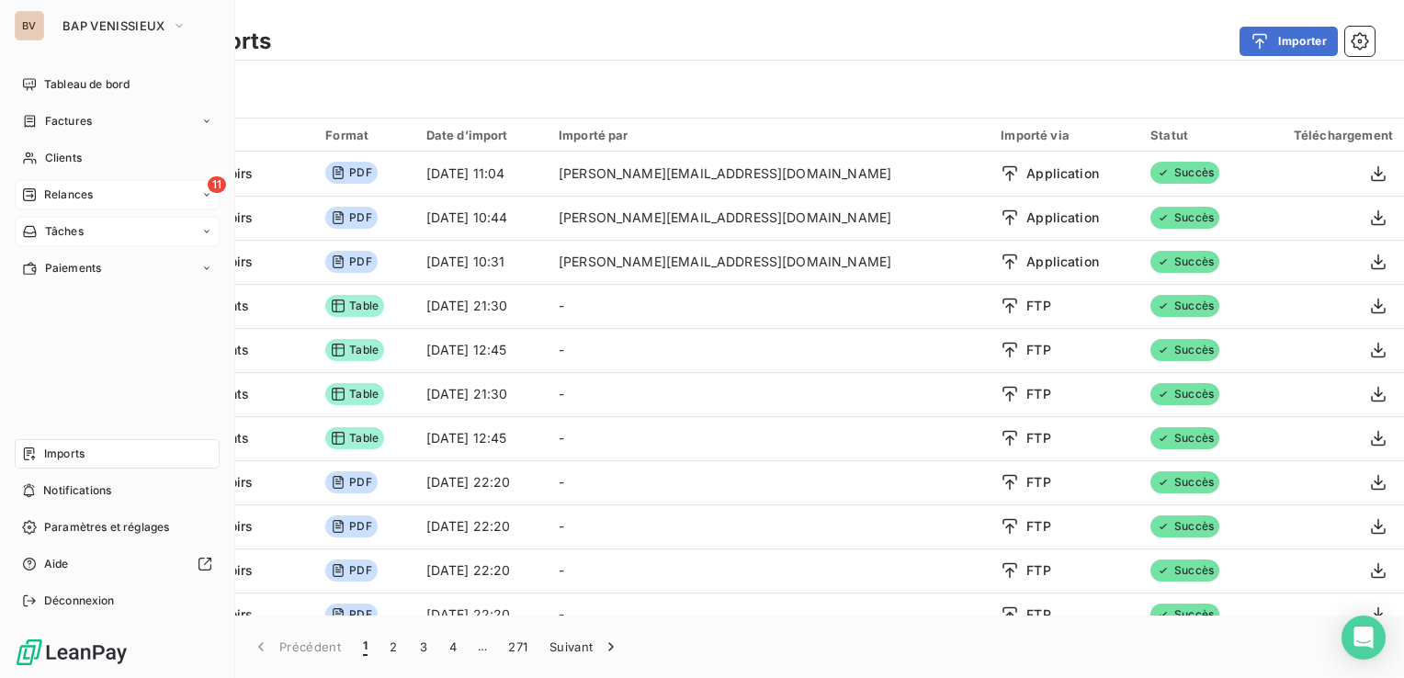
click at [48, 200] on span "Relances" at bounding box center [68, 195] width 49 height 17
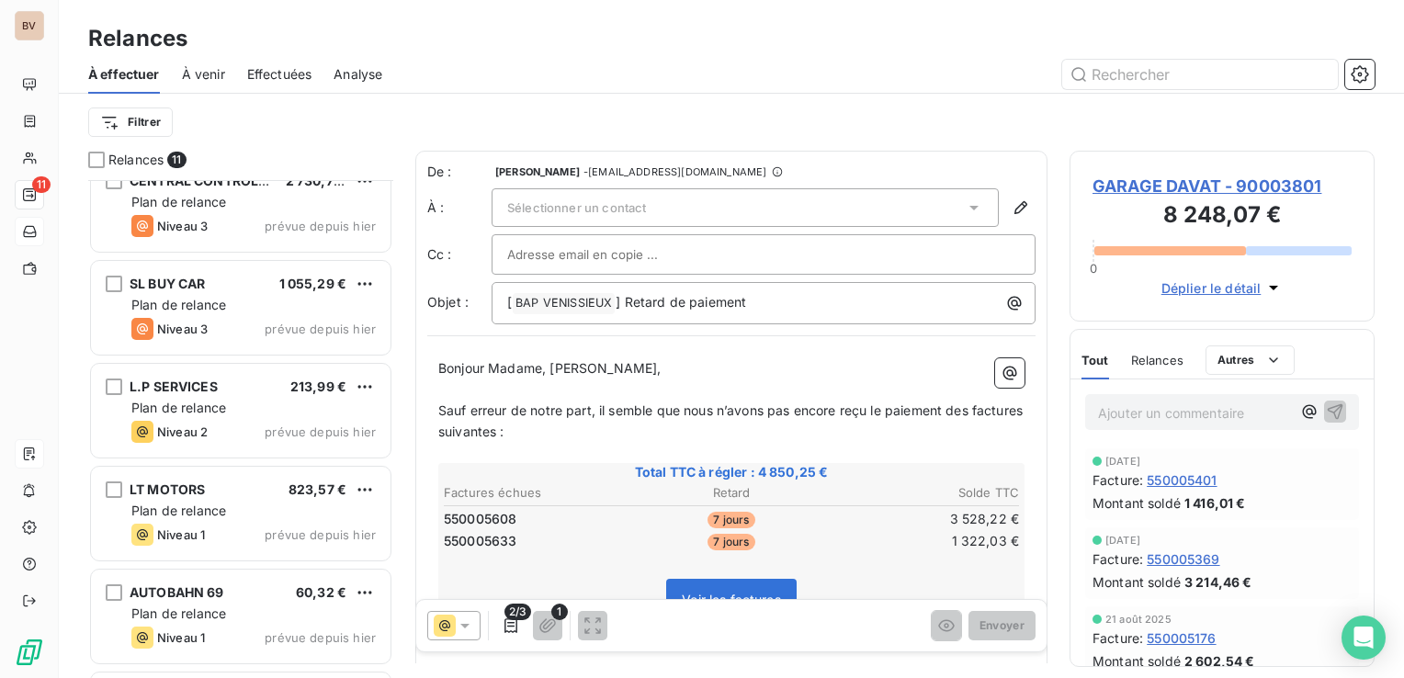
scroll to position [551, 0]
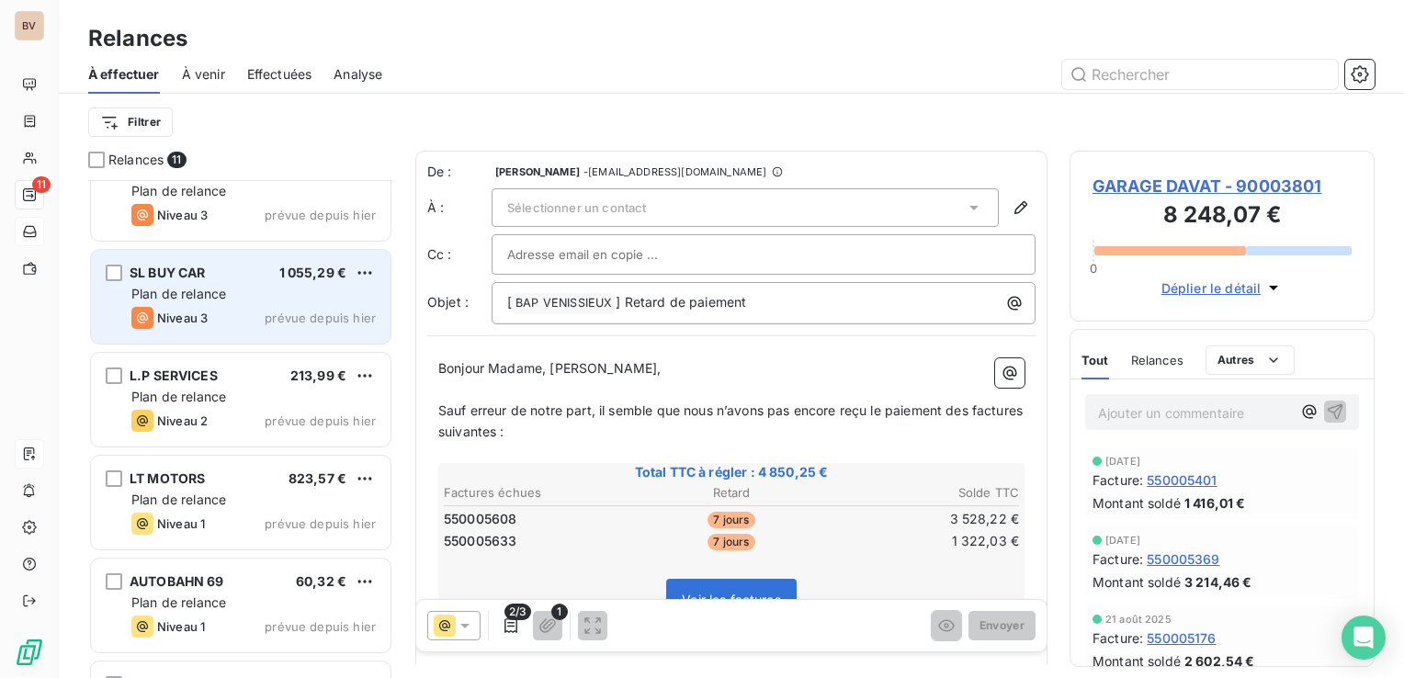
click at [212, 292] on span "Plan de relance" at bounding box center [178, 294] width 95 height 16
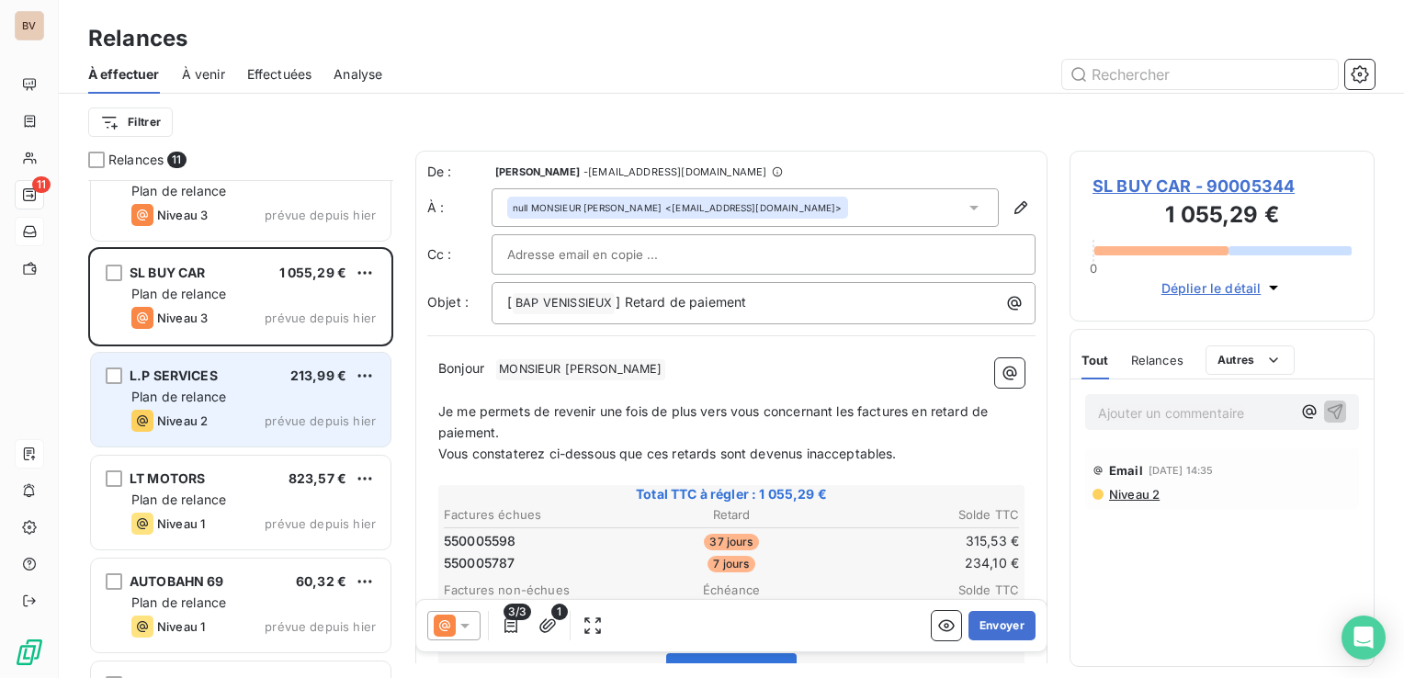
click at [199, 391] on span "Plan de relance" at bounding box center [178, 397] width 95 height 16
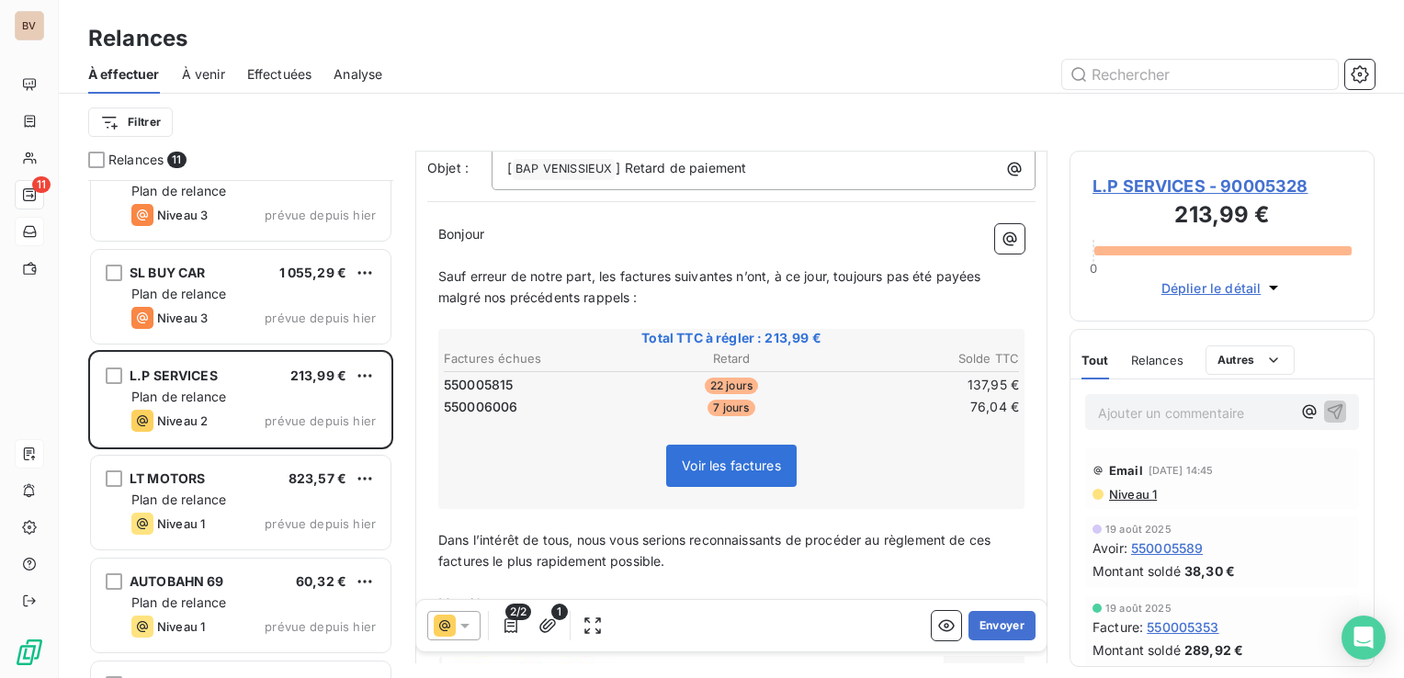
scroll to position [184, 0]
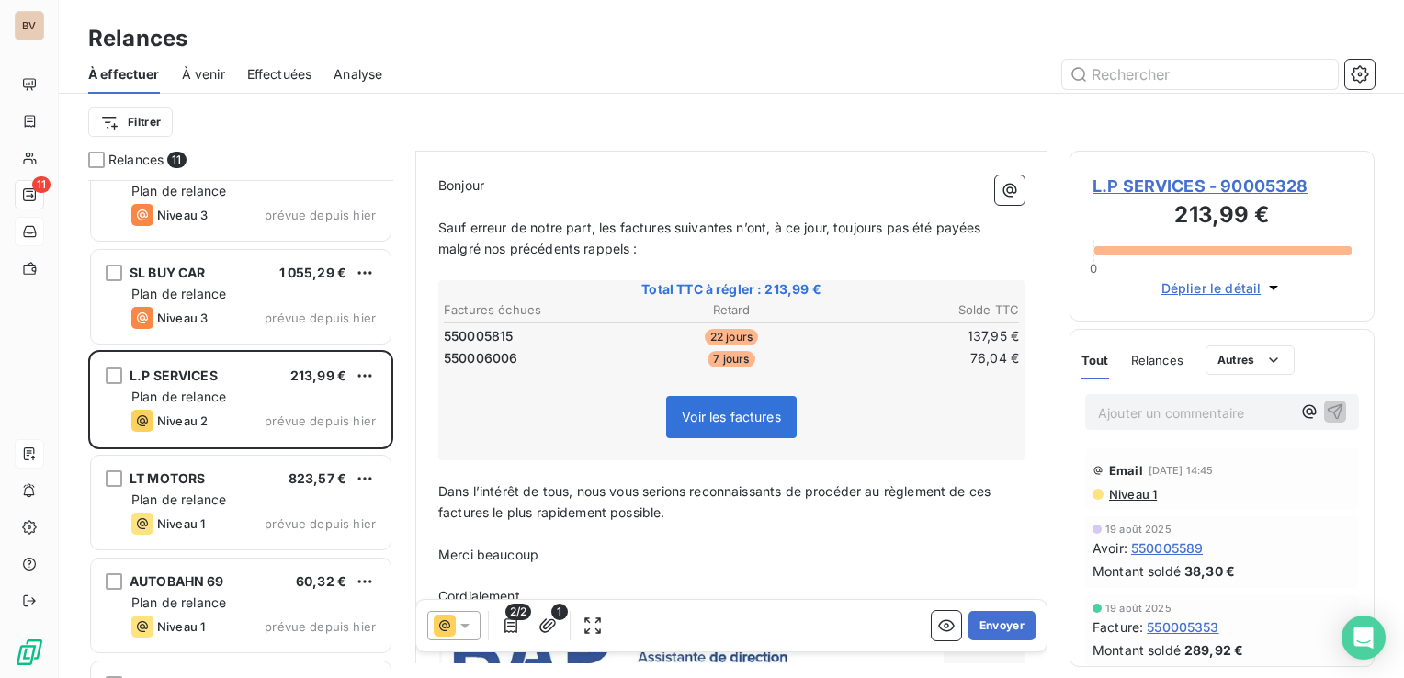
drag, startPoint x: 924, startPoint y: 627, endPoint x: 913, endPoint y: 611, distance: 18.6
click at [937, 627] on icon "button" at bounding box center [946, 626] width 18 height 18
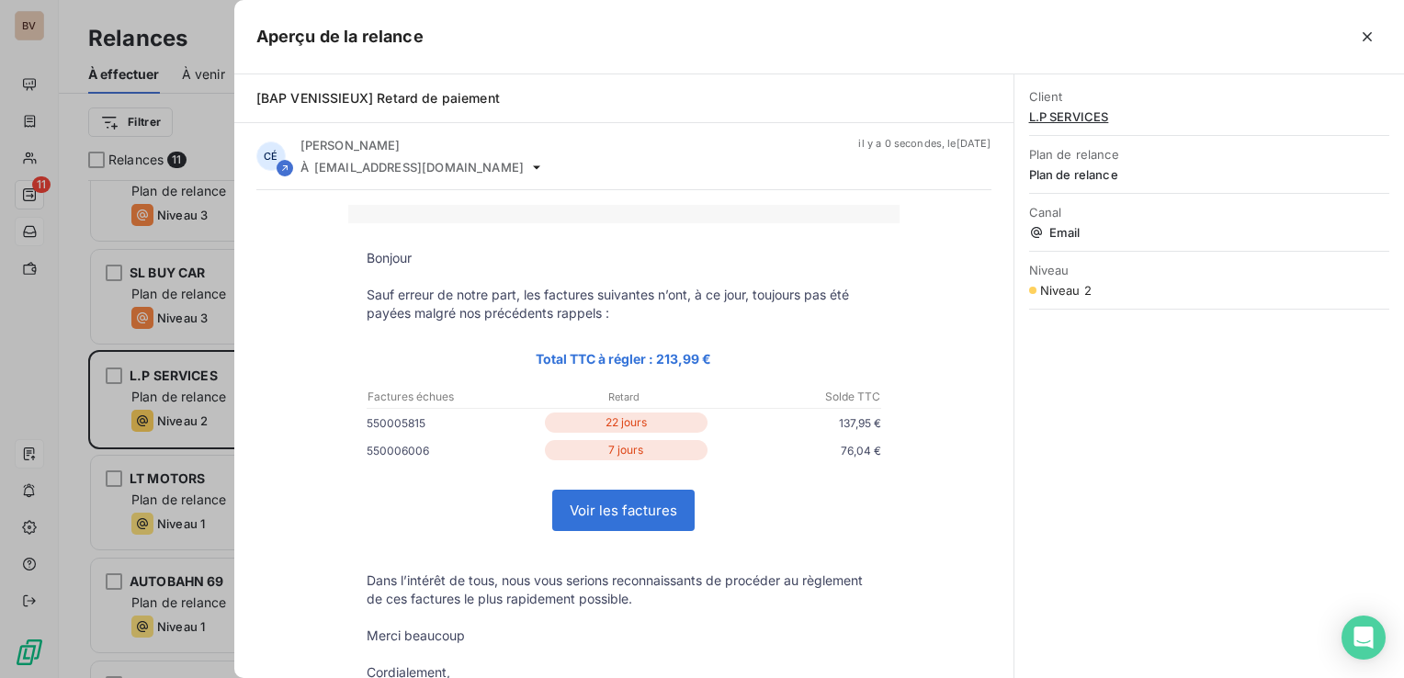
click at [641, 516] on link "Voir les factures" at bounding box center [623, 511] width 141 height 40
click at [1364, 27] on button "button" at bounding box center [1367, 36] width 29 height 29
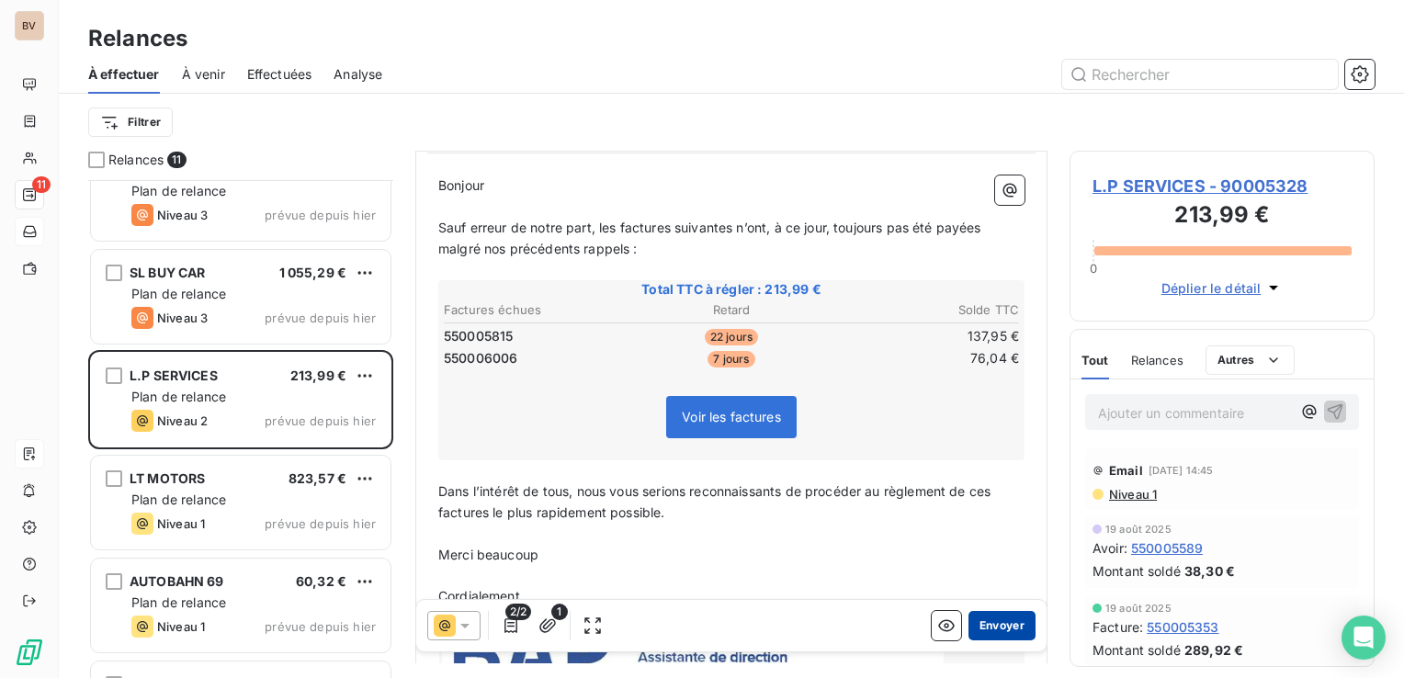
click at [974, 630] on button "Envoyer" at bounding box center [1002, 625] width 67 height 29
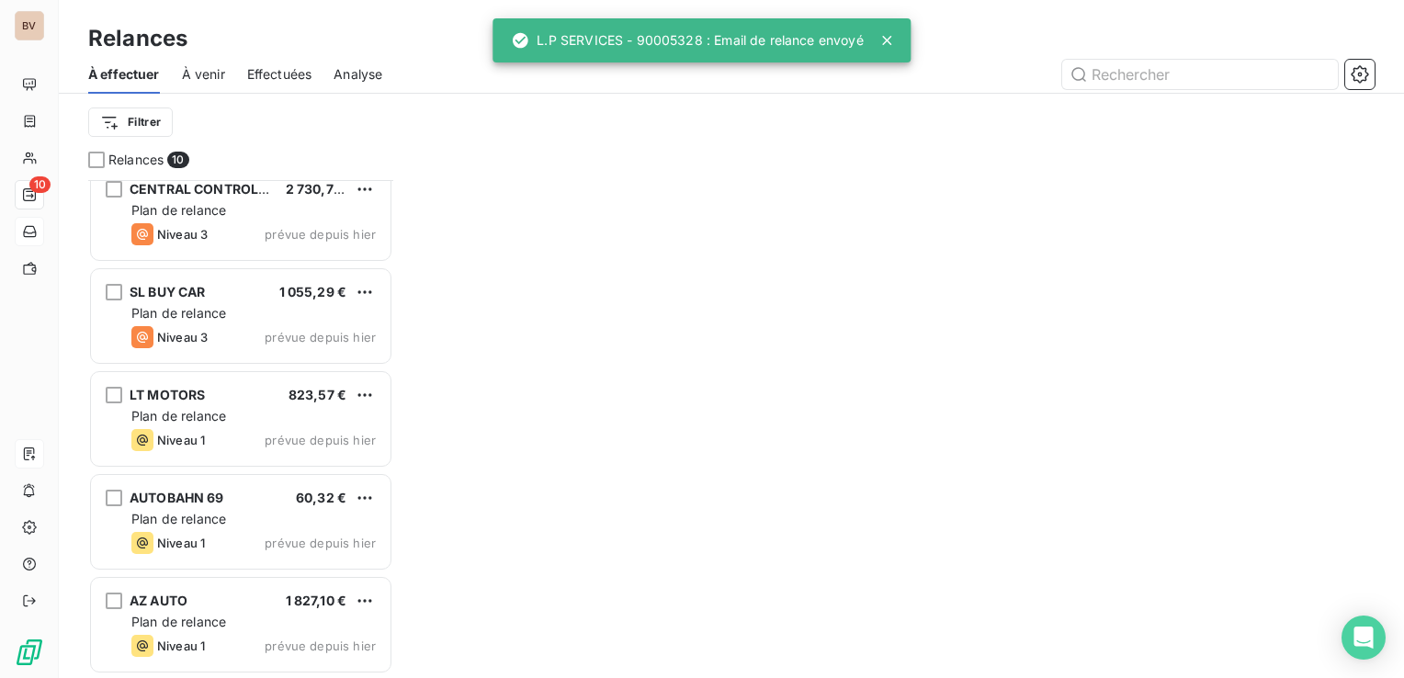
scroll to position [531, 0]
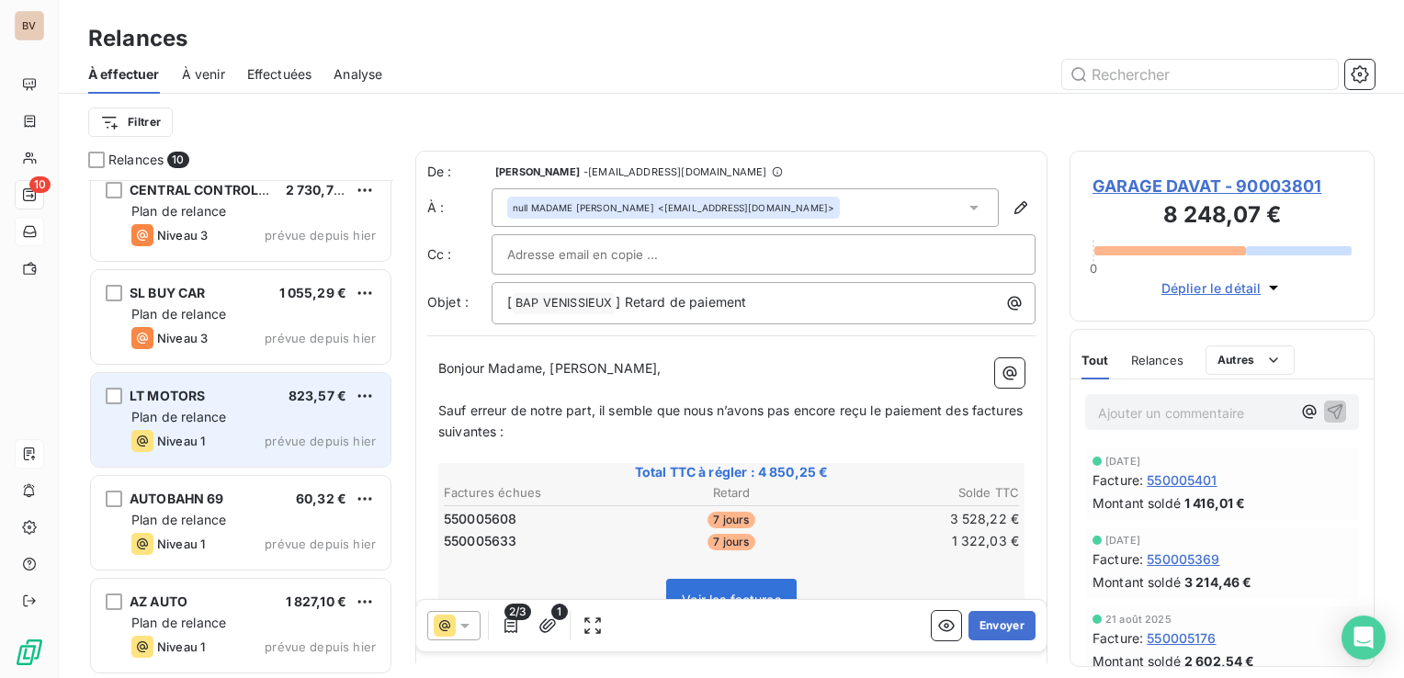
click at [198, 401] on span "LT MOTORS" at bounding box center [167, 396] width 75 height 16
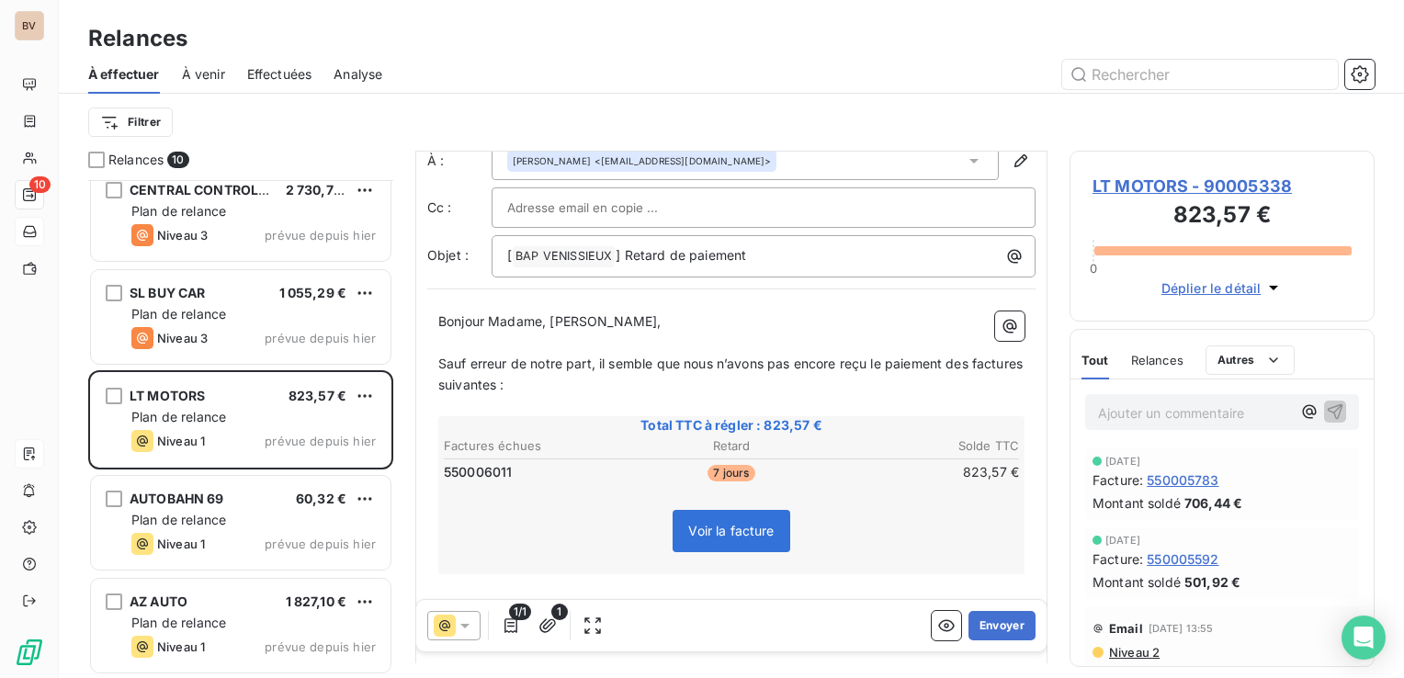
scroll to position [92, 0]
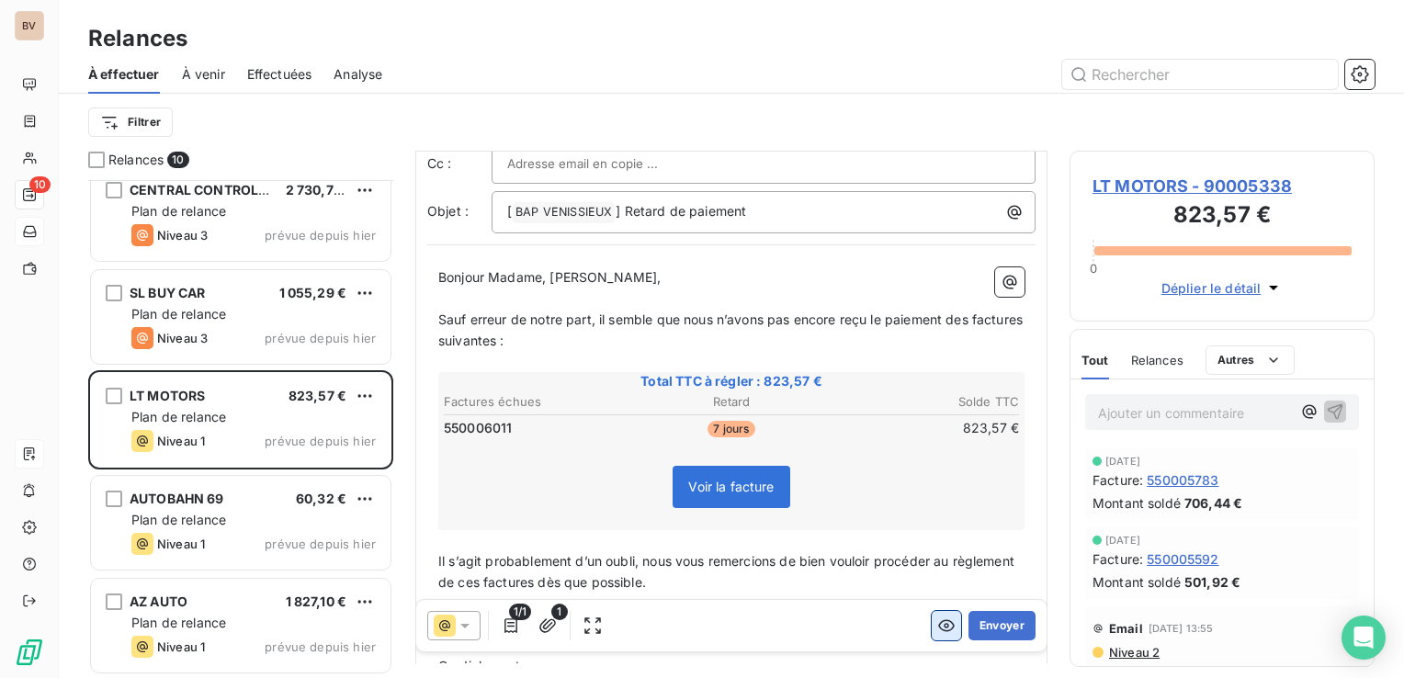
click at [937, 630] on icon "button" at bounding box center [946, 626] width 18 height 18
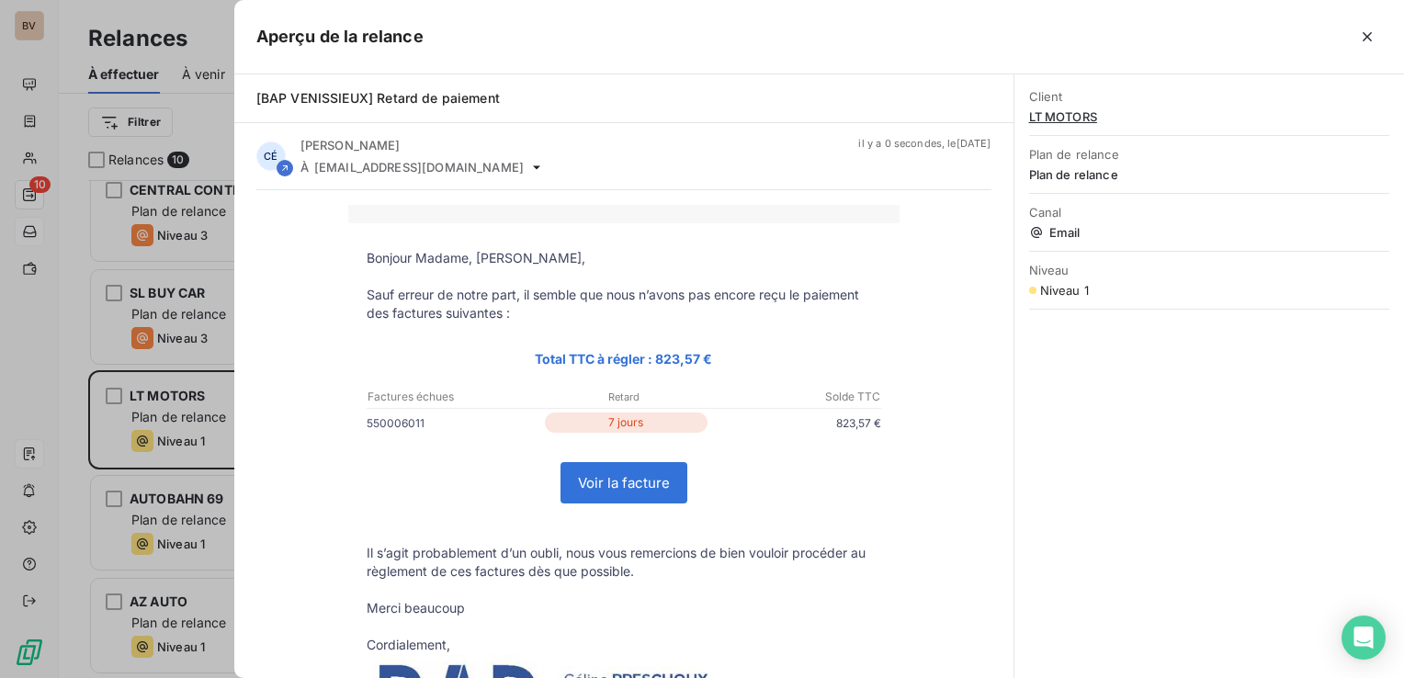
click at [630, 486] on link "Voir la facture" at bounding box center [624, 483] width 125 height 40
click at [1371, 36] on icon "button" at bounding box center [1367, 37] width 18 height 18
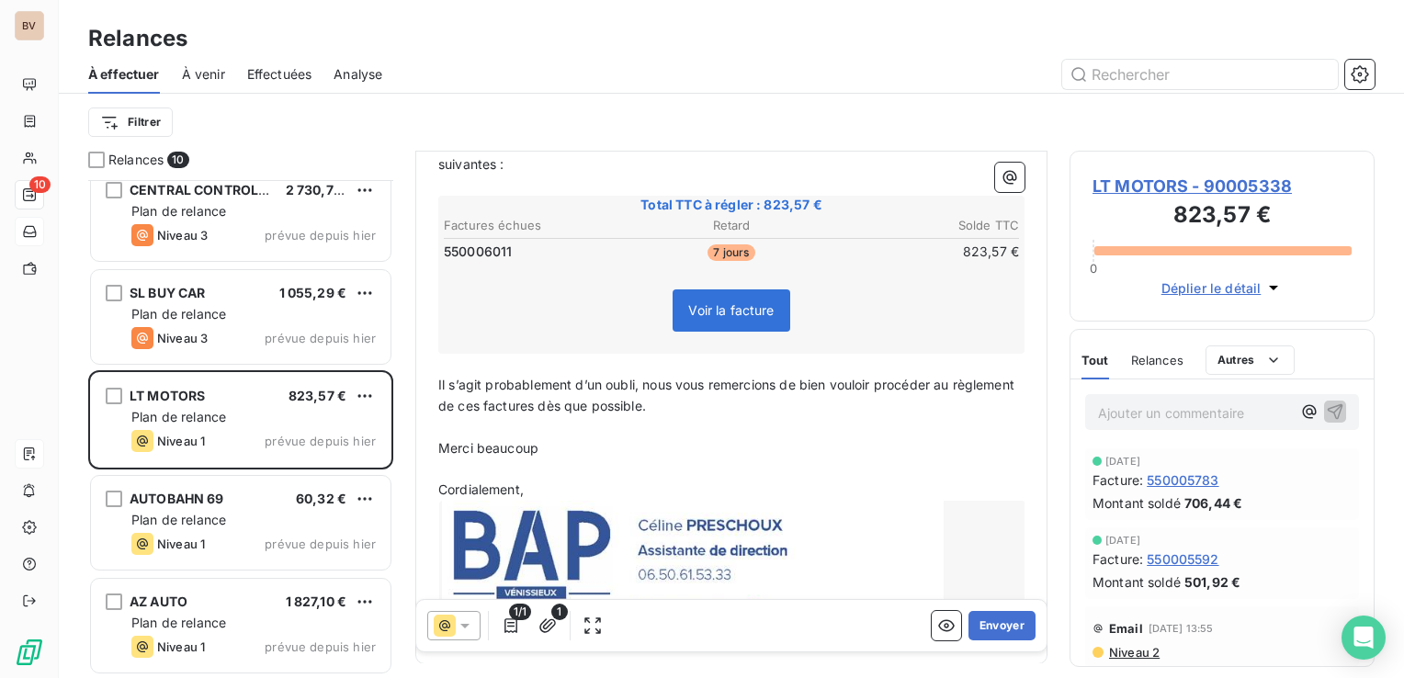
scroll to position [276, 0]
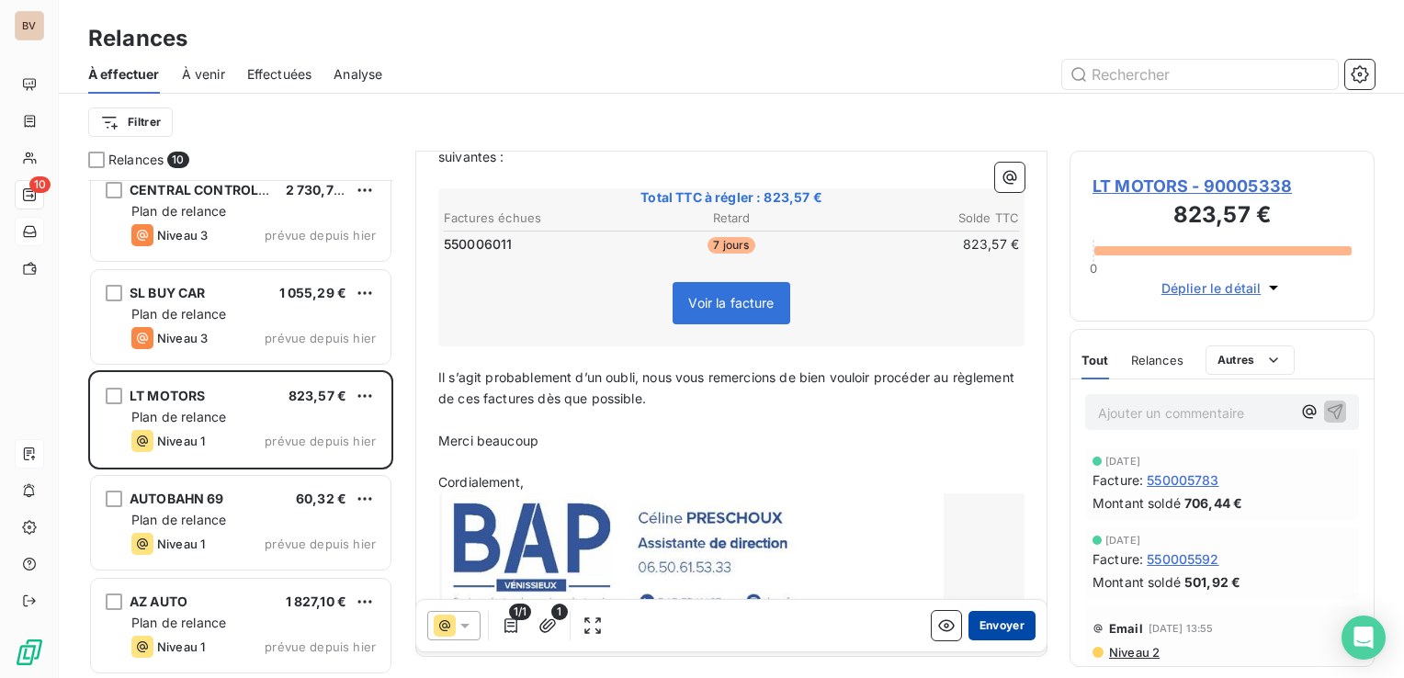
click at [981, 623] on button "Envoyer" at bounding box center [1002, 625] width 67 height 29
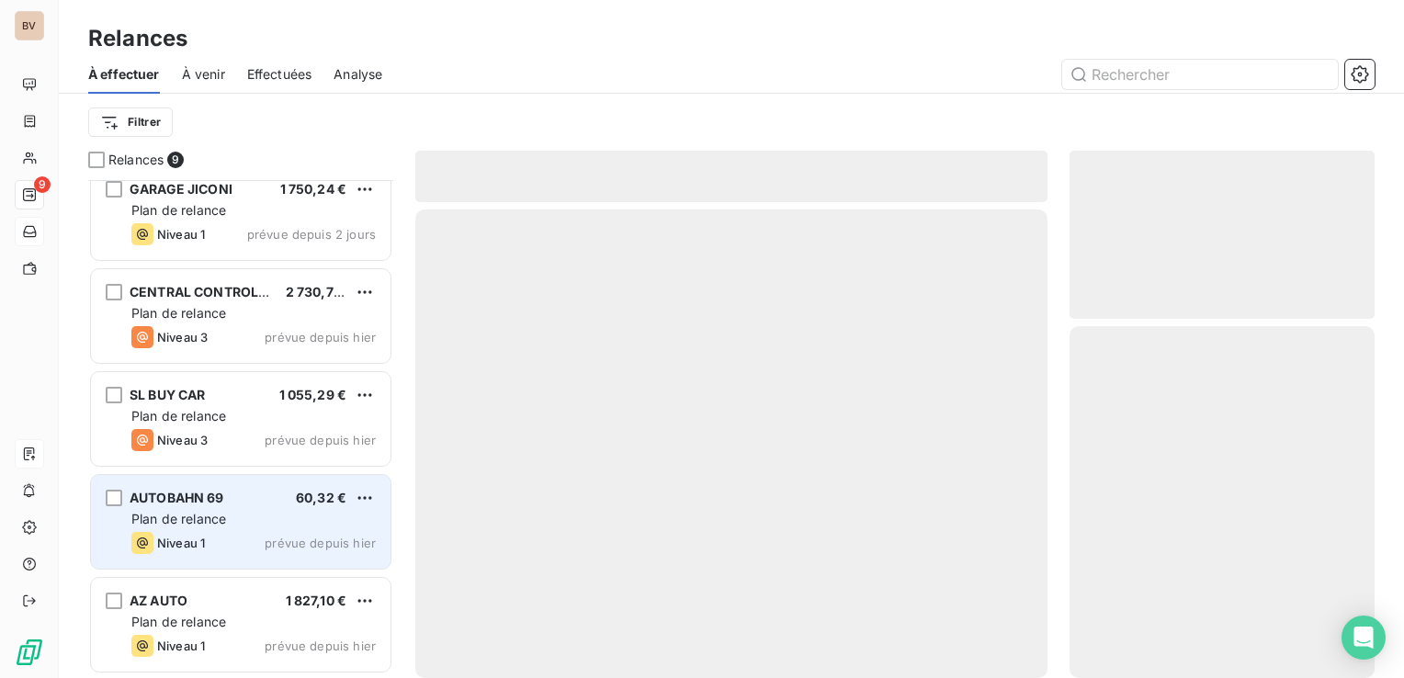
scroll to position [428, 0]
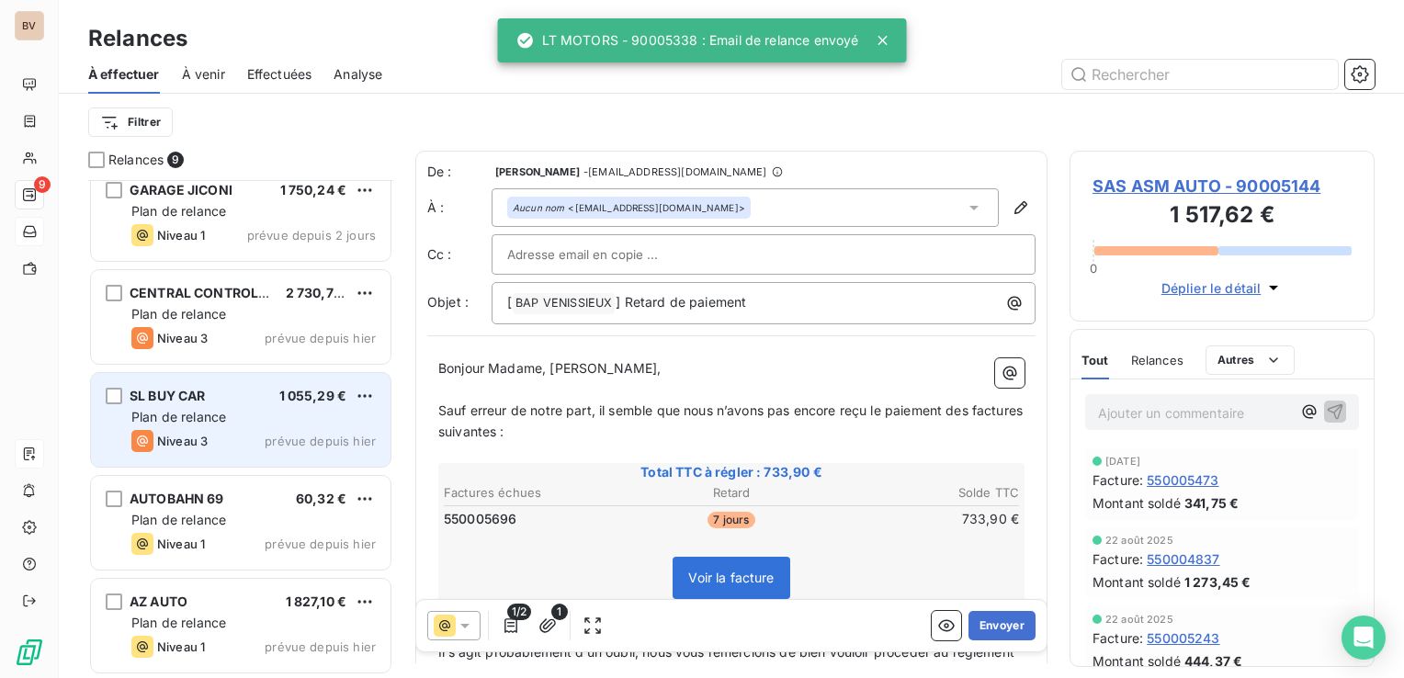
click at [206, 414] on span "Plan de relance" at bounding box center [178, 417] width 95 height 16
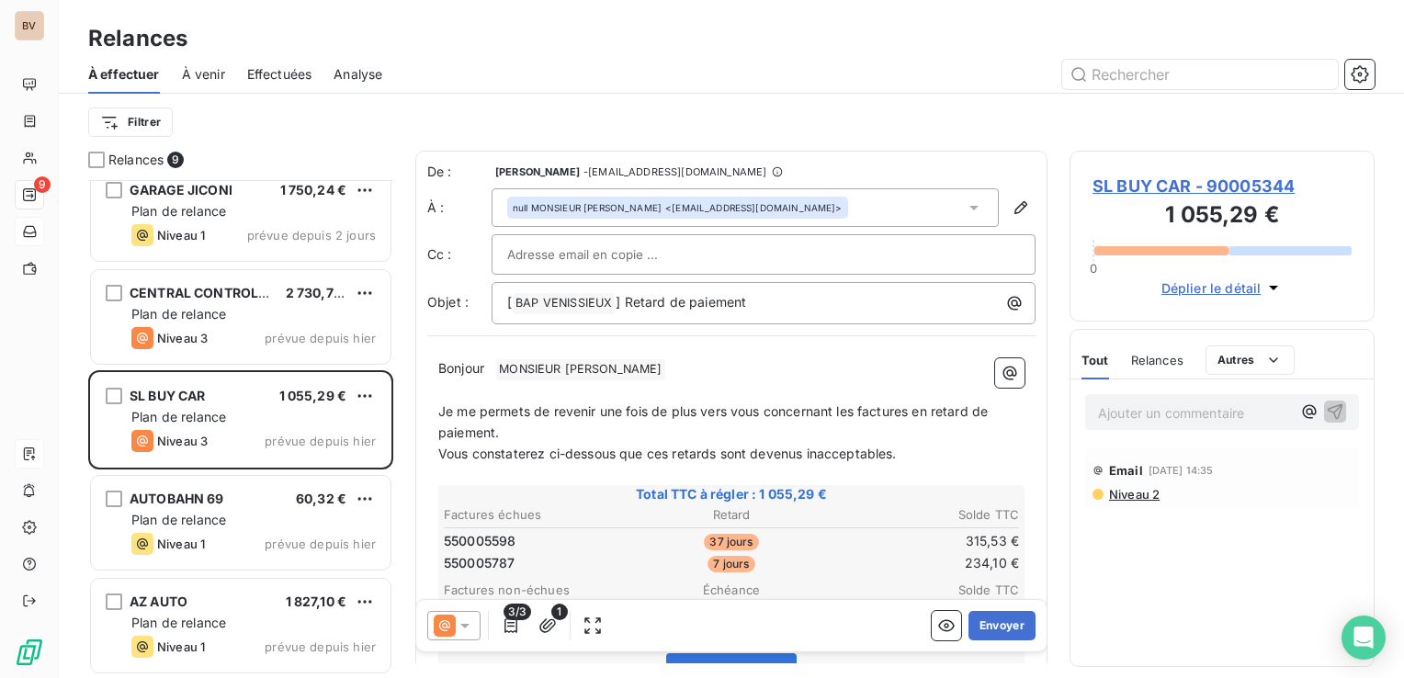
click at [462, 626] on icon at bounding box center [464, 626] width 9 height 5
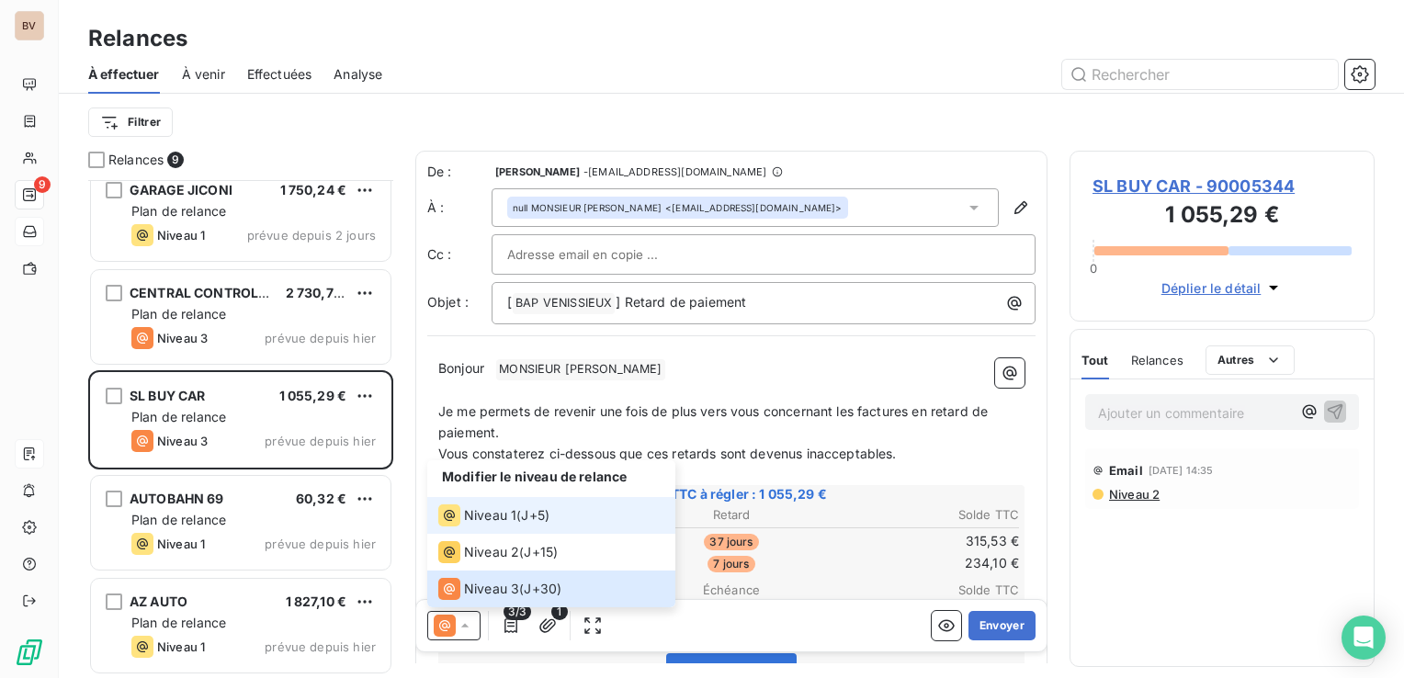
click at [482, 524] on span "Niveau 1" at bounding box center [490, 515] width 52 height 18
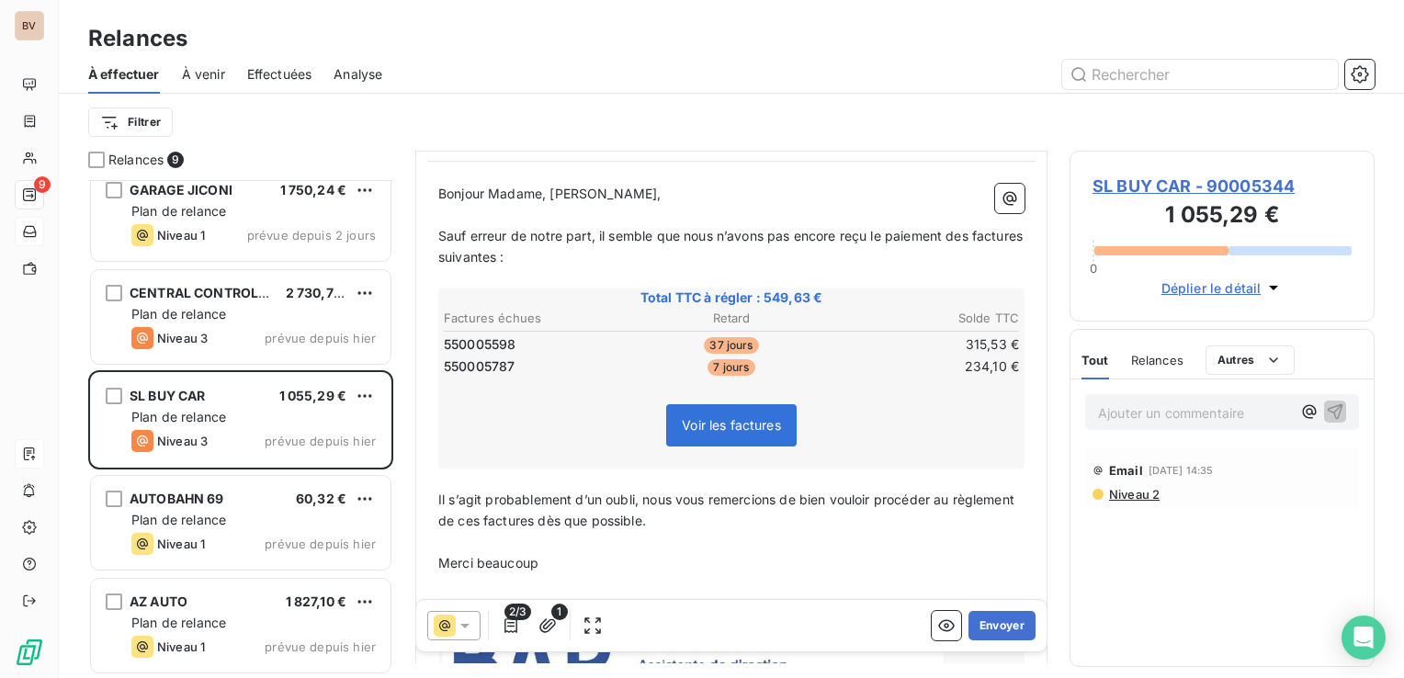
scroll to position [184, 0]
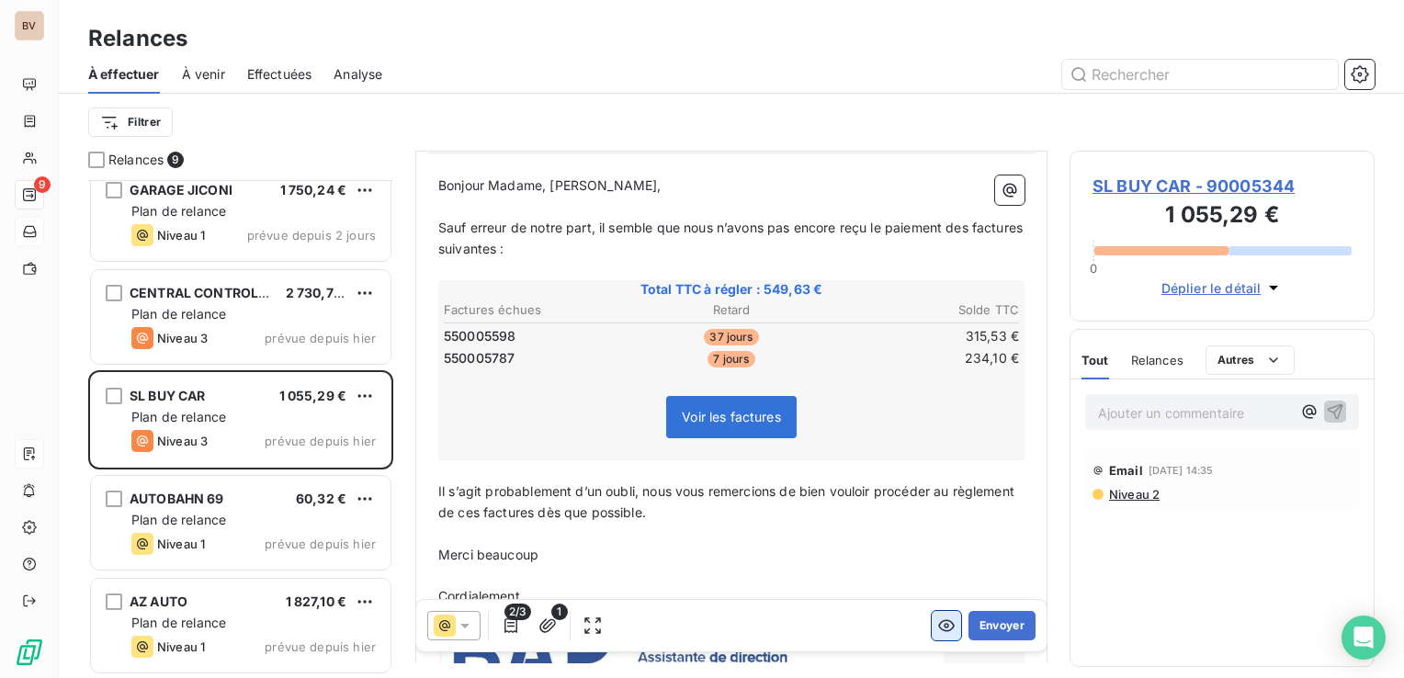
click at [937, 633] on icon "button" at bounding box center [946, 626] width 18 height 18
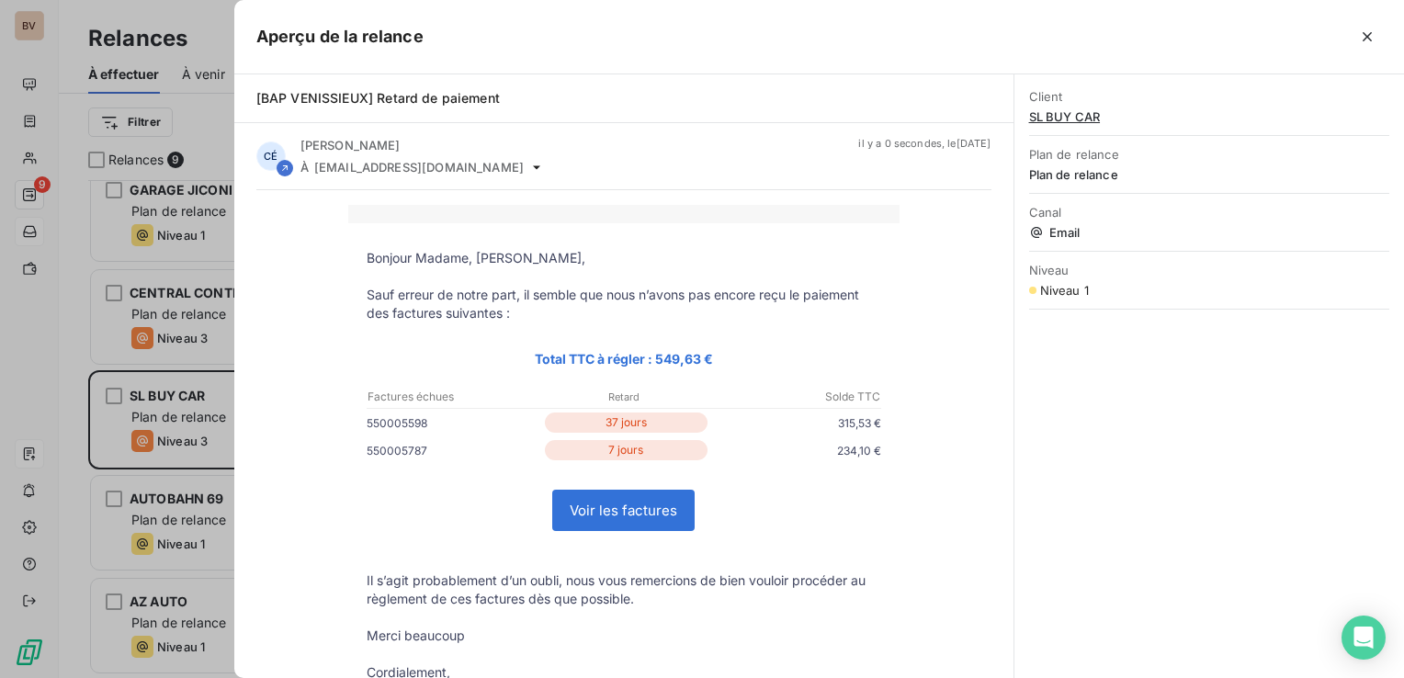
click at [610, 509] on link "Voir les factures" at bounding box center [623, 511] width 141 height 40
click at [1362, 31] on icon "button" at bounding box center [1367, 37] width 18 height 18
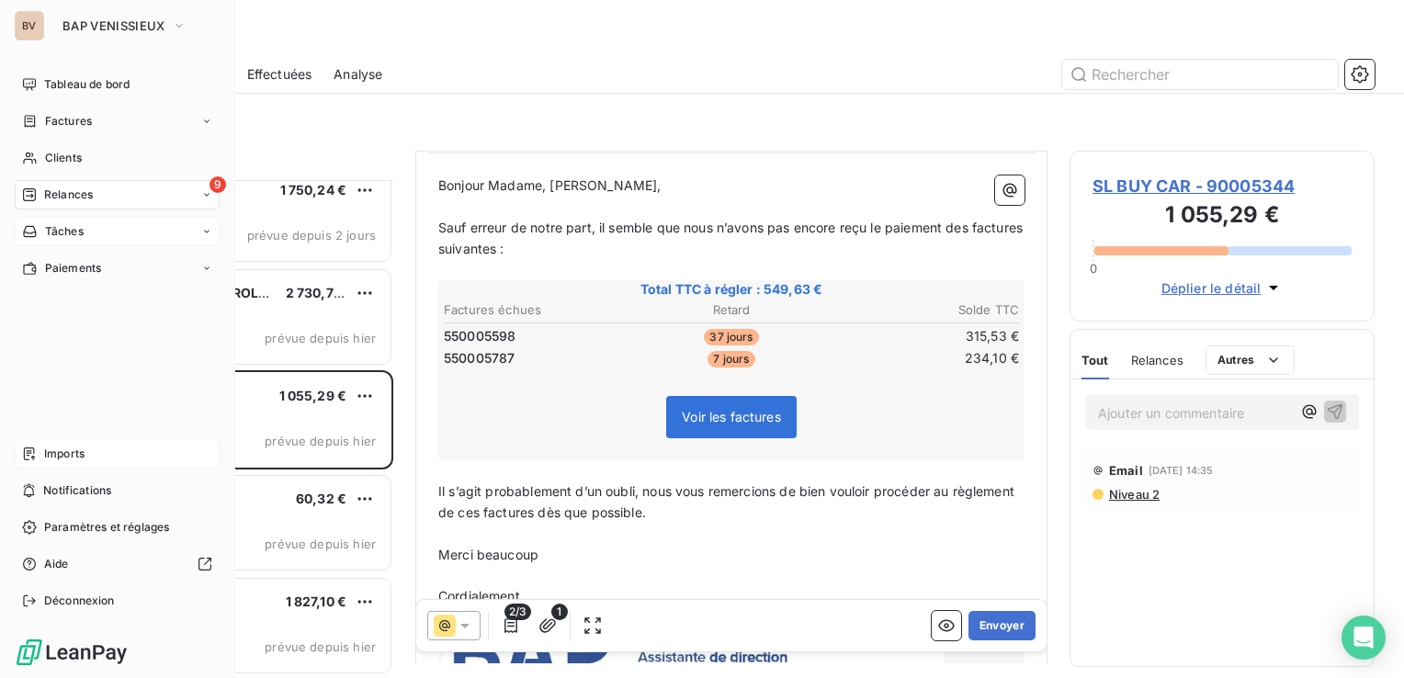
click at [40, 464] on div "Imports" at bounding box center [117, 453] width 205 height 29
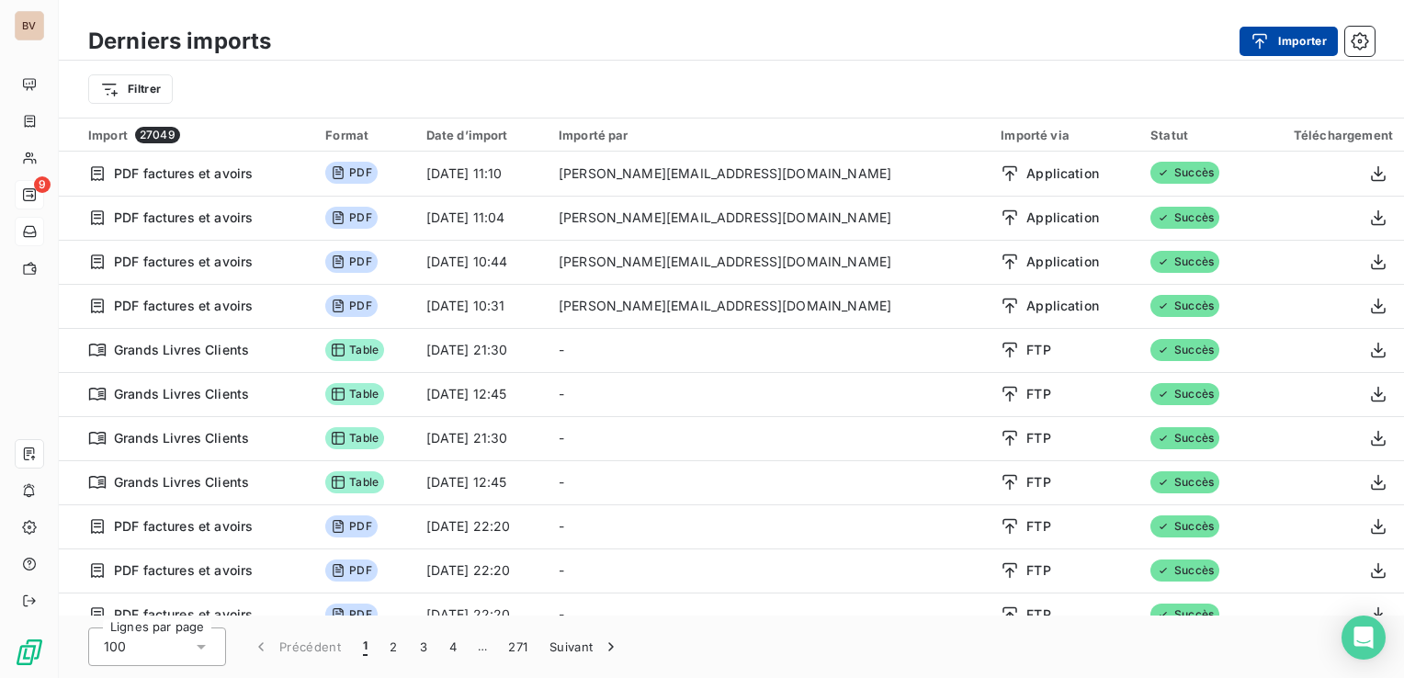
click at [1273, 42] on div "button" at bounding box center [1265, 41] width 28 height 18
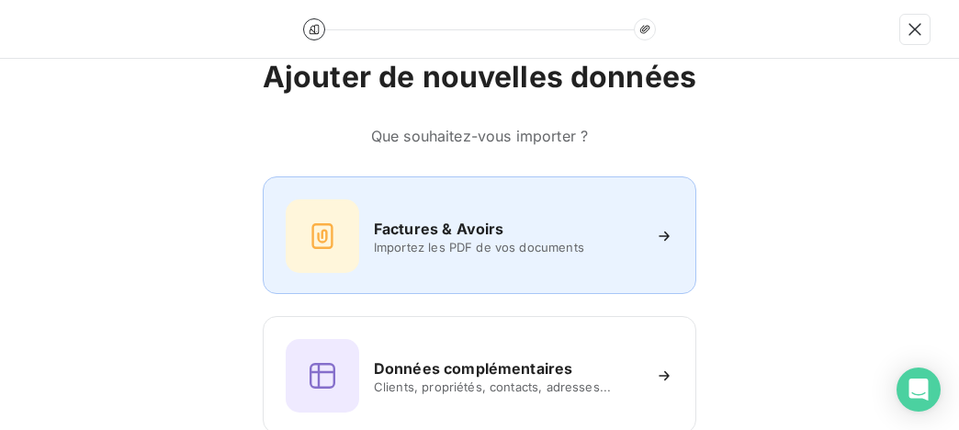
click at [485, 221] on h6 "Factures & Avoirs" at bounding box center [439, 229] width 130 height 22
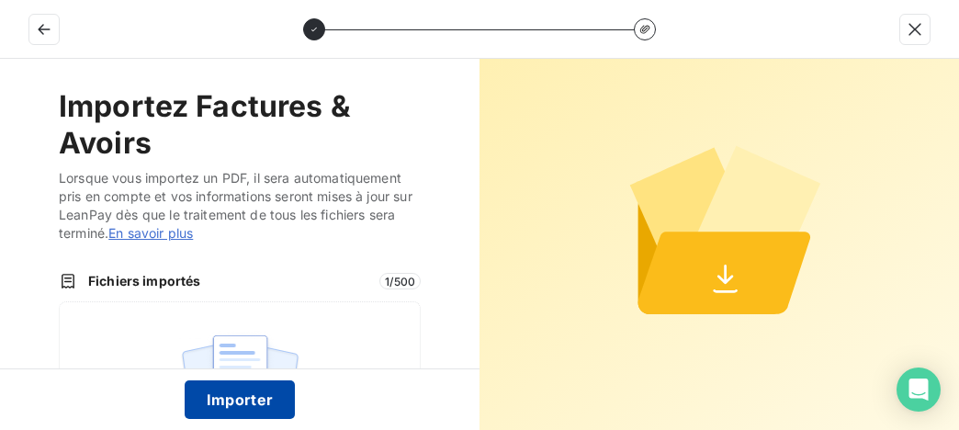
click at [253, 407] on button "Importer" at bounding box center [240, 399] width 111 height 39
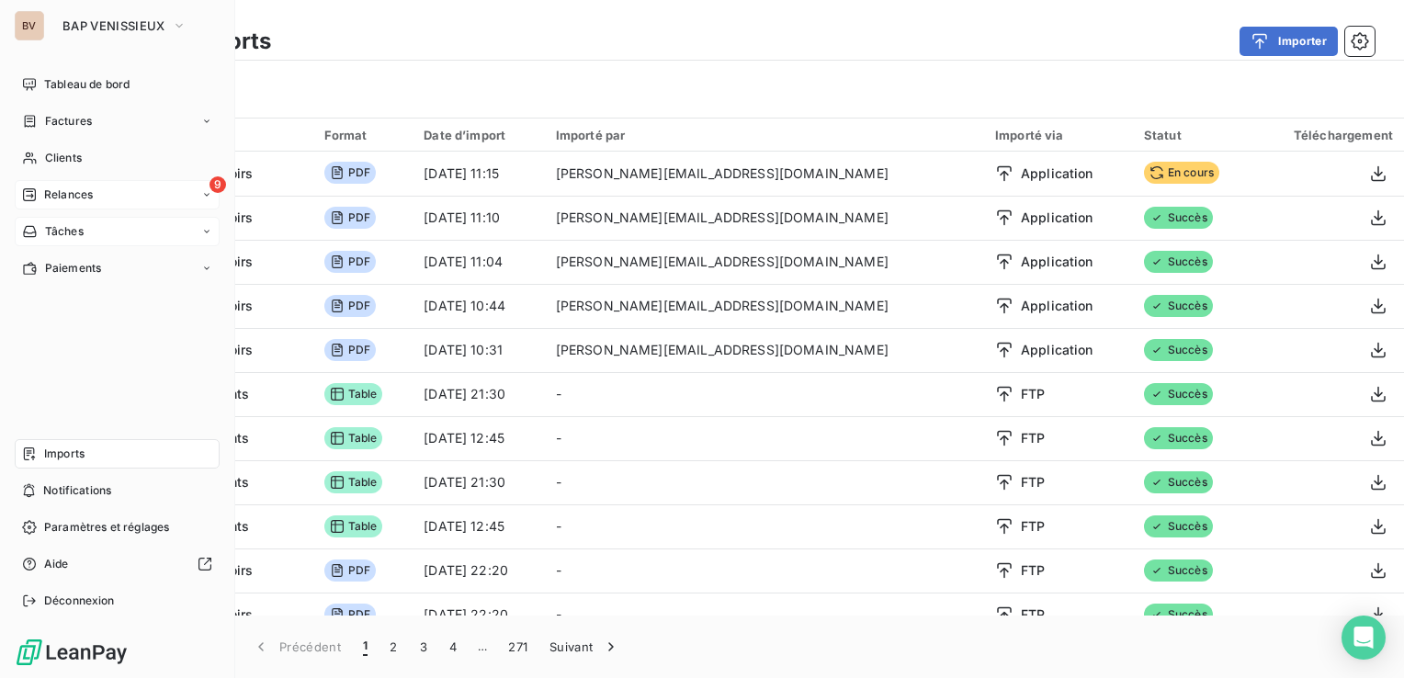
click at [70, 195] on span "Relances" at bounding box center [68, 195] width 49 height 17
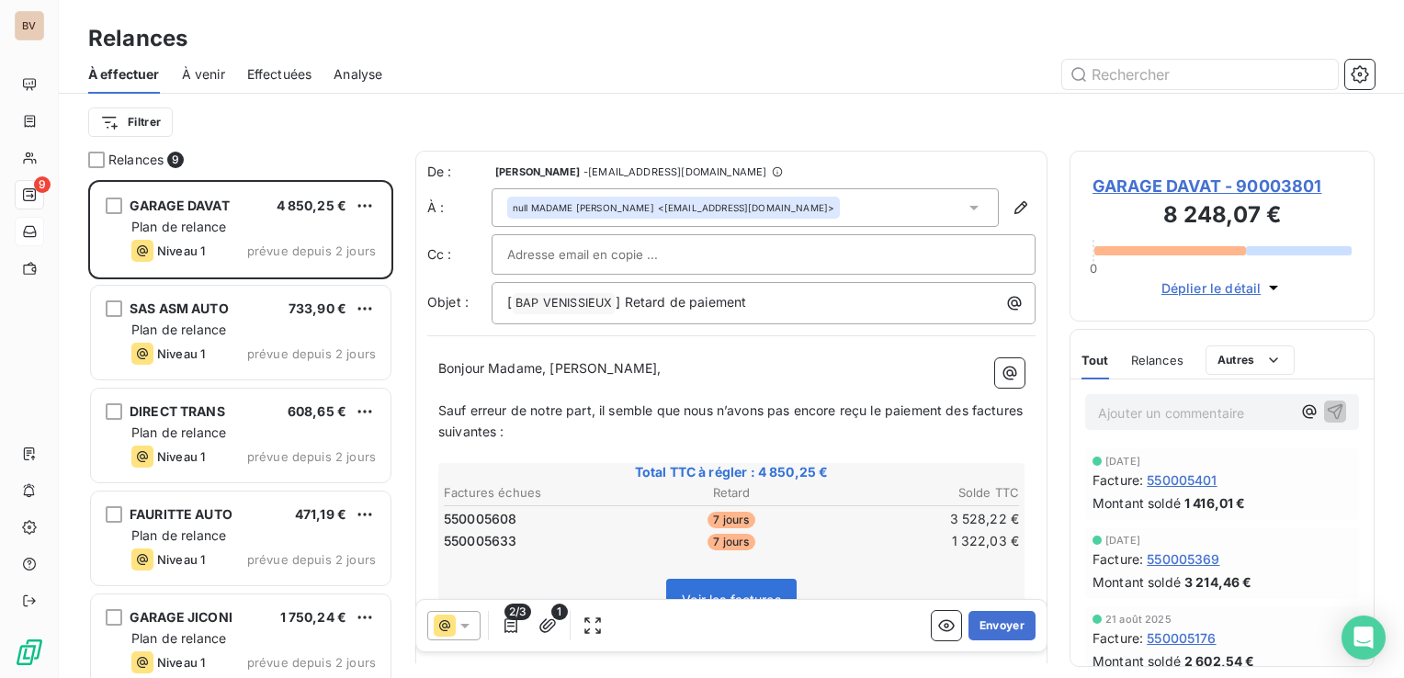
scroll to position [15, 15]
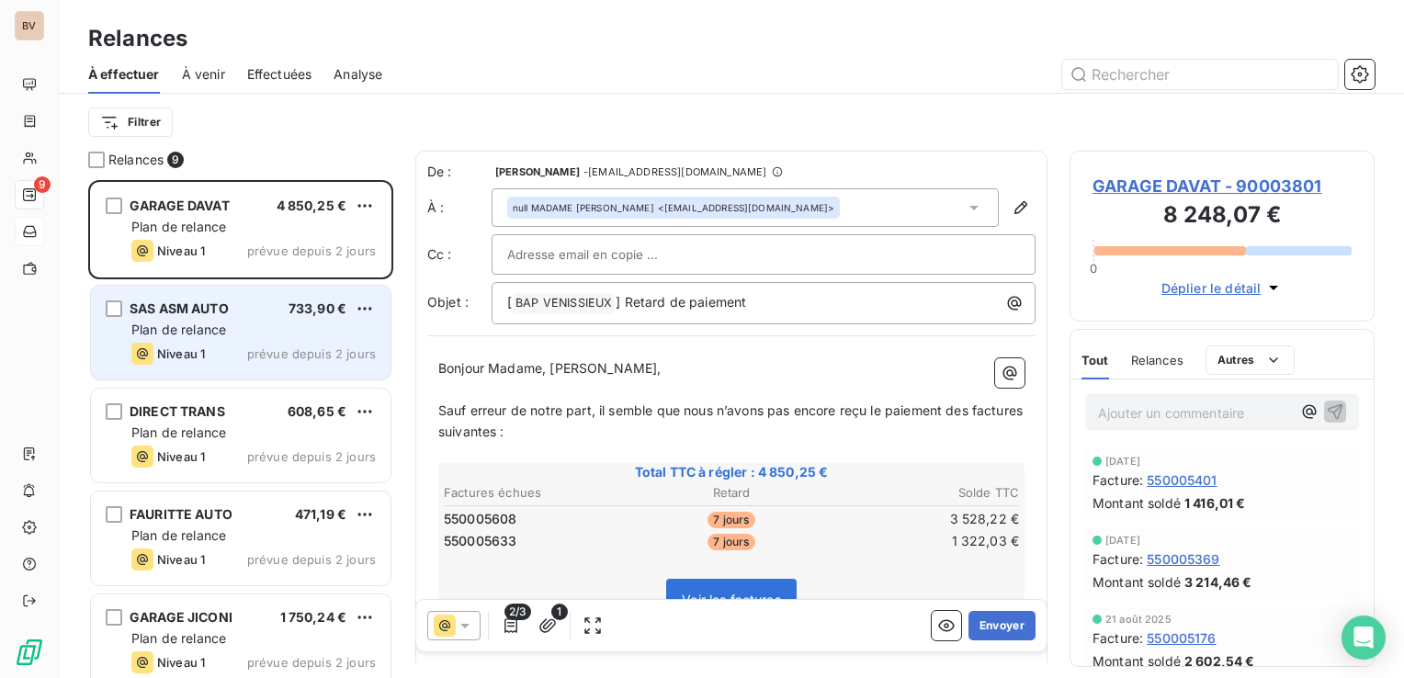
click at [187, 327] on span "Plan de relance" at bounding box center [178, 330] width 95 height 16
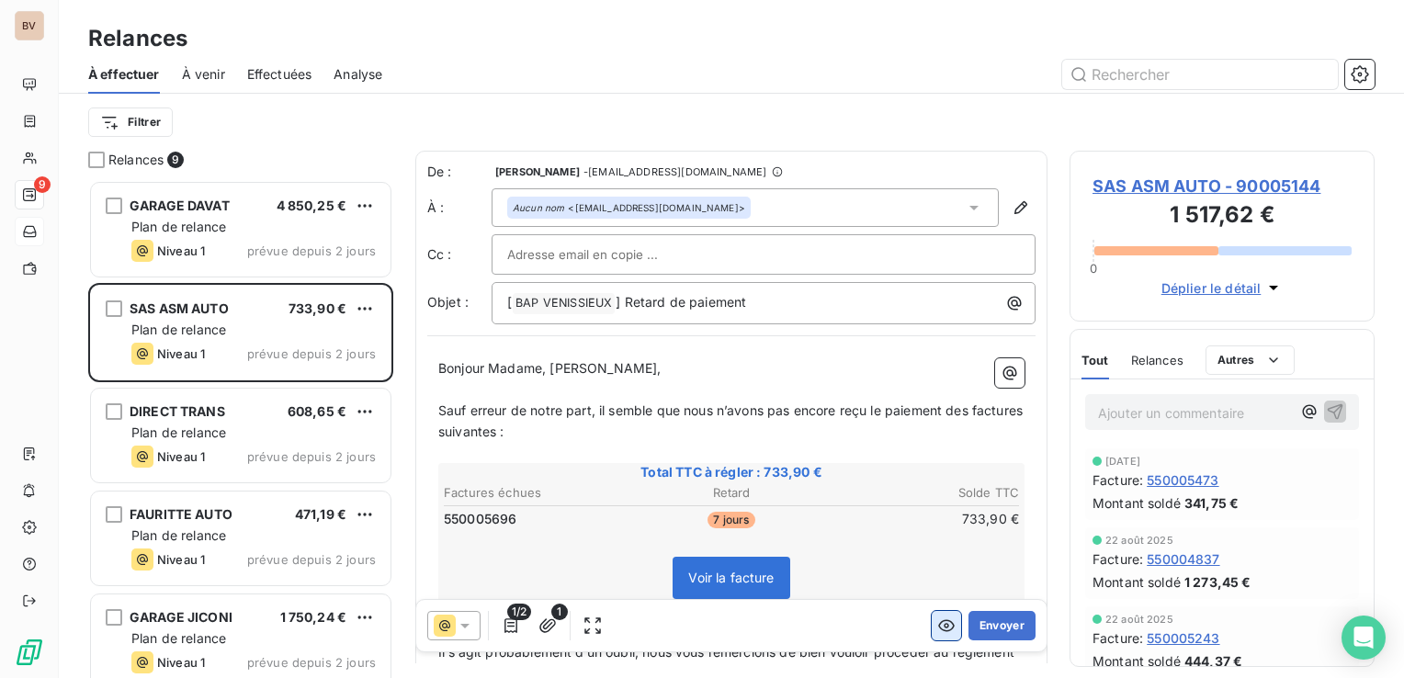
click at [938, 631] on icon "button" at bounding box center [946, 626] width 17 height 12
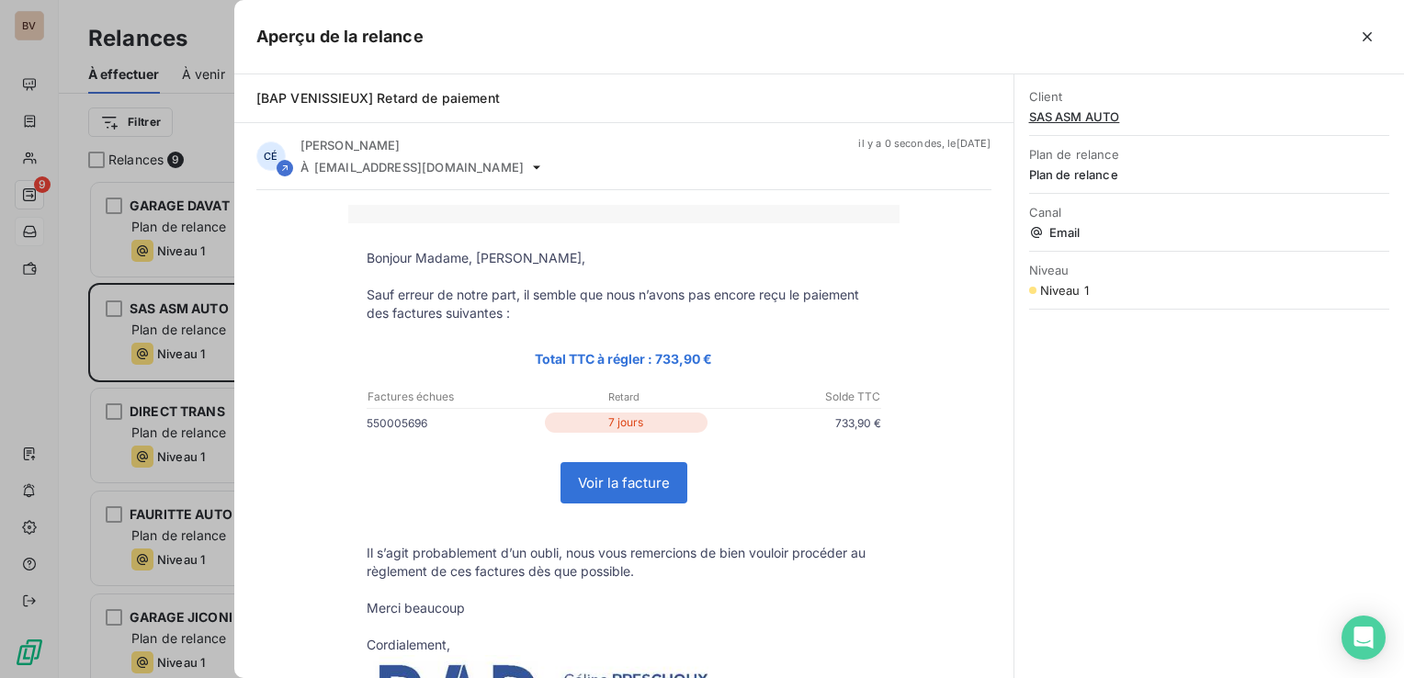
click at [637, 483] on link "Voir la facture" at bounding box center [624, 483] width 125 height 40
click at [1356, 31] on button "button" at bounding box center [1367, 36] width 29 height 29
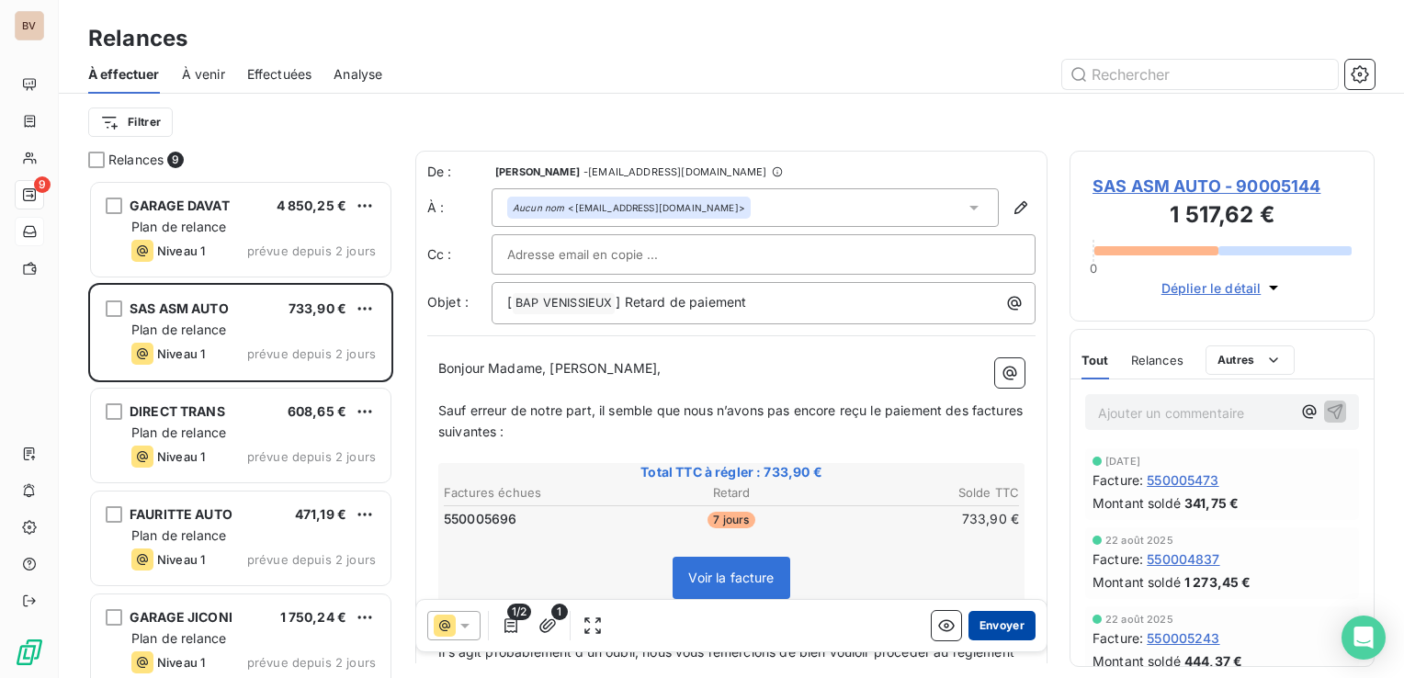
click at [989, 625] on button "Envoyer" at bounding box center [1002, 625] width 67 height 29
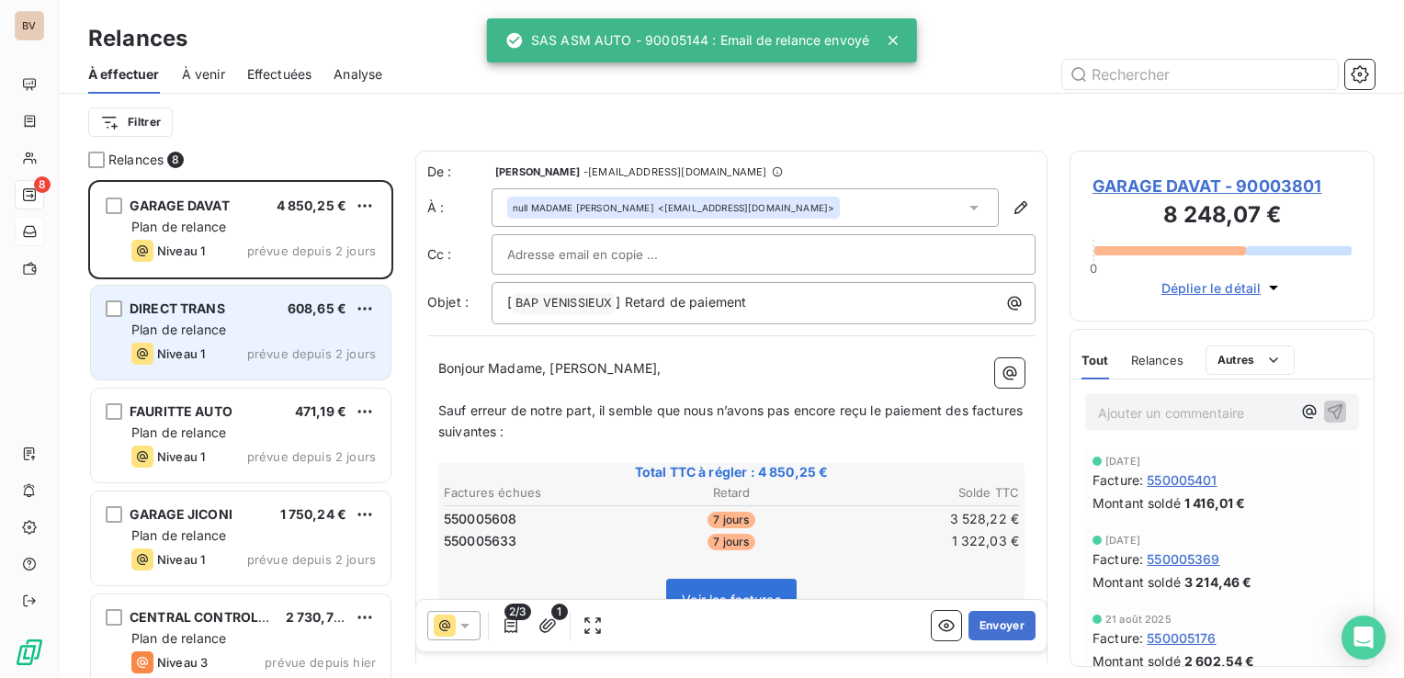
click at [215, 314] on span "DIRECT TRANS" at bounding box center [178, 309] width 96 height 16
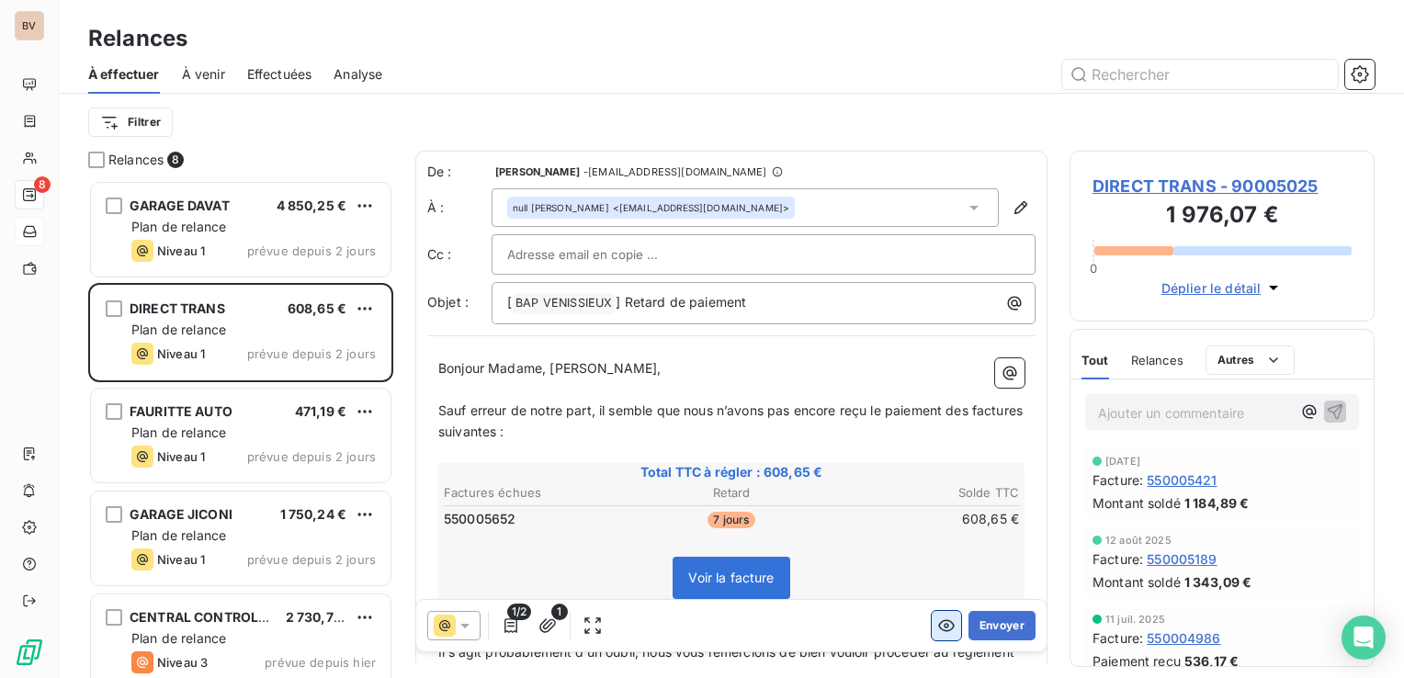
click at [932, 635] on button "button" at bounding box center [946, 625] width 29 height 29
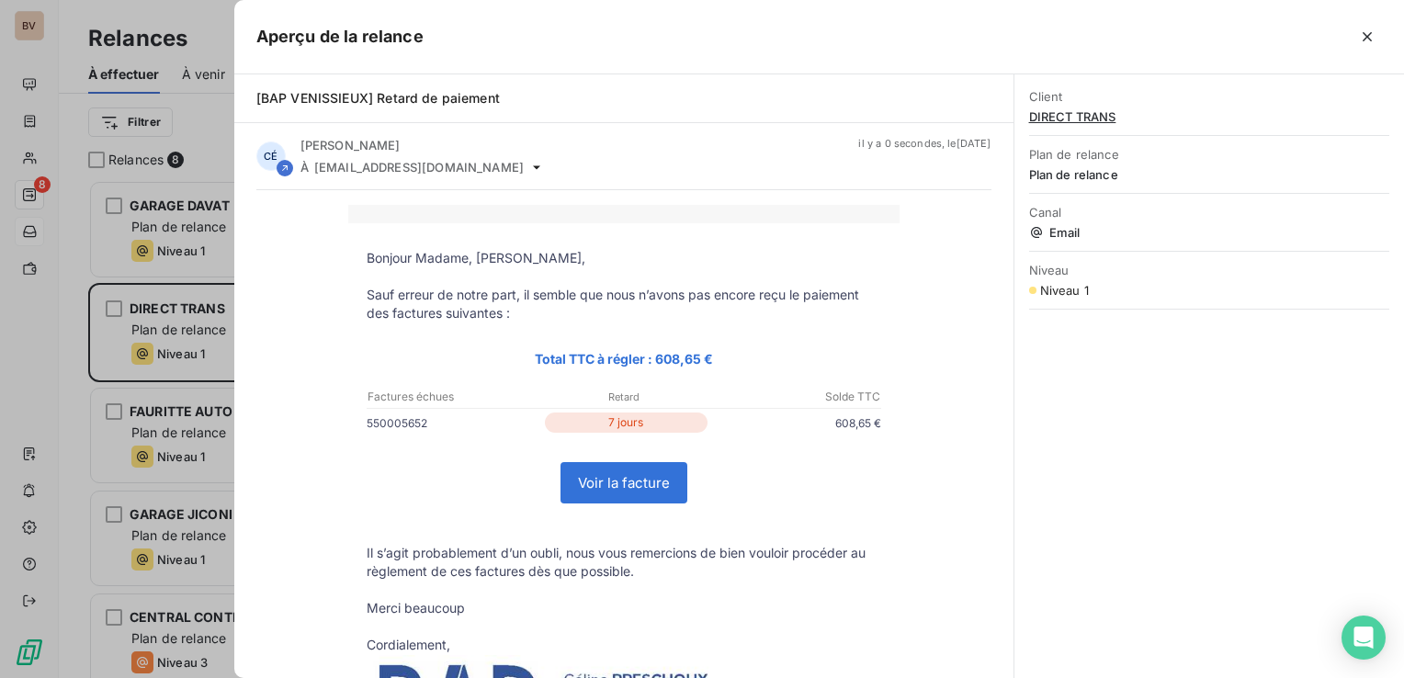
click at [632, 482] on link "Voir la facture" at bounding box center [624, 483] width 125 height 40
drag, startPoint x: 1363, startPoint y: 28, endPoint x: 1358, endPoint y: 42, distance: 14.5
click at [1363, 28] on icon "button" at bounding box center [1367, 37] width 18 height 18
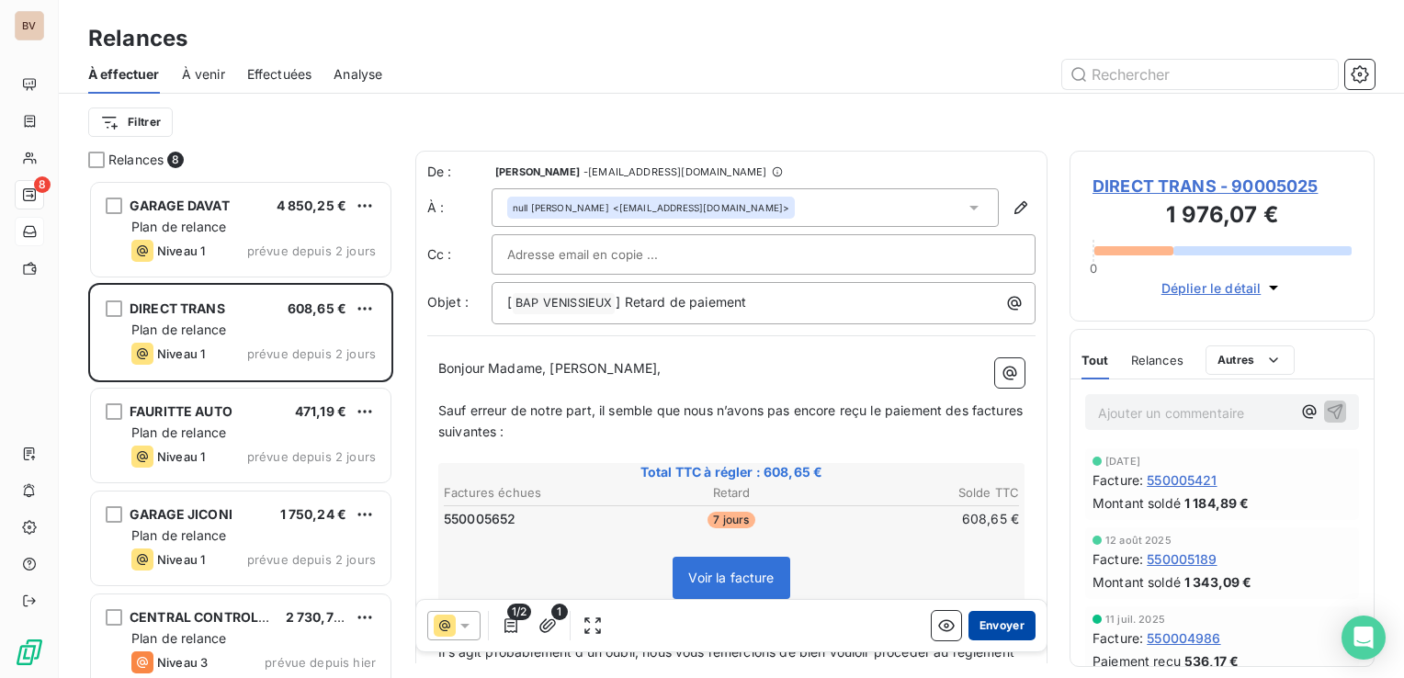
click at [981, 627] on button "Envoyer" at bounding box center [1002, 625] width 67 height 29
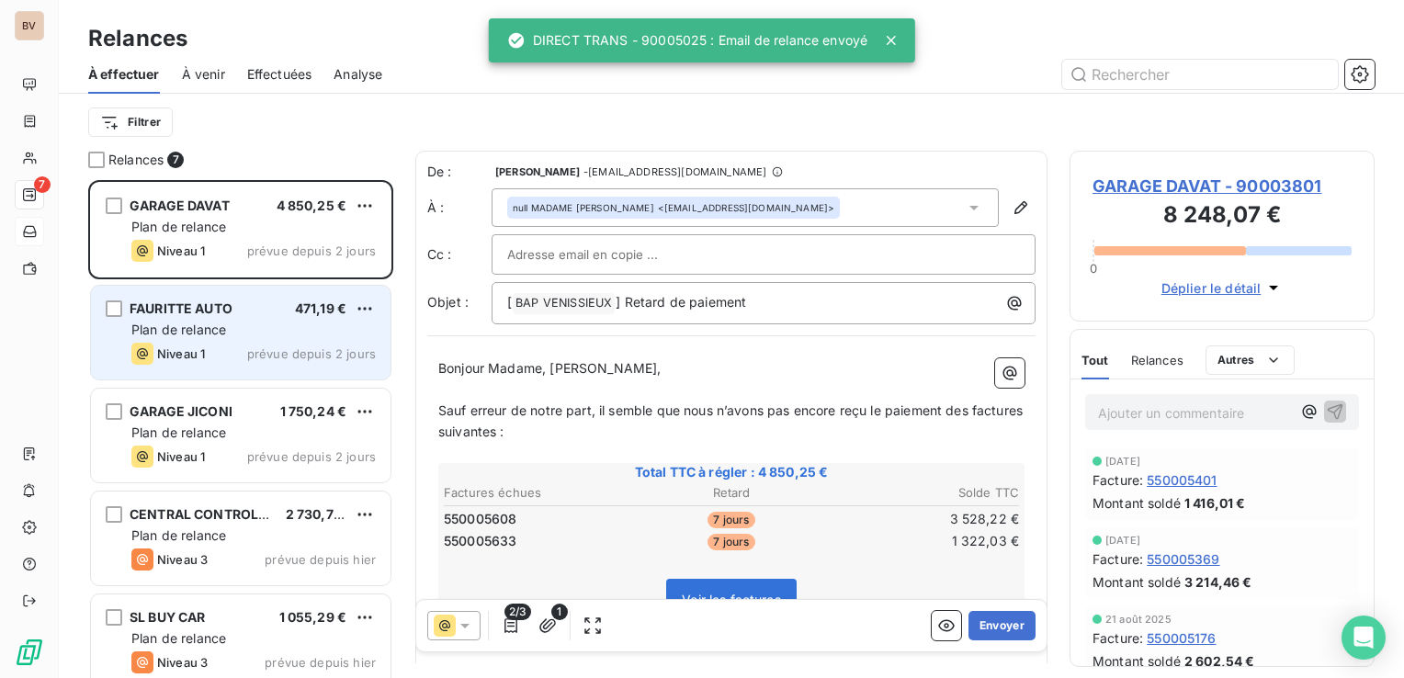
click at [214, 334] on span "Plan de relance" at bounding box center [178, 330] width 95 height 16
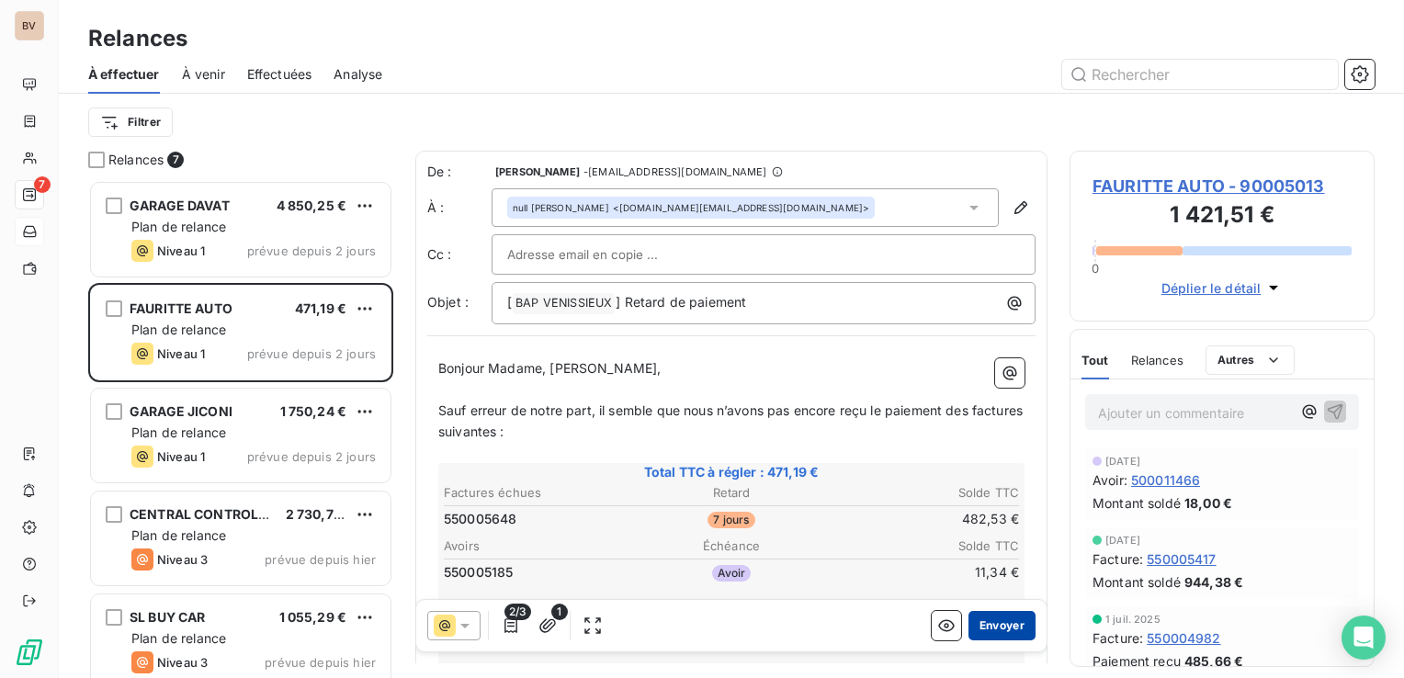
click at [978, 626] on button "Envoyer" at bounding box center [1002, 625] width 67 height 29
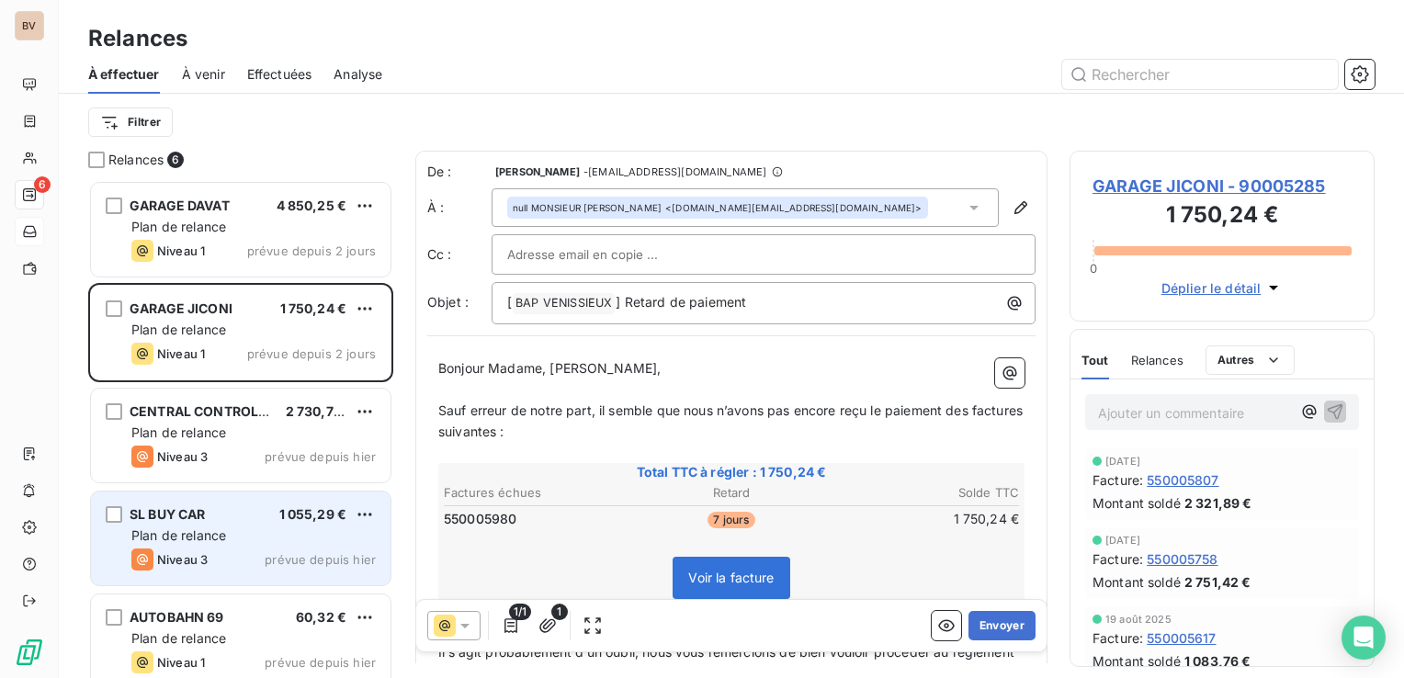
click at [217, 520] on div "SL BUY CAR 1 055,29 €" at bounding box center [253, 514] width 244 height 17
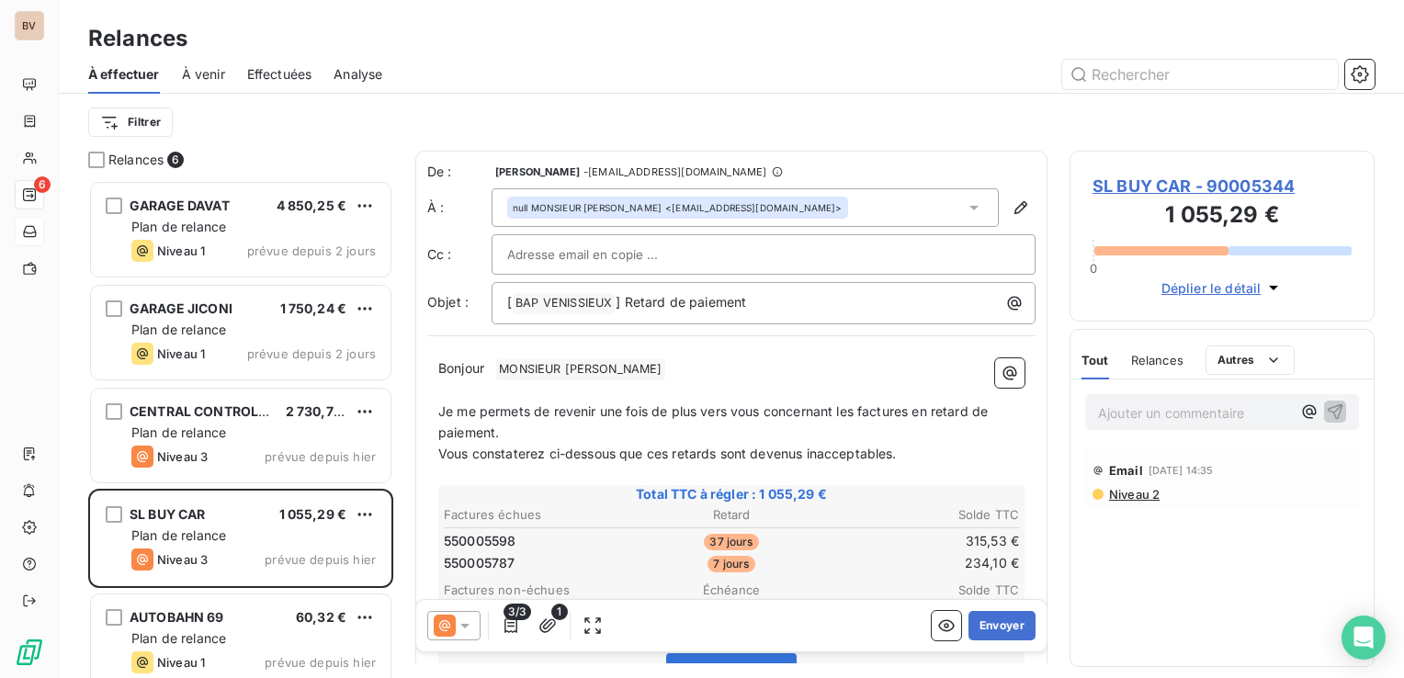
click at [467, 630] on icon at bounding box center [465, 626] width 18 height 18
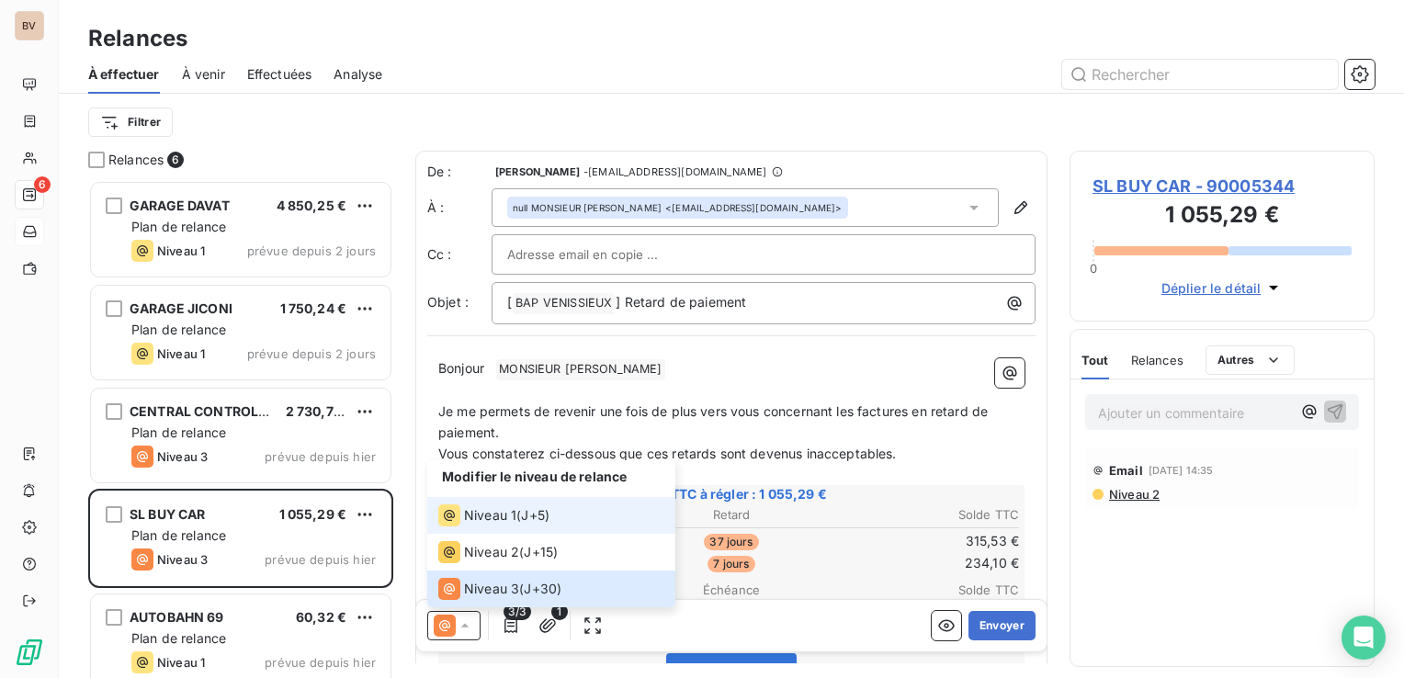
click at [493, 518] on span "Niveau 1" at bounding box center [490, 515] width 52 height 18
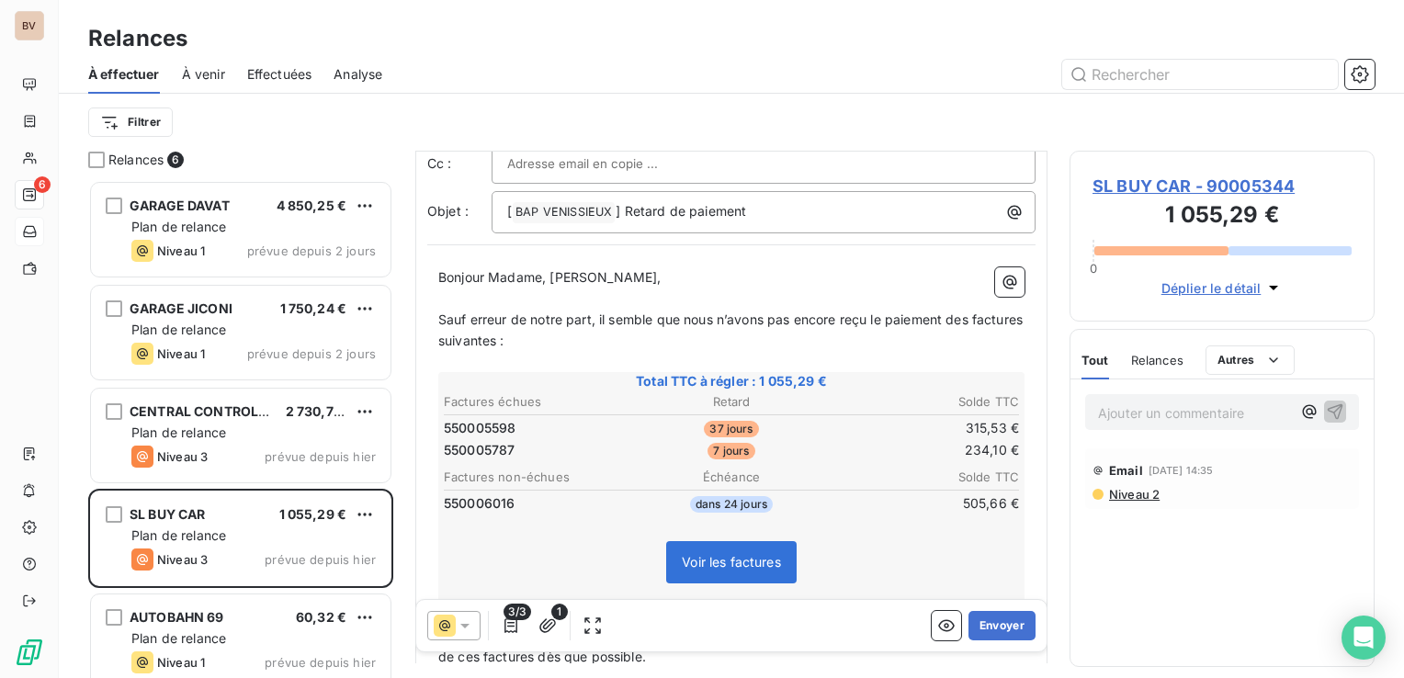
scroll to position [184, 0]
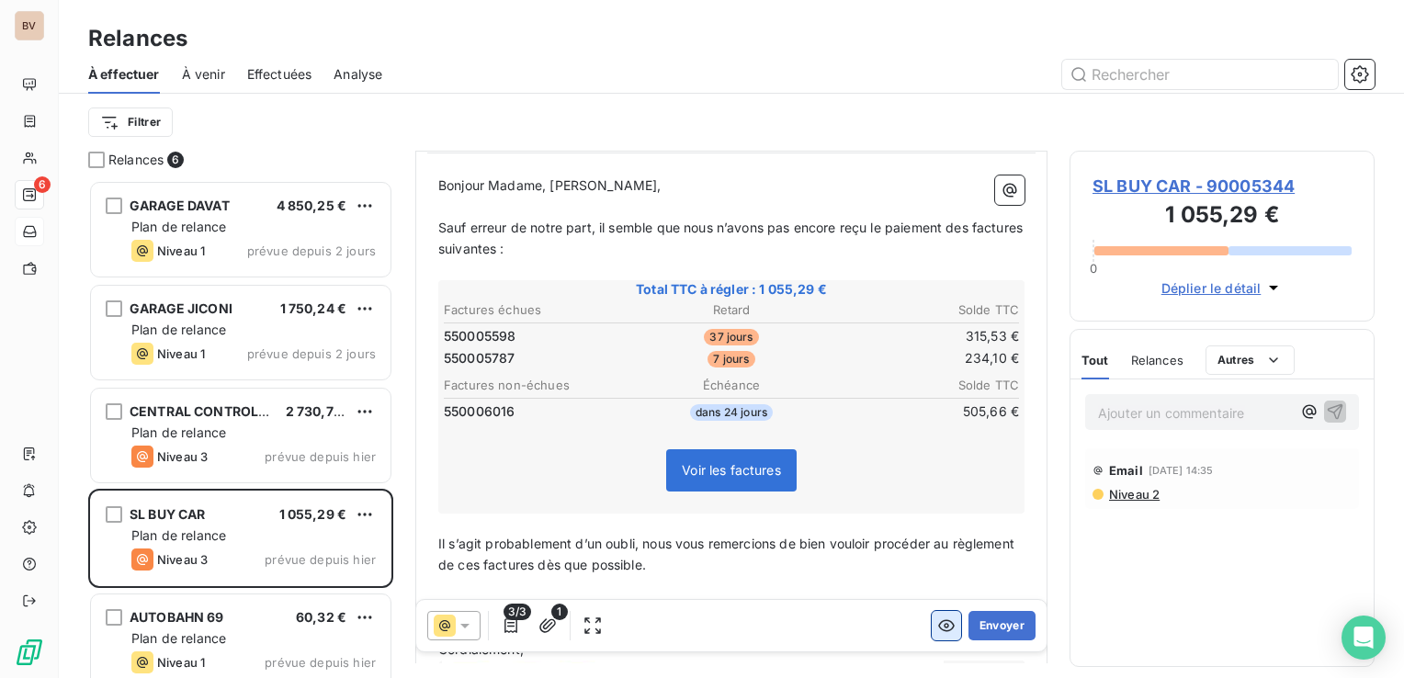
click at [937, 630] on icon "button" at bounding box center [946, 626] width 18 height 18
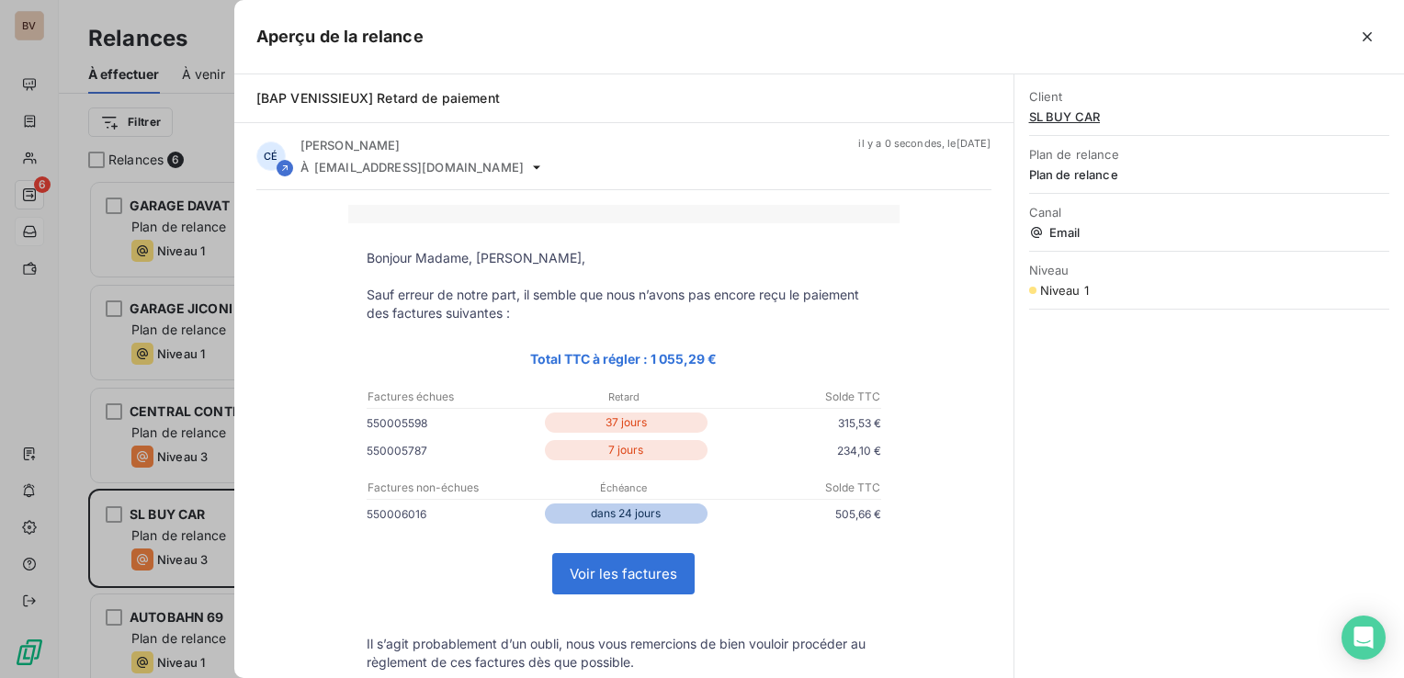
click at [662, 568] on link "Voir les factures" at bounding box center [623, 574] width 141 height 40
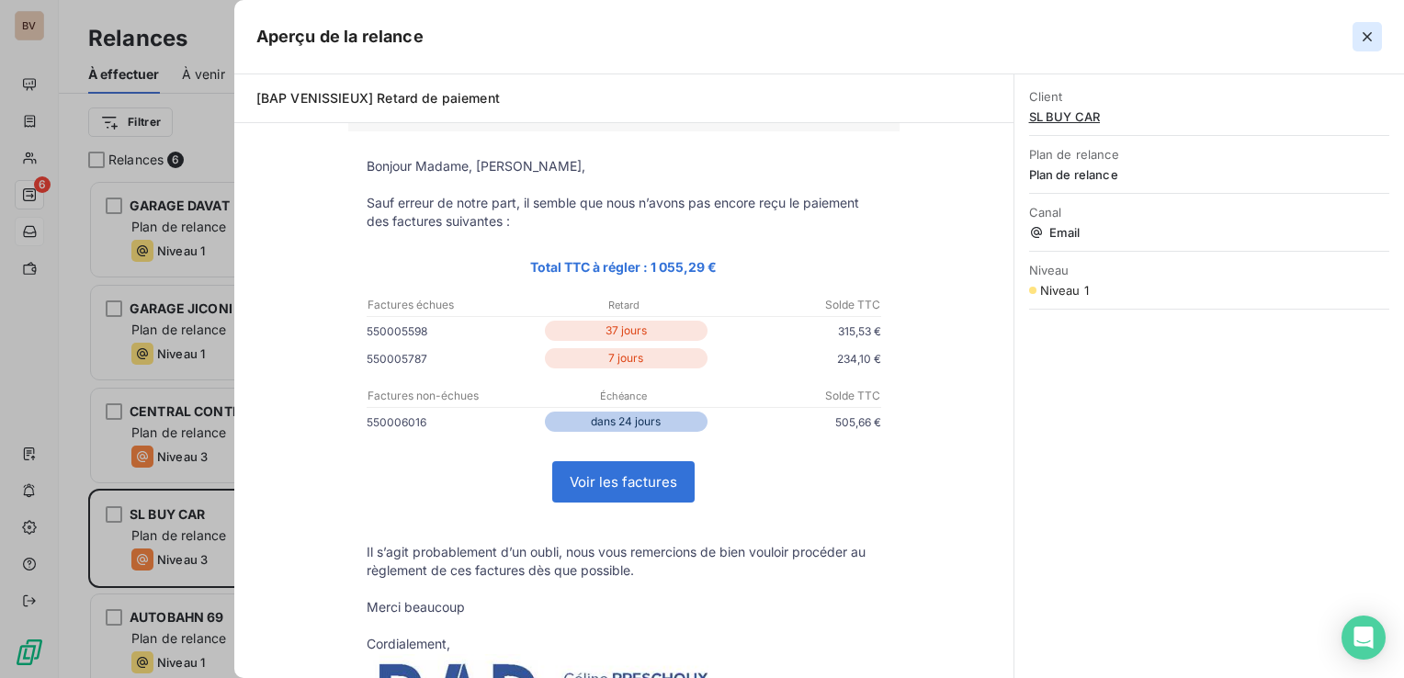
click at [1370, 35] on icon "button" at bounding box center [1367, 37] width 18 height 18
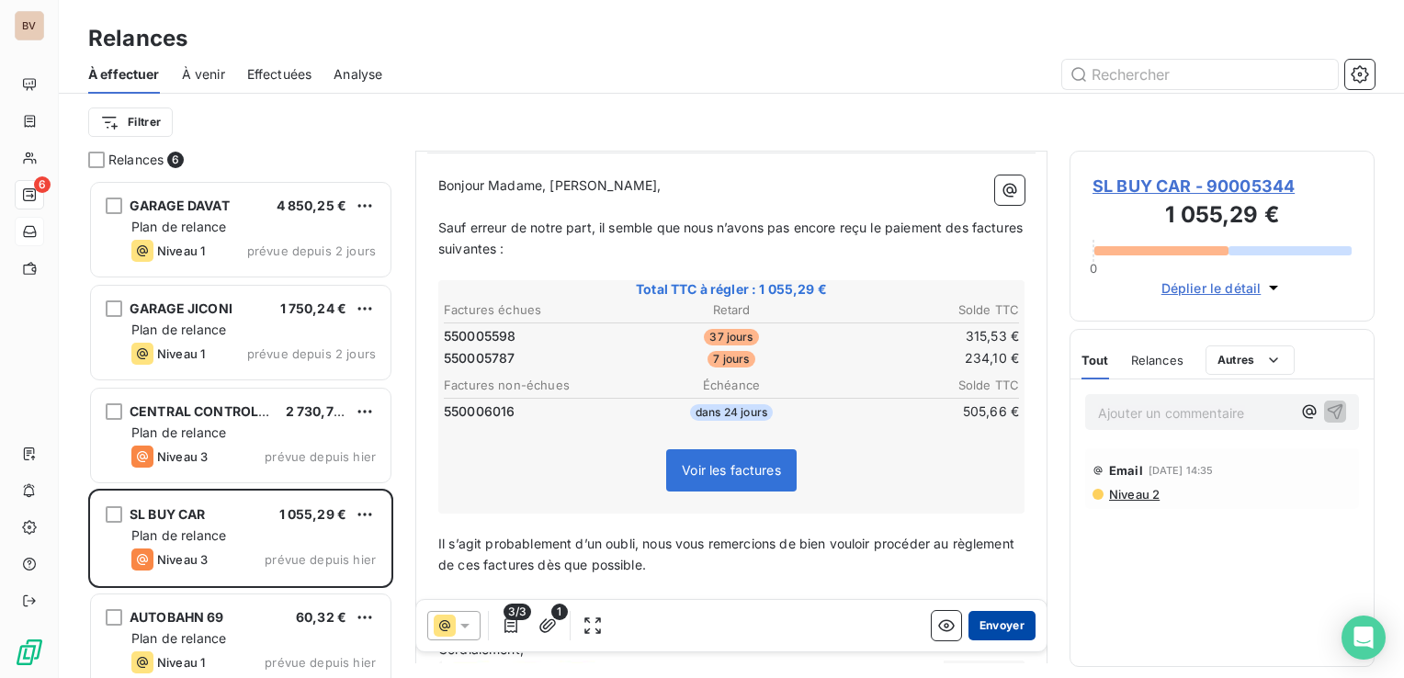
click at [1008, 630] on button "Envoyer" at bounding box center [1002, 625] width 67 height 29
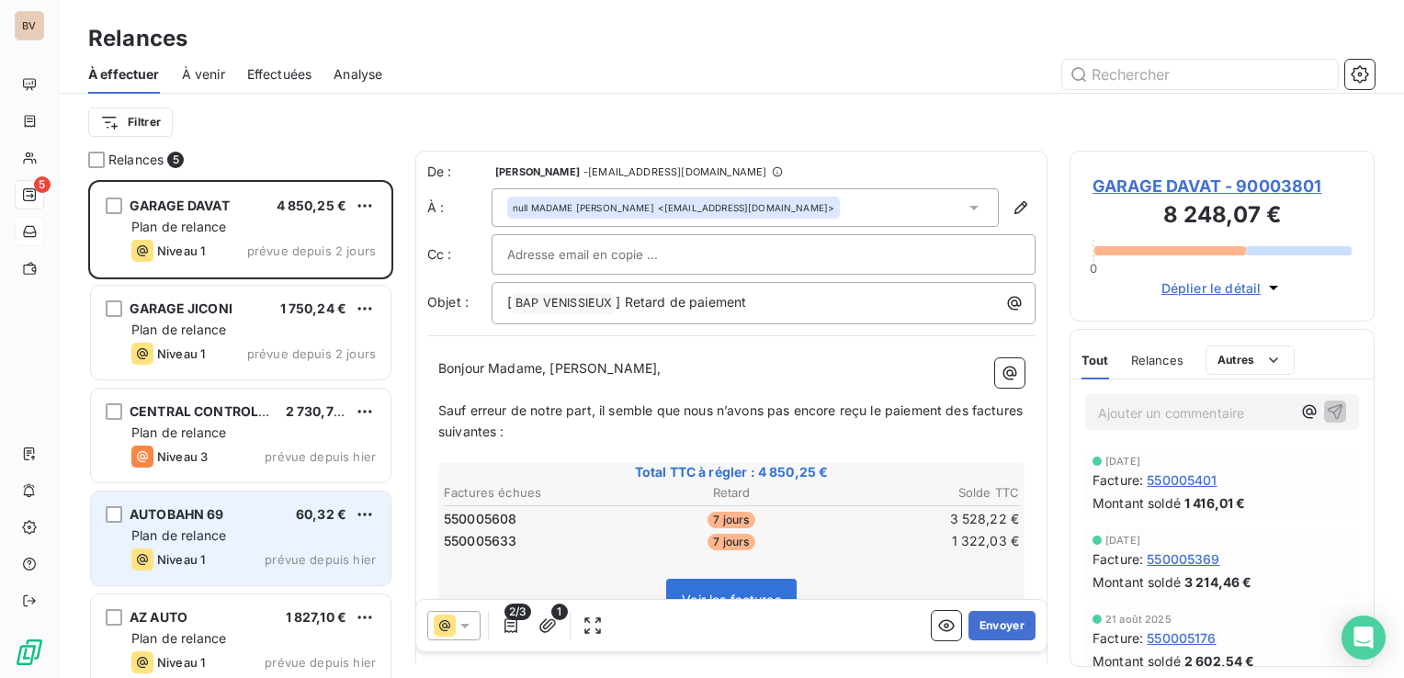
click at [233, 528] on div "Plan de relance" at bounding box center [253, 536] width 244 height 18
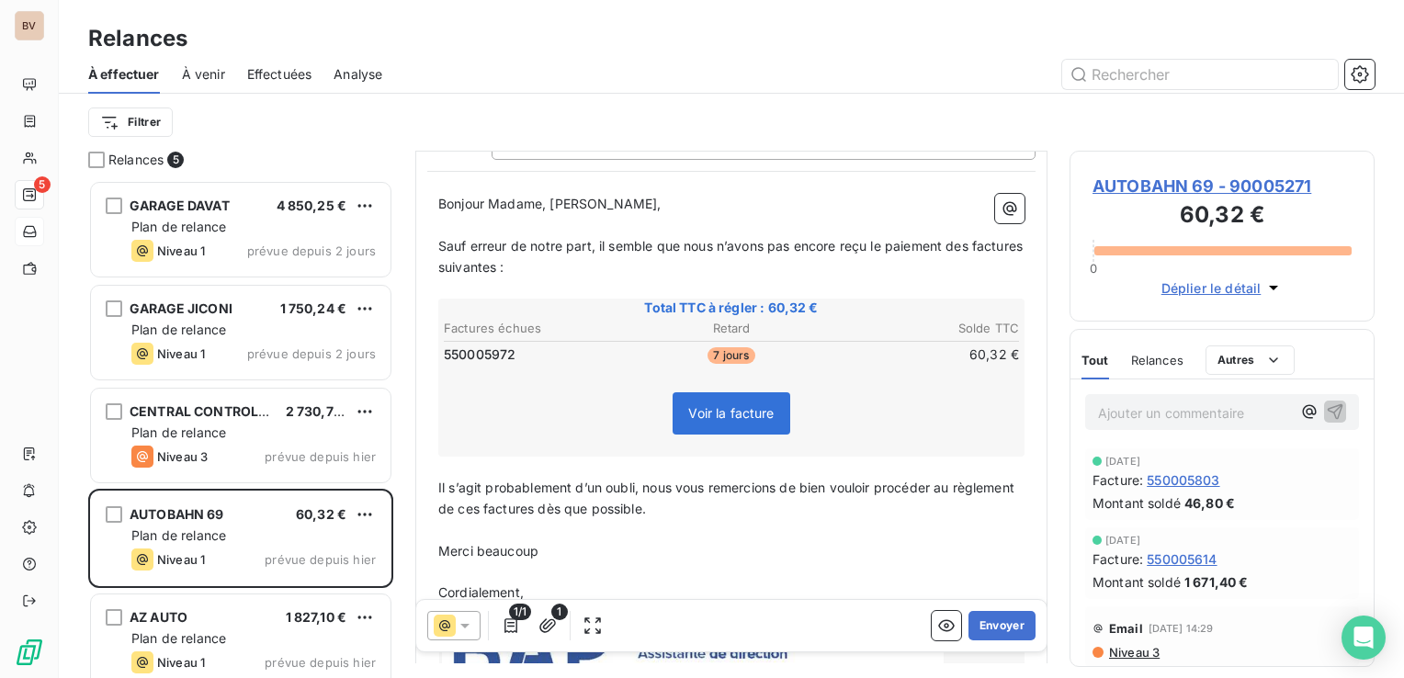
scroll to position [184, 0]
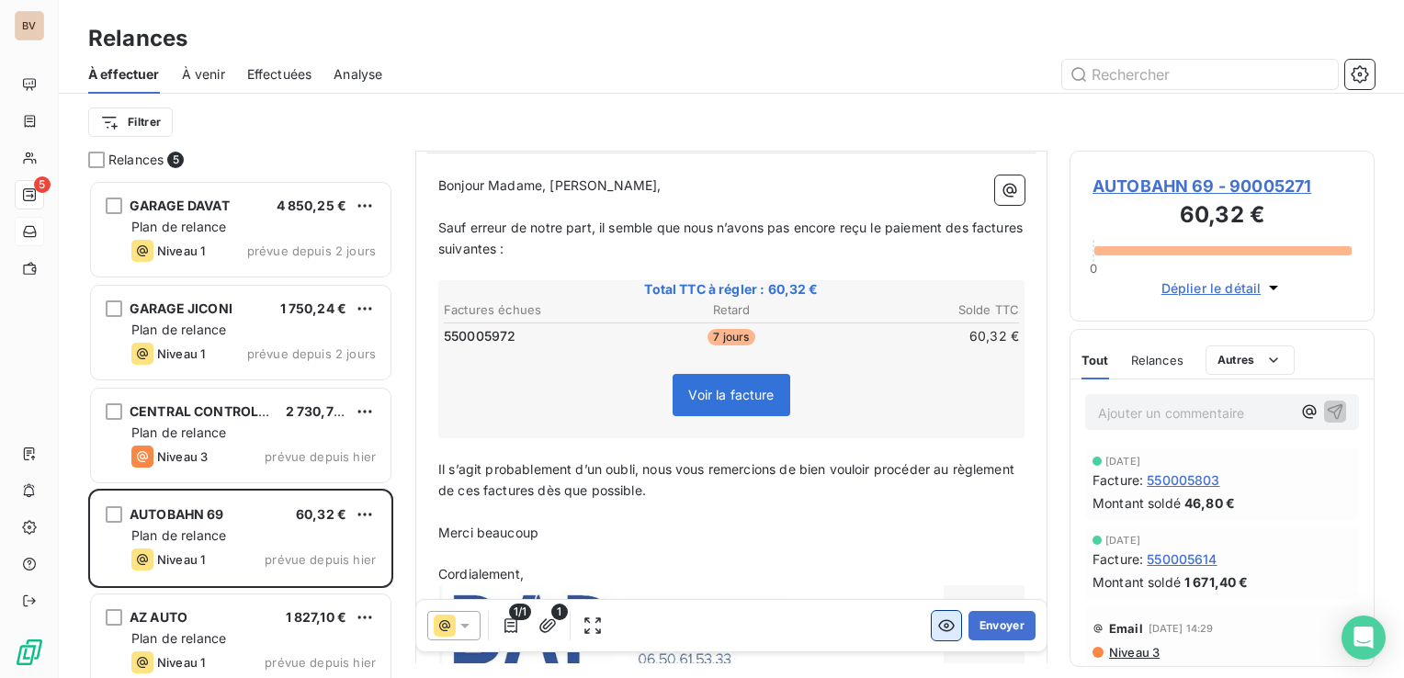
click at [937, 623] on icon "button" at bounding box center [946, 626] width 18 height 18
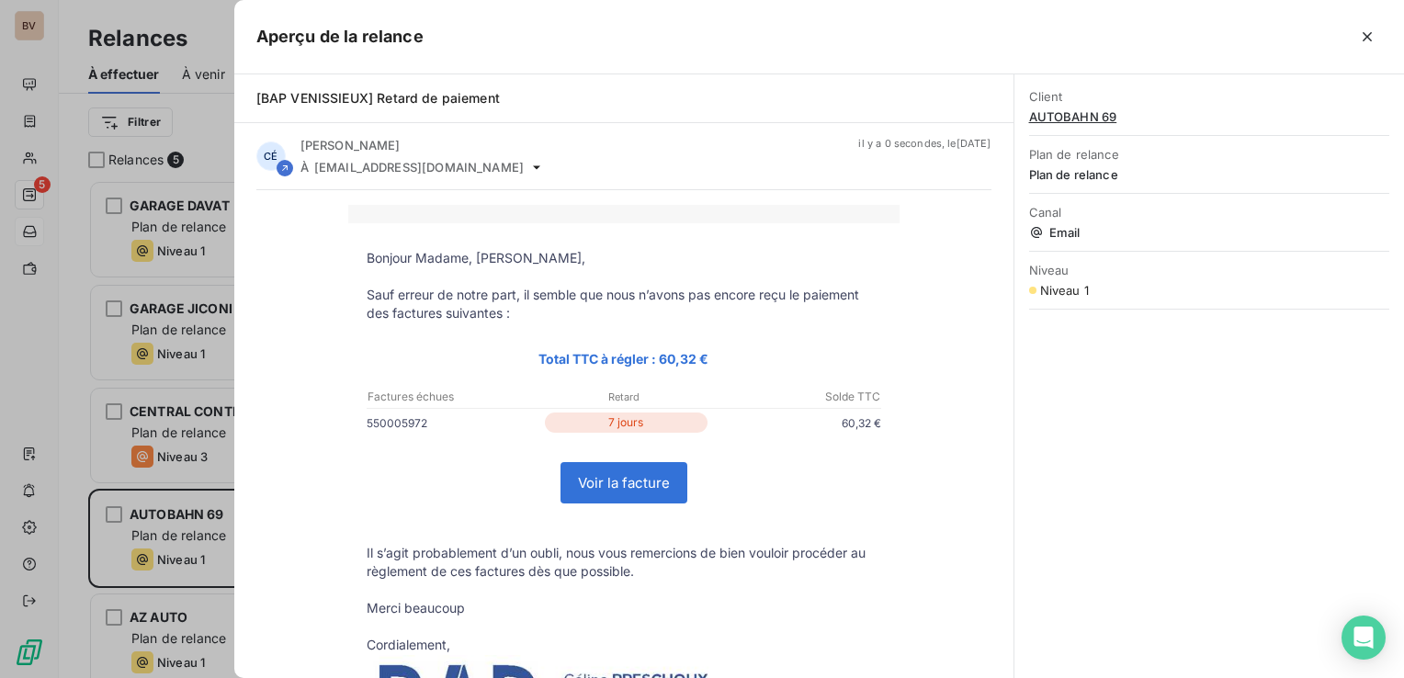
click at [639, 485] on link "Voir la facture" at bounding box center [624, 483] width 125 height 40
click at [1367, 39] on icon "button" at bounding box center [1367, 37] width 18 height 18
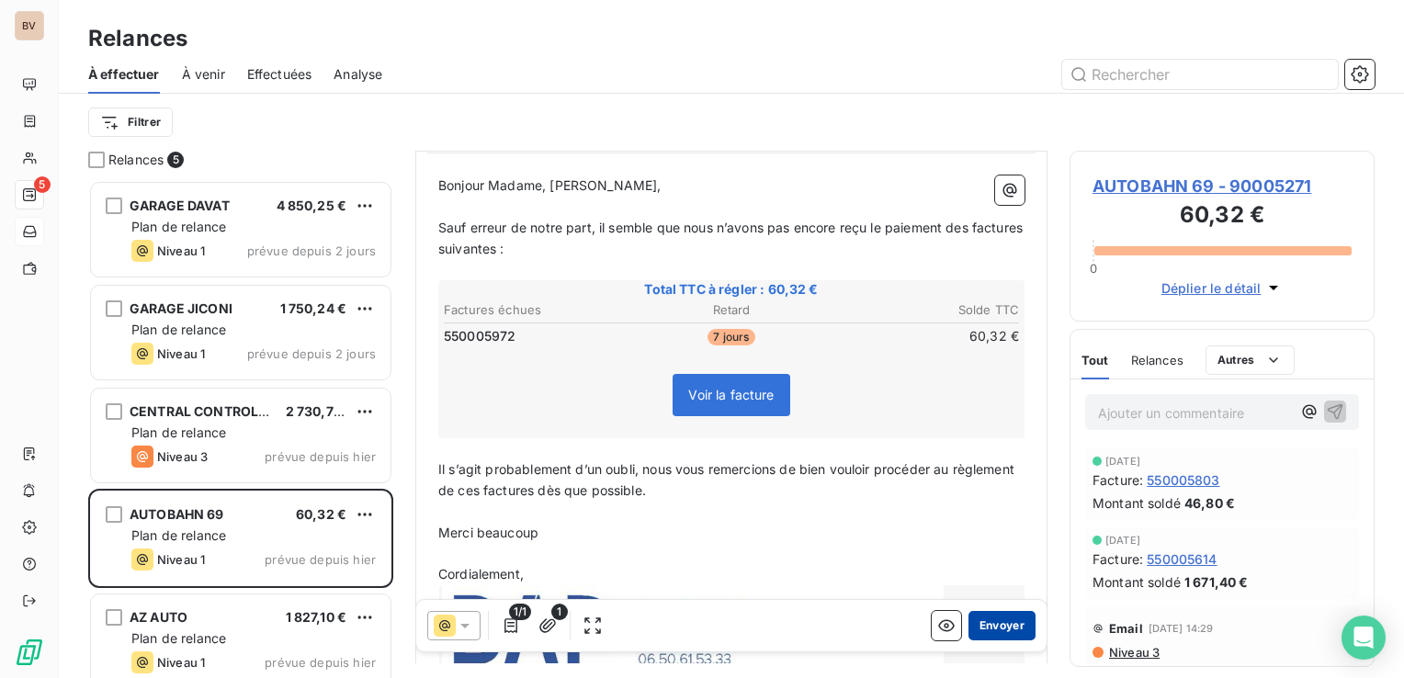
click at [972, 625] on button "Envoyer" at bounding box center [1002, 625] width 67 height 29
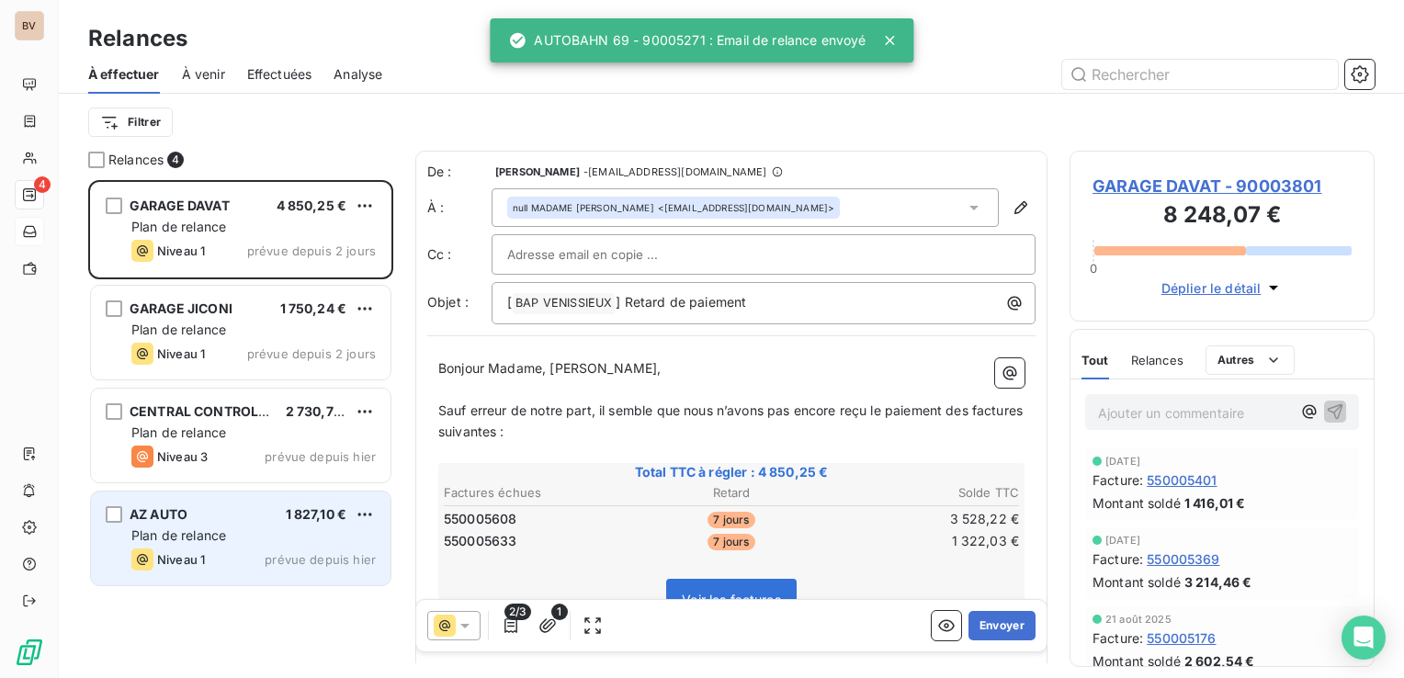
click at [209, 535] on span "Plan de relance" at bounding box center [178, 535] width 95 height 16
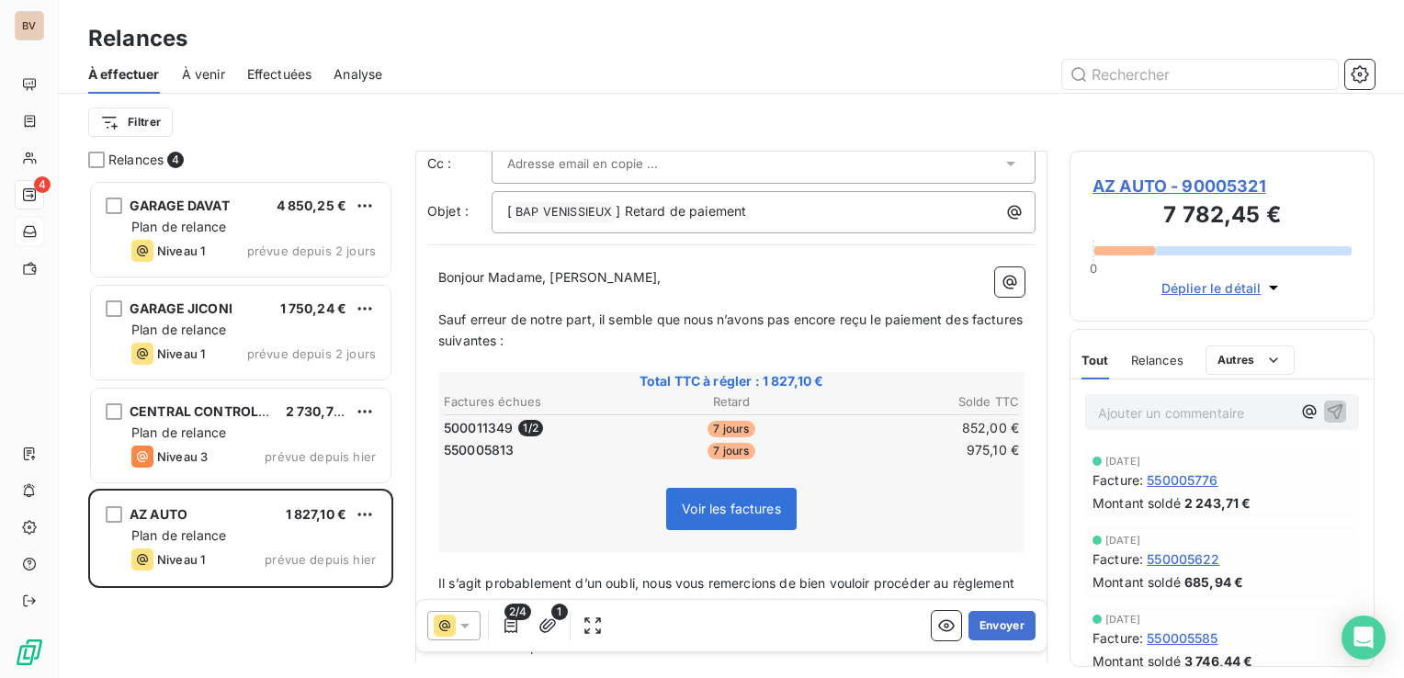
scroll to position [92, 0]
click at [932, 640] on button "button" at bounding box center [946, 625] width 29 height 29
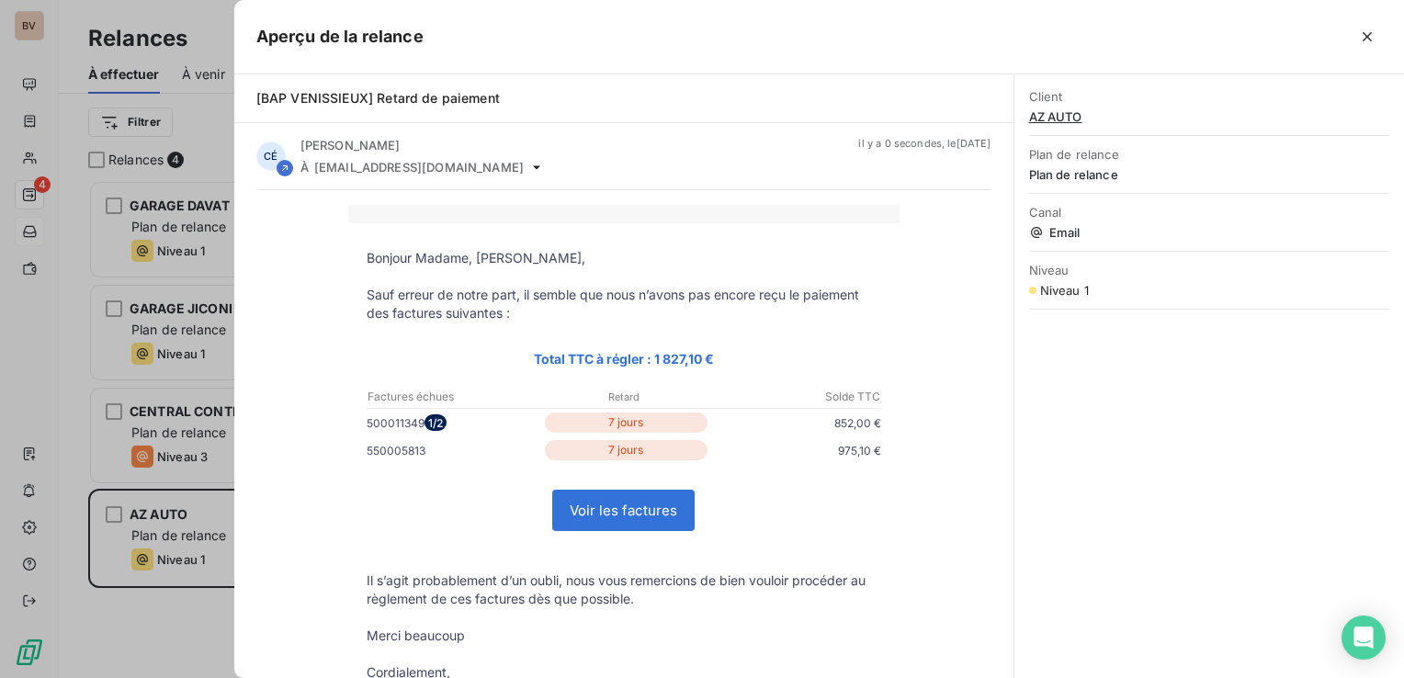
click at [628, 511] on link "Voir les factures" at bounding box center [623, 511] width 141 height 40
click at [1363, 28] on icon "button" at bounding box center [1367, 37] width 18 height 18
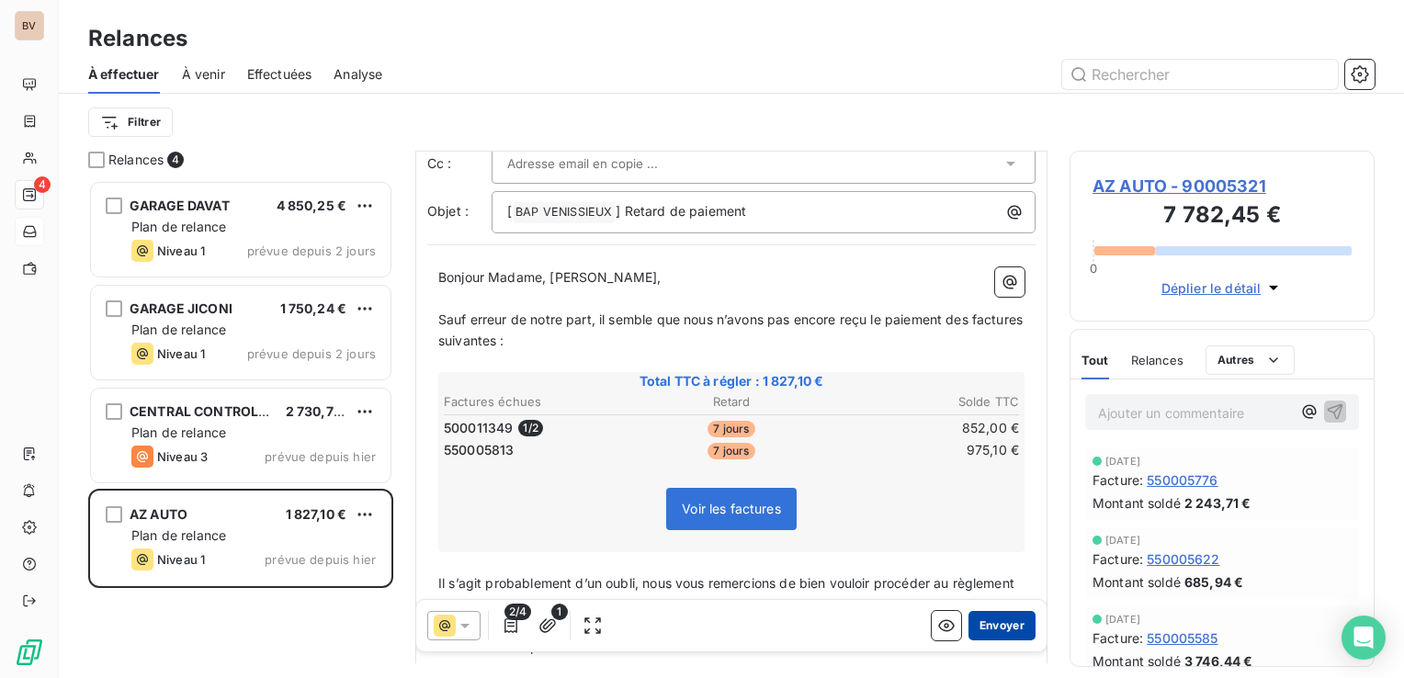
click at [1003, 633] on button "Envoyer" at bounding box center [1002, 625] width 67 height 29
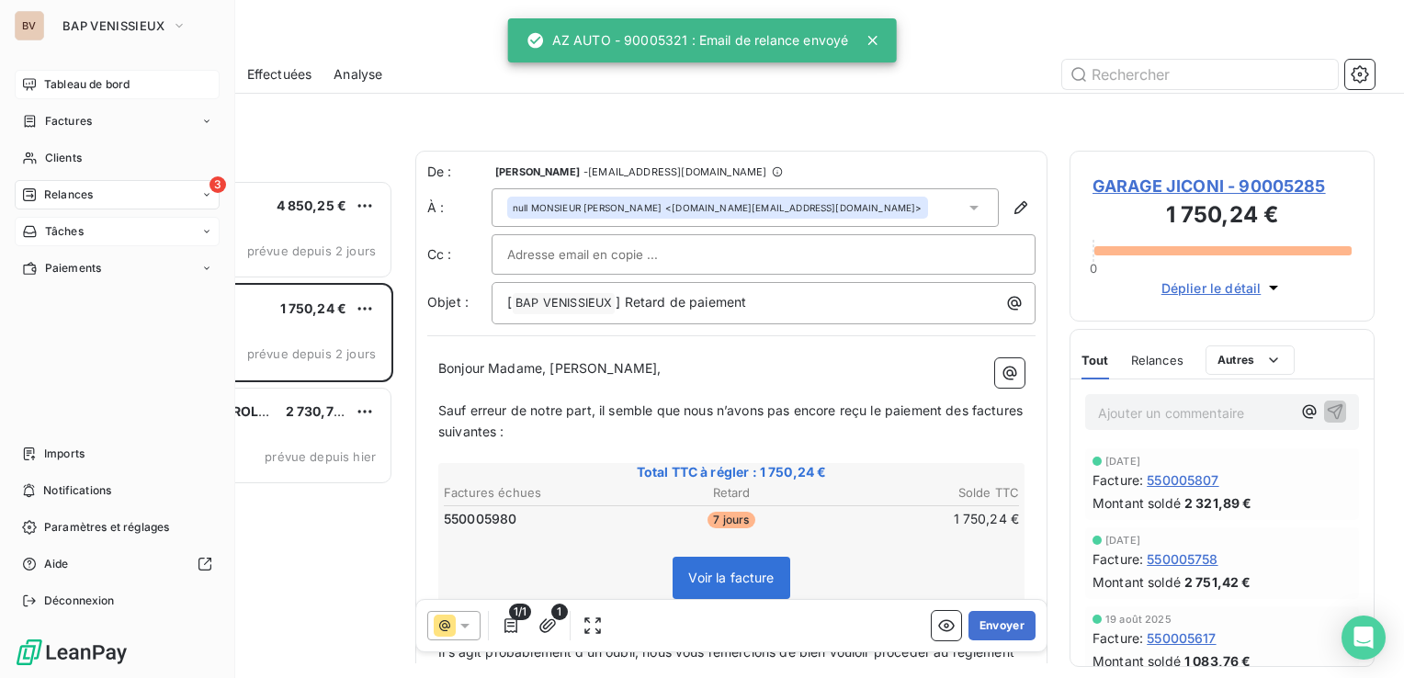
click at [82, 79] on span "Tableau de bord" at bounding box center [86, 84] width 85 height 17
